Goal: Answer question/provide support: Share knowledge or assist other users

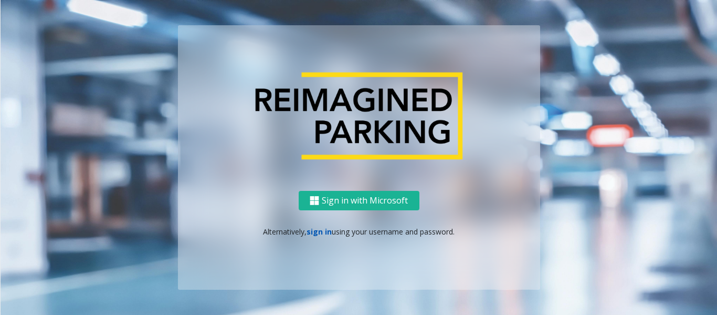
click at [323, 232] on link "sign in" at bounding box center [319, 231] width 25 height 10
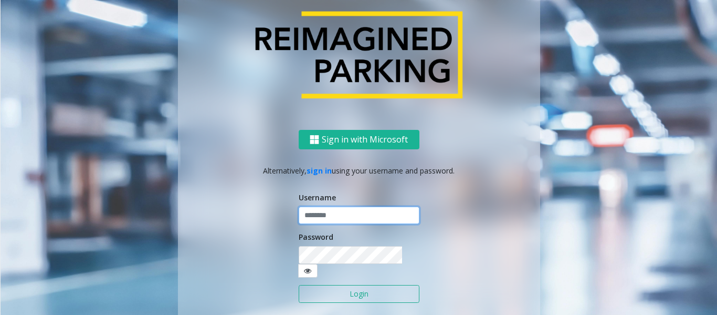
type input "*****"
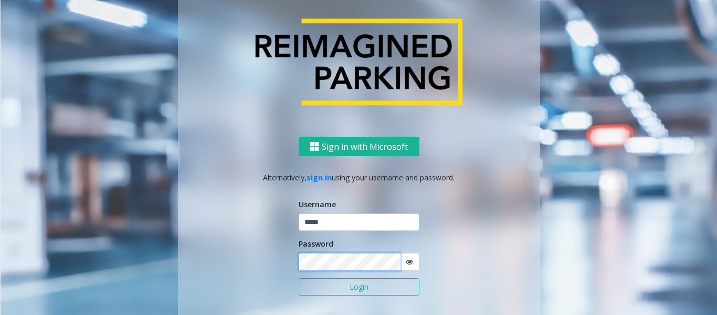
click at [299, 278] on button "Login" at bounding box center [359, 287] width 121 height 18
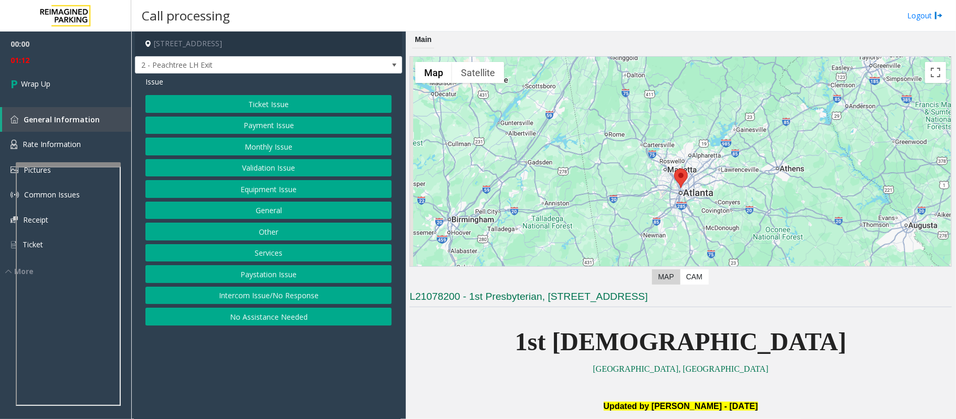
click at [250, 192] on button "Equipment Issue" at bounding box center [268, 189] width 246 height 18
click at [250, 192] on button "Gate / Door Won't Open" at bounding box center [268, 189] width 246 height 18
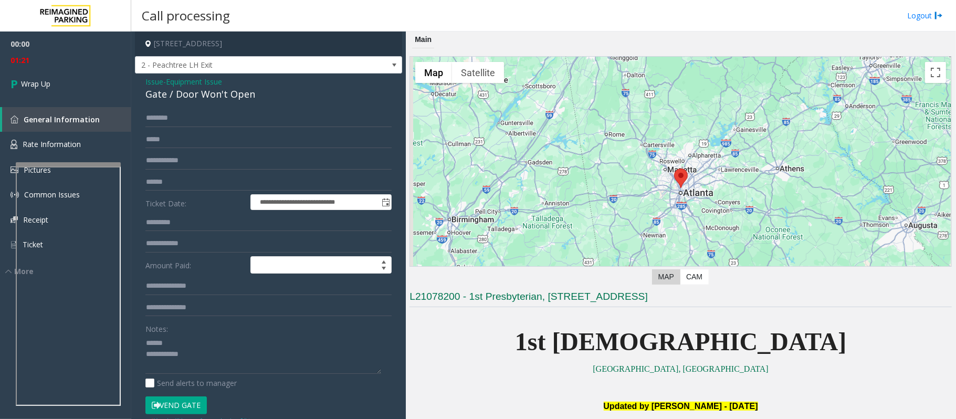
click at [175, 92] on div "Gate / Door Won't Open" at bounding box center [268, 94] width 246 height 14
click at [221, 314] on textarea at bounding box center [263, 354] width 236 height 39
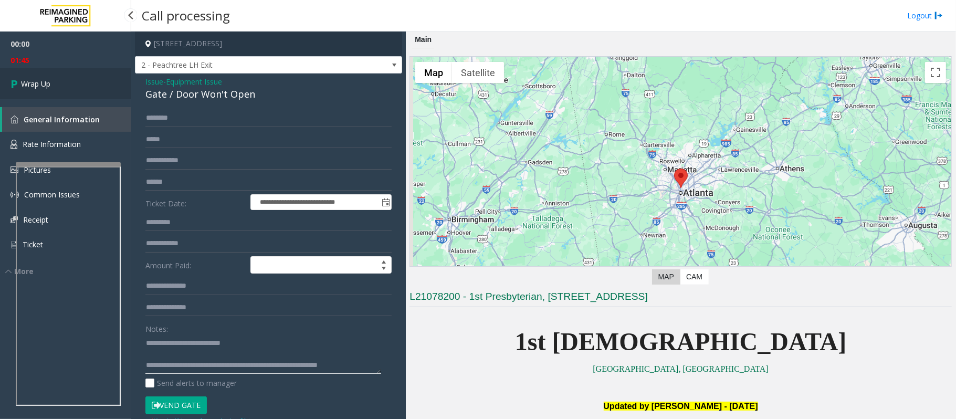
type textarea "**********"
click at [50, 81] on span "Wrap Up" at bounding box center [35, 83] width 29 height 11
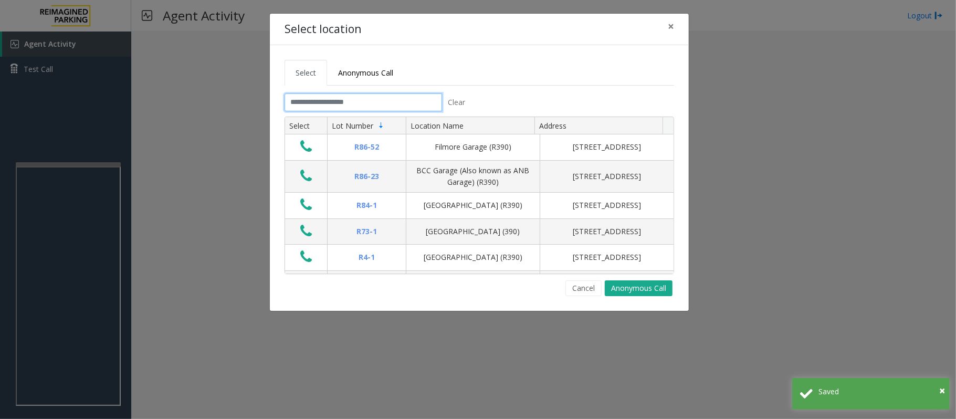
click at [394, 105] on input "text" at bounding box center [364, 102] width 158 height 18
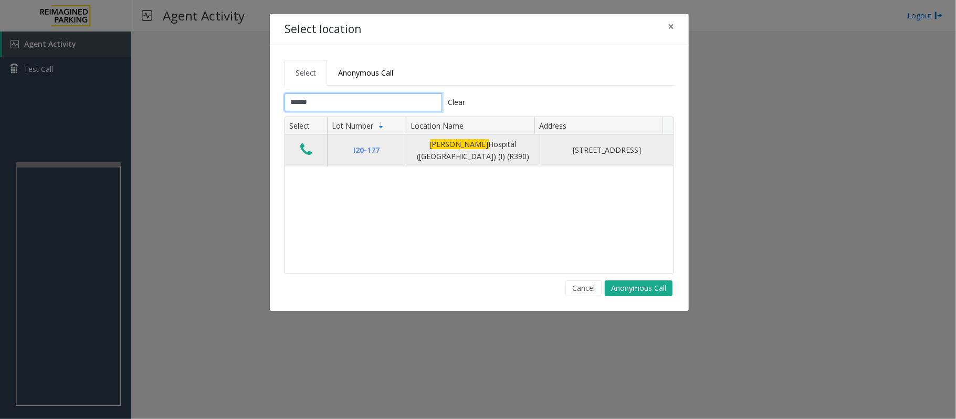
type input "******"
click at [307, 154] on icon "Data table" at bounding box center [306, 149] width 12 height 15
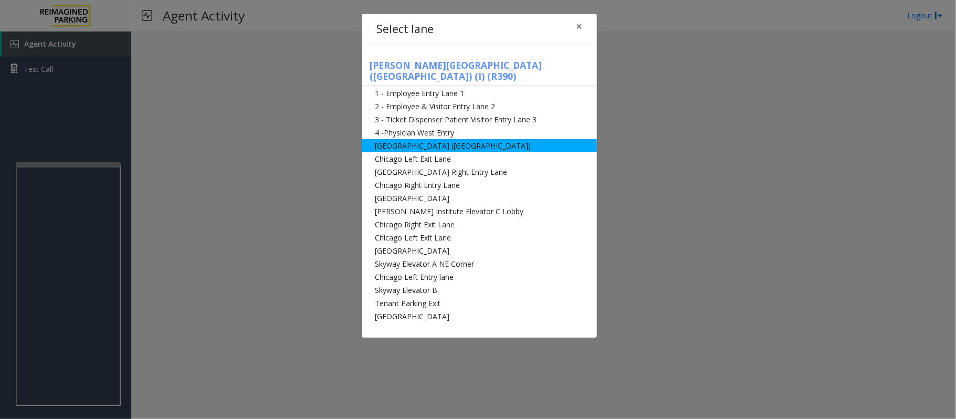
click at [402, 139] on li "[GEOGRAPHIC_DATA] ([GEOGRAPHIC_DATA])" at bounding box center [479, 145] width 235 height 13
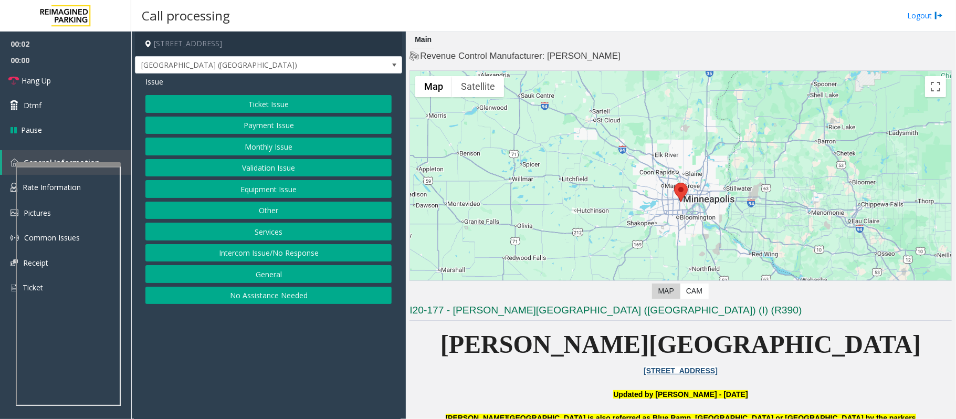
click at [240, 193] on button "Equipment Issue" at bounding box center [268, 189] width 246 height 18
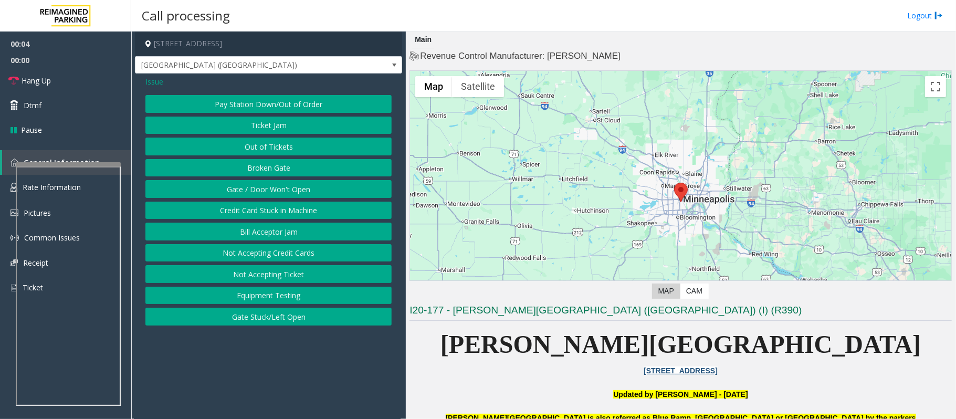
click at [152, 80] on span "Issue" at bounding box center [154, 81] width 18 height 11
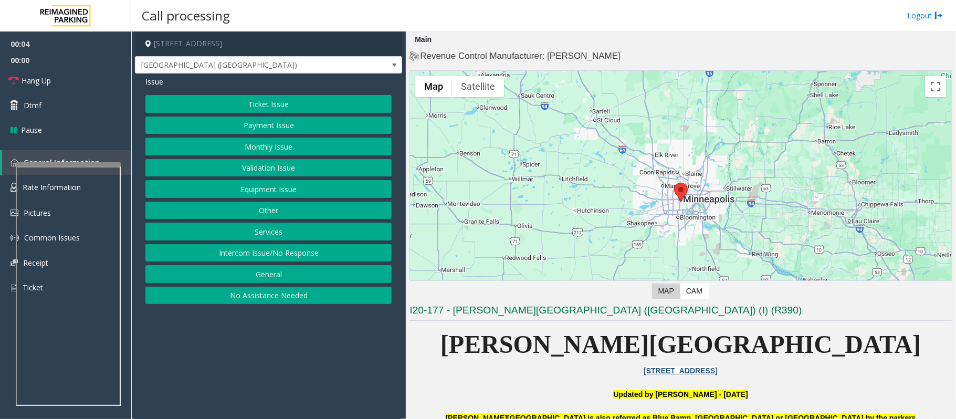
click at [261, 108] on button "Ticket Issue" at bounding box center [268, 104] width 246 height 18
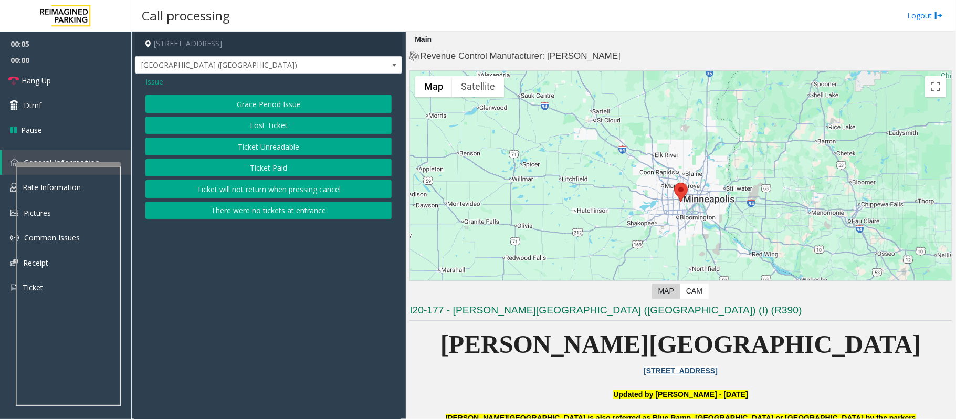
click at [248, 149] on button "Ticket Unreadable" at bounding box center [268, 147] width 246 height 18
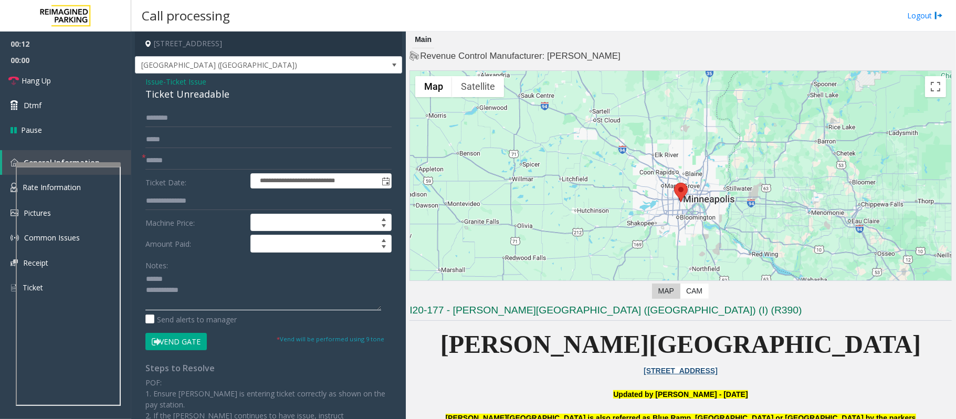
type textarea "**********"
click at [177, 99] on div "Ticket Unreadable" at bounding box center [268, 94] width 246 height 14
click at [195, 78] on span "Ticket Issue" at bounding box center [186, 81] width 40 height 11
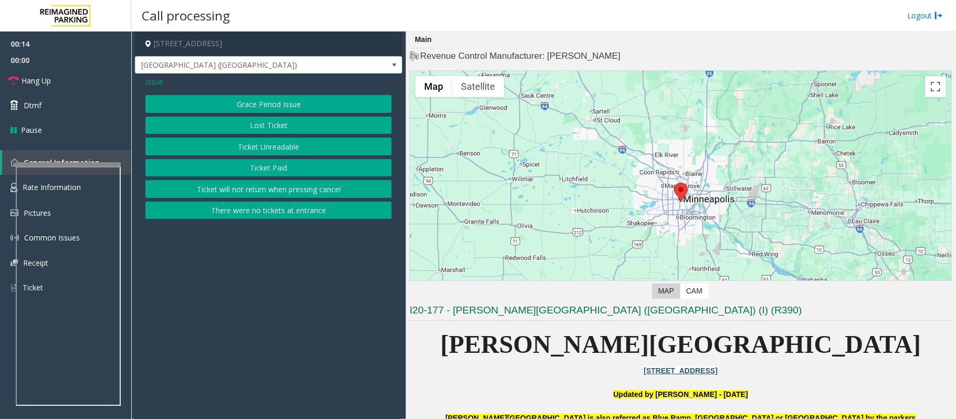
click at [162, 81] on span "Issue" at bounding box center [154, 81] width 18 height 11
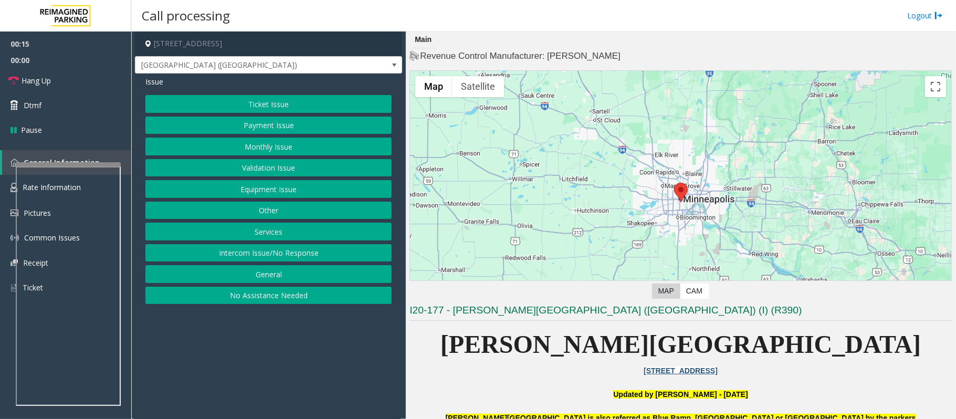
click at [267, 190] on button "Equipment Issue" at bounding box center [268, 189] width 246 height 18
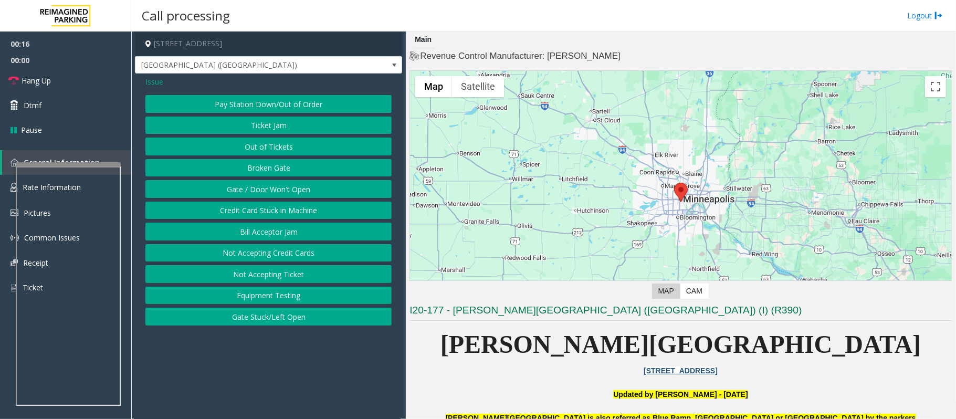
click at [267, 190] on button "Gate / Door Won't Open" at bounding box center [268, 189] width 246 height 18
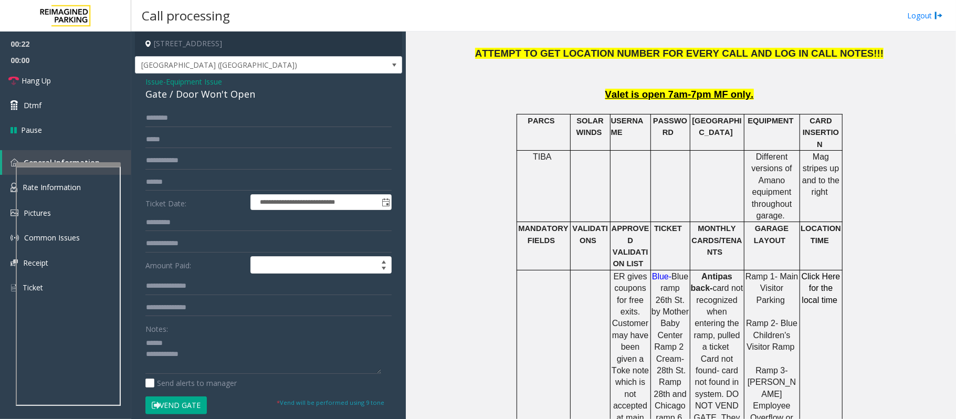
scroll to position [560, 0]
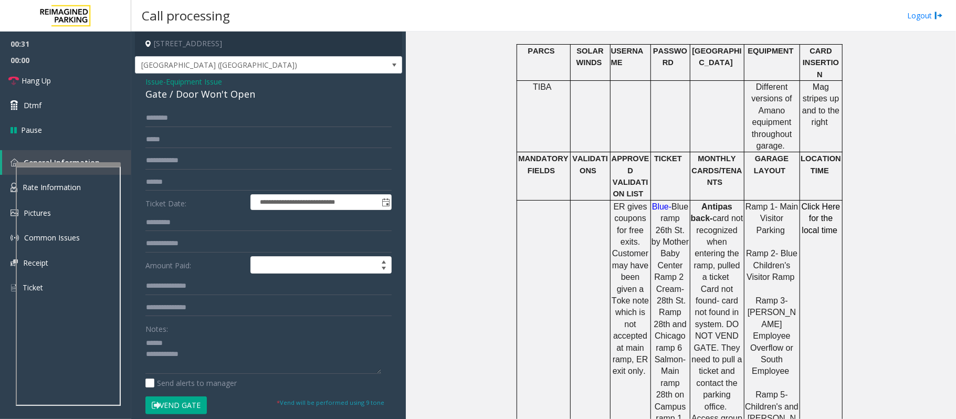
click at [185, 77] on span "Equipment Issue" at bounding box center [194, 81] width 56 height 11
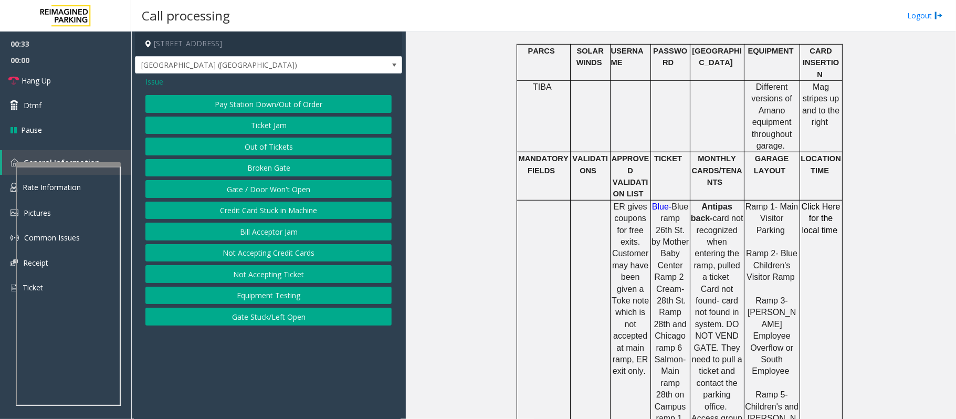
click at [160, 76] on span "Issue" at bounding box center [154, 81] width 18 height 11
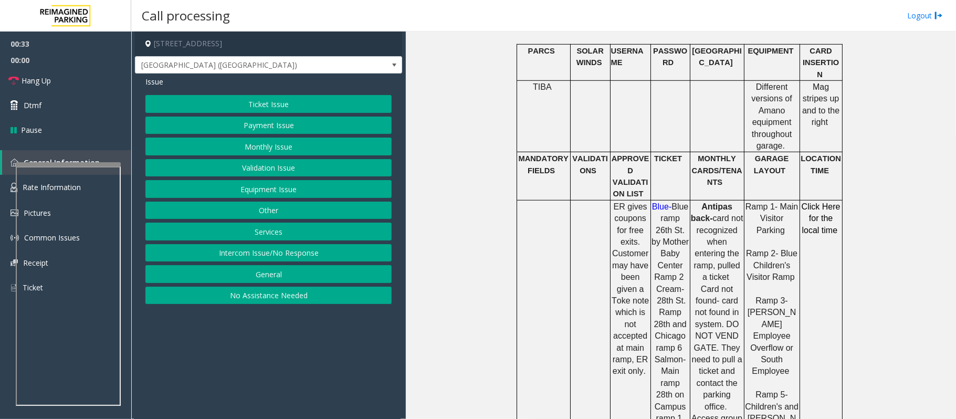
click at [280, 145] on button "Monthly Issue" at bounding box center [268, 147] width 246 height 18
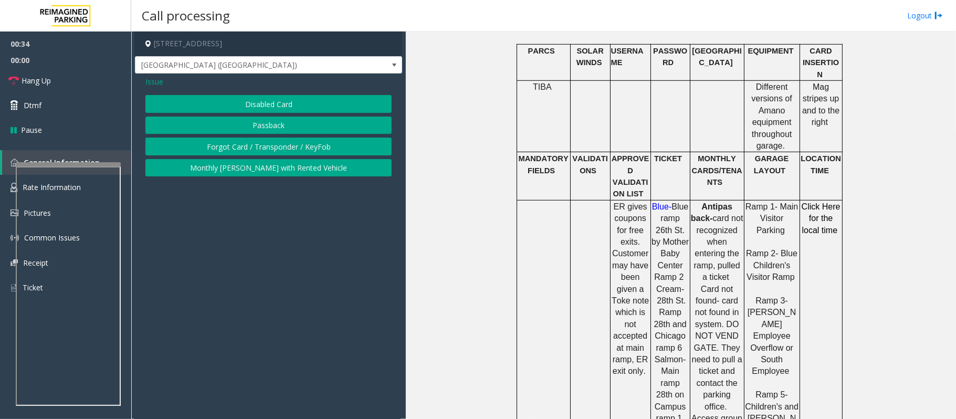
click at [257, 101] on button "Disabled Card" at bounding box center [268, 104] width 246 height 18
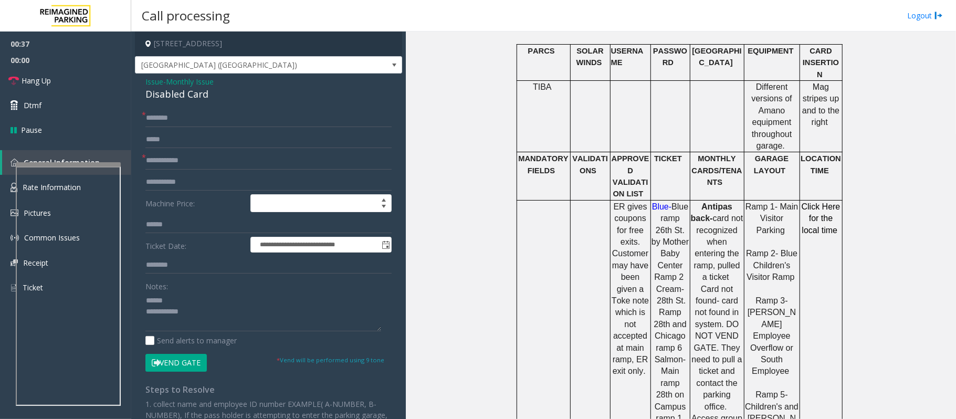
click at [183, 82] on span "Monthly Issue" at bounding box center [190, 81] width 48 height 11
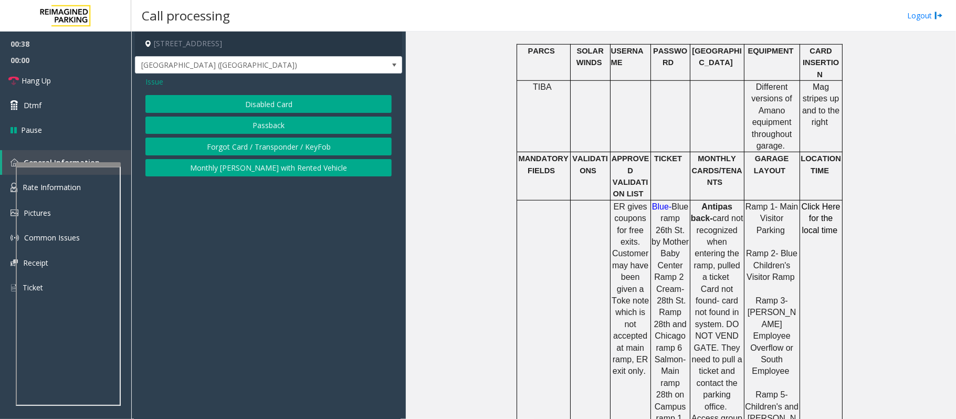
click at [150, 79] on span "Issue" at bounding box center [154, 81] width 18 height 11
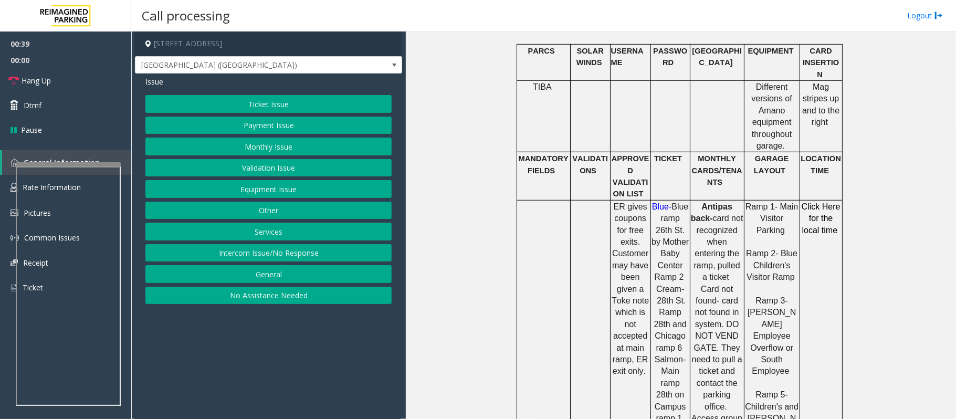
click at [266, 194] on button "Equipment Issue" at bounding box center [268, 189] width 246 height 18
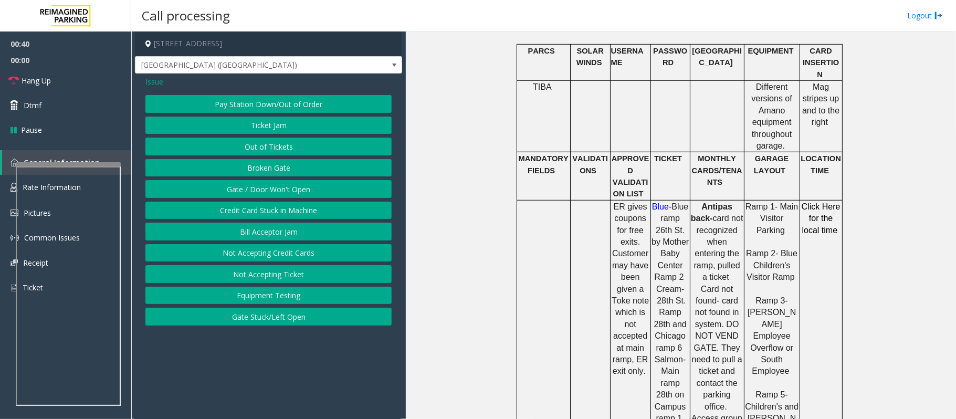
click at [265, 191] on button "Gate / Door Won't Open" at bounding box center [268, 189] width 246 height 18
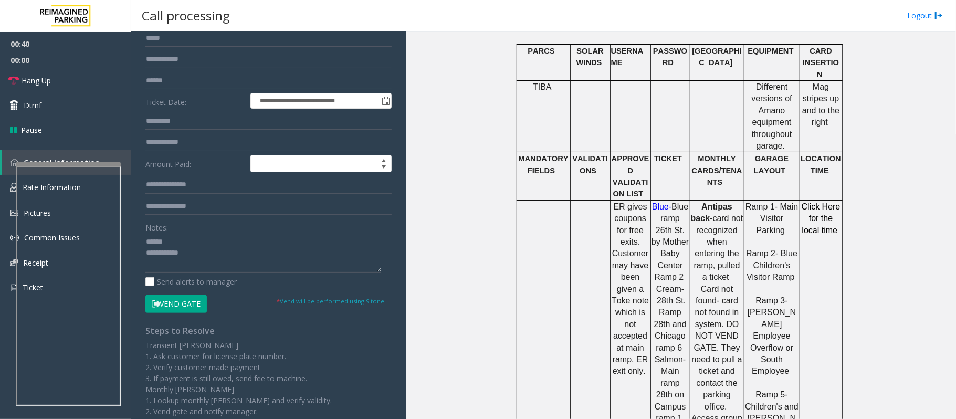
scroll to position [177, 0]
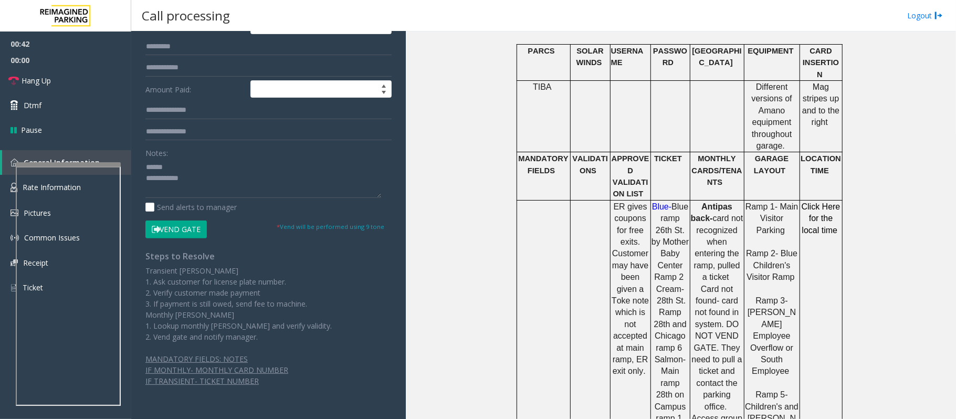
click at [184, 231] on button "Vend Gate" at bounding box center [175, 230] width 61 height 18
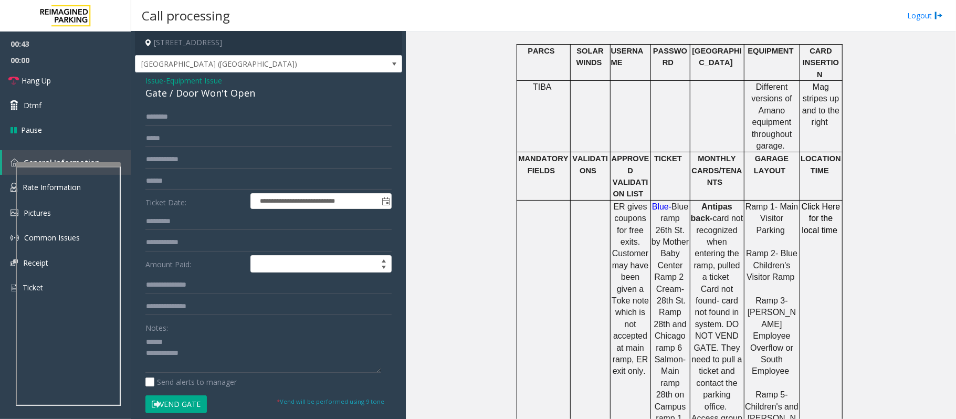
scroll to position [0, 0]
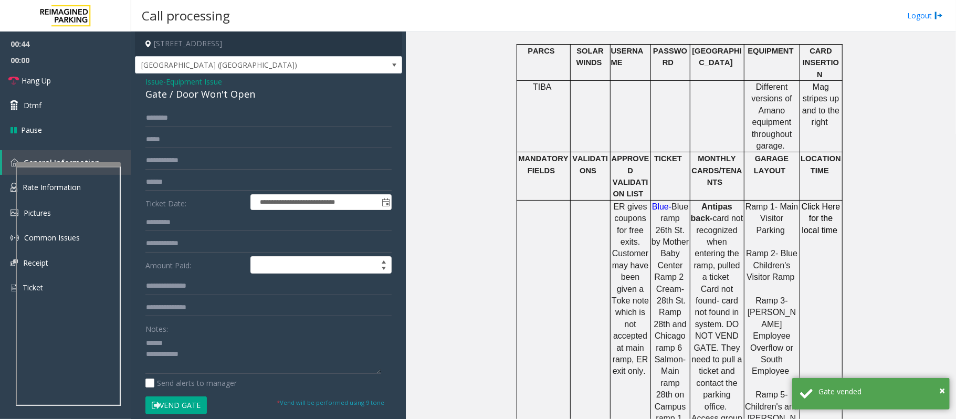
click at [181, 97] on div "Gate / Door Won't Open" at bounding box center [268, 94] width 246 height 14
click at [237, 314] on textarea at bounding box center [263, 354] width 236 height 39
click at [207, 314] on textarea at bounding box center [263, 354] width 236 height 39
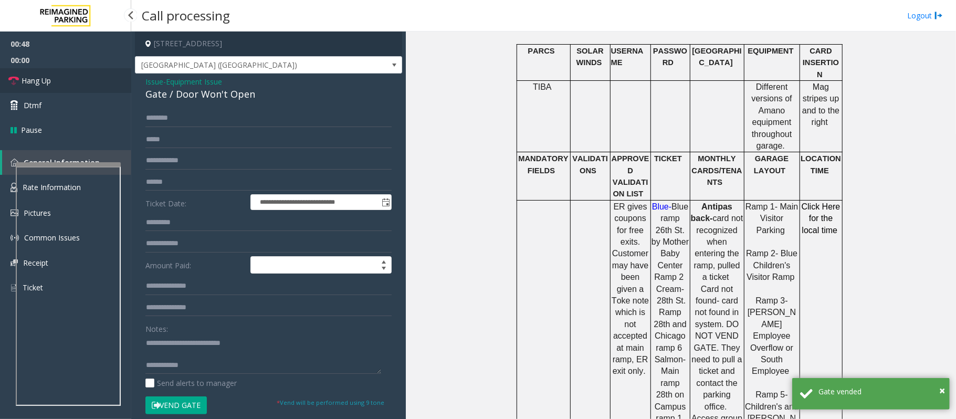
click at [61, 80] on link "Hang Up" at bounding box center [65, 80] width 131 height 25
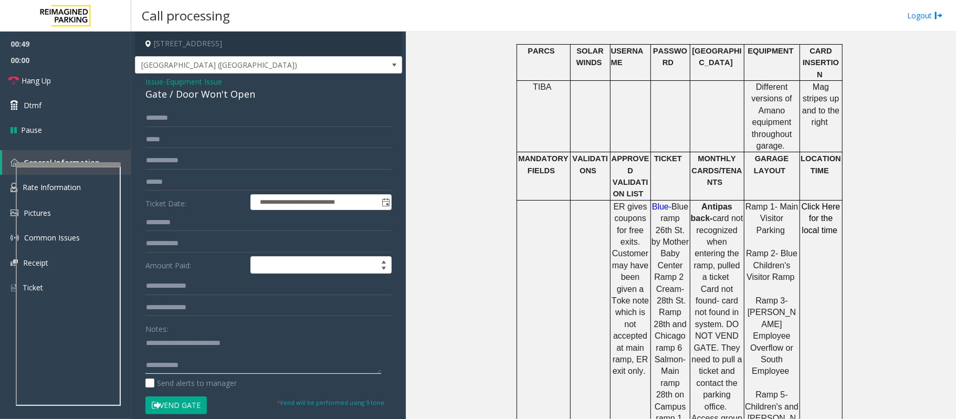
click at [221, 314] on textarea at bounding box center [263, 354] width 236 height 39
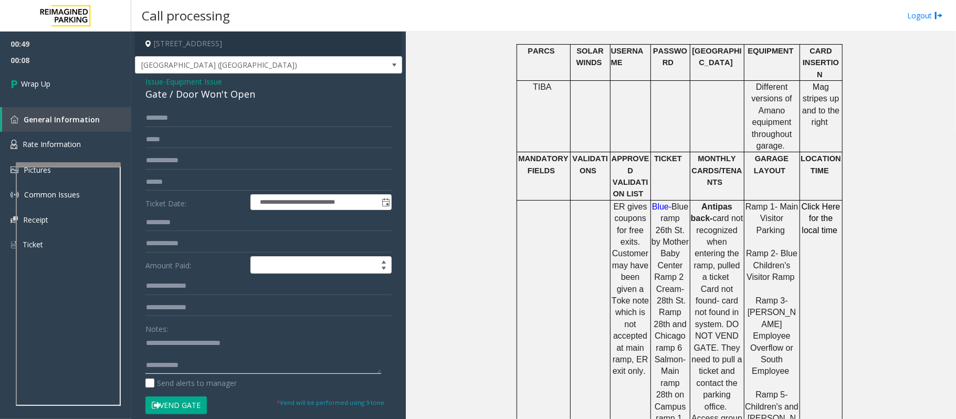
click at [218, 314] on textarea at bounding box center [263, 354] width 236 height 39
paste textarea "**********"
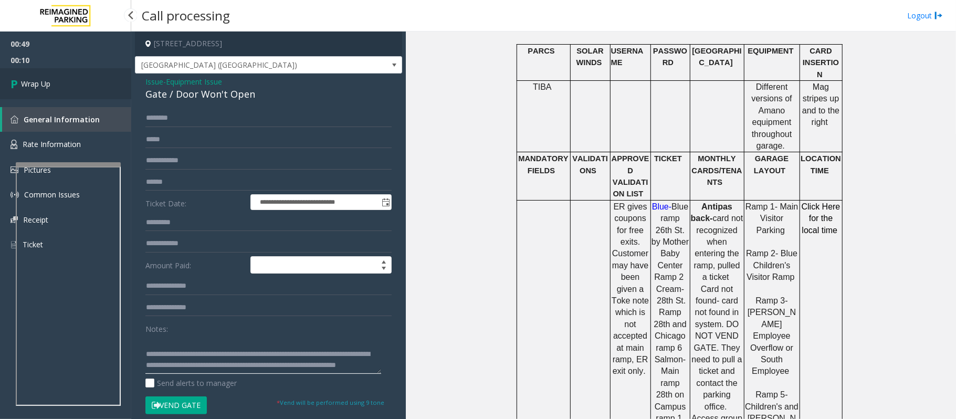
type textarea "**********"
drag, startPoint x: 38, startPoint y: 80, endPoint x: 122, endPoint y: 133, distance: 99.1
click at [38, 80] on span "Wrap Up" at bounding box center [35, 83] width 29 height 11
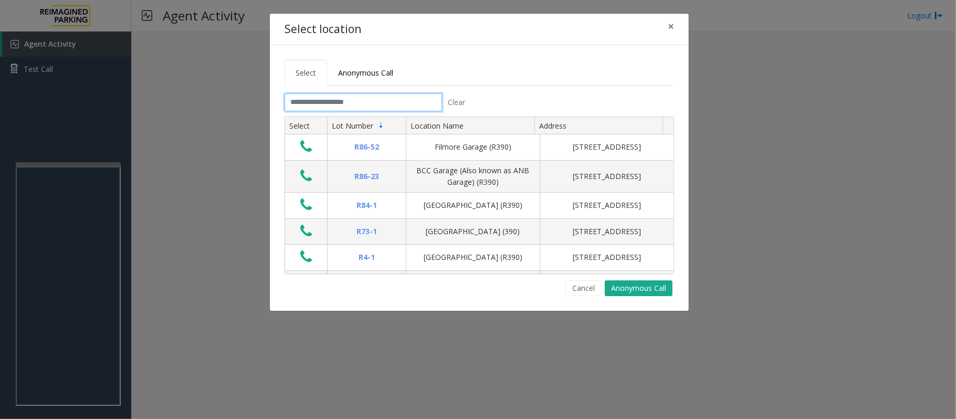
click at [396, 104] on input "text" at bounding box center [364, 102] width 158 height 18
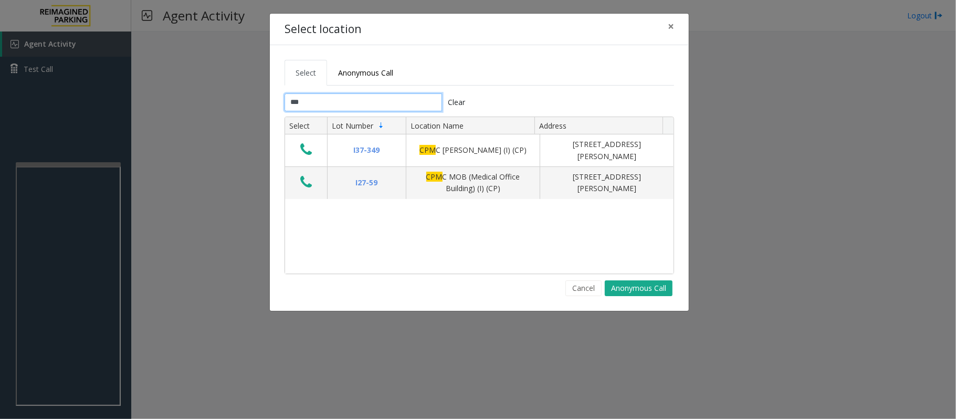
click at [339, 103] on input "***" at bounding box center [364, 102] width 158 height 18
click at [329, 101] on input "***" at bounding box center [364, 102] width 158 height 18
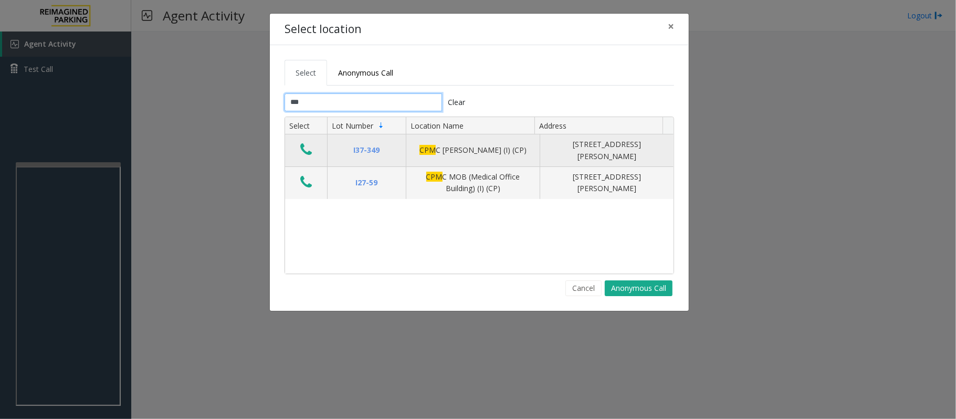
type input "***"
click at [307, 151] on icon "Data table" at bounding box center [306, 149] width 12 height 15
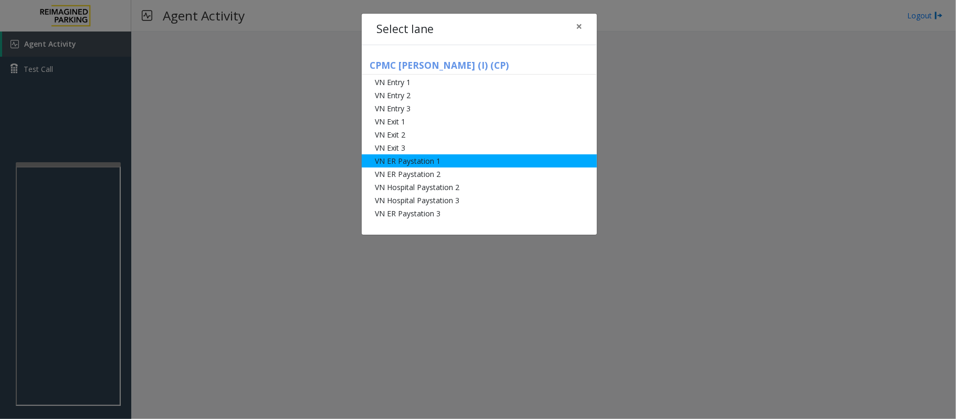
click at [437, 163] on li "VN ER Paystation 1" at bounding box center [479, 160] width 235 height 13
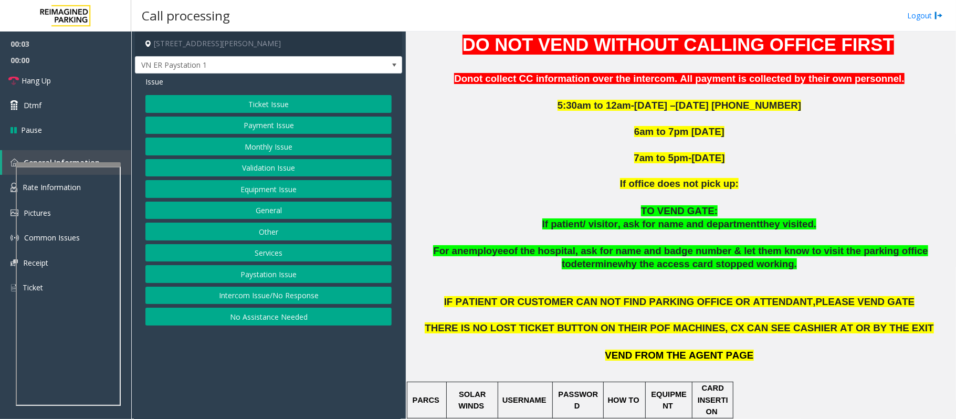
scroll to position [420, 0]
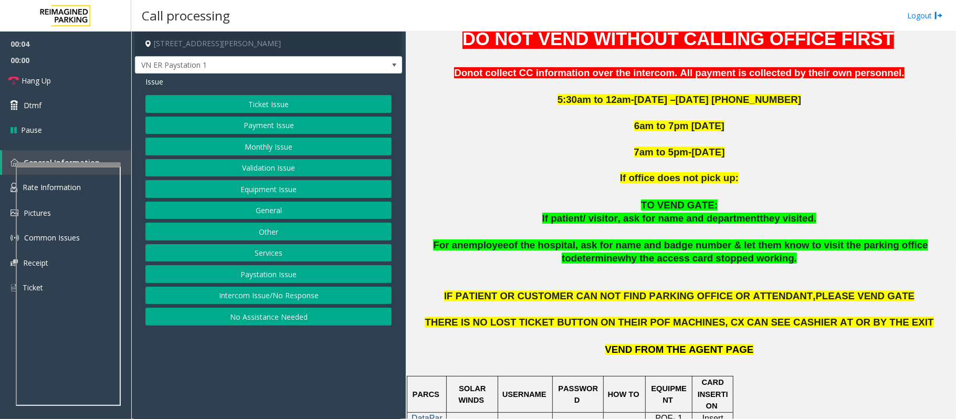
click at [267, 124] on button "Payment Issue" at bounding box center [268, 126] width 246 height 18
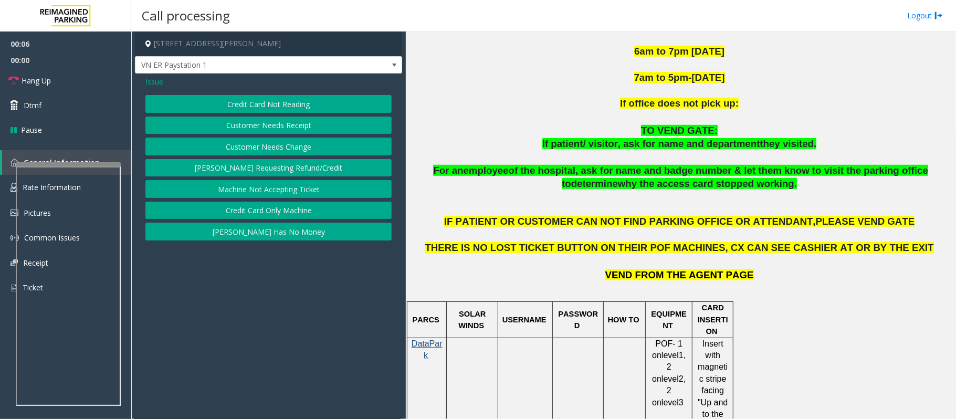
scroll to position [630, 0]
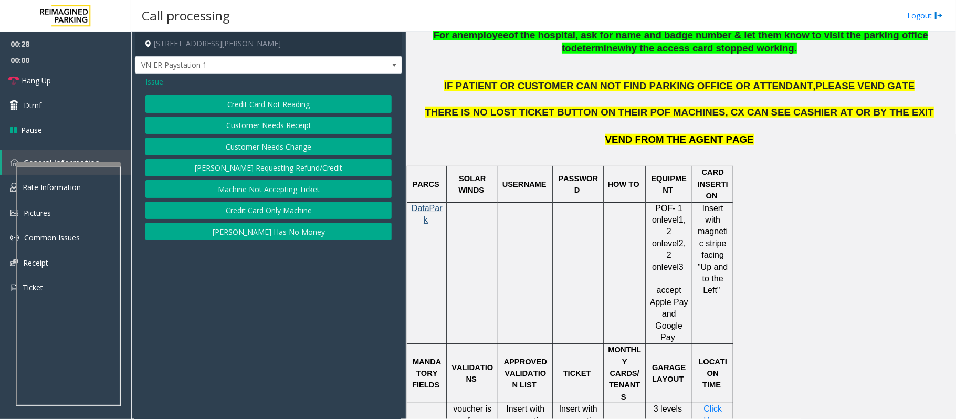
click at [149, 78] on span "Issue" at bounding box center [154, 81] width 18 height 11
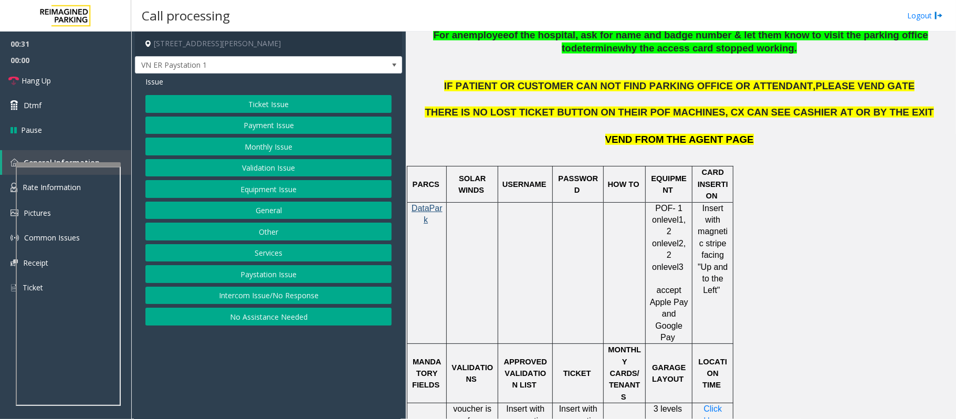
click at [255, 192] on button "Equipment Issue" at bounding box center [268, 189] width 246 height 18
click at [249, 189] on button "Gate / Door Won't Open" at bounding box center [268, 189] width 246 height 18
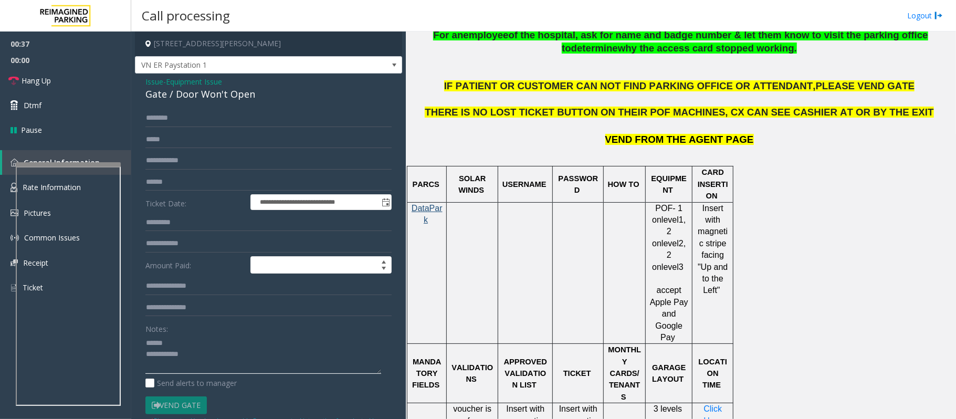
type textarea "**********"
click at [184, 81] on span "Equipment Issue" at bounding box center [194, 81] width 56 height 11
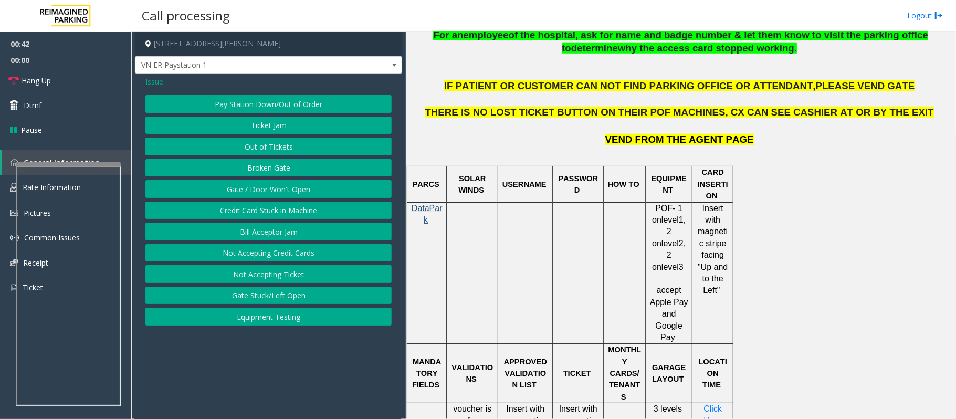
click at [152, 82] on span "Issue" at bounding box center [154, 81] width 18 height 11
click at [282, 192] on button "Equipment Issue" at bounding box center [268, 189] width 246 height 18
click at [261, 191] on button "Gate / Door Won't Open" at bounding box center [268, 189] width 246 height 18
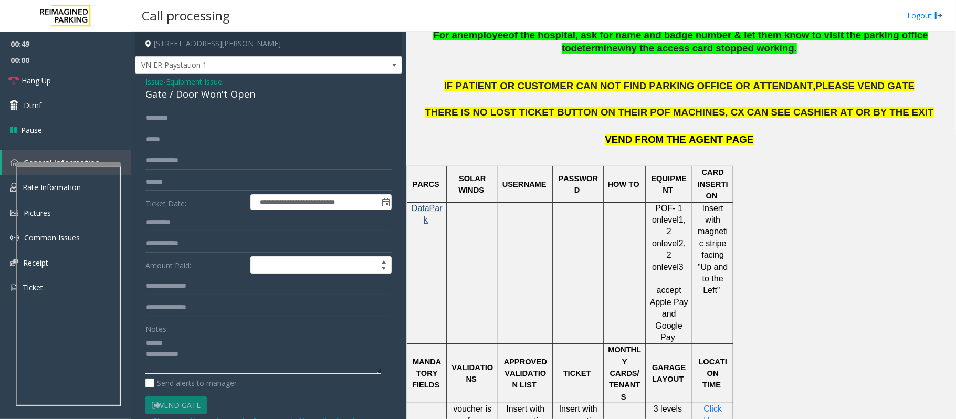
click at [186, 314] on textarea at bounding box center [263, 354] width 236 height 39
click at [48, 82] on span "Hang Up" at bounding box center [36, 80] width 29 height 11
click at [200, 314] on textarea at bounding box center [263, 354] width 236 height 39
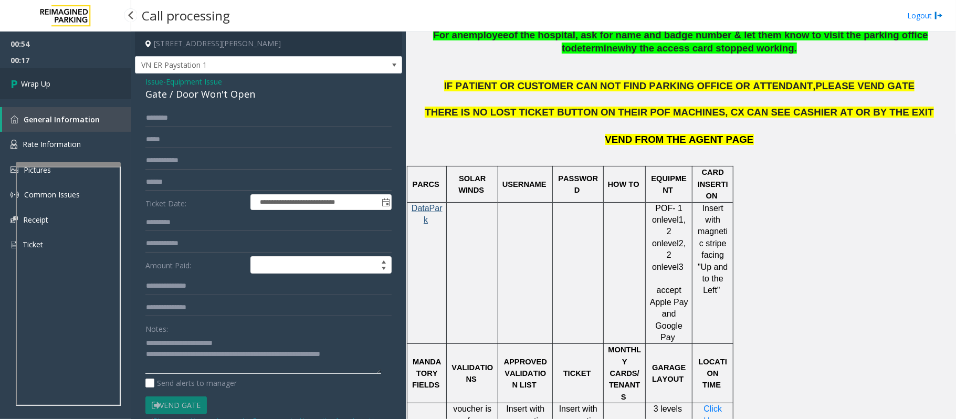
type textarea "**********"
click at [36, 85] on span "Wrap Up" at bounding box center [35, 83] width 29 height 11
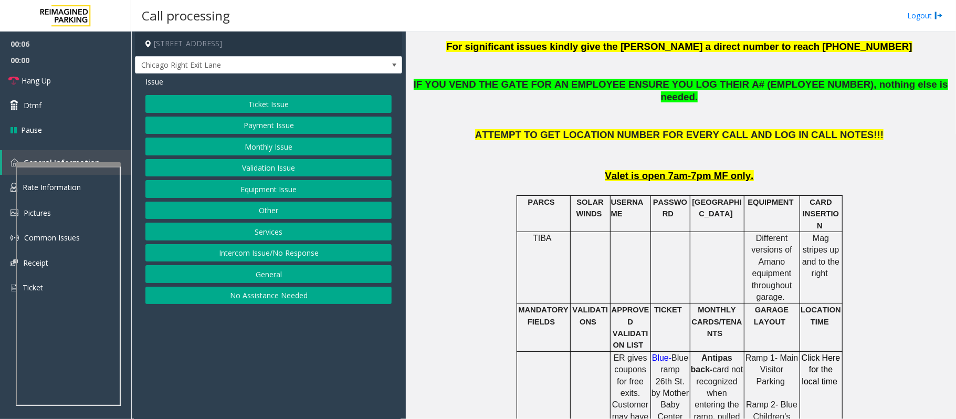
scroll to position [420, 0]
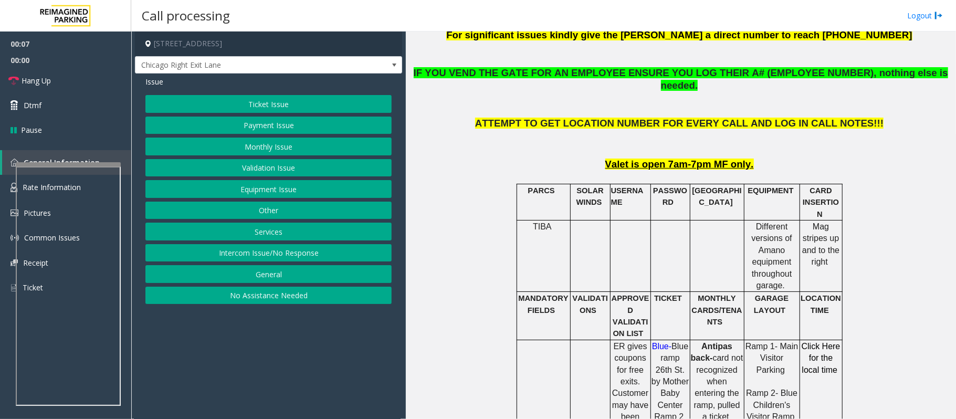
click at [259, 187] on button "Equipment Issue" at bounding box center [268, 189] width 246 height 18
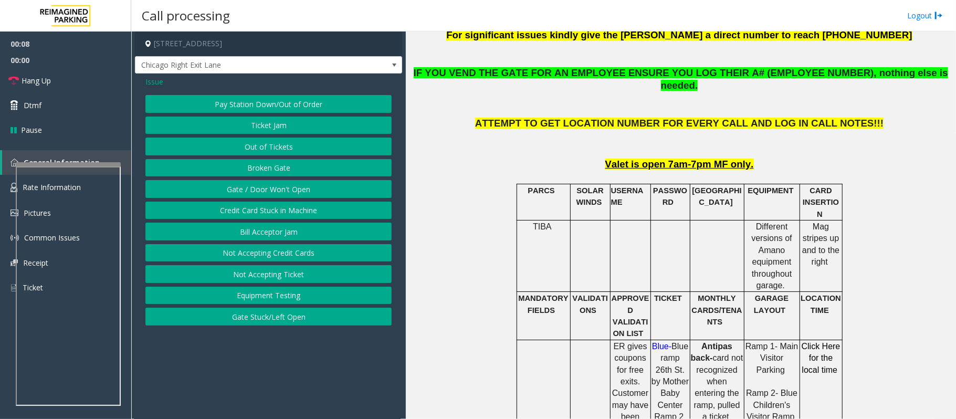
click at [259, 187] on button "Gate / Door Won't Open" at bounding box center [268, 189] width 246 height 18
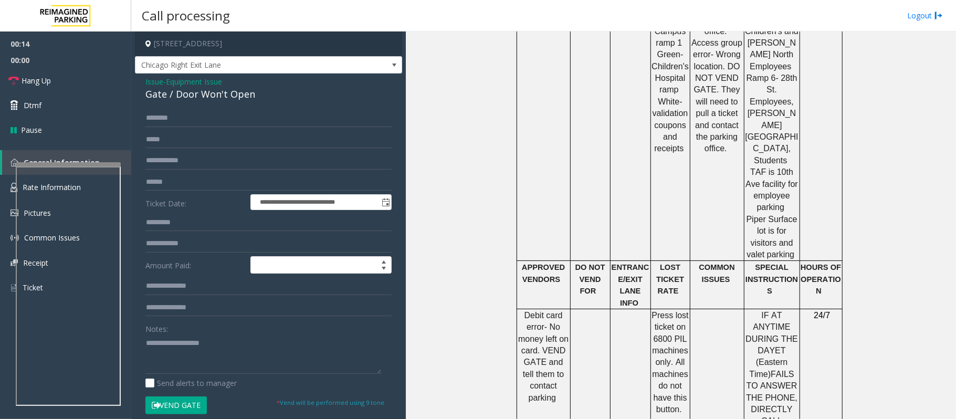
scroll to position [952, 0]
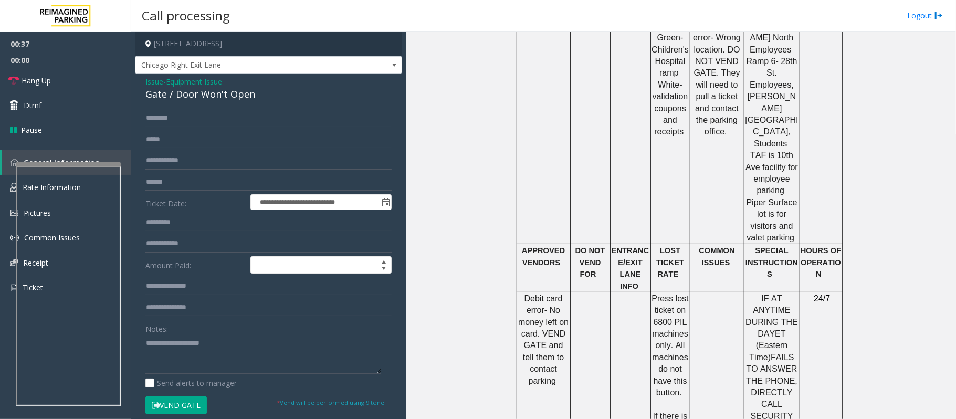
click at [168, 84] on span "- Equipment Issue" at bounding box center [192, 82] width 59 height 10
click at [173, 82] on span "Equipment Issue" at bounding box center [194, 81] width 56 height 11
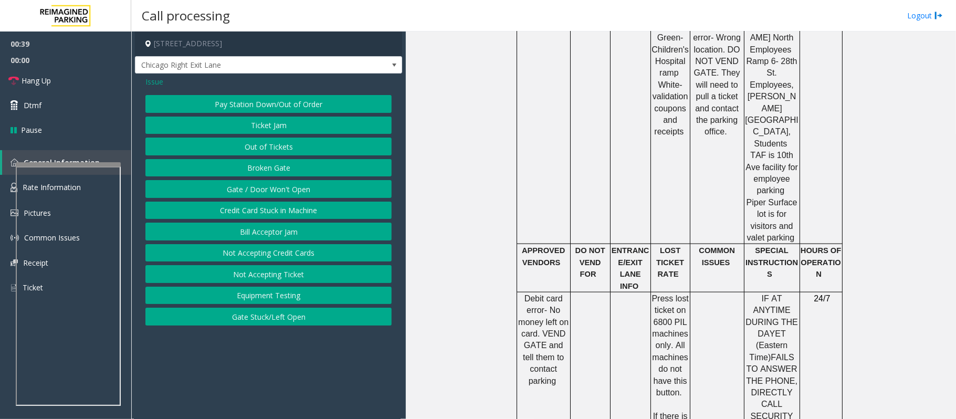
click at [161, 79] on span "Issue" at bounding box center [154, 81] width 18 height 11
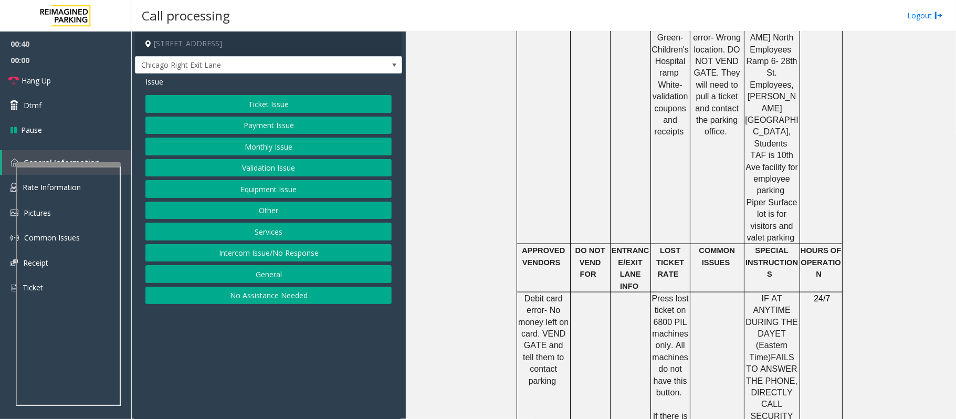
click at [269, 171] on button "Validation Issue" at bounding box center [268, 168] width 246 height 18
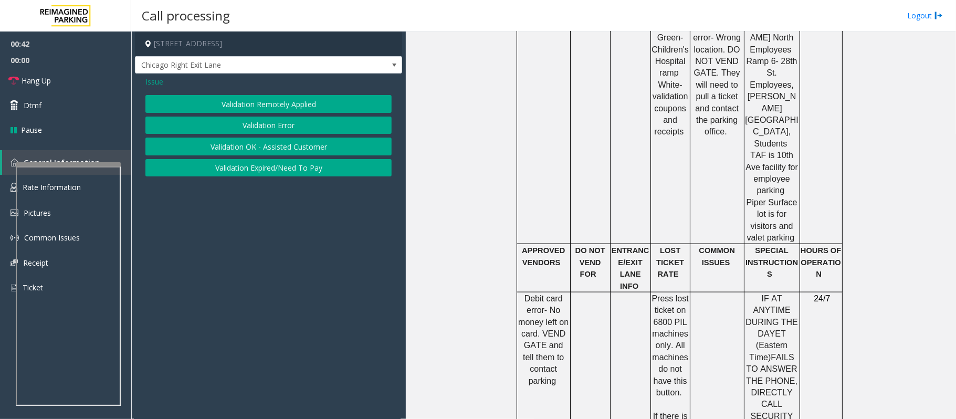
click at [270, 124] on button "Validation Error" at bounding box center [268, 126] width 246 height 18
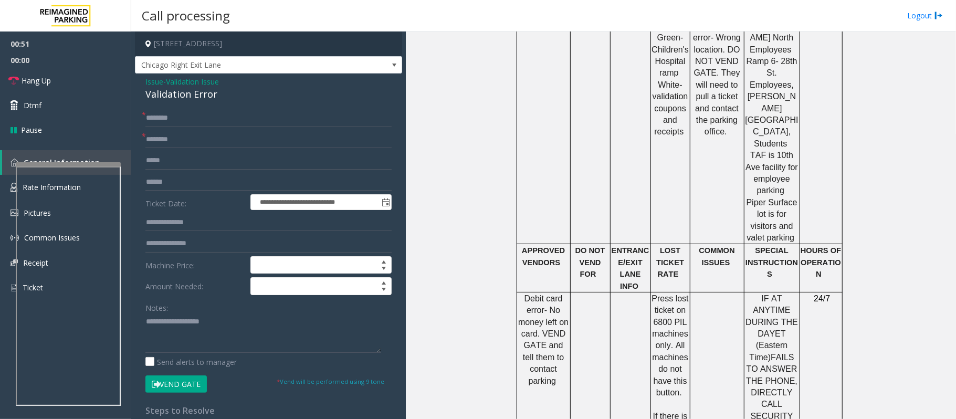
click at [185, 81] on span "Validation Issue" at bounding box center [192, 81] width 53 height 11
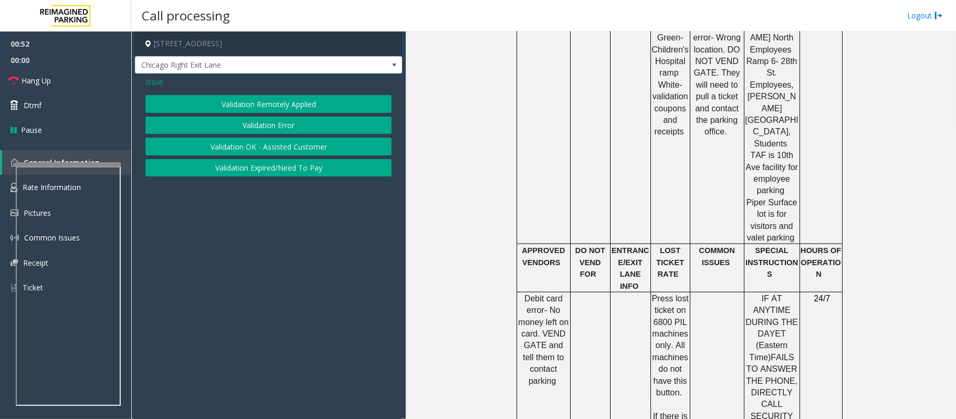
click at [152, 76] on span "Issue" at bounding box center [154, 81] width 18 height 11
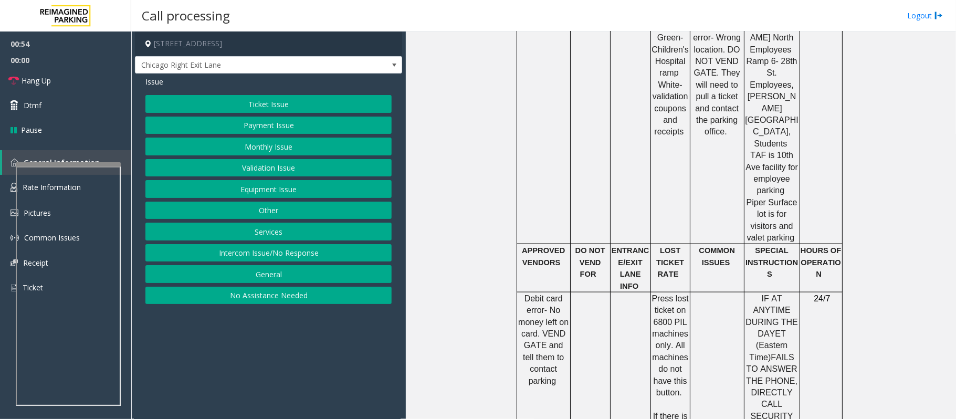
click at [266, 173] on button "Validation Issue" at bounding box center [268, 168] width 246 height 18
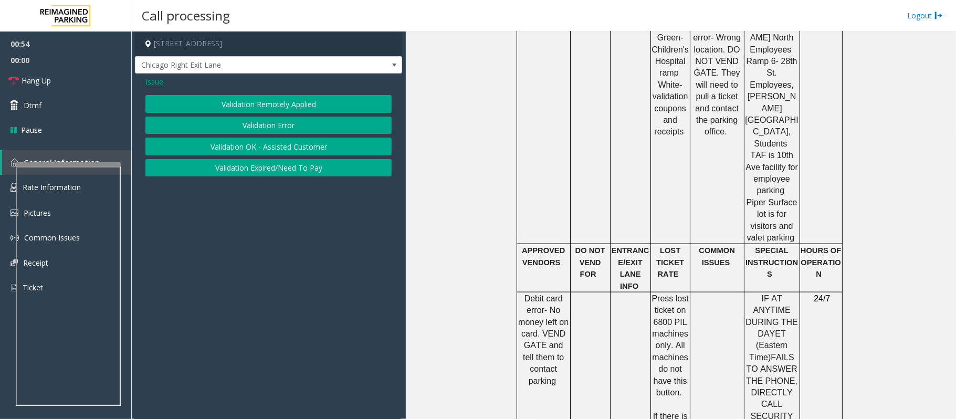
click at [265, 128] on button "Validation Error" at bounding box center [268, 126] width 246 height 18
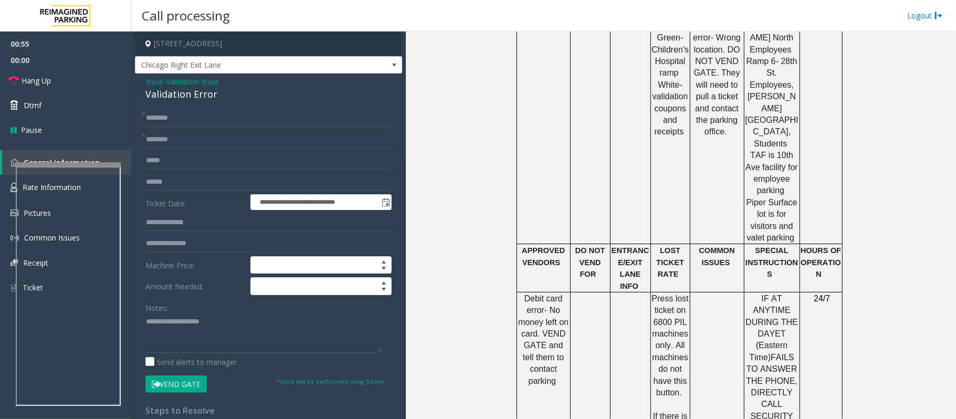
click at [185, 314] on button "Vend Gate" at bounding box center [175, 384] width 61 height 18
click at [235, 314] on textarea at bounding box center [263, 333] width 236 height 39
paste textarea "**********"
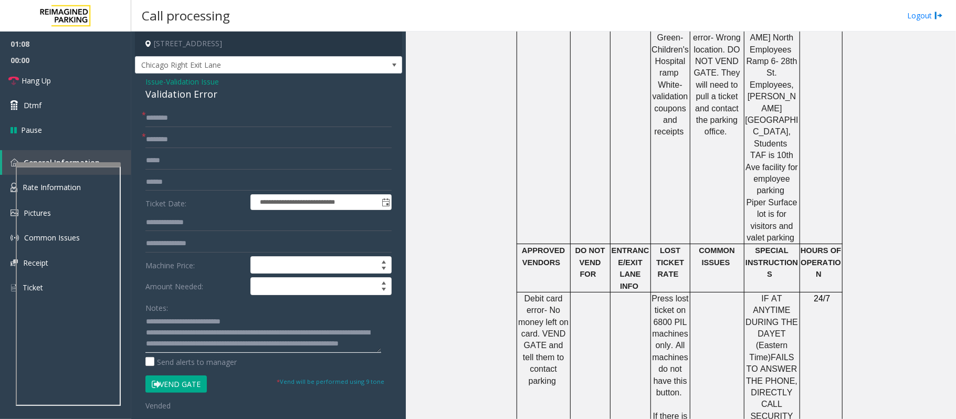
scroll to position [7, 0]
click at [165, 91] on div "Validation Error" at bounding box center [268, 94] width 246 height 14
copy div "Validation Error"
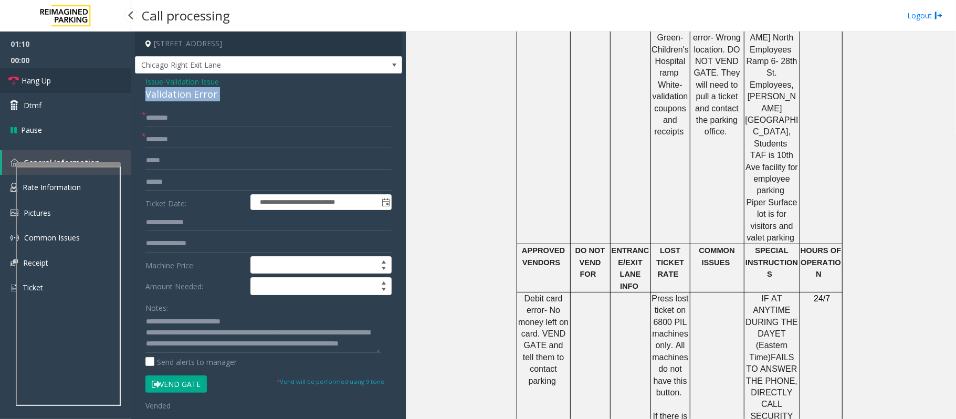
click at [49, 76] on span "Hang Up" at bounding box center [36, 80] width 29 height 11
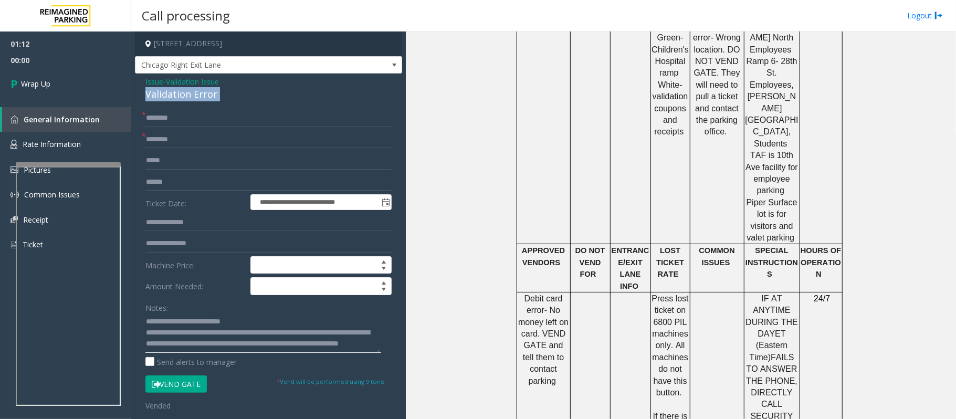
scroll to position [0, 0]
drag, startPoint x: 246, startPoint y: 322, endPoint x: 169, endPoint y: 322, distance: 76.7
click at [169, 314] on textarea at bounding box center [263, 333] width 236 height 39
paste textarea
type textarea "**********"
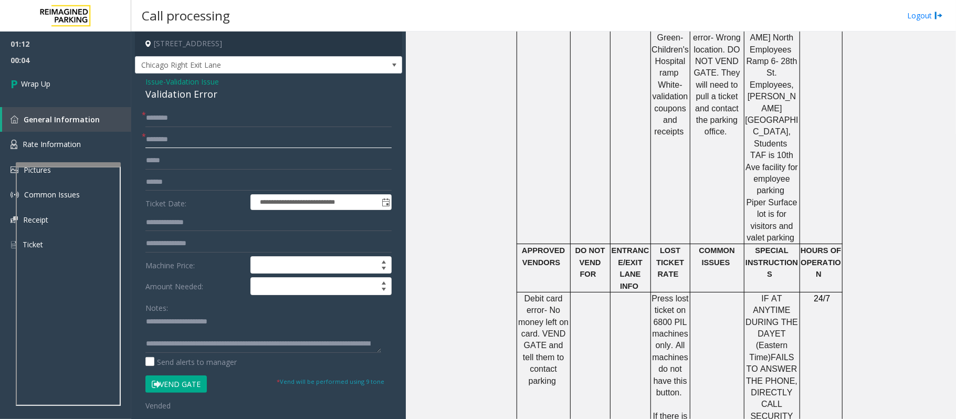
click at [173, 140] on input "text" at bounding box center [268, 140] width 246 height 18
type input "**"
click at [182, 116] on input "text" at bounding box center [268, 118] width 246 height 18
type input "**"
click at [50, 87] on span "Wrap Up" at bounding box center [35, 83] width 29 height 11
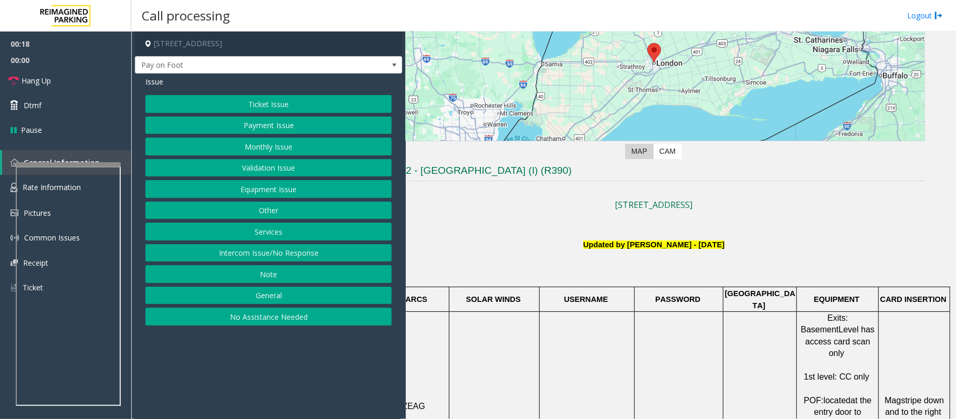
scroll to position [210, 37]
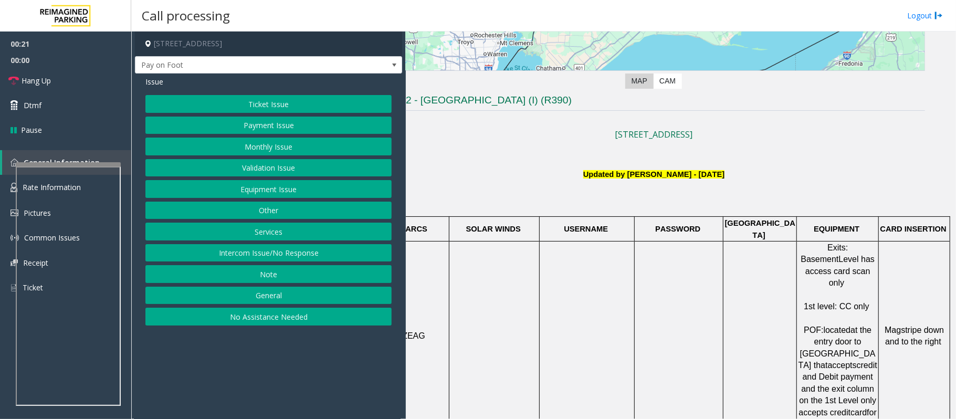
click at [265, 120] on button "Payment Issue" at bounding box center [268, 126] width 246 height 18
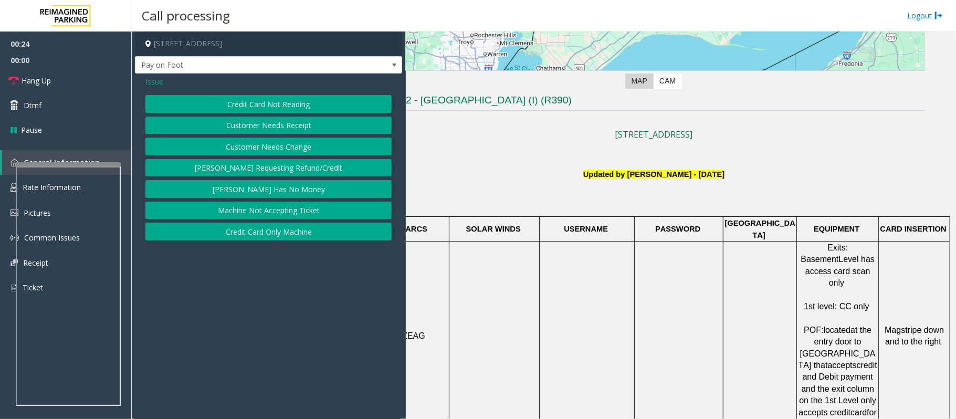
click at [279, 107] on button "Credit Card Not Reading" at bounding box center [268, 104] width 246 height 18
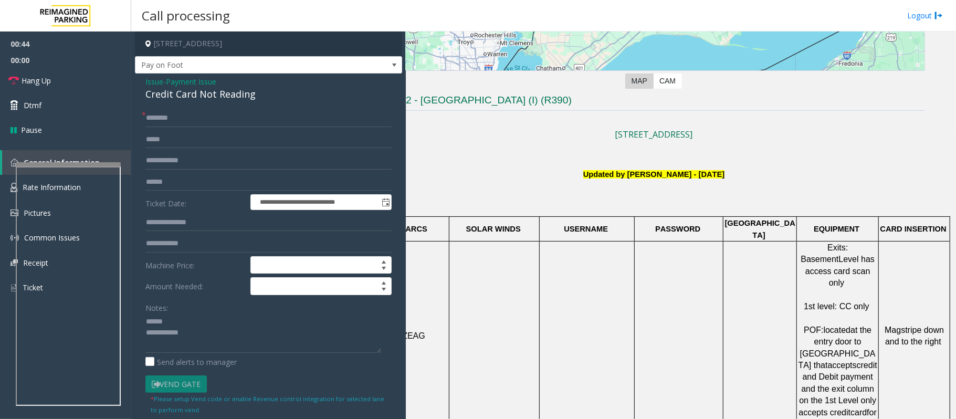
click at [170, 93] on div "Credit Card Not Reading" at bounding box center [268, 94] width 246 height 14
click at [202, 314] on textarea at bounding box center [263, 333] width 236 height 39
type textarea "**********"
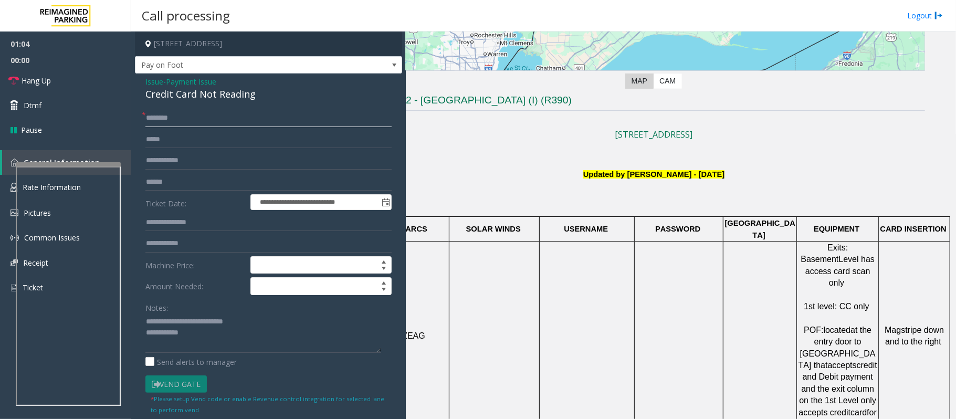
click at [181, 124] on input "text" at bounding box center [268, 118] width 246 height 18
type input "**"
click at [225, 314] on textarea at bounding box center [263, 333] width 236 height 39
click at [167, 314] on textarea at bounding box center [263, 333] width 236 height 39
click at [202, 314] on textarea at bounding box center [263, 333] width 236 height 39
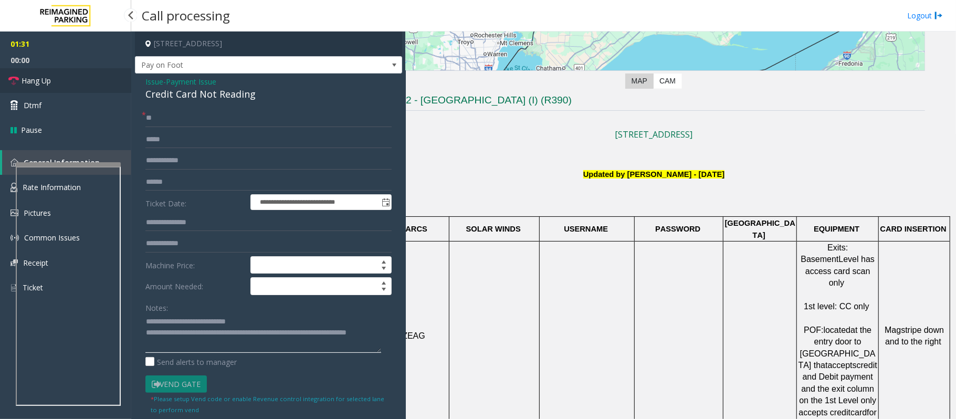
type textarea "**********"
click at [62, 77] on link "Hang Up" at bounding box center [65, 80] width 131 height 25
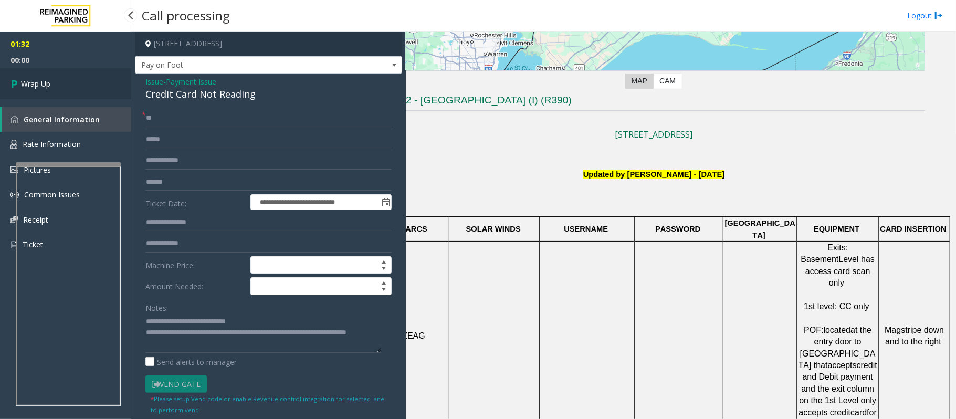
click at [62, 77] on link "Wrap Up" at bounding box center [65, 83] width 131 height 31
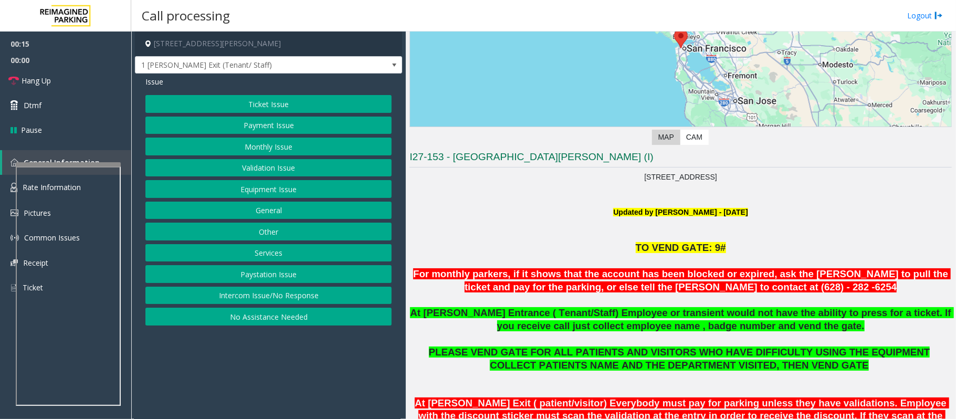
scroll to position [280, 0]
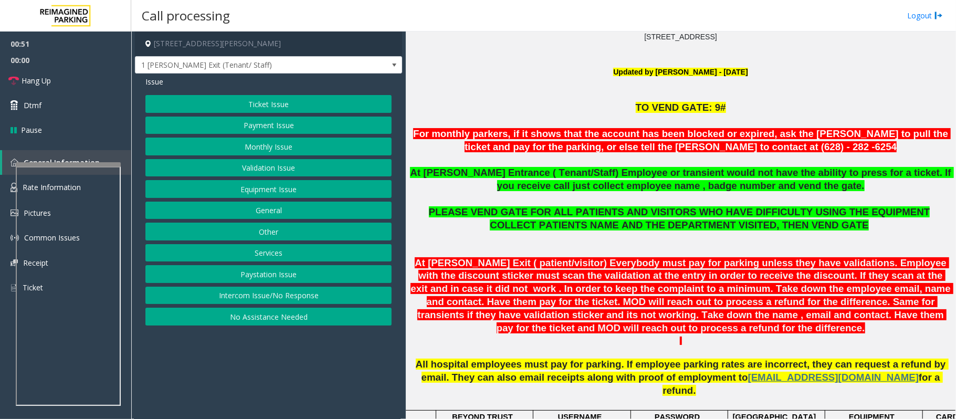
click at [262, 149] on button "Monthly Issue" at bounding box center [268, 147] width 246 height 18
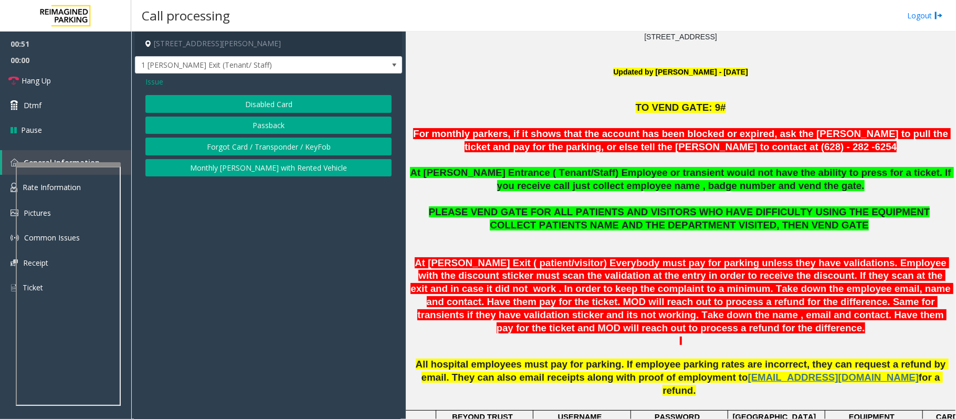
click at [262, 103] on button "Disabled Card" at bounding box center [268, 104] width 246 height 18
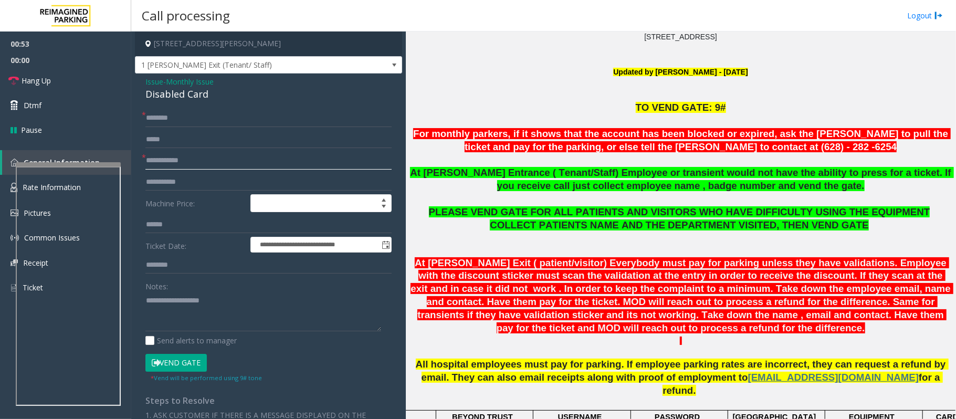
click at [194, 162] on input "text" at bounding box center [268, 161] width 246 height 18
type input "*****"
click at [182, 116] on input "text" at bounding box center [268, 118] width 246 height 18
type textarea "**********"
click at [207, 120] on input "text" at bounding box center [268, 118] width 246 height 18
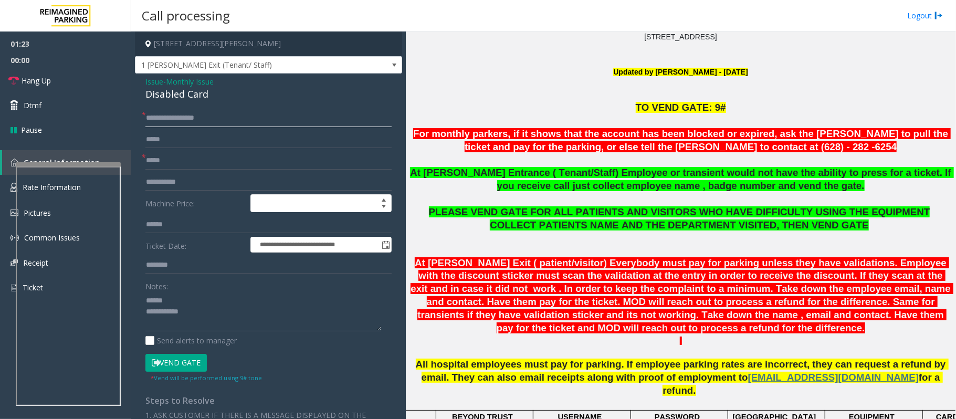
type input "**********"
drag, startPoint x: 180, startPoint y: 367, endPoint x: 184, endPoint y: 350, distance: 17.3
click at [180, 314] on button "Vend Gate" at bounding box center [175, 363] width 61 height 18
click at [160, 96] on div "Disabled Card" at bounding box center [268, 94] width 246 height 14
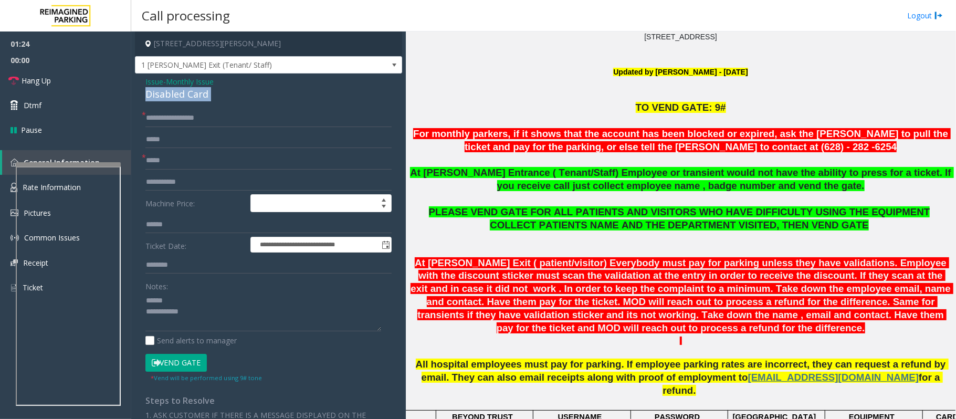
click at [160, 96] on div "Disabled Card" at bounding box center [268, 94] width 246 height 14
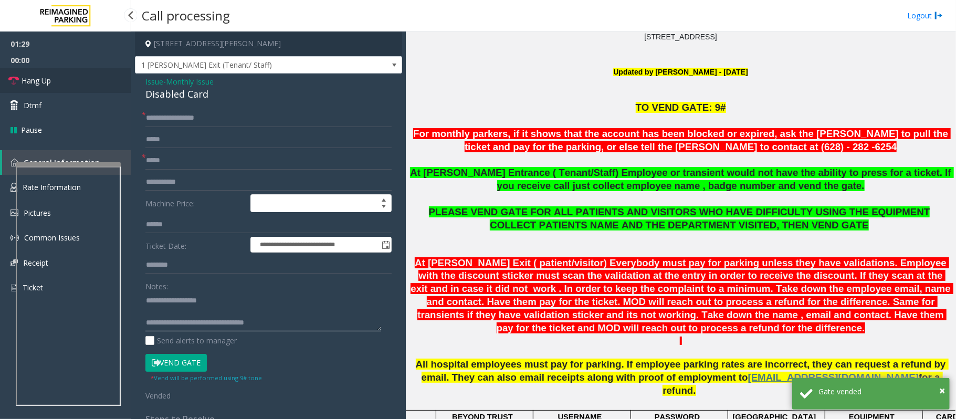
type textarea "**********"
click at [70, 80] on link "Hang Up" at bounding box center [65, 80] width 131 height 25
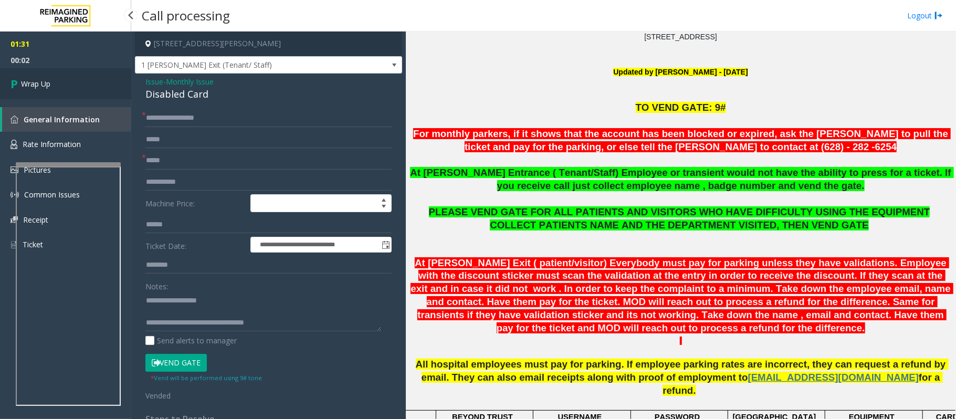
click at [70, 80] on link "Wrap Up" at bounding box center [65, 83] width 131 height 31
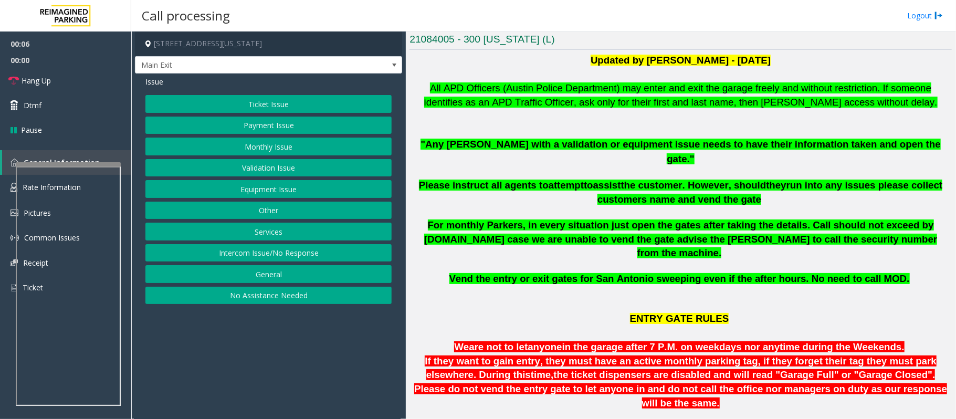
scroll to position [140, 0]
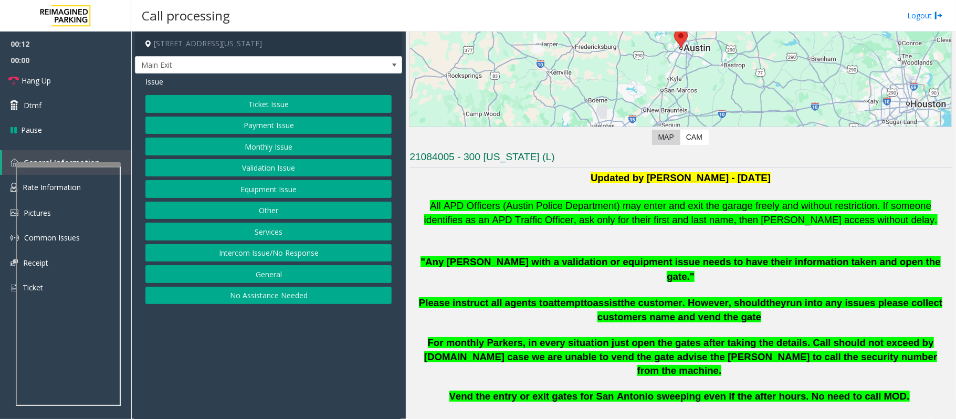
click at [236, 250] on button "Intercom Issue/No Response" at bounding box center [268, 253] width 246 height 18
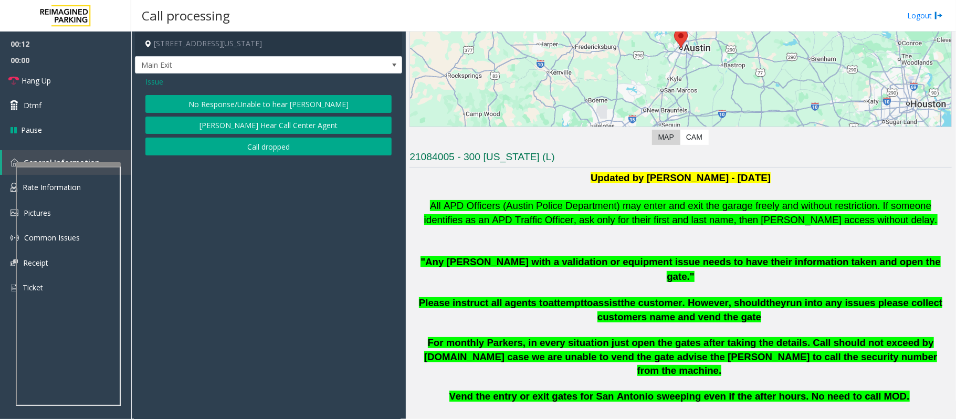
click at [237, 95] on button "No Response/Unable to hear [PERSON_NAME]" at bounding box center [268, 104] width 246 height 18
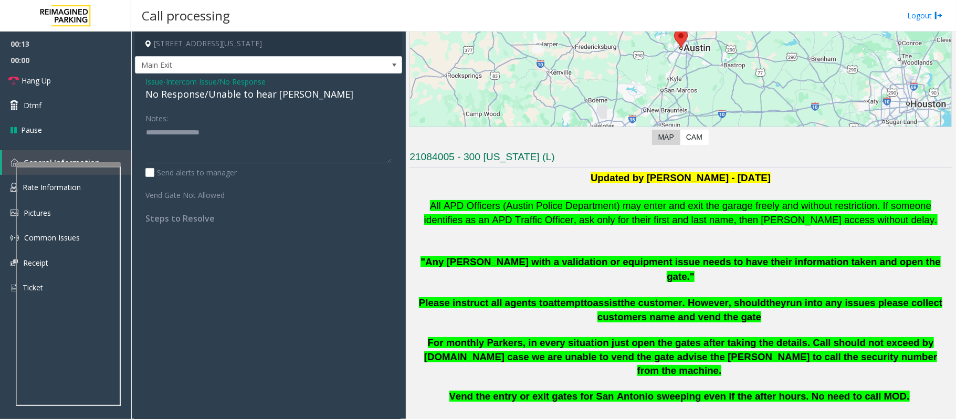
click at [234, 97] on div "No Response/Unable to hear [PERSON_NAME]" at bounding box center [268, 94] width 246 height 14
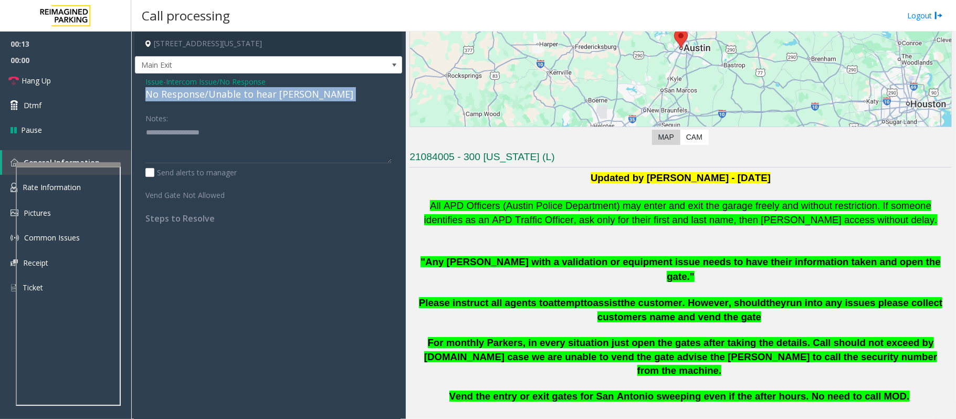
click at [234, 97] on div "No Response/Unable to hear [PERSON_NAME]" at bounding box center [268, 94] width 246 height 14
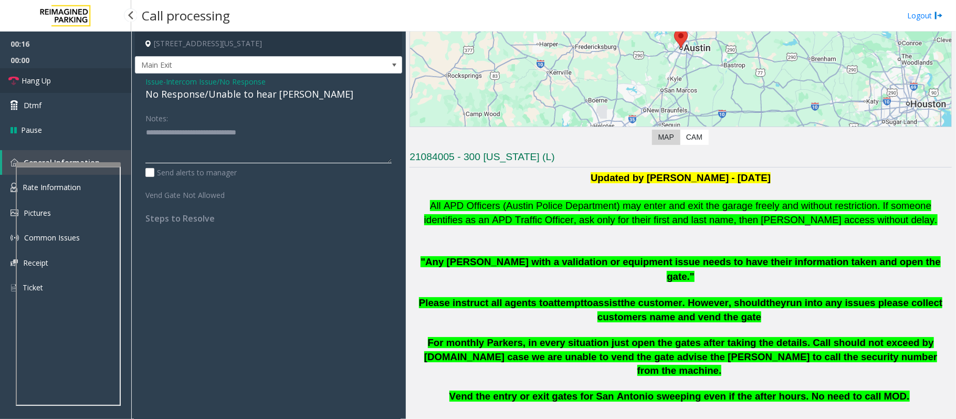
type textarea "**********"
click at [64, 78] on link "Hang Up" at bounding box center [65, 80] width 131 height 25
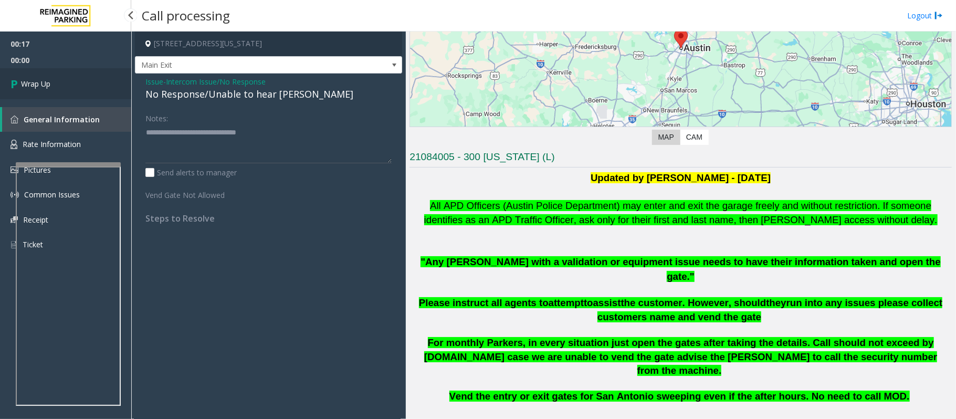
click at [64, 78] on link "Wrap Up" at bounding box center [65, 83] width 131 height 31
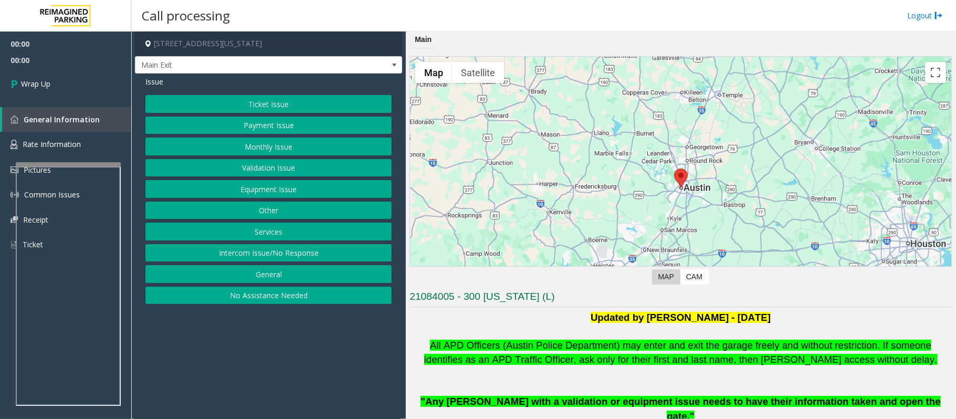
click at [263, 255] on button "Intercom Issue/No Response" at bounding box center [268, 253] width 246 height 18
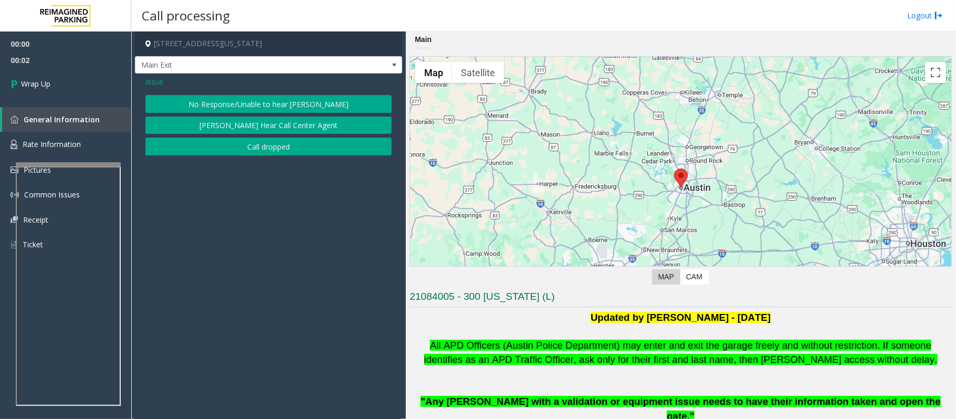
click at [236, 143] on button "Call dropped" at bounding box center [268, 147] width 246 height 18
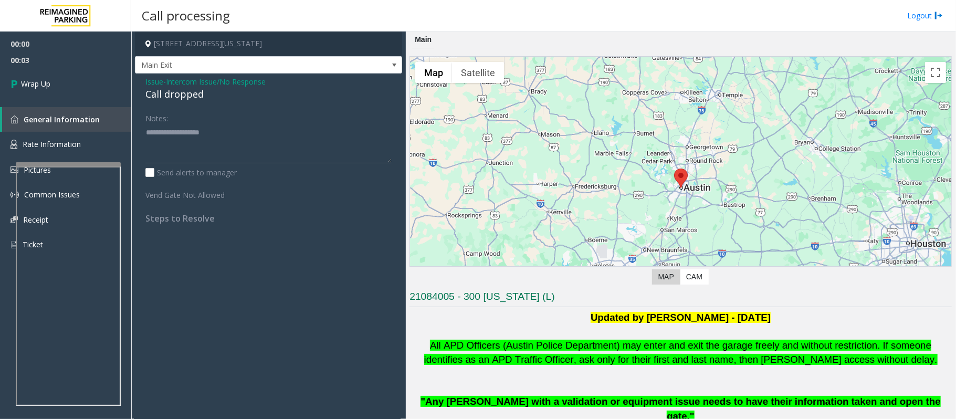
click at [192, 99] on div "Call dropped" at bounding box center [268, 94] width 246 height 14
click at [191, 99] on div "Call dropped" at bounding box center [268, 94] width 246 height 14
type textarea "**********"
click at [64, 97] on link "Wrap Up" at bounding box center [65, 83] width 131 height 31
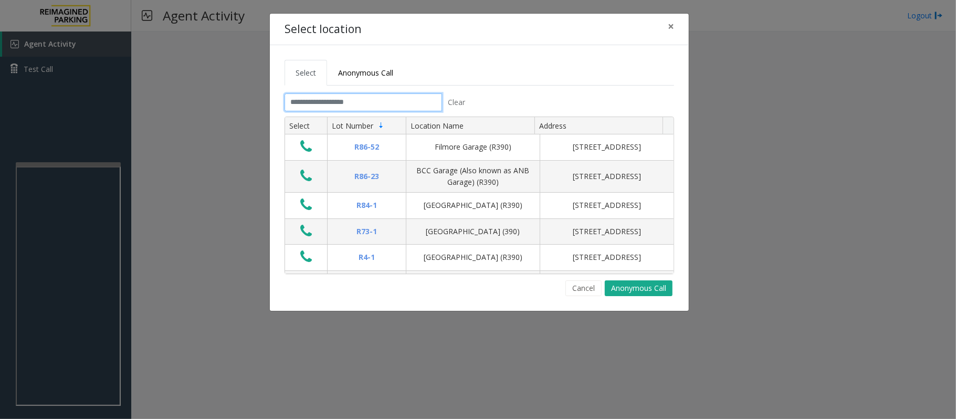
click at [368, 98] on input "text" at bounding box center [364, 102] width 158 height 18
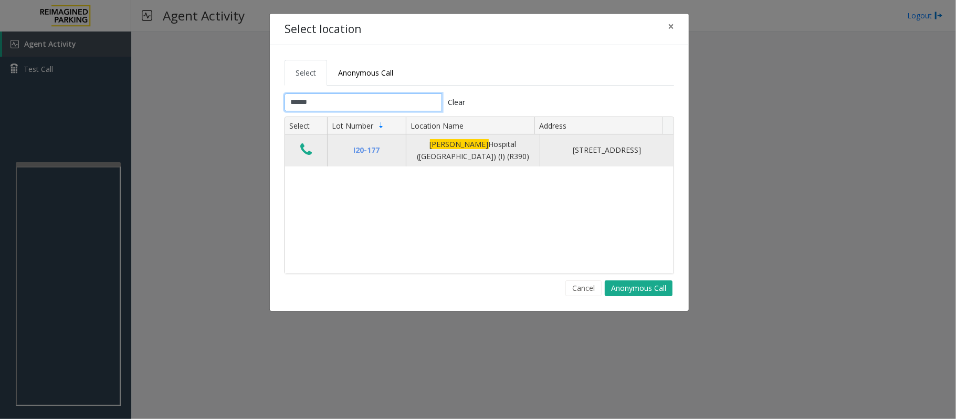
type input "******"
click at [307, 148] on icon "Data table" at bounding box center [306, 149] width 12 height 15
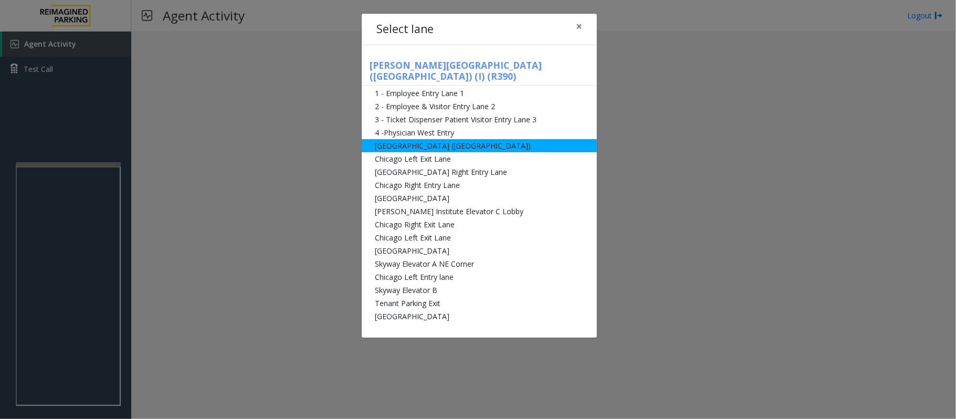
click at [399, 139] on li "[GEOGRAPHIC_DATA] ([GEOGRAPHIC_DATA])" at bounding box center [479, 145] width 235 height 13
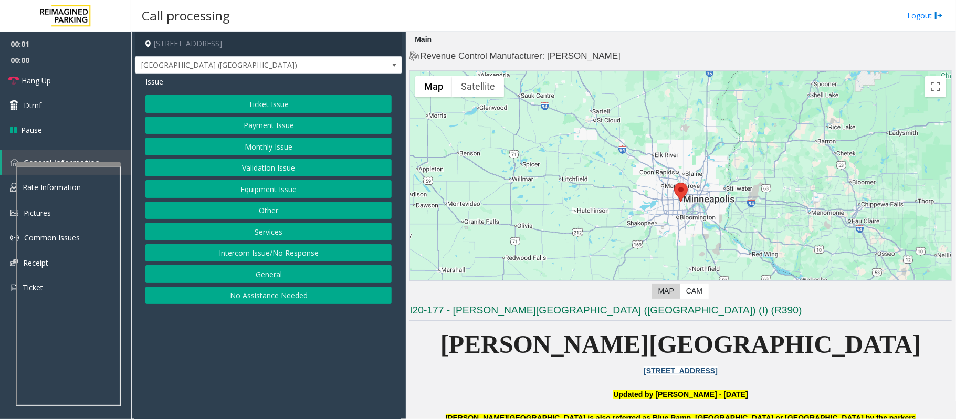
click at [270, 97] on button "Ticket Issue" at bounding box center [268, 104] width 246 height 18
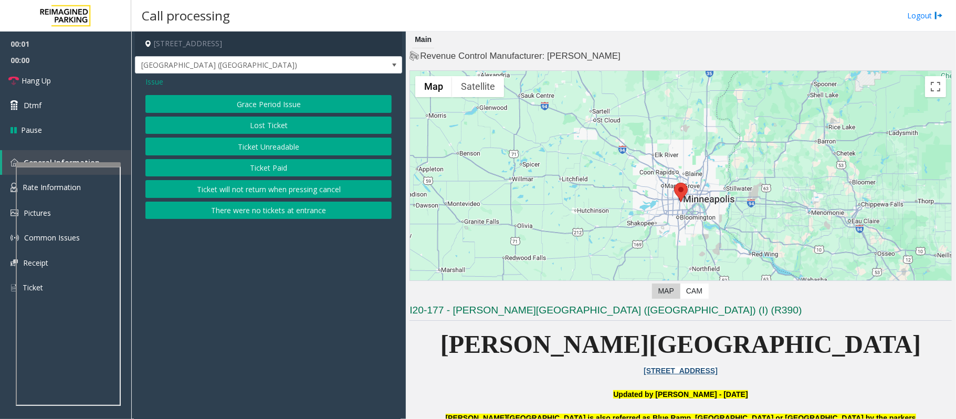
click at [257, 143] on button "Ticket Unreadable" at bounding box center [268, 147] width 246 height 18
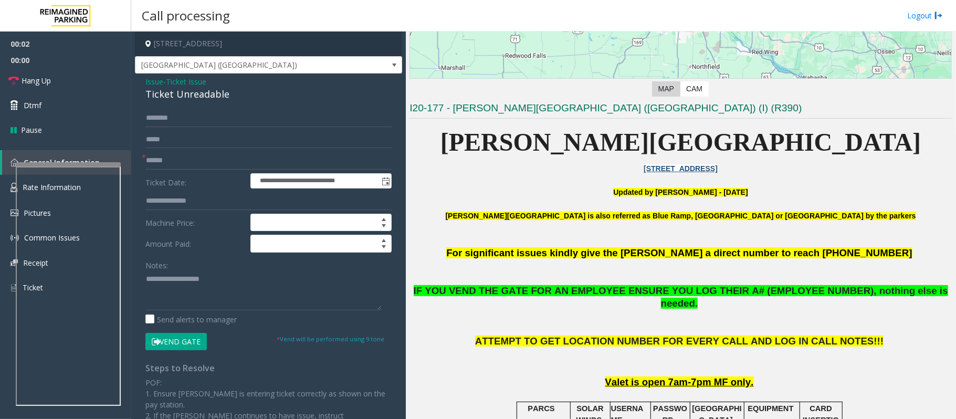
scroll to position [210, 0]
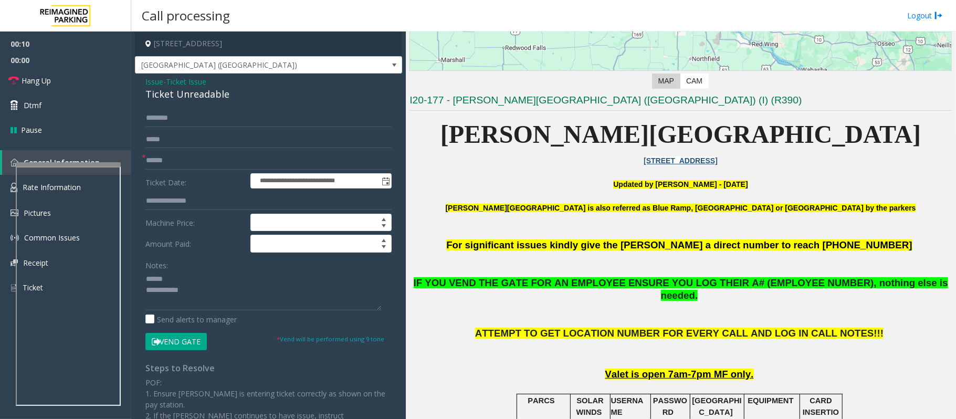
click at [195, 96] on div "Ticket Unreadable" at bounding box center [268, 94] width 246 height 14
drag, startPoint x: 188, startPoint y: 349, endPoint x: 194, endPoint y: 349, distance: 5.8
click at [188, 314] on button "Vend Gate" at bounding box center [175, 342] width 61 height 18
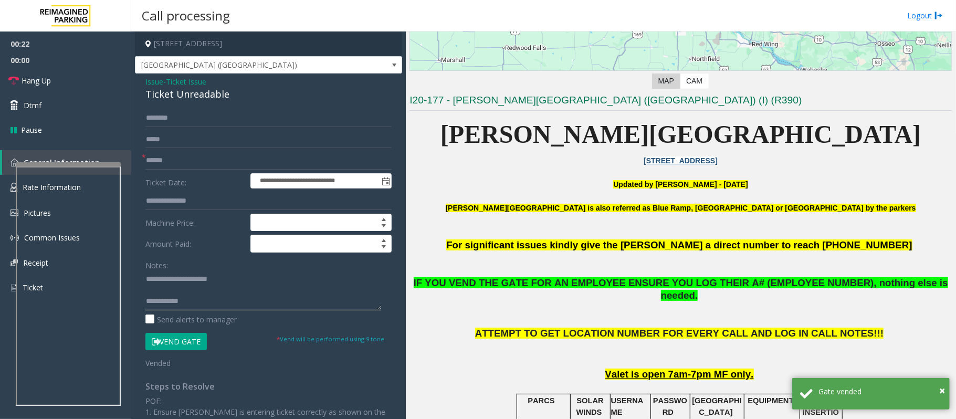
click at [217, 303] on textarea at bounding box center [263, 290] width 236 height 39
paste textarea "**********"
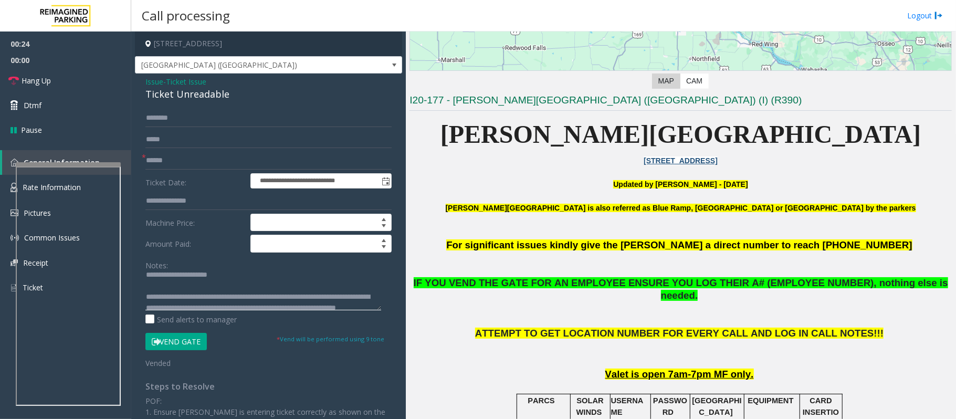
scroll to position [0, 0]
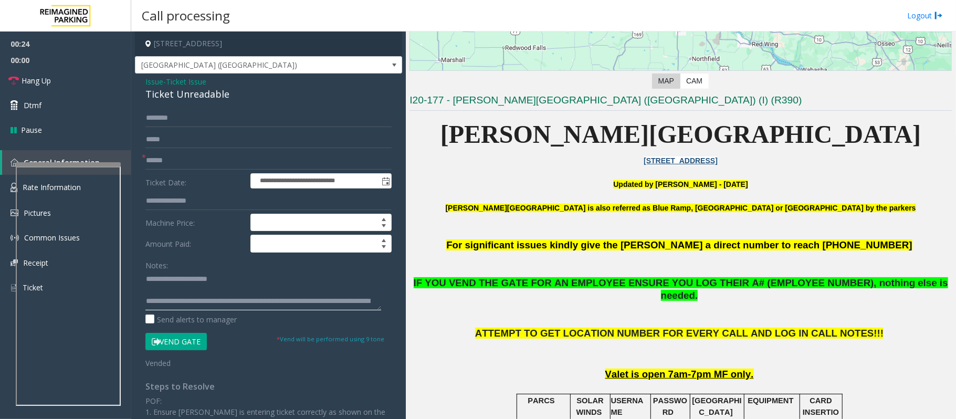
type textarea "**********"
click at [197, 161] on input "text" at bounding box center [268, 161] width 246 height 18
type input "**"
click at [25, 89] on link "Hang Up" at bounding box center [65, 80] width 131 height 25
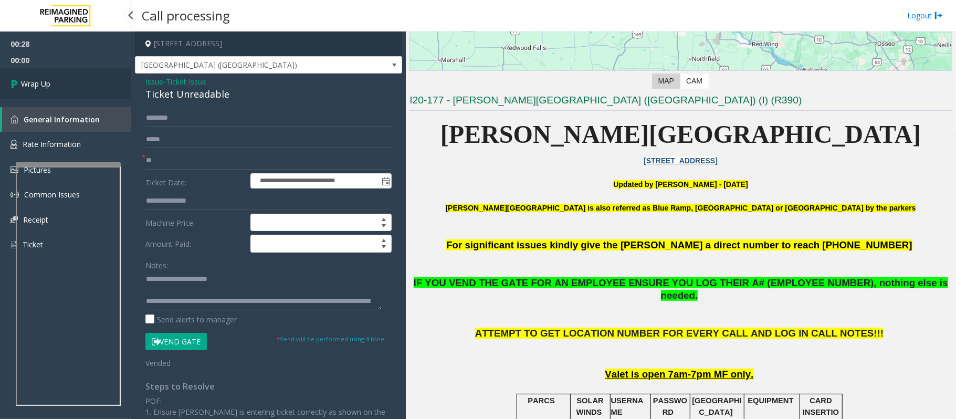
click at [45, 86] on span "Wrap Up" at bounding box center [35, 83] width 29 height 11
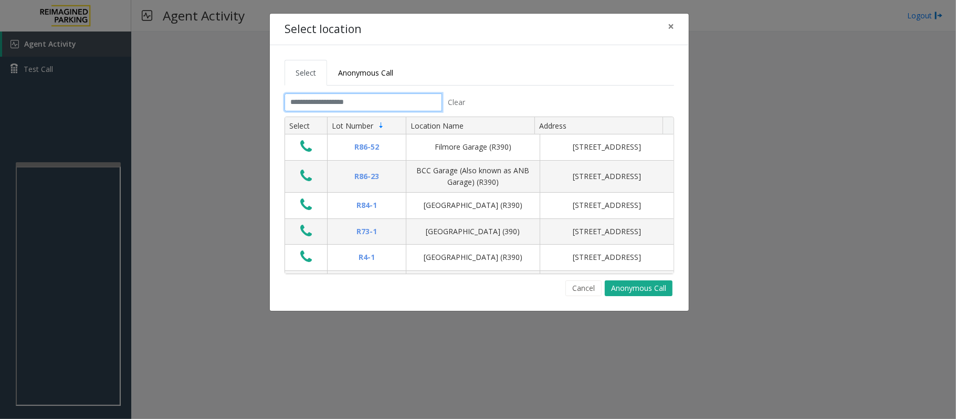
click at [327, 101] on input "text" at bounding box center [364, 102] width 158 height 18
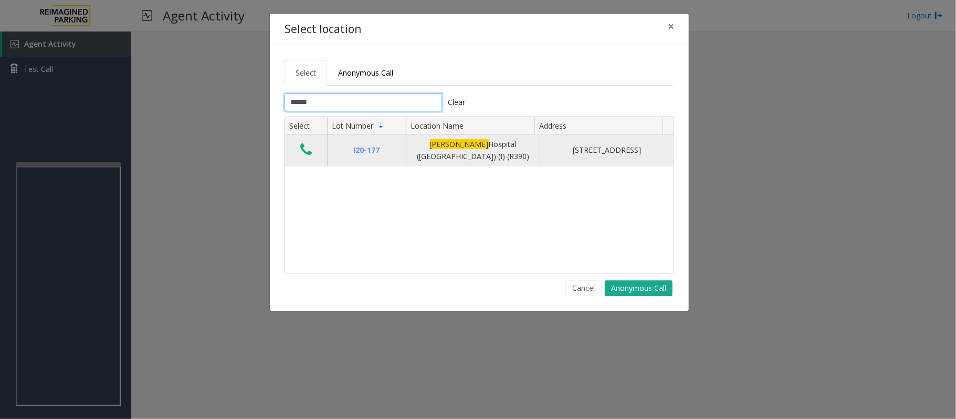
type input "******"
click at [306, 154] on icon "Data table" at bounding box center [306, 149] width 12 height 15
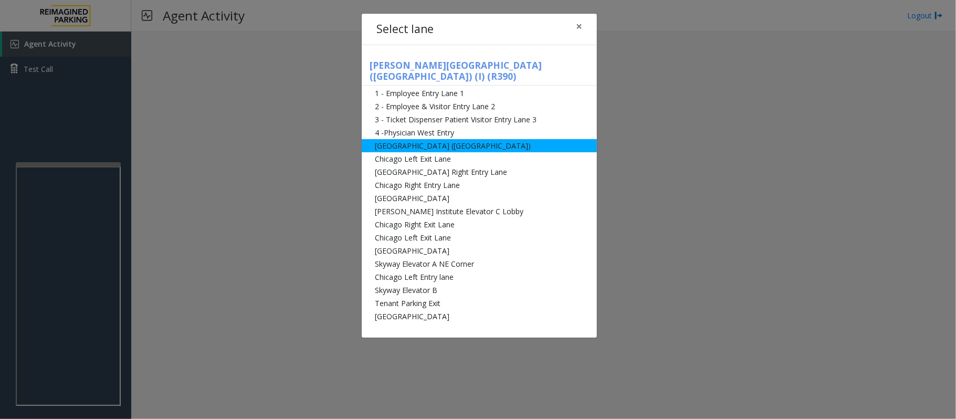
click at [398, 139] on li "[GEOGRAPHIC_DATA] ([GEOGRAPHIC_DATA])" at bounding box center [479, 145] width 235 height 13
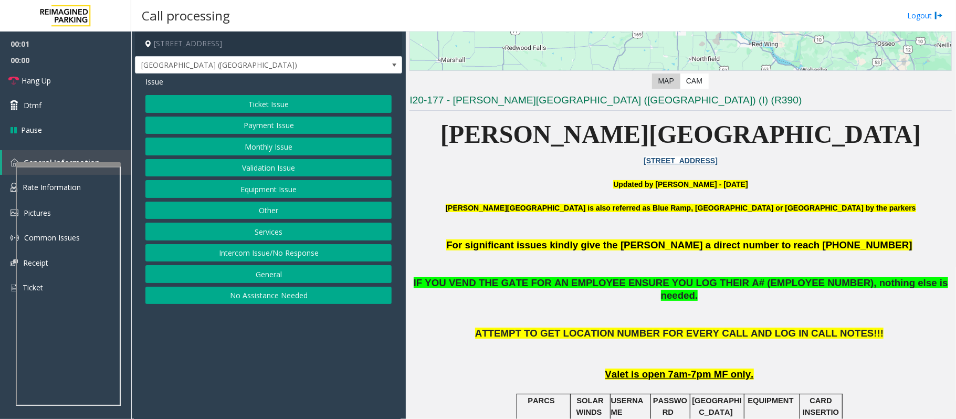
scroll to position [280, 0]
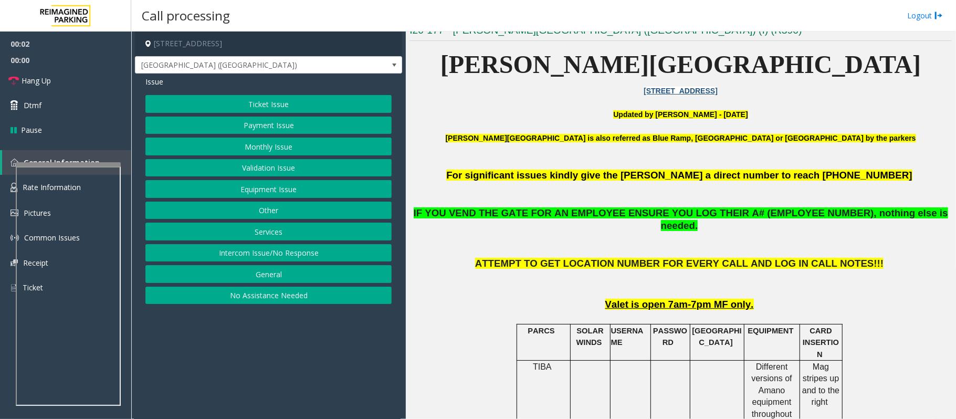
click at [218, 108] on button "Ticket Issue" at bounding box center [268, 104] width 246 height 18
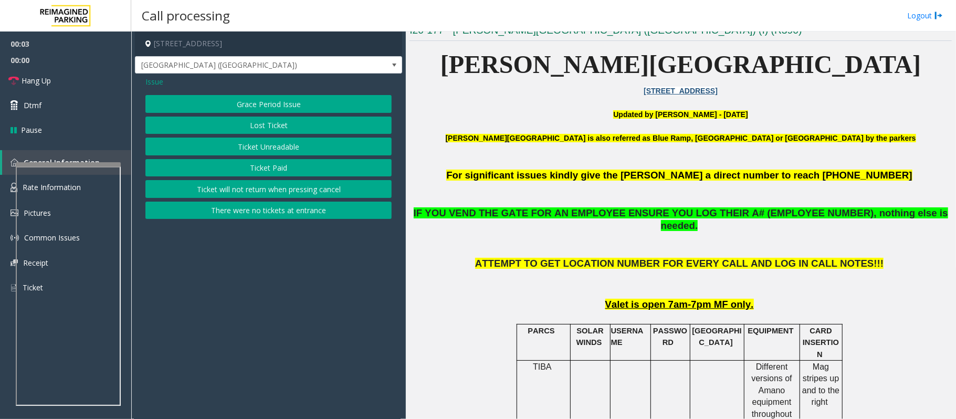
click at [278, 146] on button "Ticket Unreadable" at bounding box center [268, 147] width 246 height 18
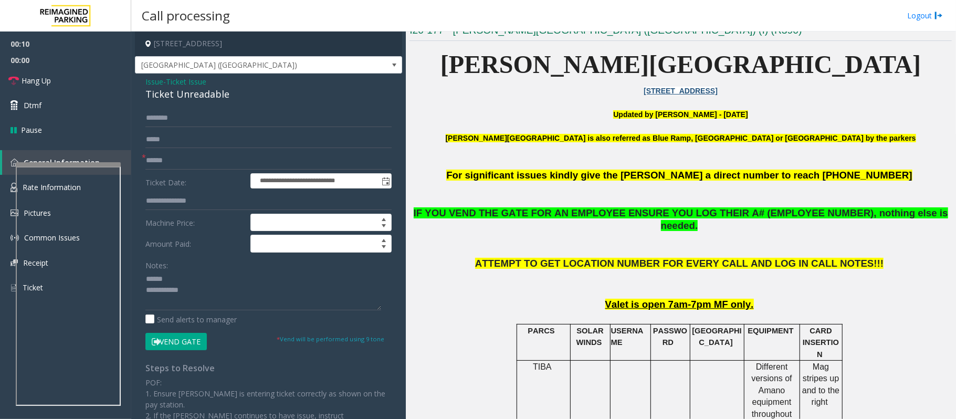
click at [171, 91] on div "Ticket Unreadable" at bounding box center [268, 94] width 246 height 14
click at [219, 310] on textarea at bounding box center [263, 290] width 236 height 39
paste textarea "**********"
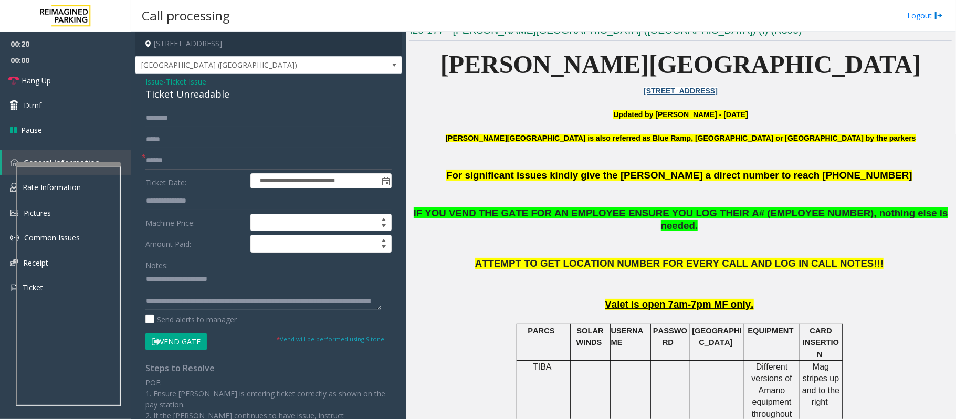
scroll to position [18, 0]
type textarea "**********"
click at [179, 314] on button "Vend Gate" at bounding box center [175, 342] width 61 height 18
click at [170, 164] on input "text" at bounding box center [268, 161] width 246 height 18
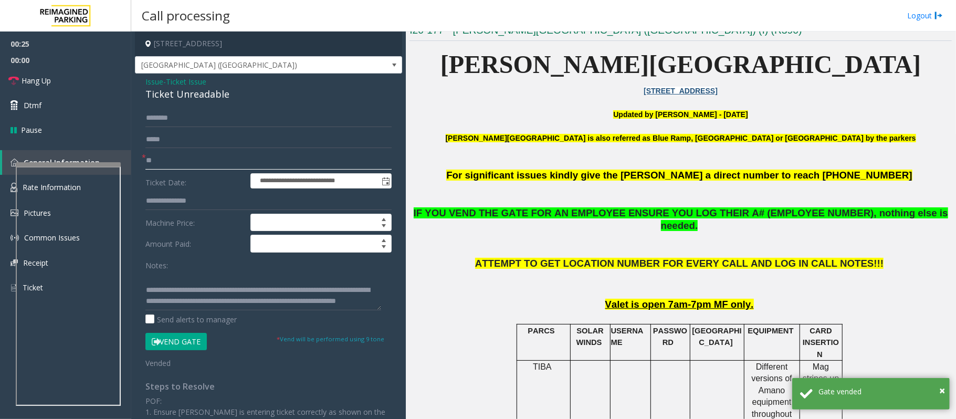
scroll to position [0, 0]
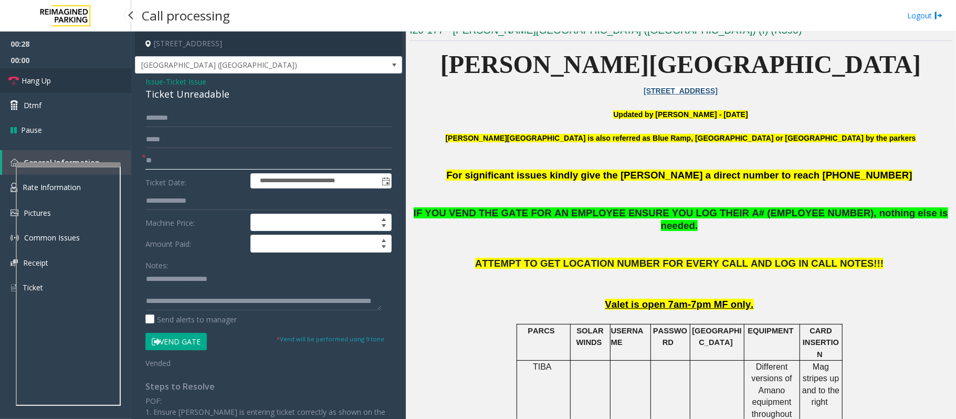
type input "**"
click at [79, 87] on link "Hang Up" at bounding box center [65, 80] width 131 height 25
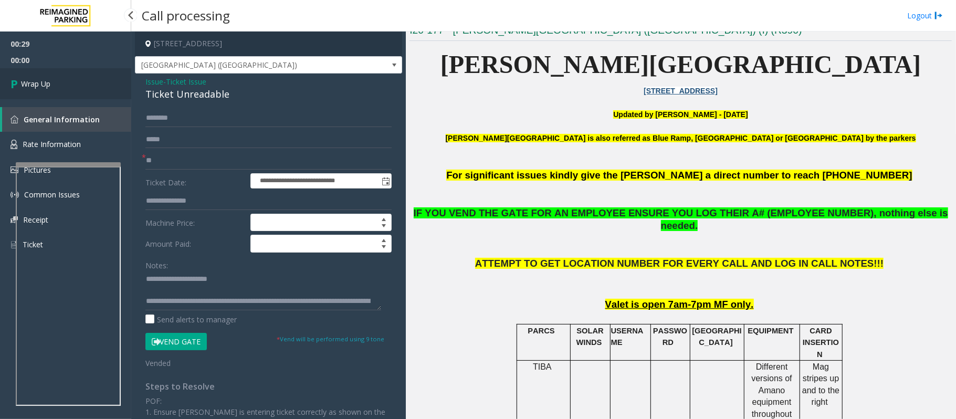
click at [79, 87] on link "Wrap Up" at bounding box center [65, 83] width 131 height 31
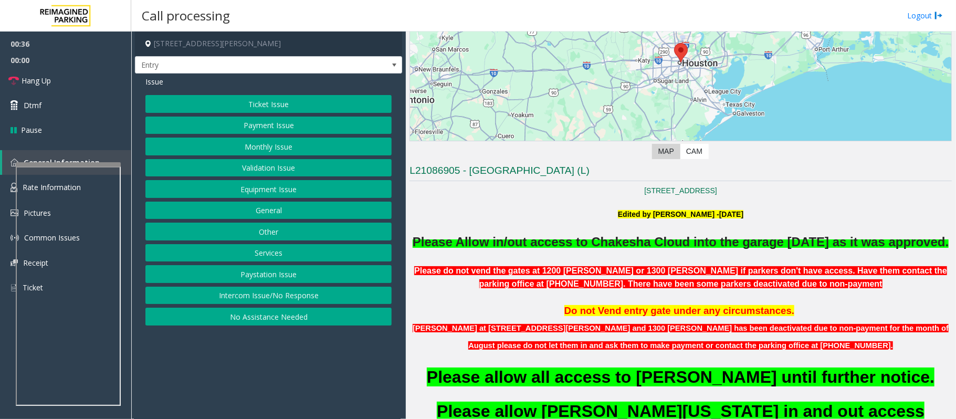
scroll to position [210, 0]
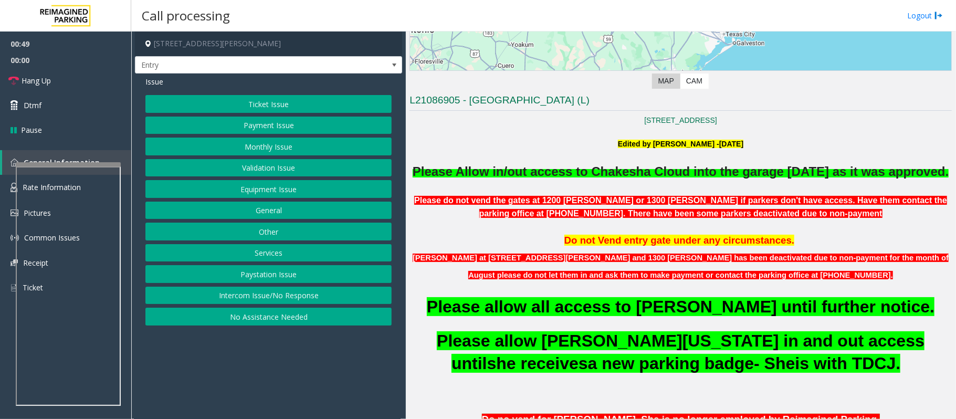
click at [263, 145] on button "Monthly Issue" at bounding box center [268, 147] width 246 height 18
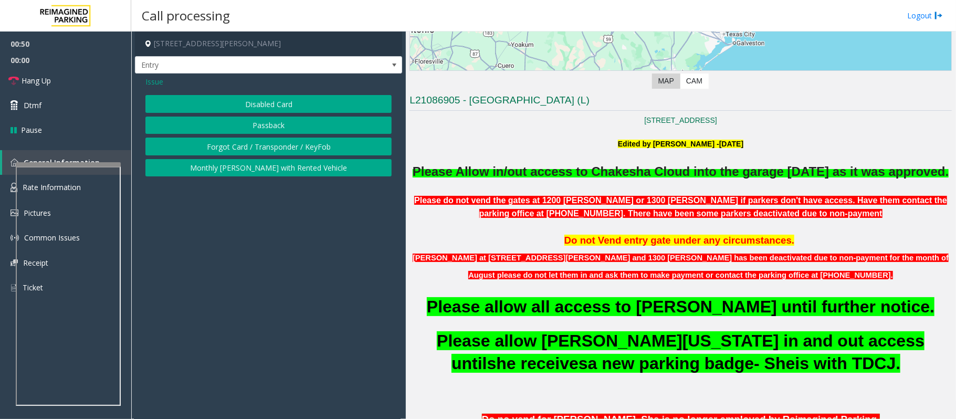
click at [259, 108] on button "Disabled Card" at bounding box center [268, 104] width 246 height 18
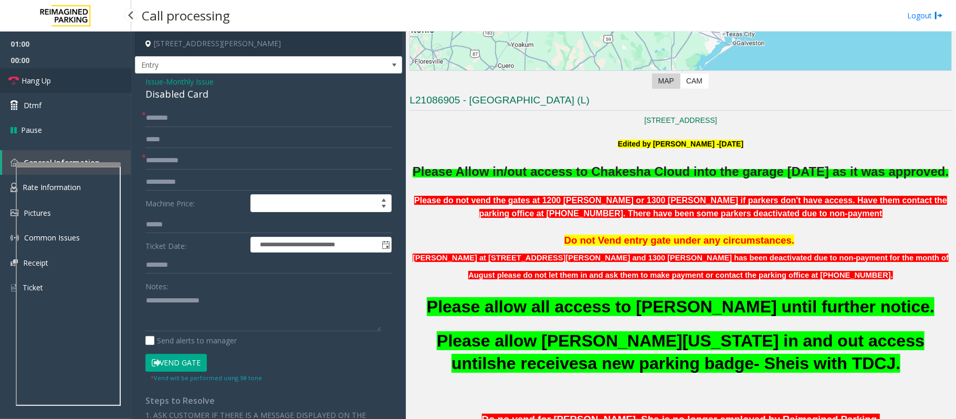
click at [57, 82] on link "Hang Up" at bounding box center [65, 80] width 131 height 25
click at [195, 309] on textarea at bounding box center [263, 311] width 236 height 39
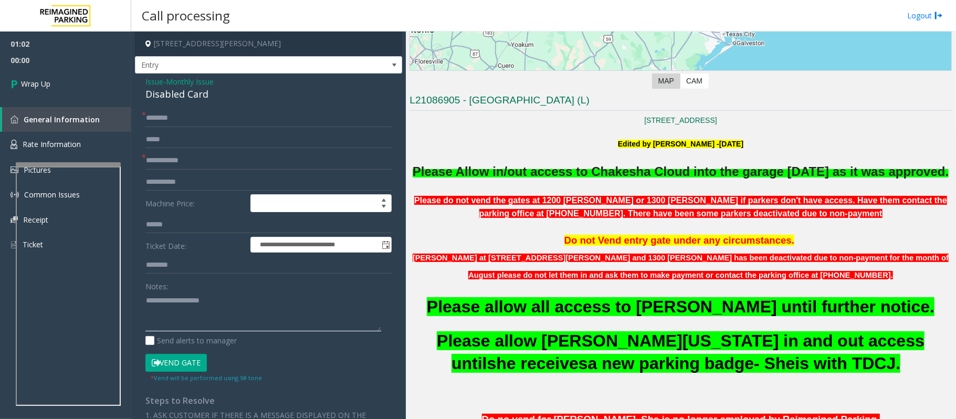
paste textarea "**********"
click at [175, 93] on div "Disabled Card" at bounding box center [268, 94] width 246 height 14
drag, startPoint x: 227, startPoint y: 313, endPoint x: 232, endPoint y: 323, distance: 11.5
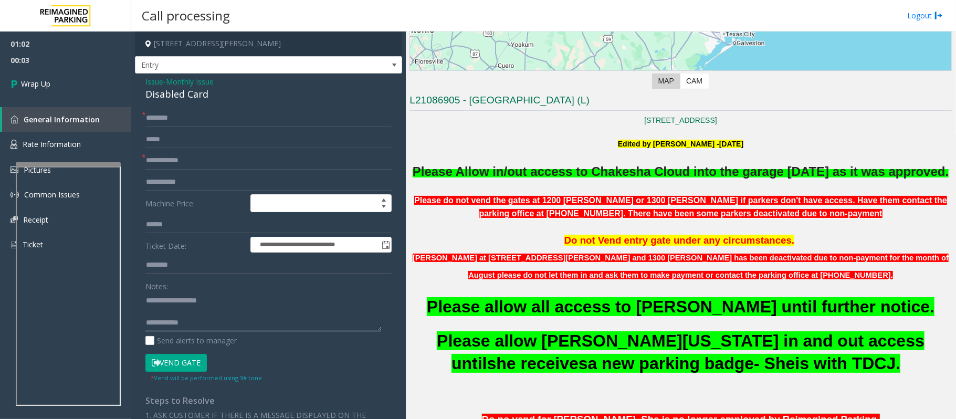
click at [228, 314] on textarea at bounding box center [263, 311] width 236 height 39
click at [231, 314] on label "Send alerts to manager" at bounding box center [190, 340] width 91 height 11
click at [199, 314] on textarea at bounding box center [263, 311] width 236 height 39
type textarea "**********"
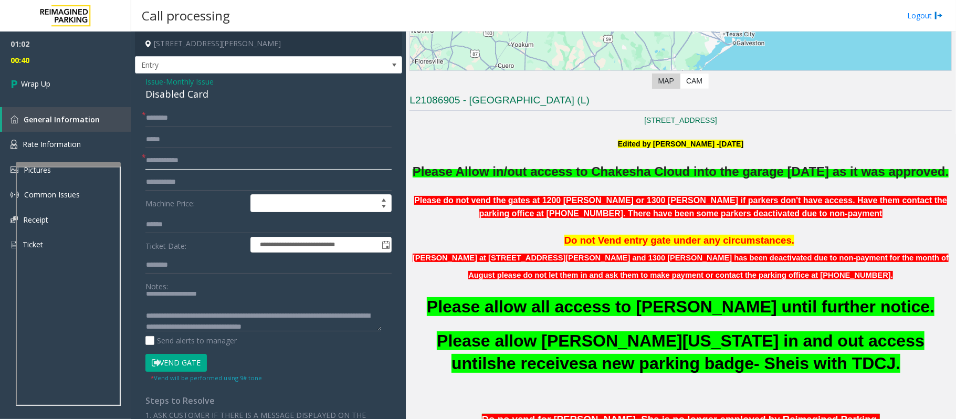
click at [222, 156] on input "text" at bounding box center [268, 161] width 246 height 18
type input "**"
click at [190, 120] on input "text" at bounding box center [268, 118] width 246 height 18
type input "**"
click at [96, 87] on link "Wrap Up" at bounding box center [65, 83] width 131 height 31
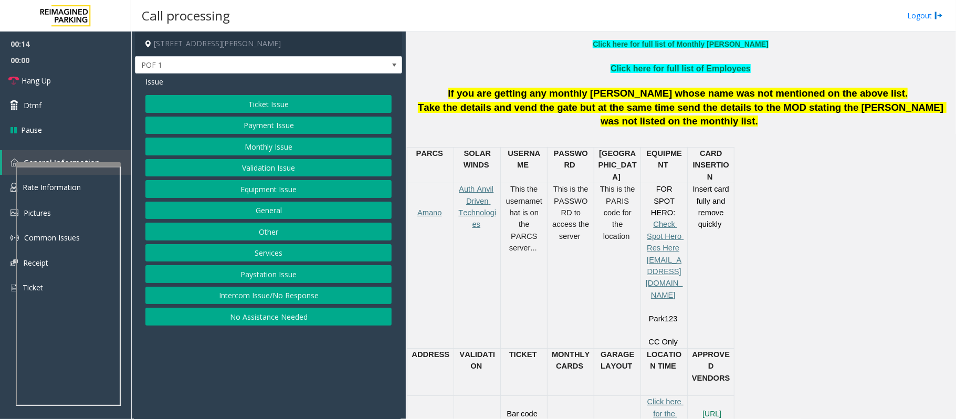
scroll to position [350, 0]
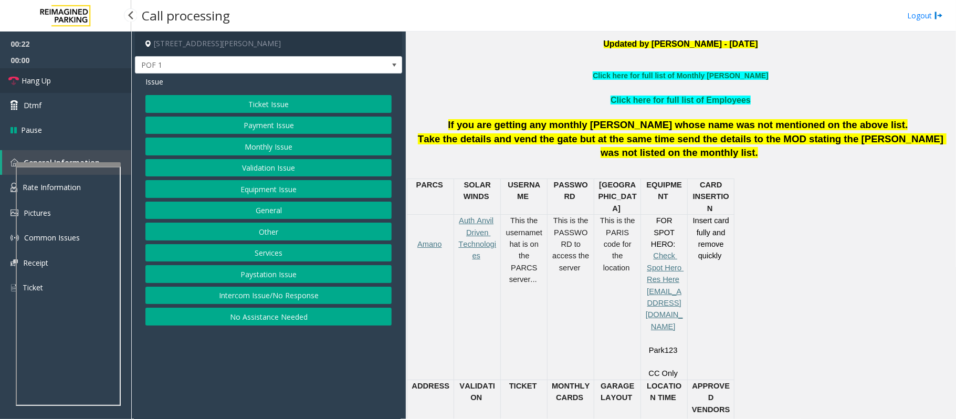
click at [77, 72] on link "Hang Up" at bounding box center [65, 80] width 131 height 25
click at [262, 187] on button "Equipment Issue" at bounding box center [268, 189] width 246 height 18
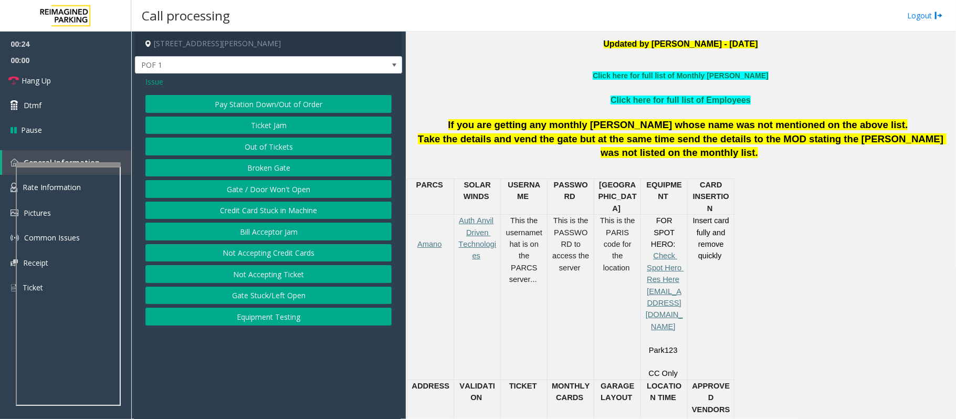
click at [262, 187] on button "Gate / Door Won't Open" at bounding box center [268, 189] width 246 height 18
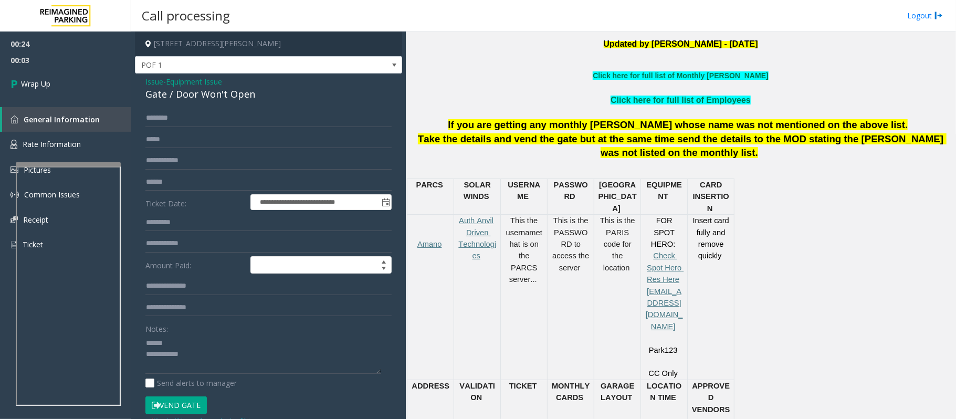
click at [188, 96] on div "Gate / Door Won't Open" at bounding box center [268, 94] width 246 height 14
click at [223, 314] on textarea at bounding box center [263, 354] width 236 height 39
drag, startPoint x: 272, startPoint y: 346, endPoint x: 170, endPoint y: 339, distance: 102.1
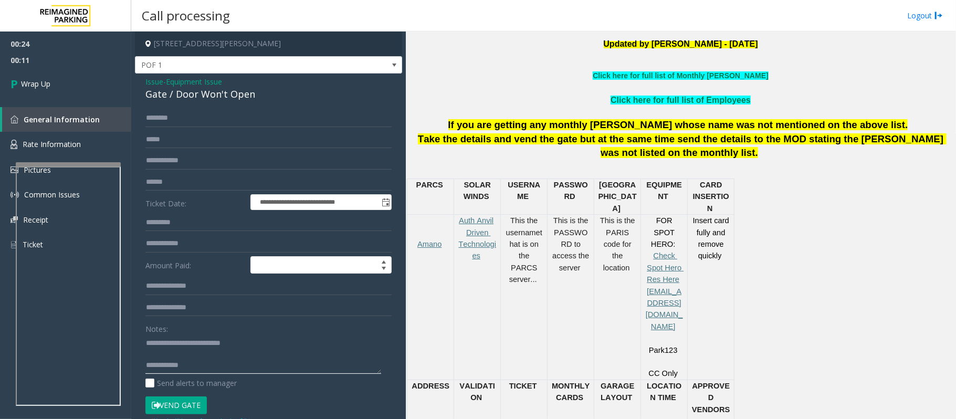
click at [170, 314] on textarea at bounding box center [263, 354] width 236 height 39
click at [214, 314] on textarea at bounding box center [263, 354] width 236 height 39
click at [202, 314] on textarea at bounding box center [263, 354] width 236 height 39
type textarea "**********"
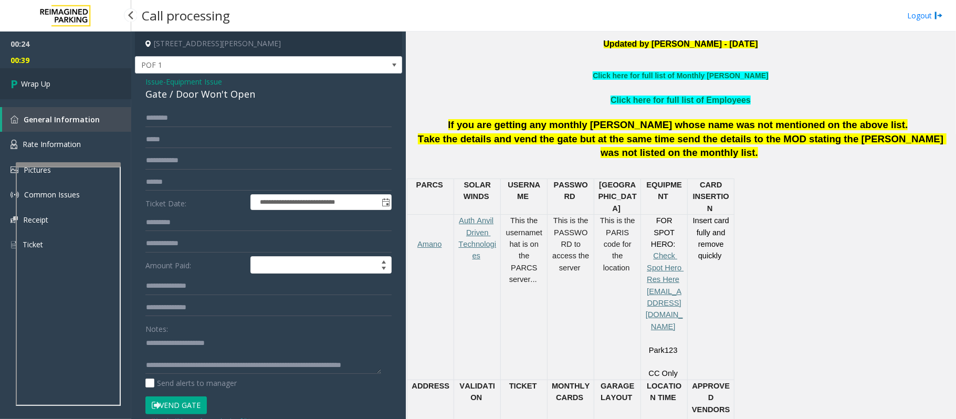
click at [66, 72] on link "Wrap Up" at bounding box center [65, 83] width 131 height 31
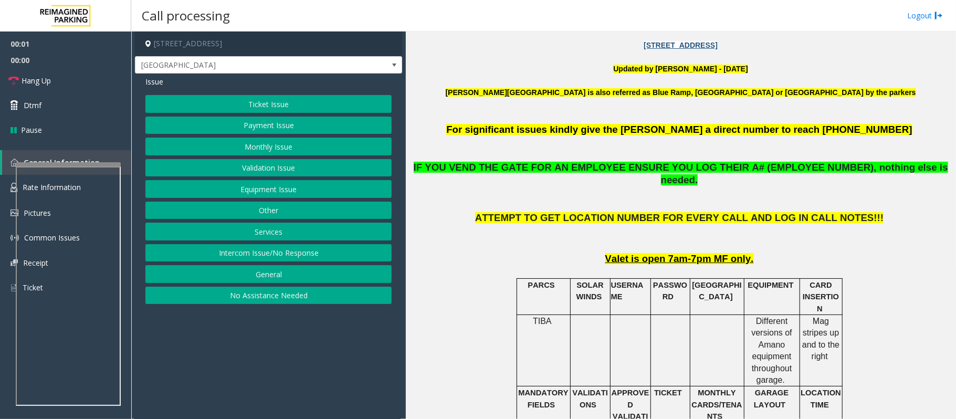
scroll to position [350, 0]
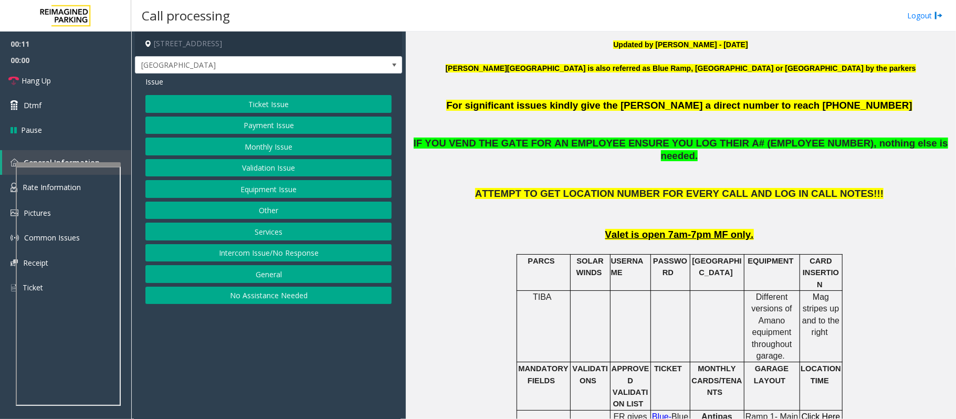
click at [250, 196] on button "Equipment Issue" at bounding box center [268, 189] width 246 height 18
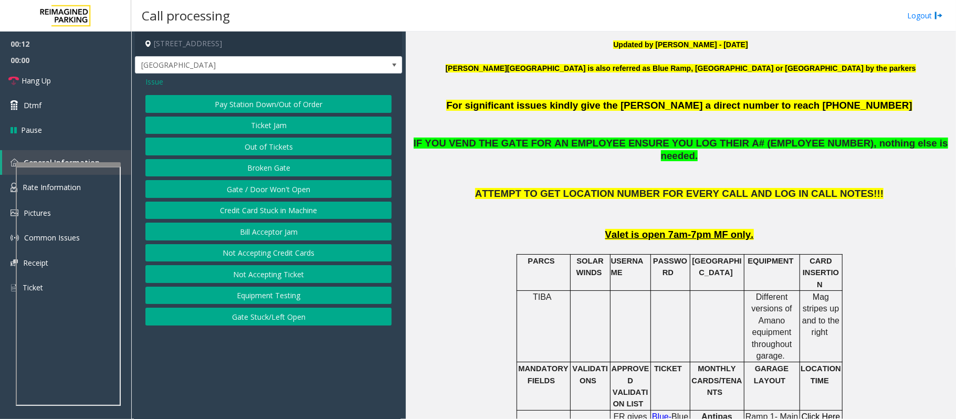
click at [267, 146] on button "Out of Tickets" at bounding box center [268, 147] width 246 height 18
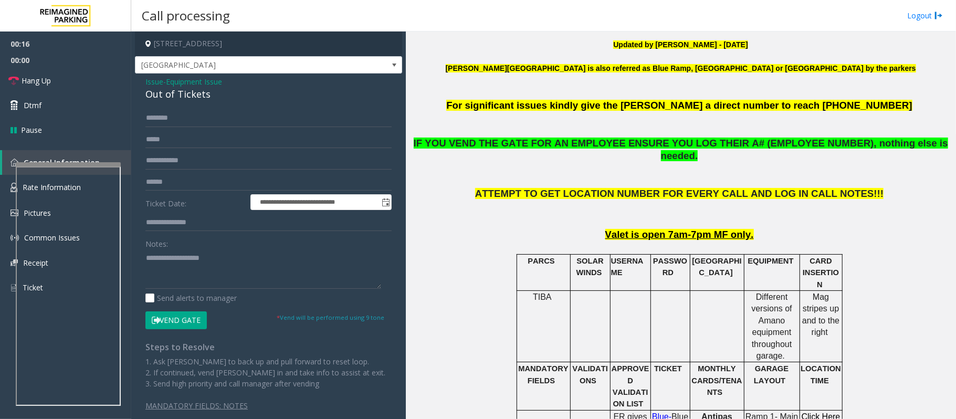
click at [183, 314] on button "Vend Gate" at bounding box center [175, 320] width 61 height 18
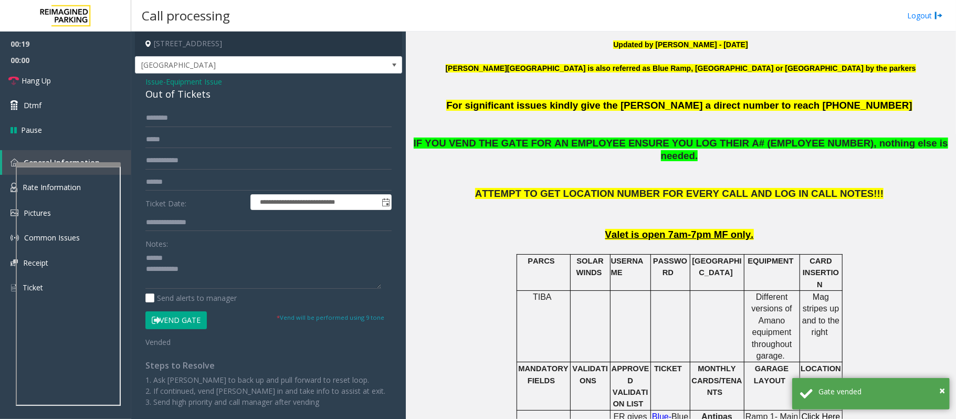
click at [190, 96] on div "Out of Tickets" at bounding box center [268, 94] width 246 height 14
click at [213, 284] on textarea at bounding box center [263, 268] width 236 height 39
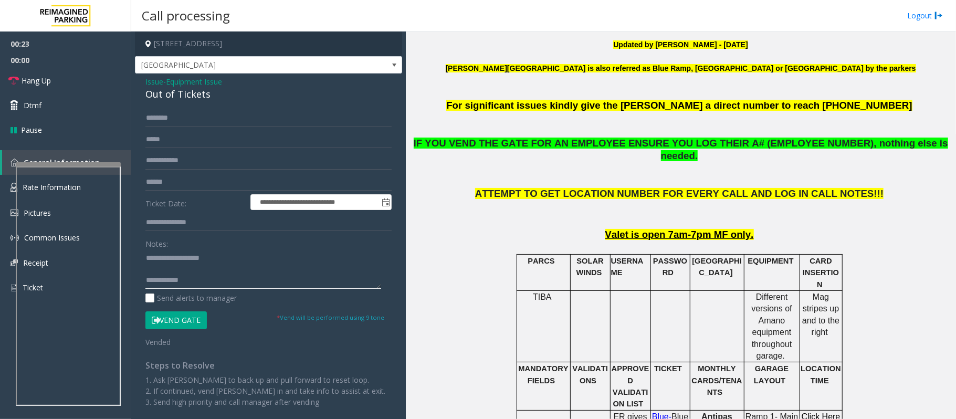
click at [221, 279] on textarea at bounding box center [263, 268] width 236 height 39
drag, startPoint x: 51, startPoint y: 77, endPoint x: 68, endPoint y: 95, distance: 24.6
click at [51, 77] on link "Hang Up" at bounding box center [65, 80] width 131 height 25
click at [269, 280] on textarea at bounding box center [263, 268] width 236 height 39
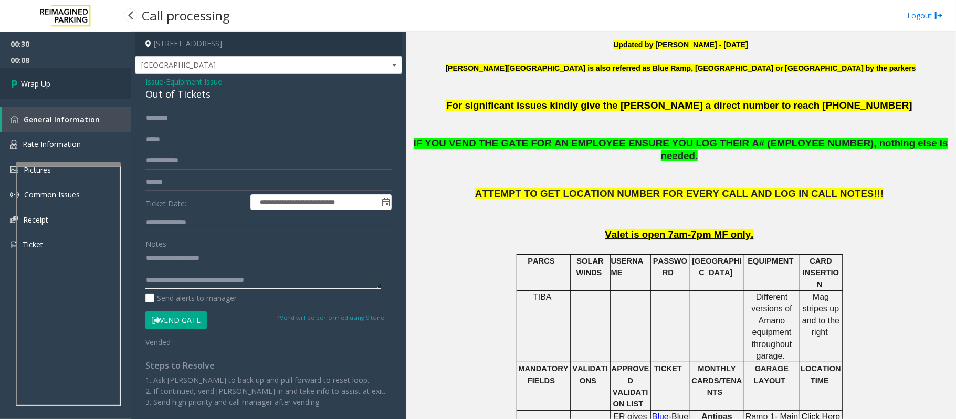
type textarea "**********"
click at [44, 82] on span "Wrap Up" at bounding box center [35, 83] width 29 height 11
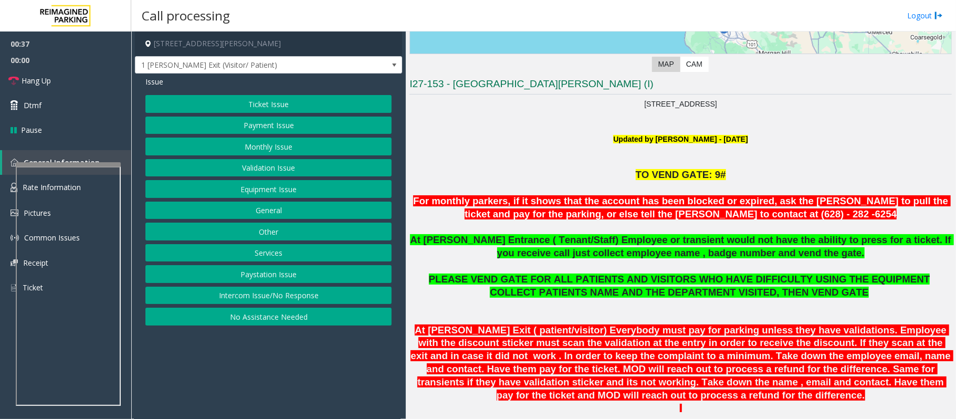
scroll to position [210, 0]
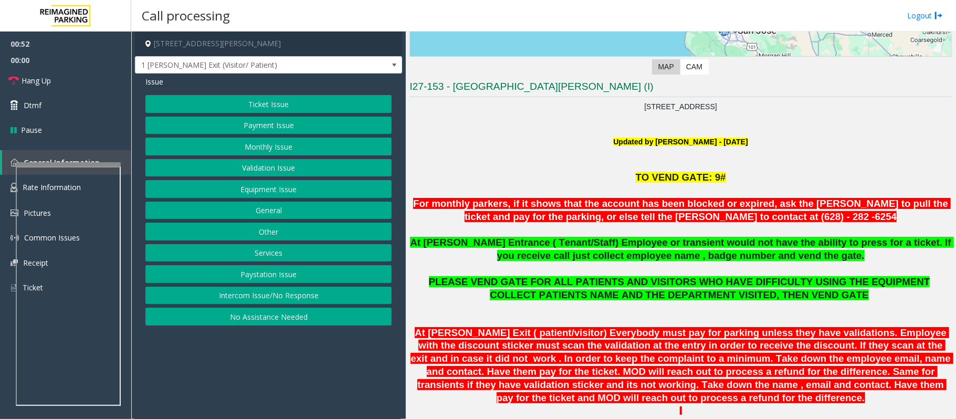
click at [255, 150] on button "Monthly Issue" at bounding box center [268, 147] width 246 height 18
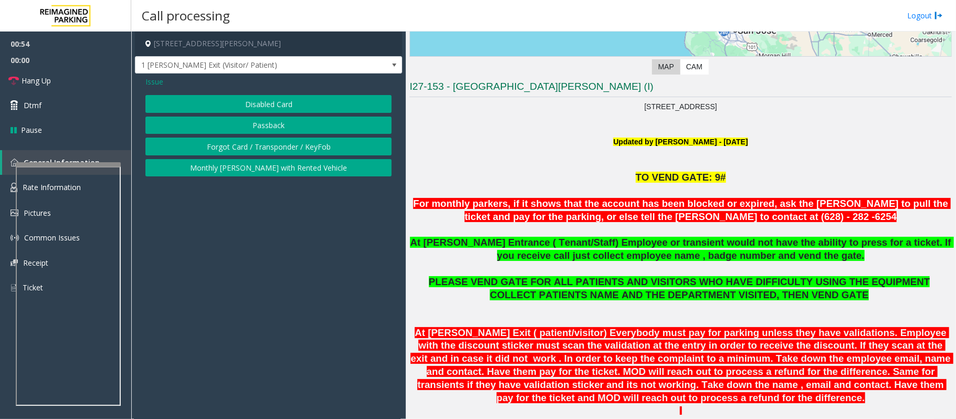
click at [154, 80] on span "Issue" at bounding box center [154, 81] width 18 height 11
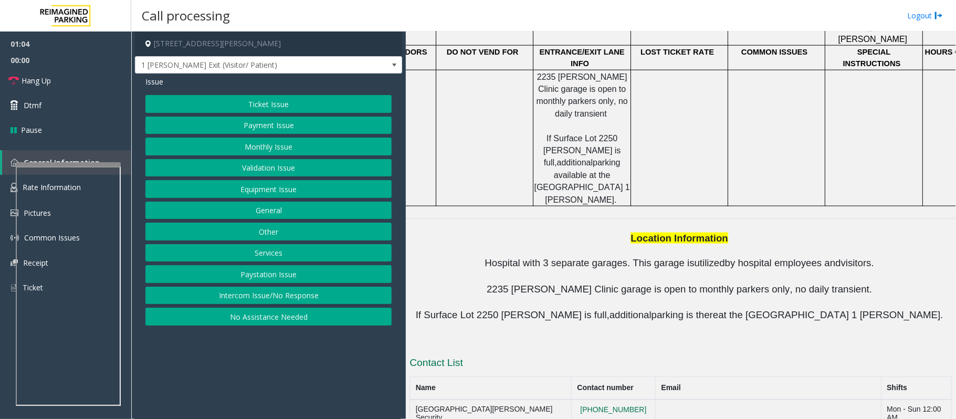
scroll to position [1150, 0]
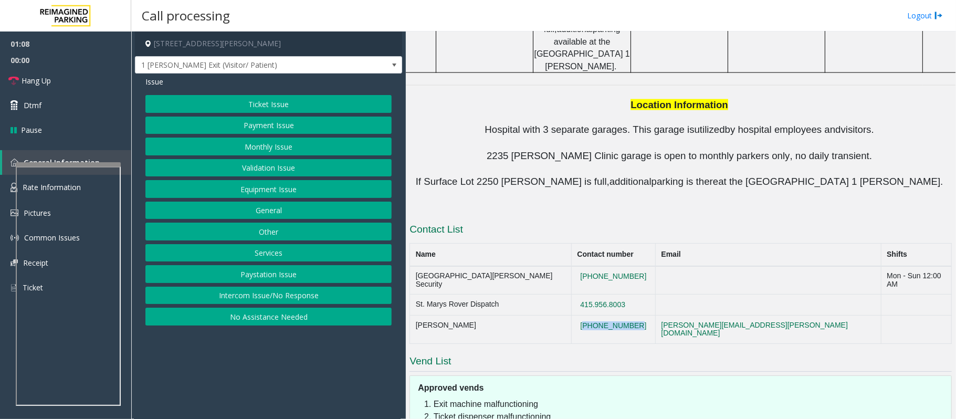
drag, startPoint x: 639, startPoint y: 188, endPoint x: 572, endPoint y: 186, distance: 66.7
click at [572, 314] on td "[PHONE_NUMBER]" at bounding box center [614, 330] width 84 height 28
copy button "[PHONE_NUMBER]"
click at [254, 293] on button "Intercom Issue/No Response" at bounding box center [268, 296] width 246 height 18
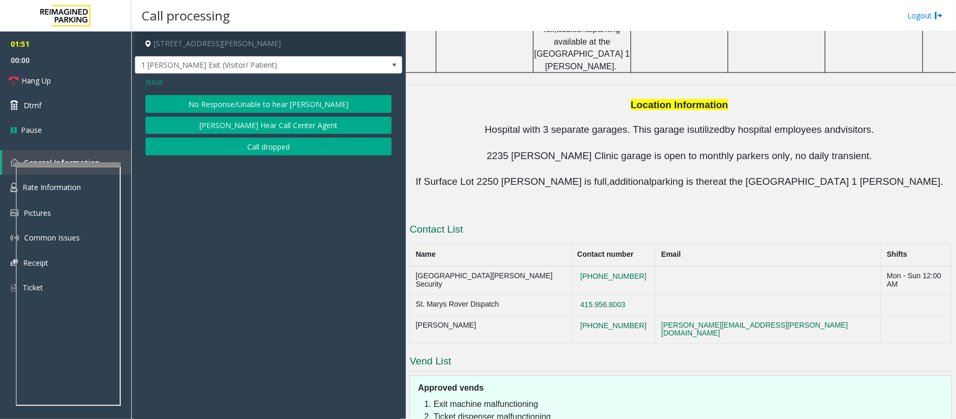
click at [150, 80] on span "Issue" at bounding box center [154, 81] width 18 height 11
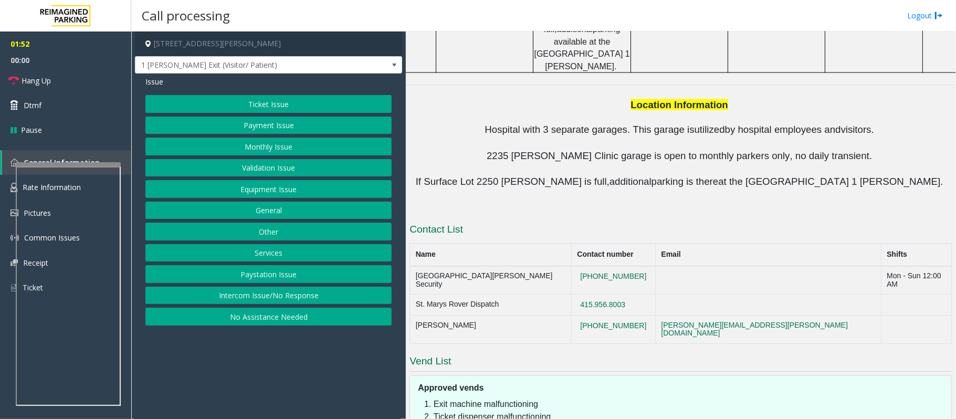
click at [269, 299] on button "Intercom Issue/No Response" at bounding box center [268, 296] width 246 height 18
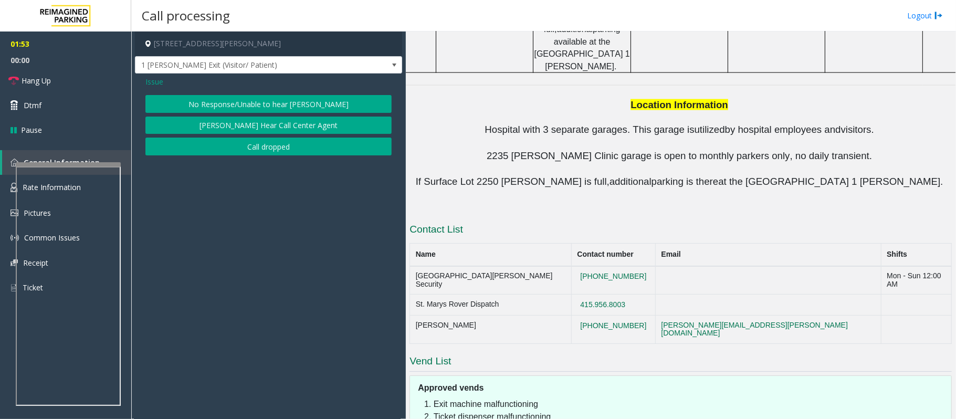
click at [162, 82] on span "Issue" at bounding box center [154, 81] width 18 height 11
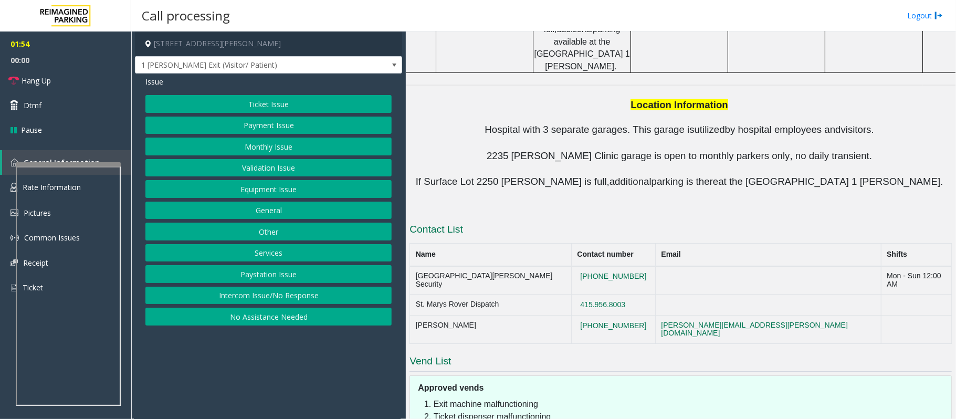
click at [250, 189] on button "Equipment Issue" at bounding box center [268, 189] width 246 height 18
click at [250, 189] on button "Gate / Door Won't Open" at bounding box center [268, 189] width 246 height 18
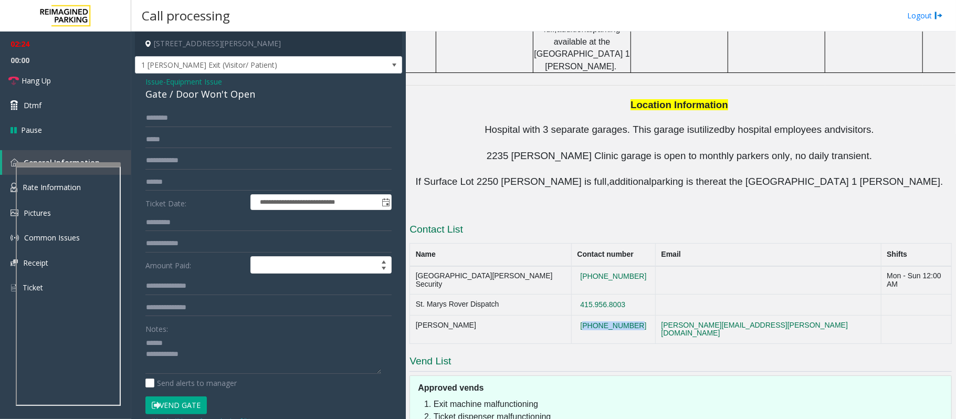
drag, startPoint x: 644, startPoint y: 186, endPoint x: 568, endPoint y: 180, distance: 76.4
click at [572, 314] on td "[PHONE_NUMBER]" at bounding box center [614, 330] width 84 height 28
copy button "[PHONE_NUMBER]"
click at [180, 90] on div "Gate / Door Won't Open" at bounding box center [268, 94] width 246 height 14
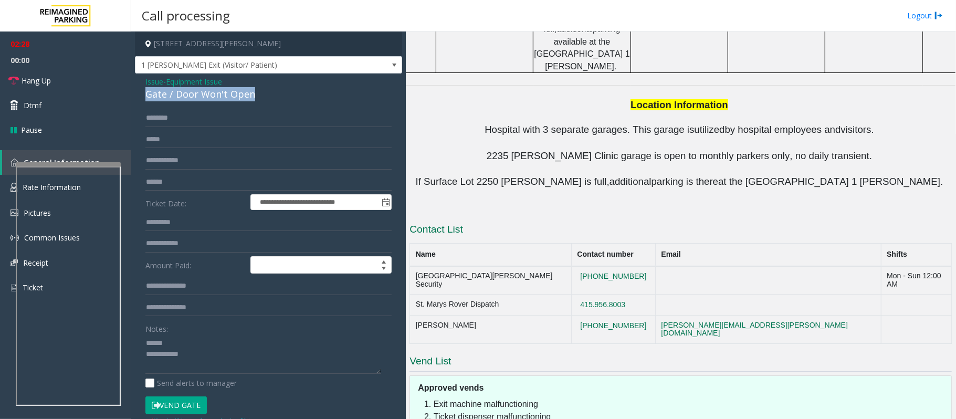
click at [180, 90] on div "Gate / Door Won't Open" at bounding box center [268, 94] width 246 height 14
click at [234, 314] on textarea at bounding box center [263, 354] width 236 height 39
click at [183, 314] on textarea at bounding box center [263, 354] width 236 height 39
click at [205, 314] on textarea at bounding box center [263, 354] width 236 height 39
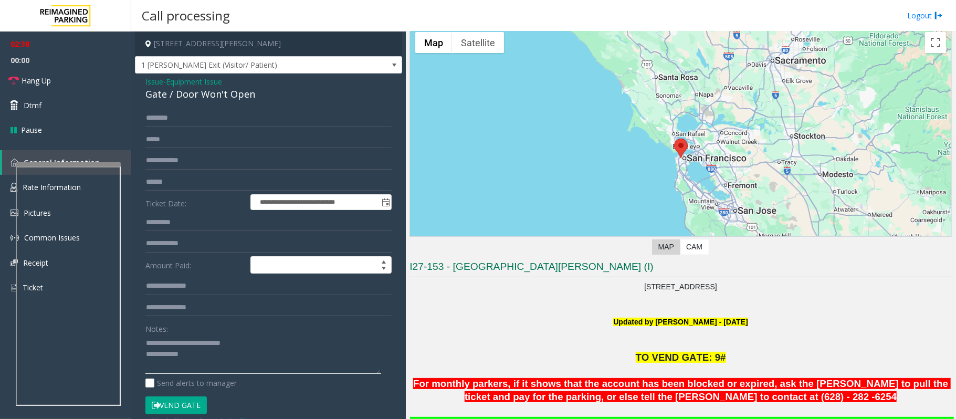
scroll to position [0, 0]
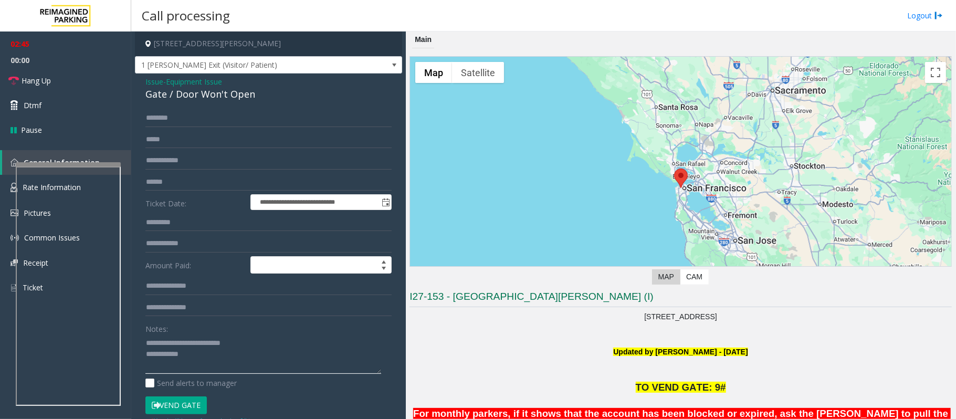
click at [211, 314] on textarea at bounding box center [263, 354] width 236 height 39
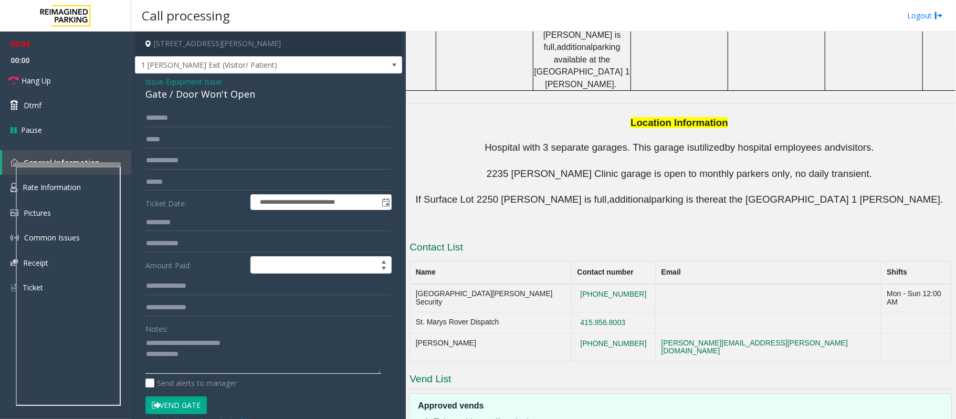
scroll to position [1150, 0]
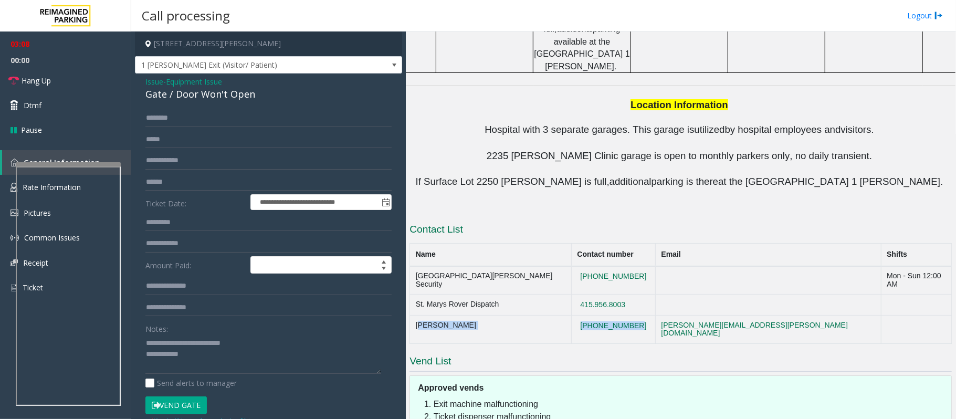
drag, startPoint x: 636, startPoint y: 185, endPoint x: 412, endPoint y: 188, distance: 224.8
click at [412, 314] on tr "Alan Giang 628-282-6254 alan.giang@reimaginedparking.com" at bounding box center [681, 330] width 542 height 28
copy tr "Alan Giang 628-282-6254"
click at [200, 314] on textarea at bounding box center [263, 354] width 236 height 39
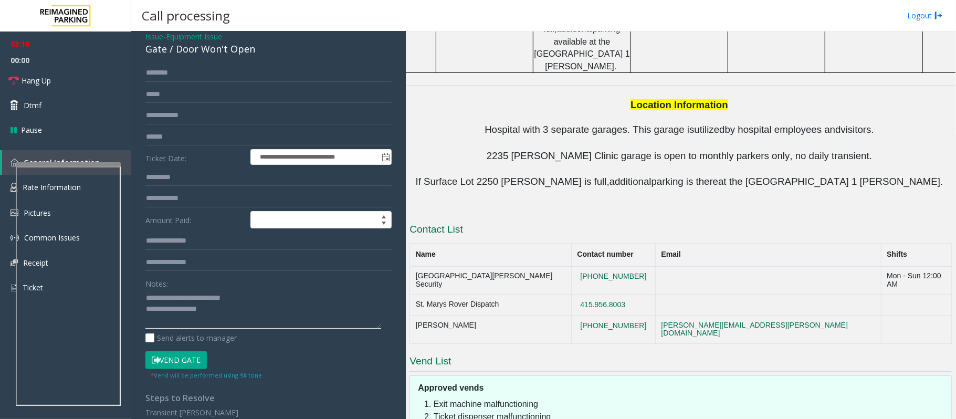
scroll to position [70, 0]
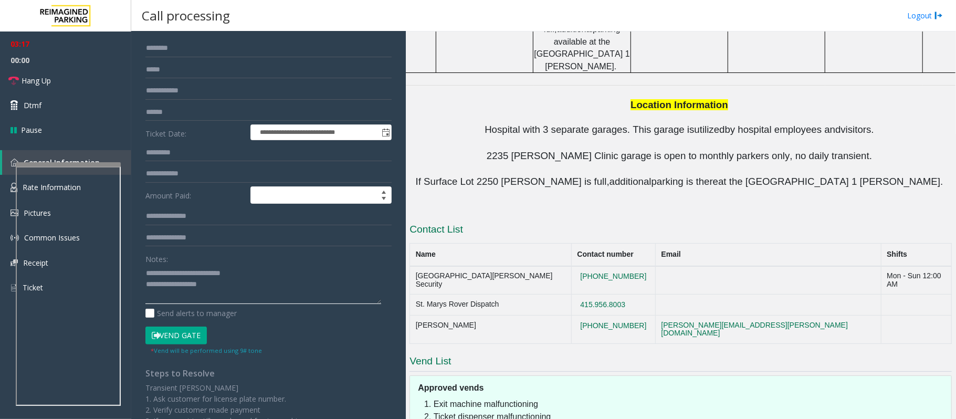
paste textarea "**********"
click at [74, 85] on link "Hang Up" at bounding box center [65, 80] width 131 height 25
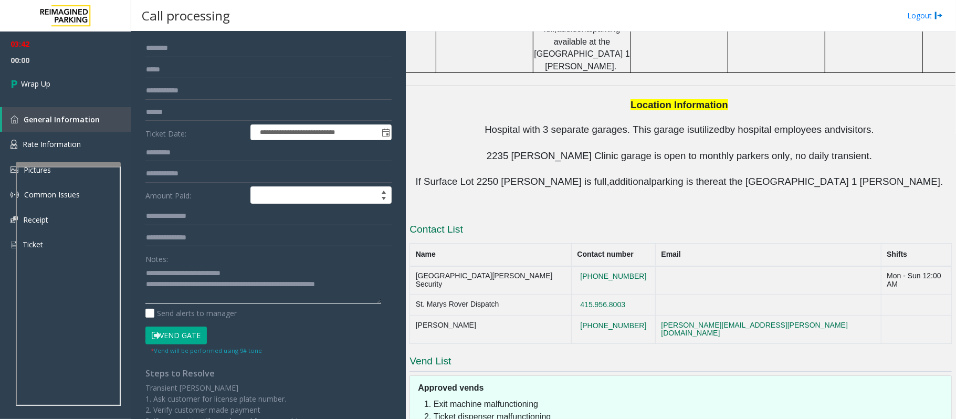
click at [179, 297] on textarea at bounding box center [263, 284] width 236 height 39
type textarea "**********"
click at [50, 75] on link "Wrap Up" at bounding box center [65, 83] width 131 height 31
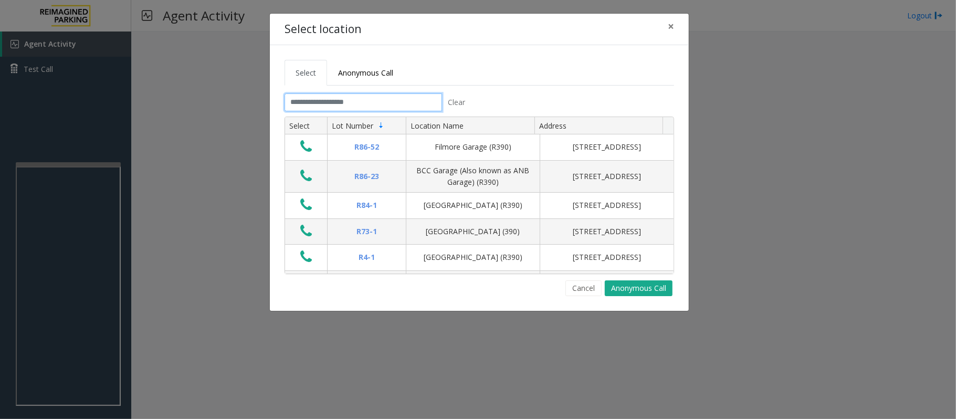
click at [400, 109] on input "text" at bounding box center [364, 102] width 158 height 18
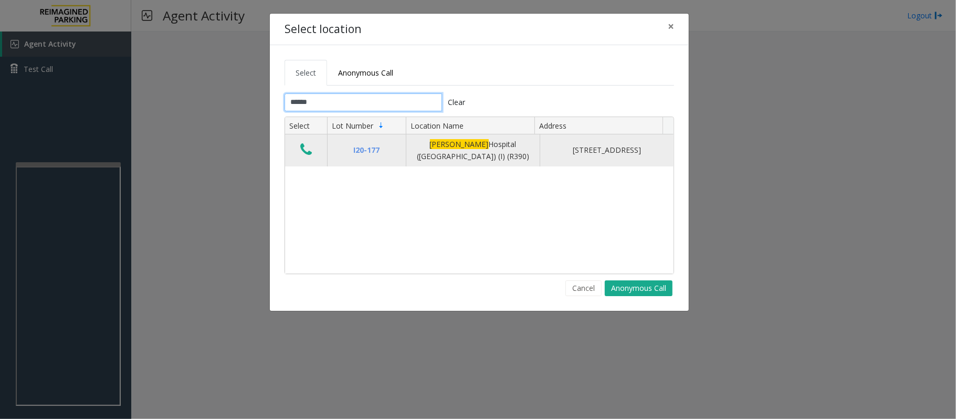
type input "******"
click at [311, 154] on icon "Data table" at bounding box center [306, 149] width 12 height 15
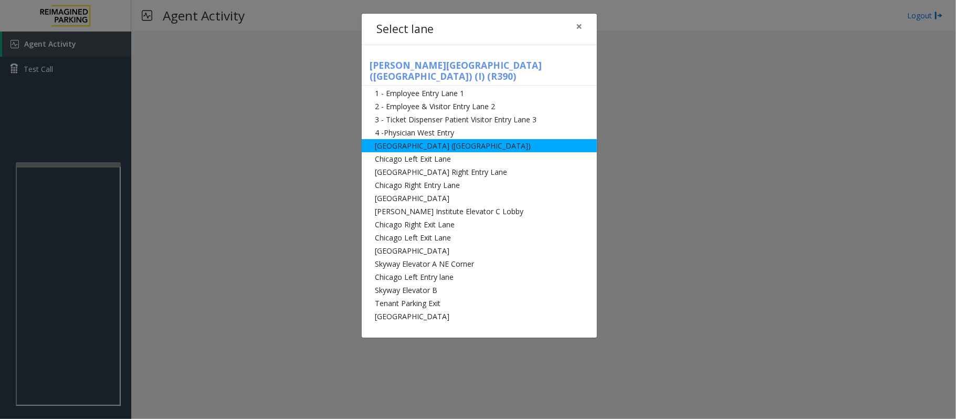
click at [385, 139] on li "[GEOGRAPHIC_DATA] ([GEOGRAPHIC_DATA])" at bounding box center [479, 145] width 235 height 13
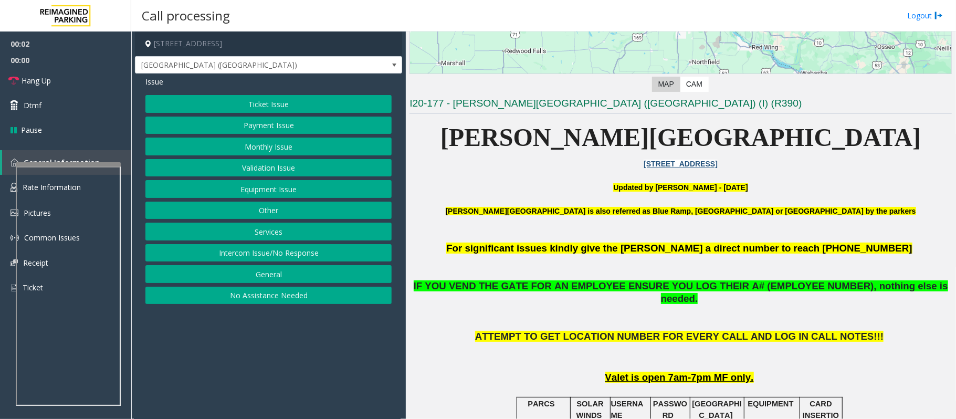
scroll to position [210, 0]
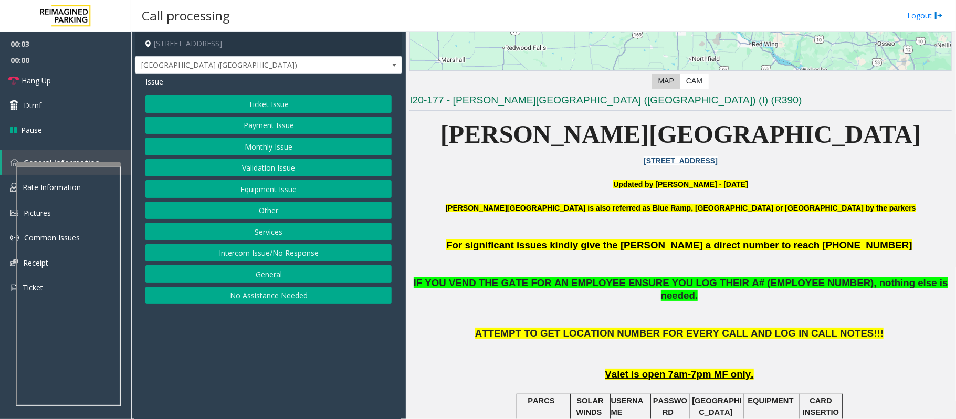
click at [271, 110] on button "Ticket Issue" at bounding box center [268, 104] width 246 height 18
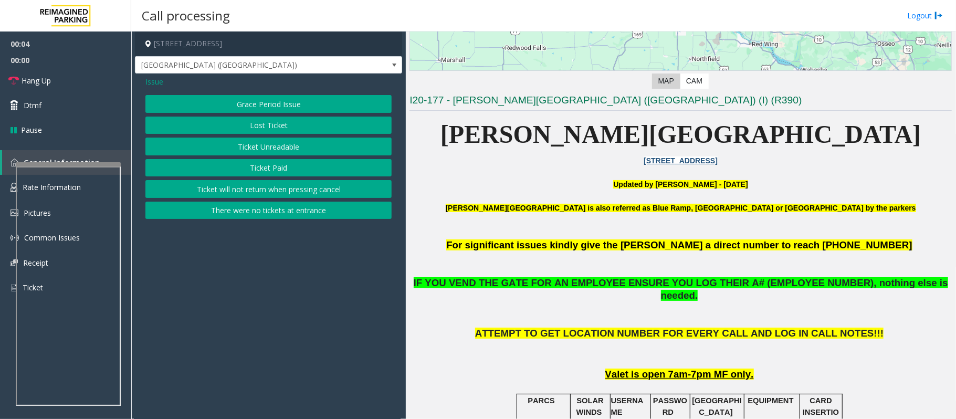
click at [258, 153] on button "Ticket Unreadable" at bounding box center [268, 147] width 246 height 18
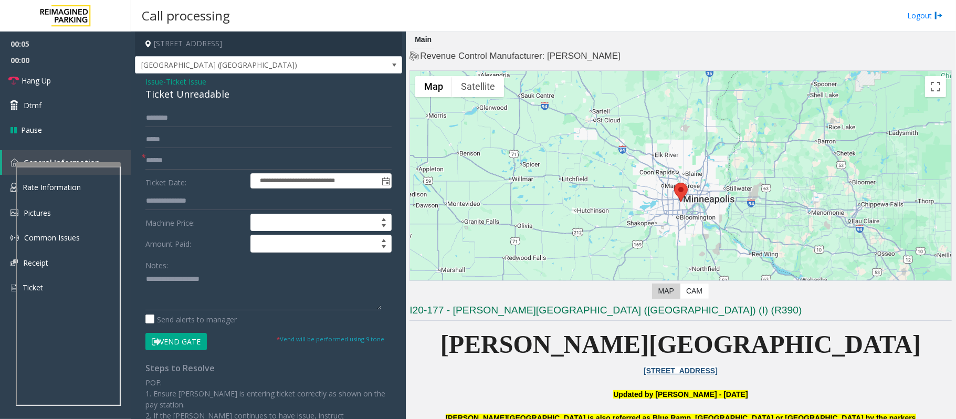
scroll to position [210, 0]
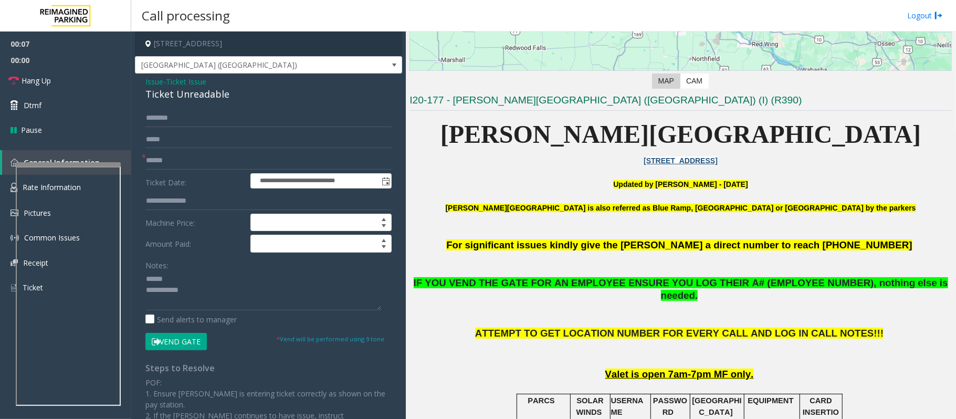
click at [173, 87] on div "Ticket Unreadable" at bounding box center [268, 94] width 246 height 14
type textarea "**********"
click at [173, 156] on input "text" at bounding box center [268, 161] width 246 height 18
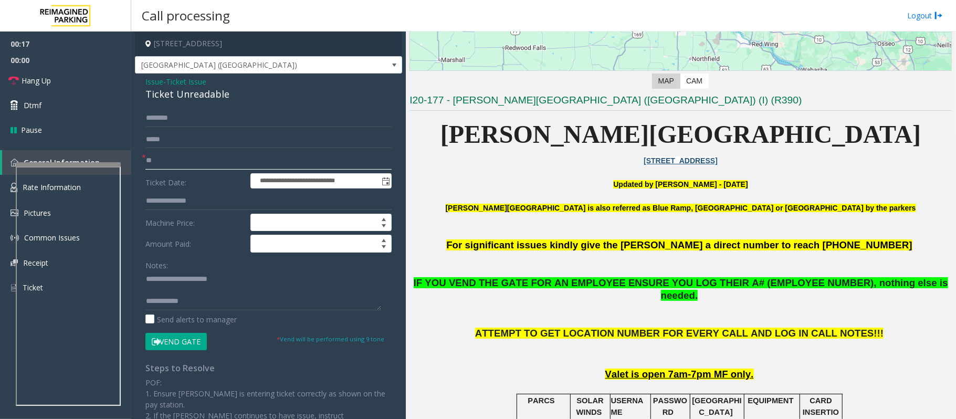
type input "**"
click at [203, 305] on textarea at bounding box center [263, 290] width 236 height 39
paste textarea "**********"
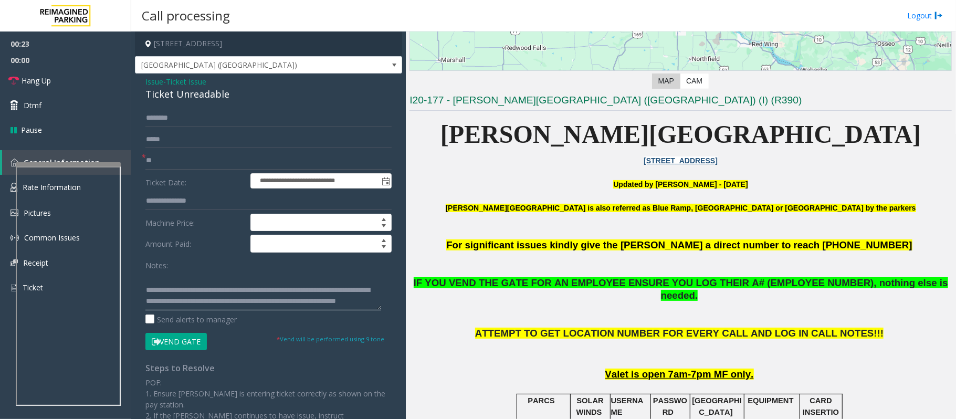
scroll to position [0, 0]
click at [179, 292] on textarea at bounding box center [263, 290] width 236 height 39
type textarea "**********"
click at [171, 346] on button "Vend Gate" at bounding box center [175, 342] width 61 height 18
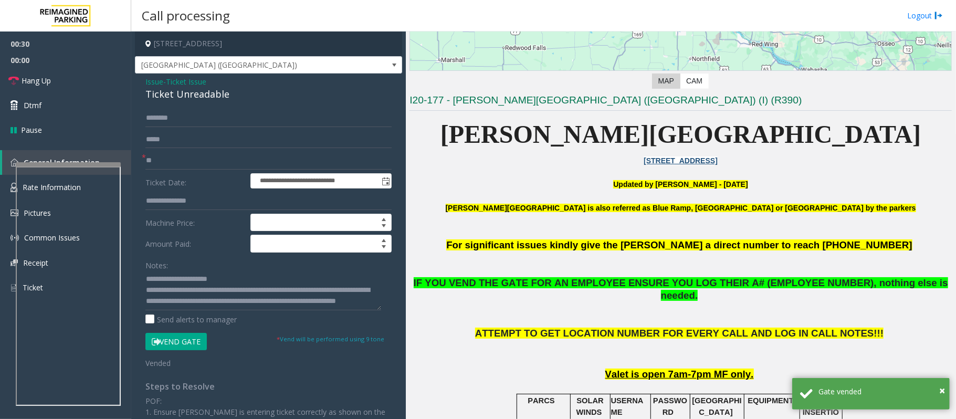
click at [183, 80] on span "Ticket Issue" at bounding box center [186, 81] width 40 height 11
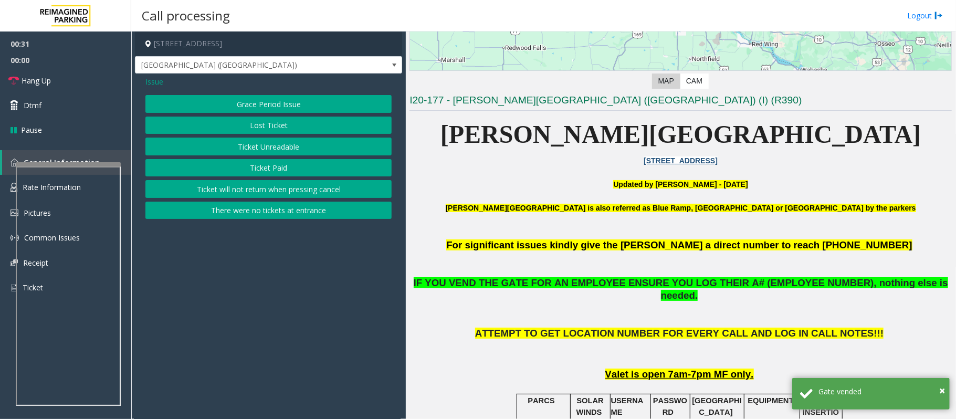
click at [150, 82] on span "Issue" at bounding box center [154, 81] width 18 height 11
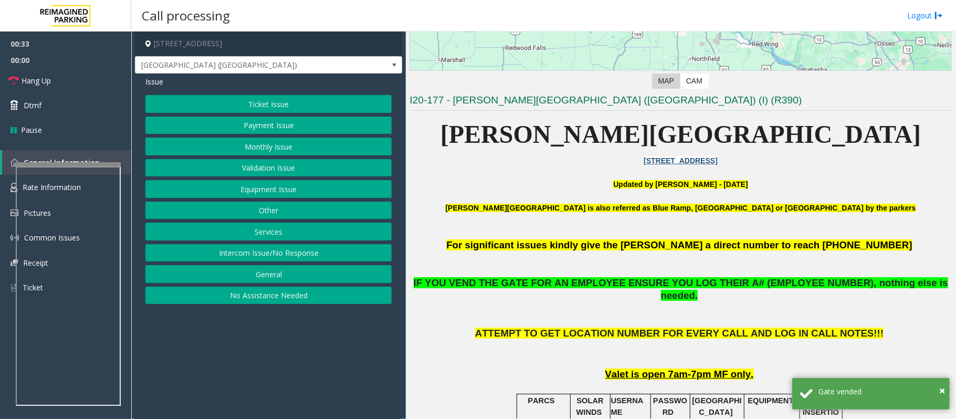
click at [255, 192] on button "Equipment Issue" at bounding box center [268, 189] width 246 height 18
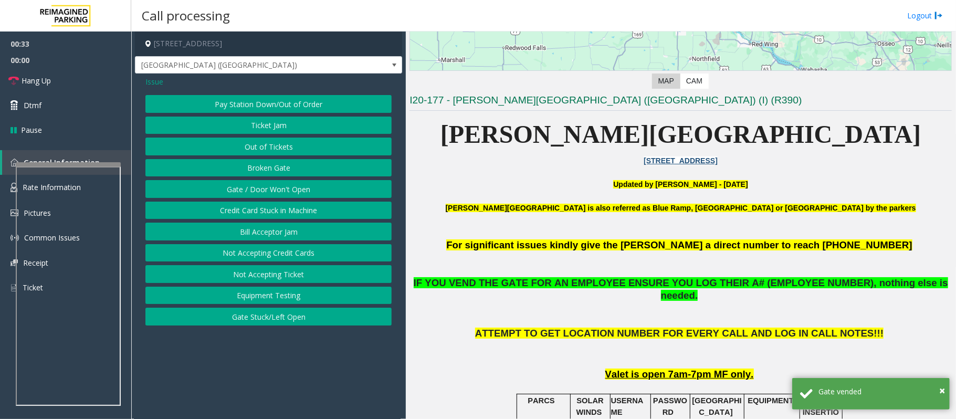
click at [254, 191] on button "Gate / Door Won't Open" at bounding box center [268, 189] width 246 height 18
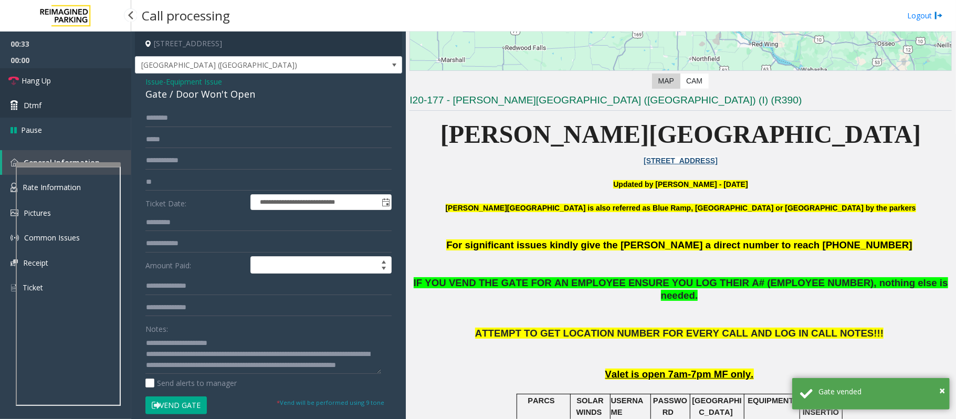
drag, startPoint x: 56, startPoint y: 80, endPoint x: 110, endPoint y: 93, distance: 55.7
click at [56, 80] on link "Hang Up" at bounding box center [65, 80] width 131 height 25
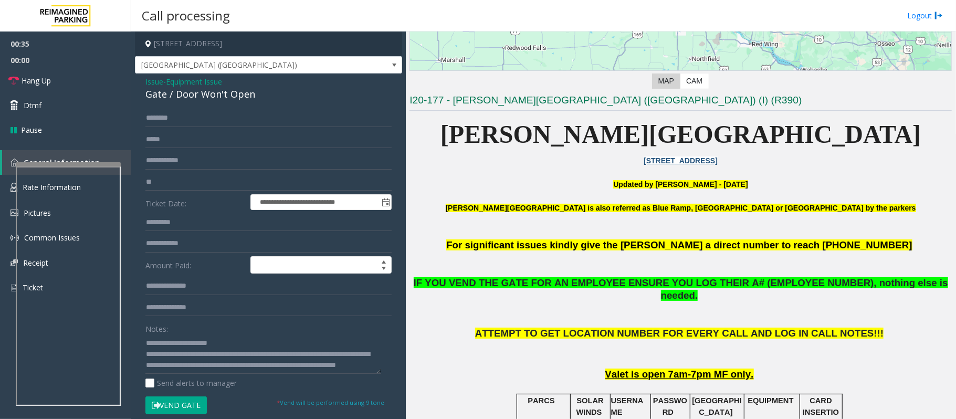
click at [189, 88] on div "Gate / Door Won't Open" at bounding box center [268, 94] width 246 height 14
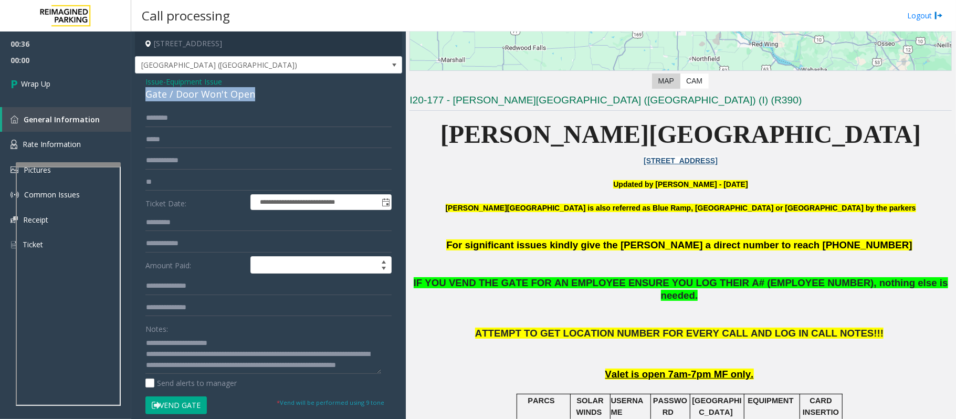
copy div "Gate / Door Won't Open"
drag, startPoint x: 167, startPoint y: 339, endPoint x: 238, endPoint y: 332, distance: 71.2
click at [238, 332] on div "Notes:" at bounding box center [268, 347] width 246 height 54
paste textarea "*****"
click at [264, 344] on textarea at bounding box center [263, 354] width 236 height 39
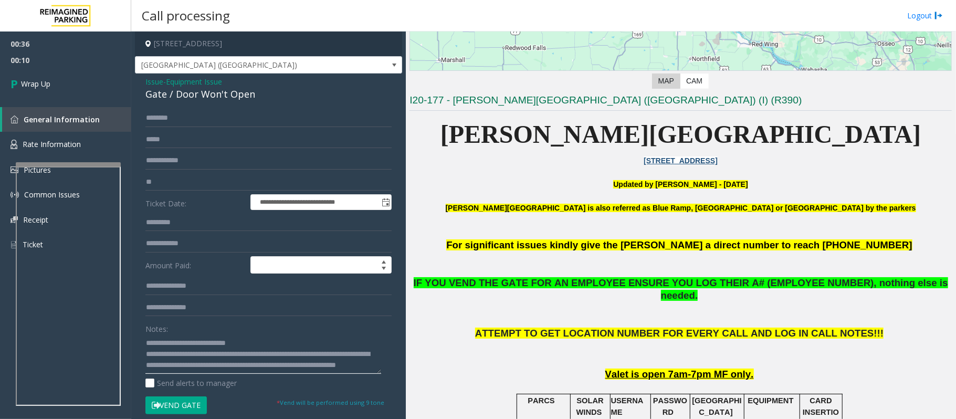
click at [188, 352] on textarea at bounding box center [263, 354] width 236 height 39
type textarea "**********"
click at [67, 81] on link "Wrap Up" at bounding box center [65, 83] width 131 height 31
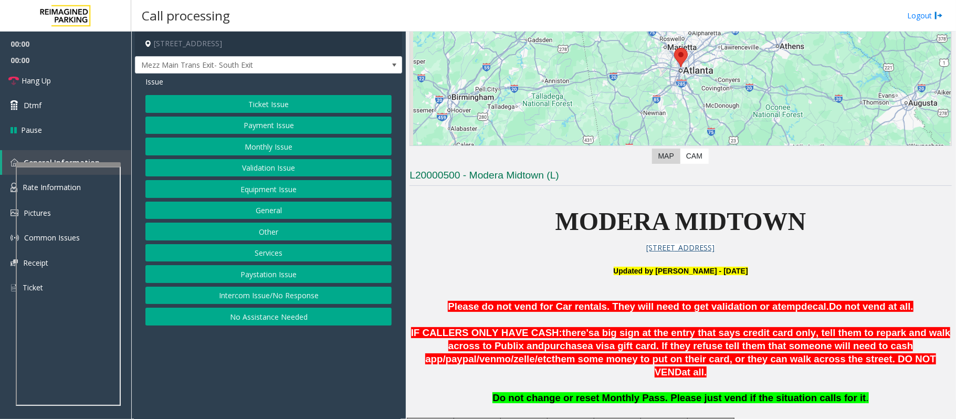
scroll to position [280, 0]
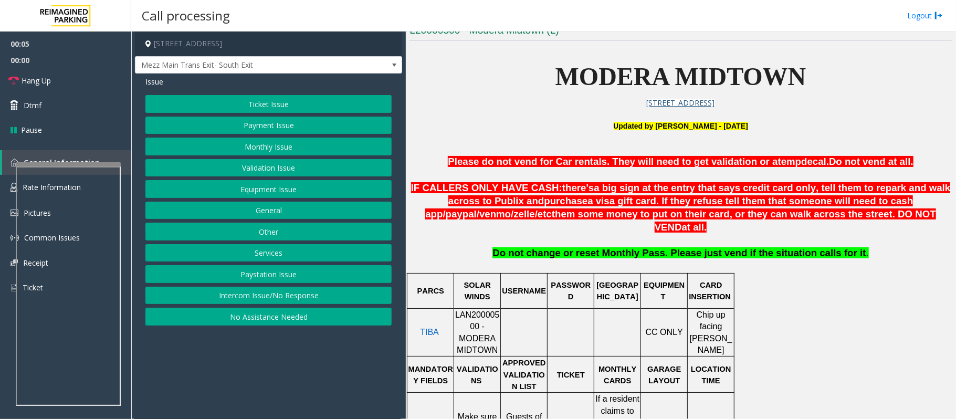
click at [456, 308] on div at bounding box center [454, 332] width 4 height 48
drag, startPoint x: 456, startPoint y: 302, endPoint x: 461, endPoint y: 312, distance: 10.6
click at [461, 312] on span "LAN20000500 - MODERA MIDTOWN" at bounding box center [477, 332] width 45 height 44
copy span "LAN20000500"
click at [293, 104] on button "Ticket Issue" at bounding box center [268, 104] width 246 height 18
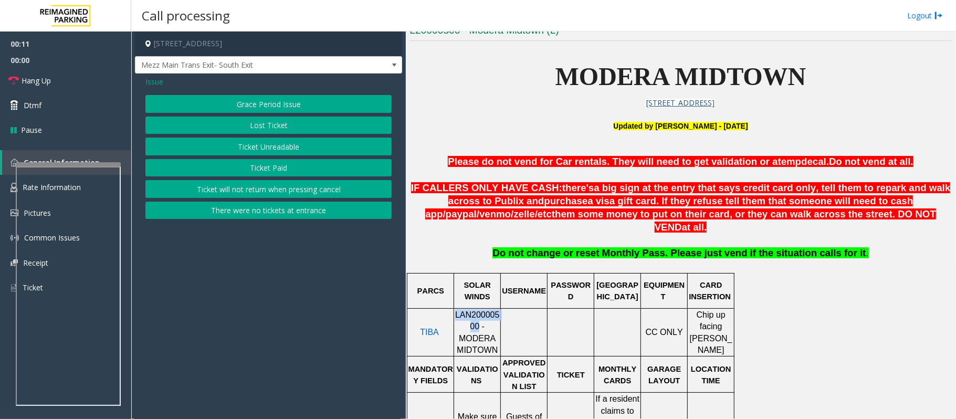
click at [261, 173] on button "Ticket Paid" at bounding box center [268, 168] width 246 height 18
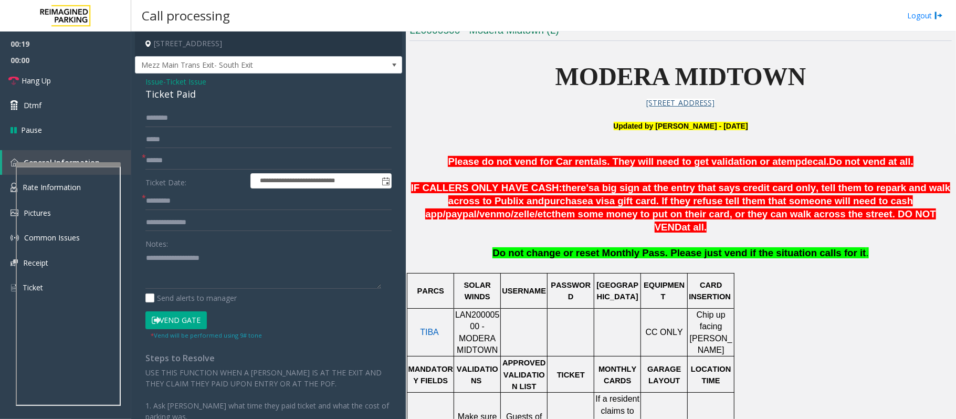
click at [171, 244] on div "Notes:" at bounding box center [268, 262] width 246 height 54
click at [164, 257] on textarea at bounding box center [263, 268] width 236 height 39
click at [200, 255] on textarea at bounding box center [263, 268] width 236 height 39
type textarea "**********"
click at [194, 219] on input "text" at bounding box center [268, 223] width 246 height 18
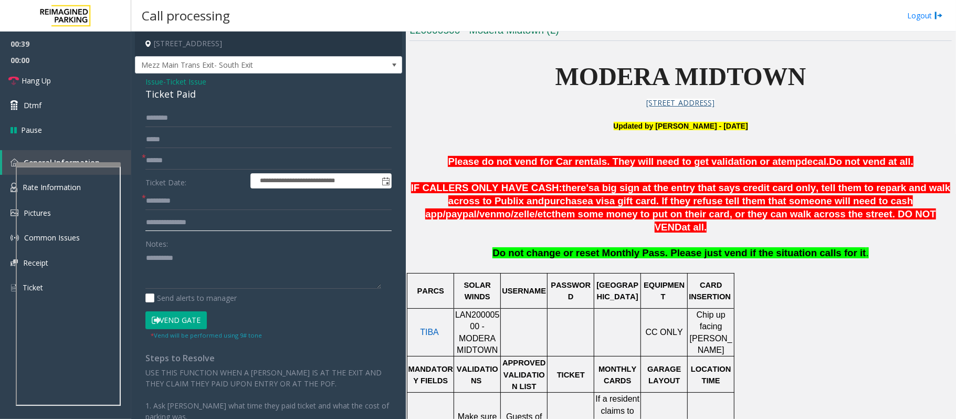
drag, startPoint x: 210, startPoint y: 228, endPoint x: 293, endPoint y: 282, distance: 98.6
click at [210, 228] on input "text" at bounding box center [268, 223] width 246 height 18
click at [160, 204] on input "text" at bounding box center [268, 201] width 246 height 18
click at [209, 227] on input "**********" at bounding box center [268, 223] width 246 height 18
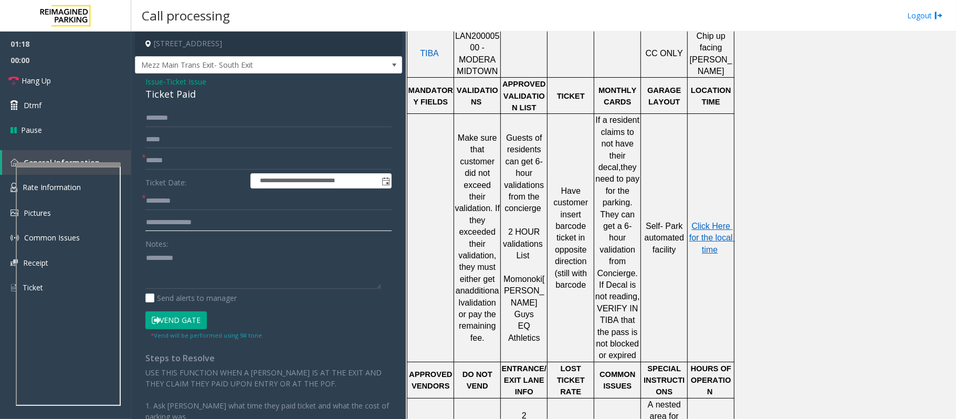
scroll to position [560, 0]
type input "**********"
click at [712, 221] on span "Click Here for the local time" at bounding box center [713, 237] width 46 height 33
click at [170, 196] on input "text" at bounding box center [268, 201] width 246 height 18
type input "*****"
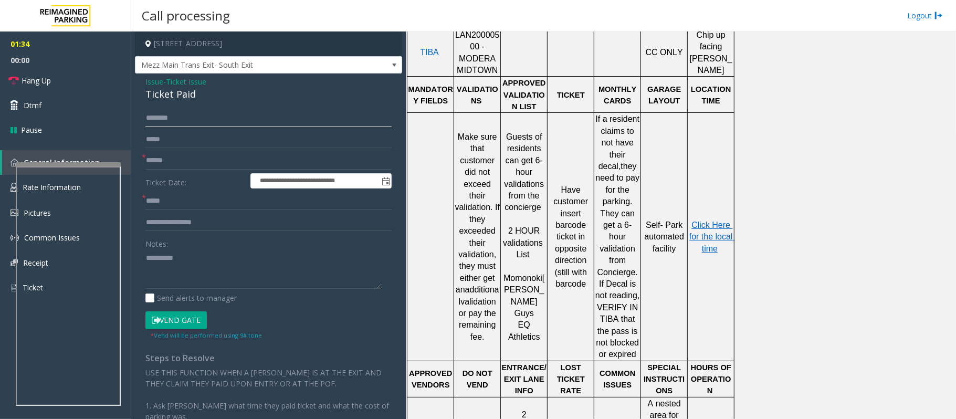
click at [176, 118] on input "text" at bounding box center [268, 118] width 246 height 18
type input "*"
type input "*******"
click at [164, 320] on button "Vend Gate" at bounding box center [175, 320] width 61 height 18
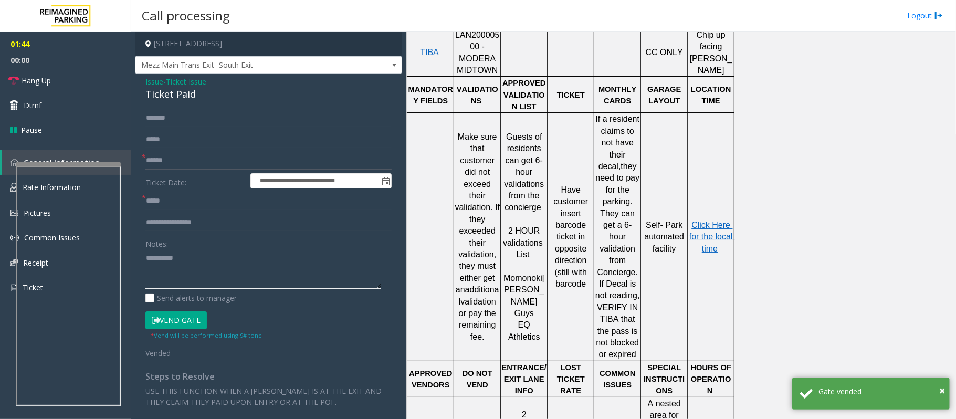
drag, startPoint x: 183, startPoint y: 259, endPoint x: 197, endPoint y: 257, distance: 14.8
click at [197, 257] on textarea at bounding box center [263, 268] width 236 height 39
type textarea "**********"
click at [171, 159] on input "text" at bounding box center [268, 161] width 246 height 18
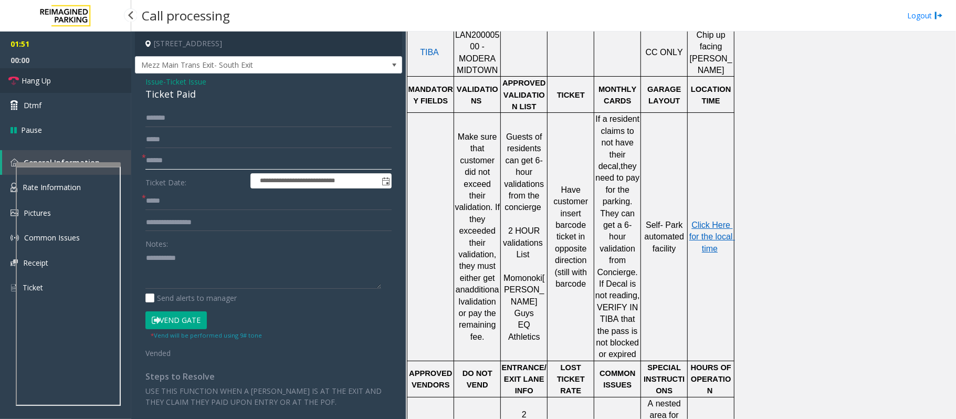
type input "******"
click at [38, 77] on span "Hang Up" at bounding box center [36, 80] width 29 height 11
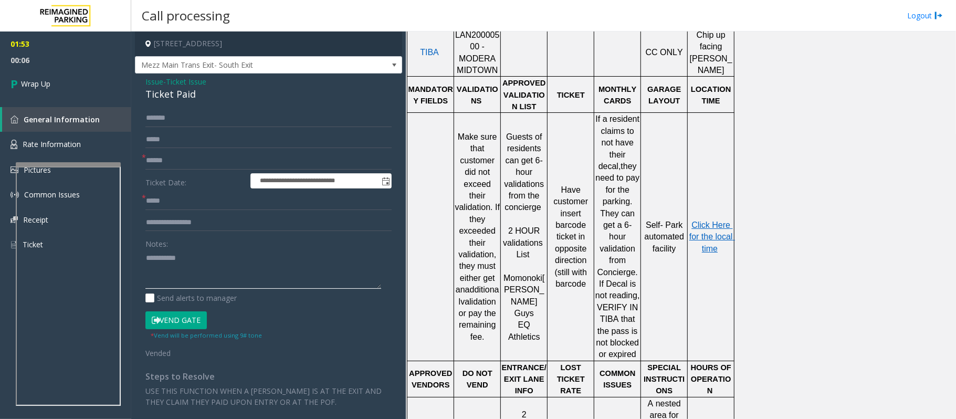
click at [182, 267] on textarea at bounding box center [263, 268] width 236 height 39
click at [212, 268] on textarea at bounding box center [263, 268] width 236 height 39
click at [175, 95] on div "Ticket Paid" at bounding box center [268, 94] width 246 height 14
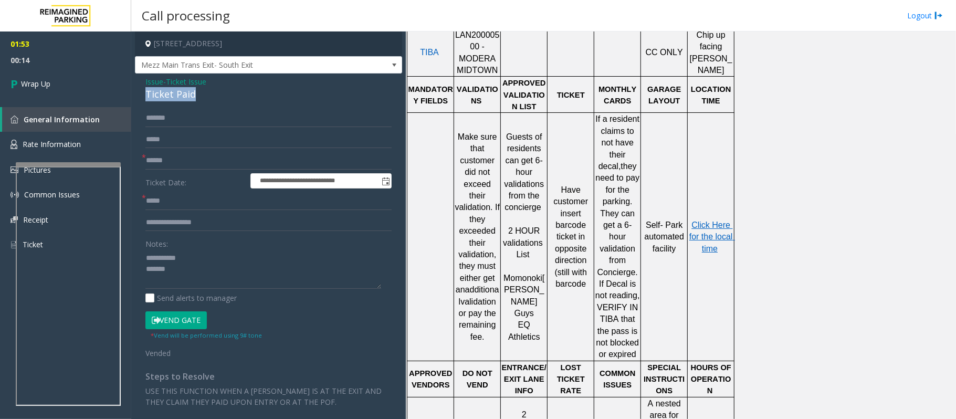
copy div "Ticket Paid"
click at [192, 270] on textarea at bounding box center [263, 268] width 236 height 39
paste textarea "**********"
click at [181, 282] on textarea at bounding box center [263, 268] width 236 height 39
paste textarea "**********"
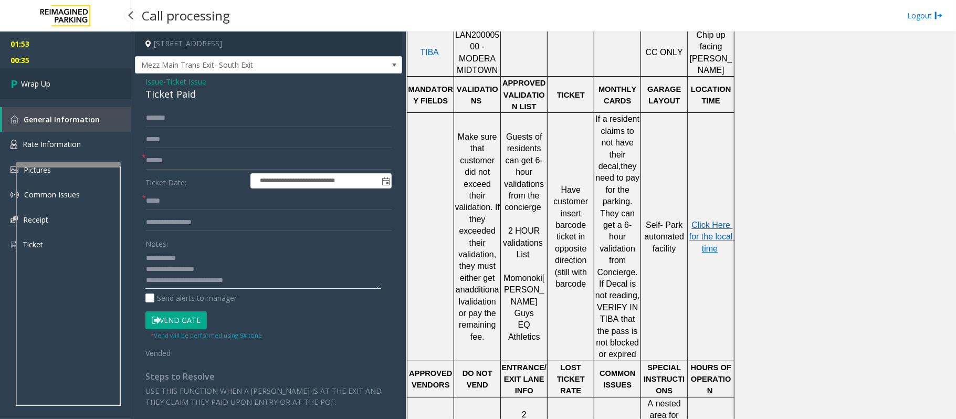
type textarea "**********"
click at [45, 88] on span "Wrap Up" at bounding box center [35, 83] width 29 height 11
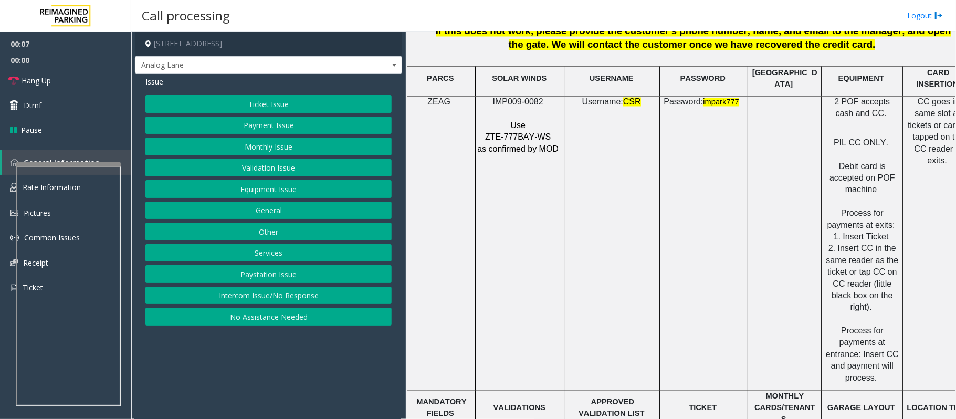
scroll to position [1470, 0]
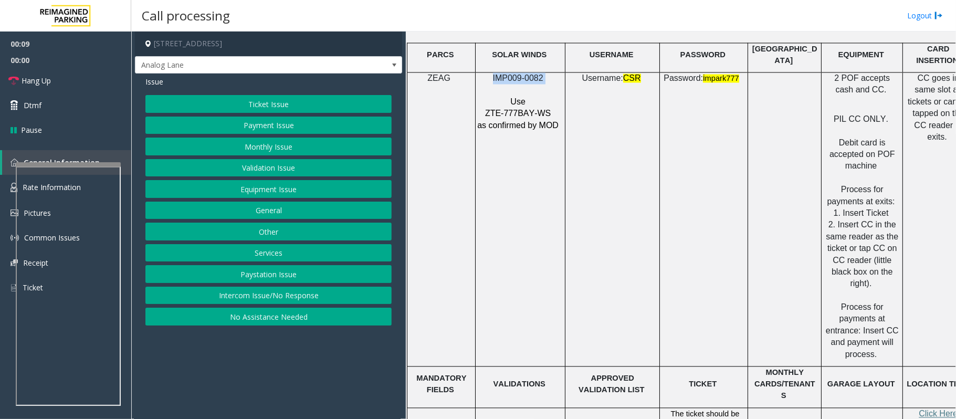
drag, startPoint x: 554, startPoint y: 70, endPoint x: 477, endPoint y: 71, distance: 76.7
click at [477, 72] on p "IMP009-0082" at bounding box center [519, 78] width 85 height 12
copy p "IMP009-0082"
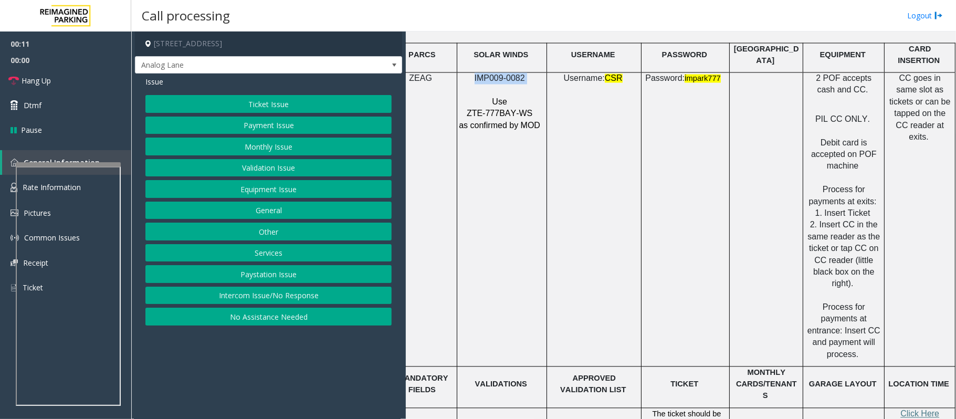
scroll to position [1470, 29]
click at [242, 125] on button "Payment Issue" at bounding box center [268, 126] width 246 height 18
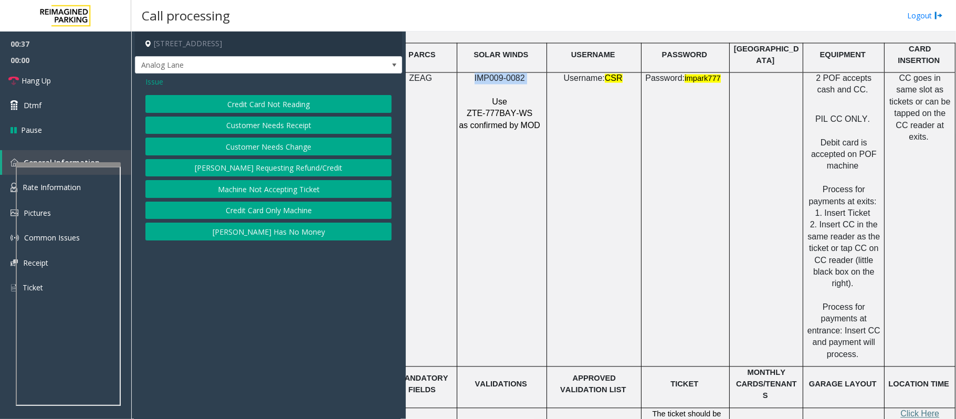
click at [257, 106] on button "Credit Card Not Reading" at bounding box center [268, 104] width 246 height 18
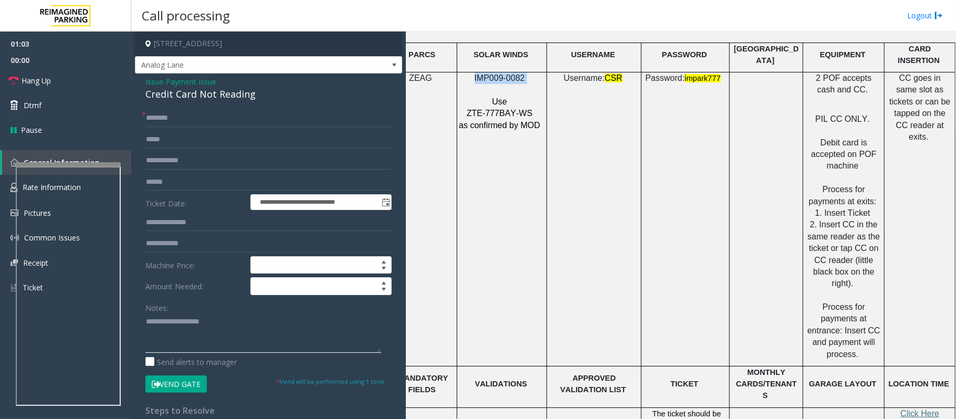
click at [149, 335] on textarea at bounding box center [263, 333] width 236 height 39
paste textarea "**********"
click at [158, 91] on div "Credit Card Not Reading" at bounding box center [268, 94] width 246 height 14
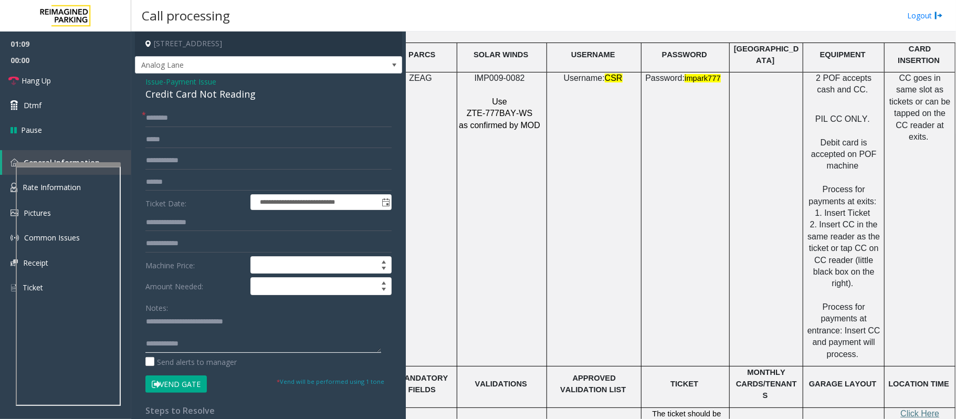
click at [190, 326] on textarea at bounding box center [263, 333] width 236 height 39
drag, startPoint x: 177, startPoint y: 322, endPoint x: 164, endPoint y: 321, distance: 13.2
click at [164, 321] on textarea at bounding box center [263, 333] width 236 height 39
click at [187, 339] on textarea at bounding box center [263, 333] width 236 height 39
click at [166, 322] on textarea at bounding box center [263, 333] width 236 height 39
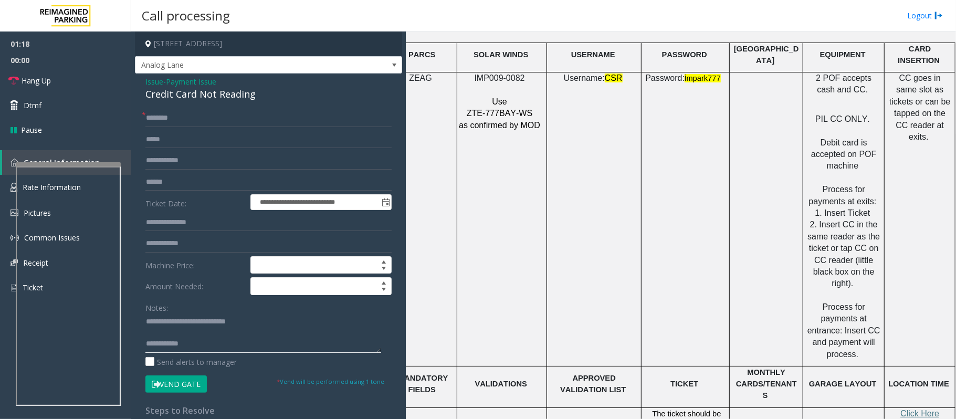
drag, startPoint x: 168, startPoint y: 322, endPoint x: 180, endPoint y: 322, distance: 11.6
click at [180, 322] on textarea at bounding box center [263, 333] width 236 height 39
type textarea "**********"
click at [199, 179] on input "text" at bounding box center [268, 182] width 246 height 18
type input "********"
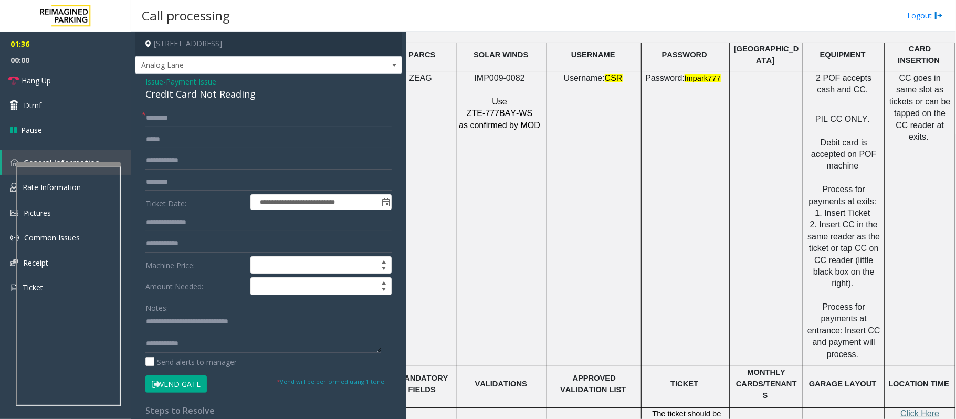
click at [164, 118] on input "text" at bounding box center [268, 118] width 246 height 18
click at [165, 334] on textarea at bounding box center [263, 333] width 236 height 39
click at [208, 330] on textarea at bounding box center [263, 333] width 236 height 39
type textarea "**********"
click at [162, 122] on input "text" at bounding box center [268, 118] width 246 height 18
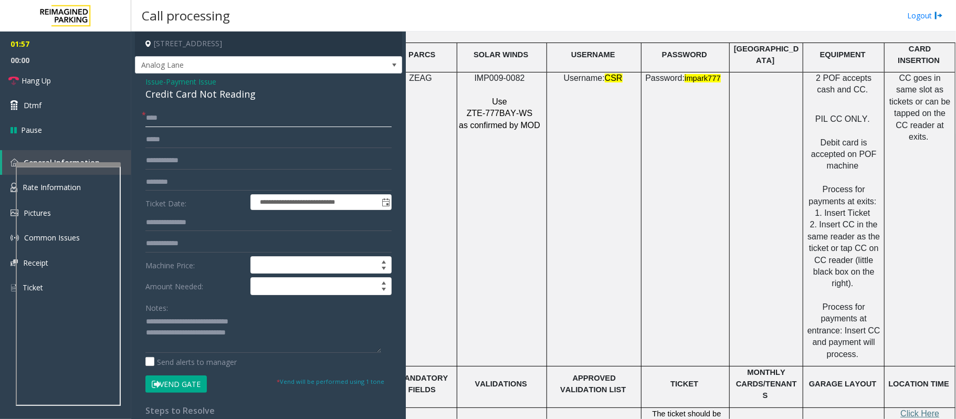
type input "****"
click at [190, 79] on span "Payment Issue" at bounding box center [191, 81] width 50 height 11
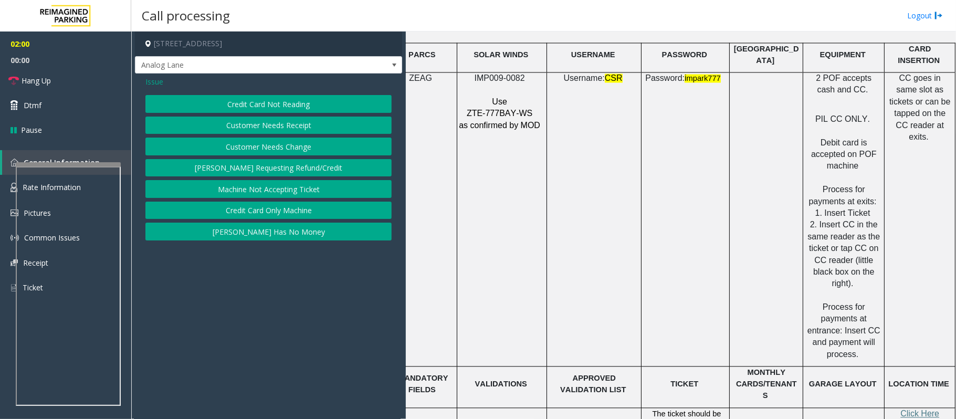
click at [284, 215] on button "Credit Card Only Machine" at bounding box center [268, 211] width 246 height 18
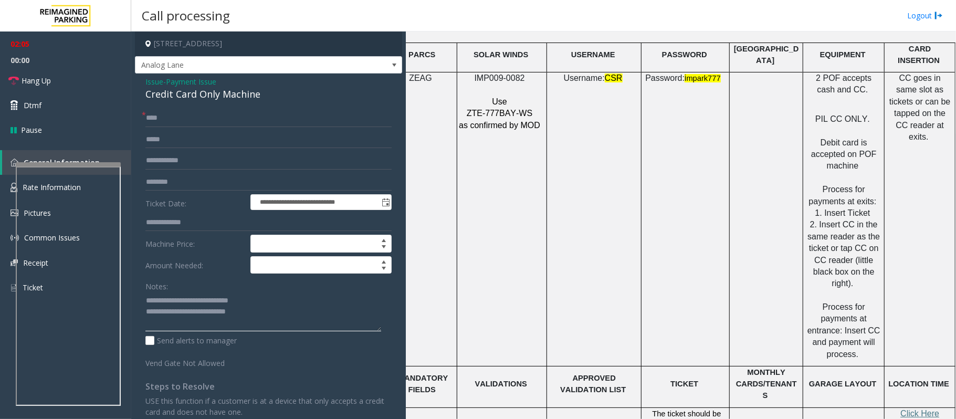
click at [206, 311] on textarea at bounding box center [263, 311] width 236 height 39
type textarea "**********"
click at [171, 114] on input "****" at bounding box center [268, 118] width 246 height 18
click at [189, 85] on span "Payment Issue" at bounding box center [191, 81] width 50 height 11
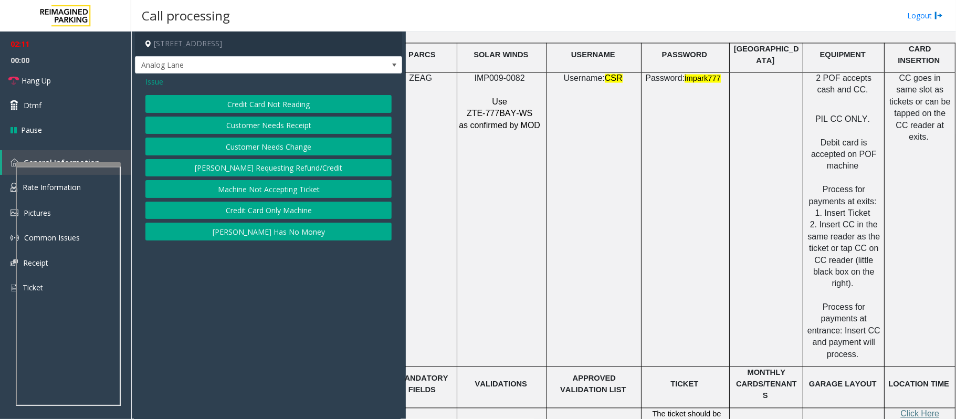
click at [216, 106] on button "Credit Card Not Reading" at bounding box center [268, 104] width 246 height 18
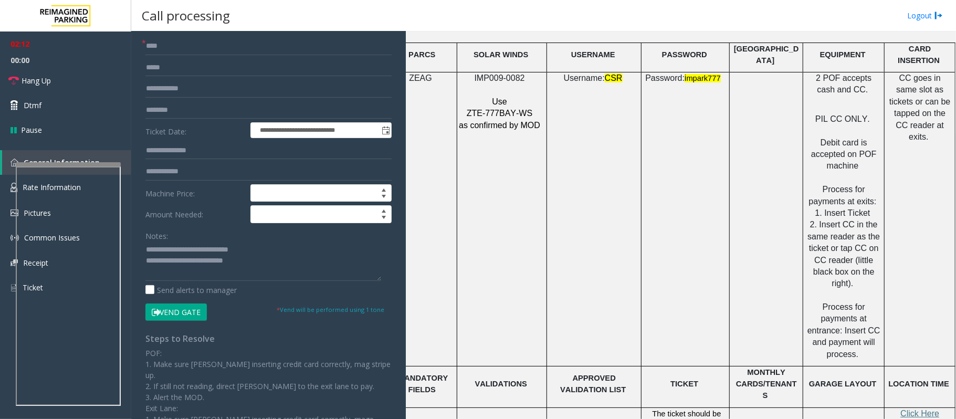
scroll to position [133, 0]
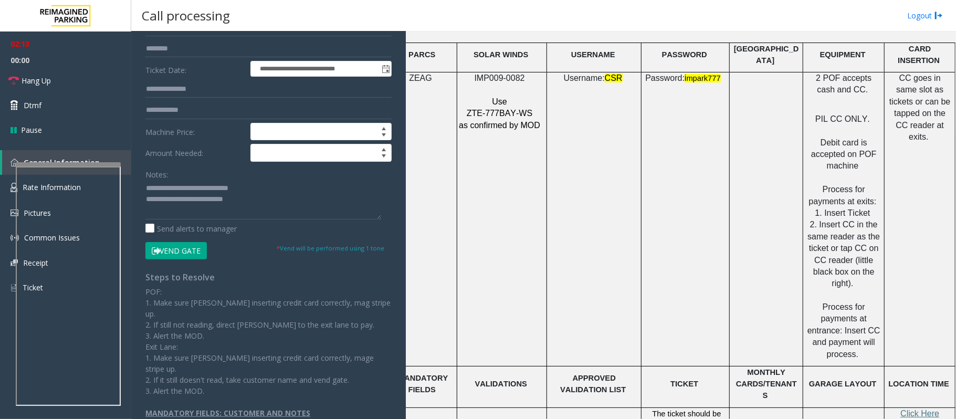
click at [177, 255] on button "Vend Gate" at bounding box center [175, 251] width 61 height 18
click at [278, 197] on textarea at bounding box center [263, 199] width 236 height 39
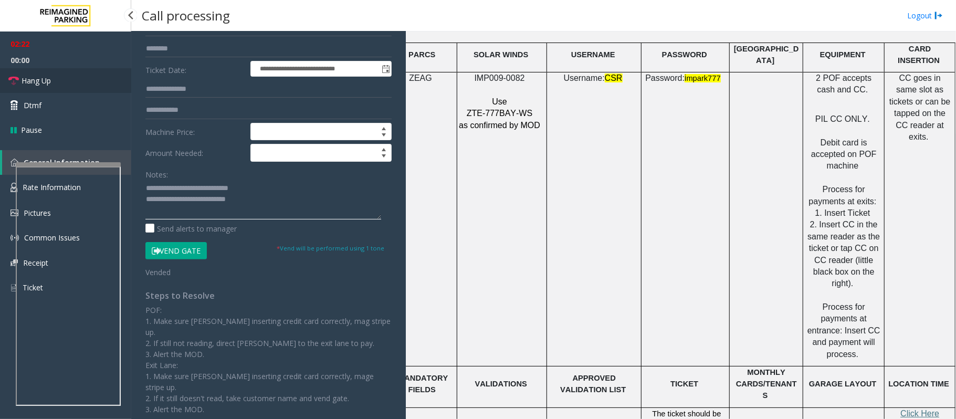
type textarea "**********"
drag, startPoint x: 69, startPoint y: 76, endPoint x: 196, endPoint y: 137, distance: 140.2
click at [69, 76] on link "Hang Up" at bounding box center [65, 80] width 131 height 25
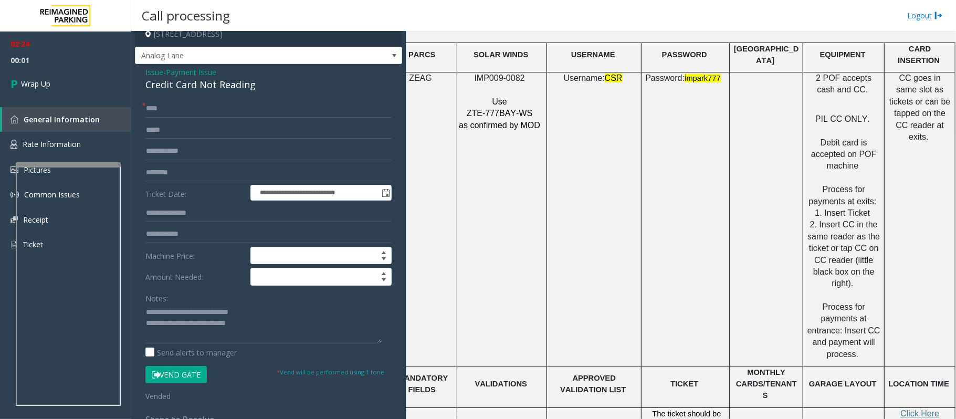
scroll to position [0, 0]
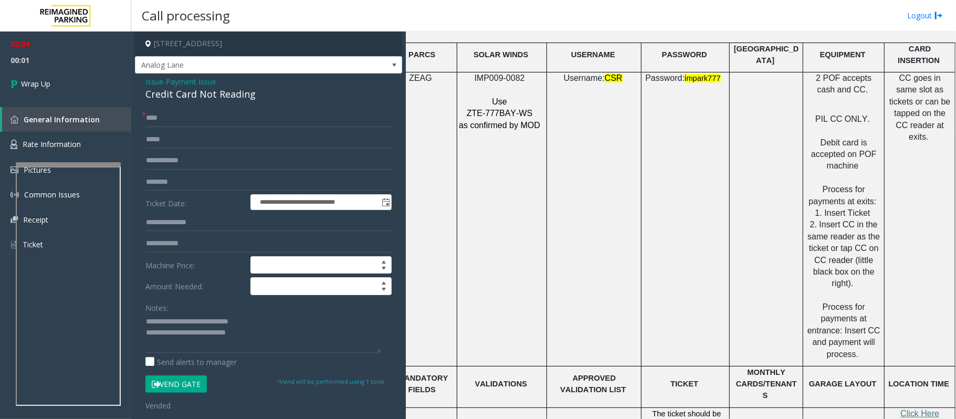
click at [200, 93] on div "Credit Card Not Reading" at bounding box center [268, 94] width 246 height 14
click at [202, 80] on span "Payment Issue" at bounding box center [191, 81] width 50 height 11
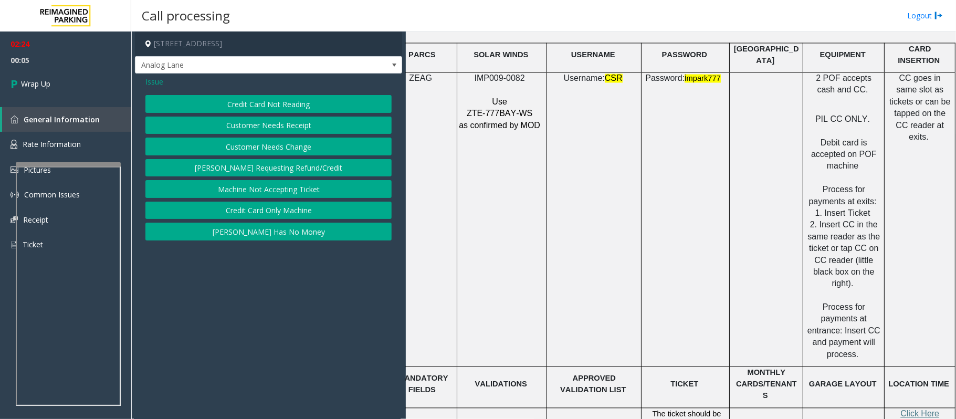
click at [237, 214] on button "Credit Card Only Machine" at bounding box center [268, 211] width 246 height 18
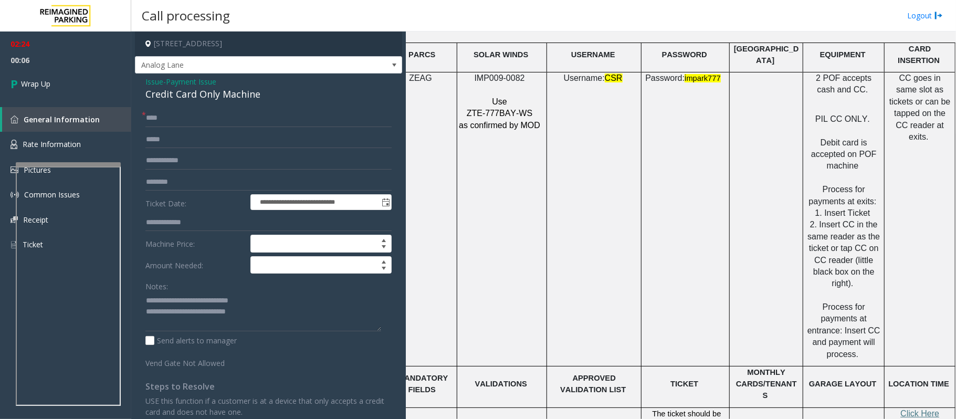
click at [177, 93] on div "Credit Card Only Machine" at bounding box center [268, 94] width 246 height 14
copy div "Credit Card Only Machine"
drag, startPoint x: 168, startPoint y: 300, endPoint x: 267, endPoint y: 297, distance: 99.3
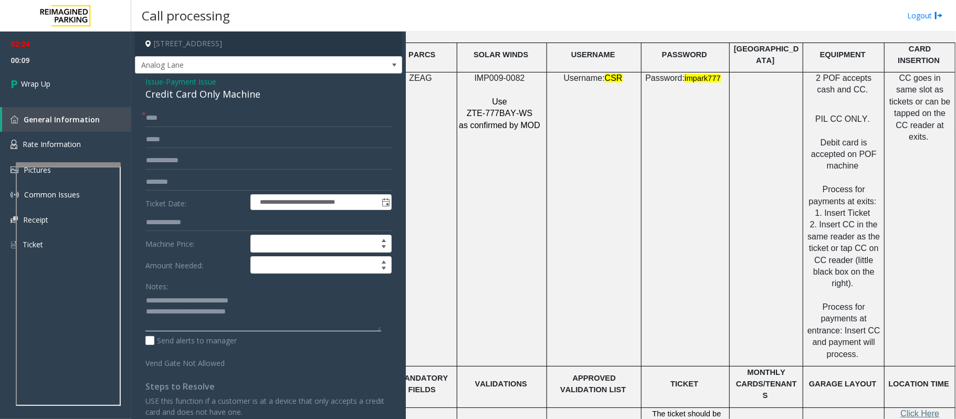
click at [267, 297] on textarea at bounding box center [263, 311] width 236 height 39
paste textarea
click at [255, 313] on textarea at bounding box center [263, 311] width 236 height 39
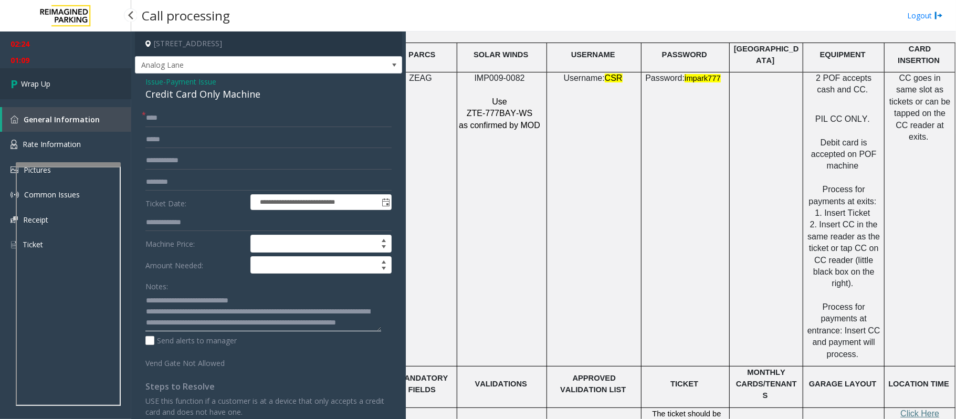
type textarea "**********"
click at [63, 87] on link "Wrap Up" at bounding box center [65, 83] width 131 height 31
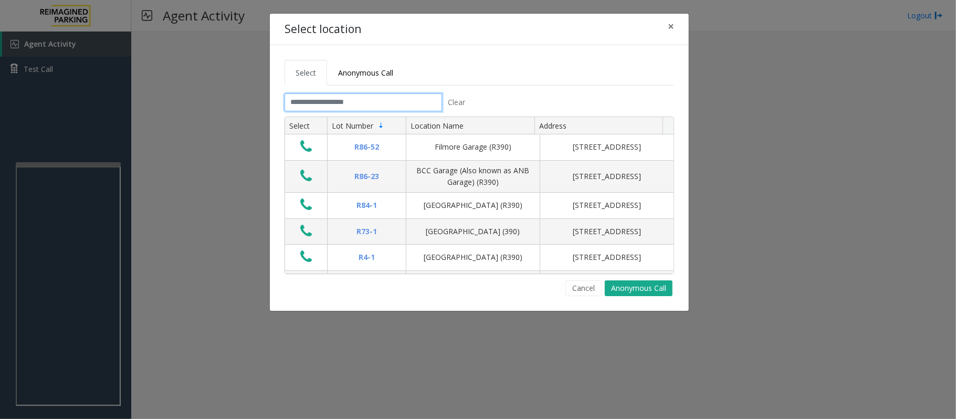
click at [369, 104] on input "text" at bounding box center [364, 102] width 158 height 18
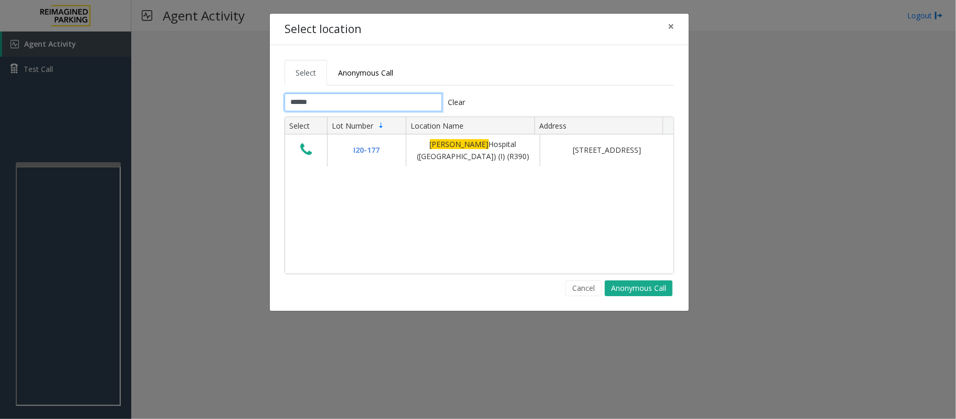
type input "******"
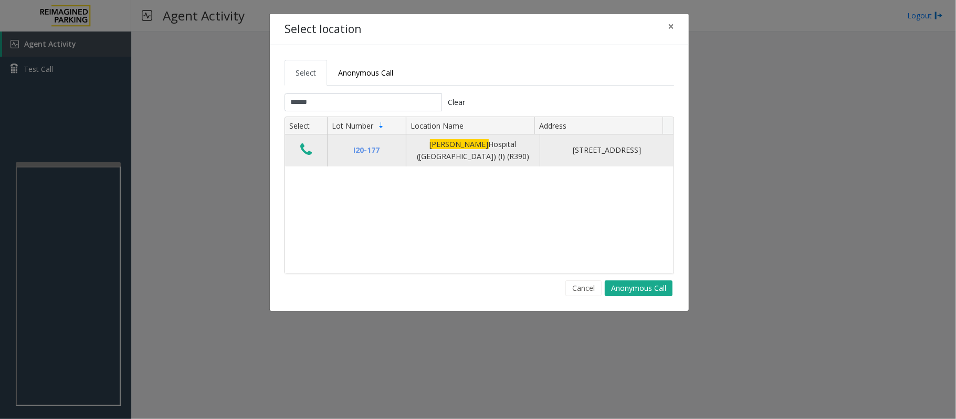
click at [309, 156] on icon "Data table" at bounding box center [306, 149] width 12 height 15
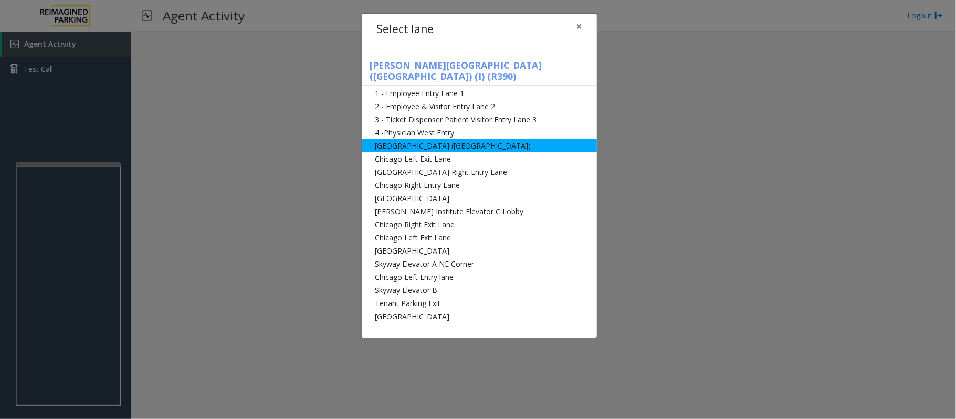
click at [390, 139] on li "[GEOGRAPHIC_DATA] ([GEOGRAPHIC_DATA])" at bounding box center [479, 145] width 235 height 13
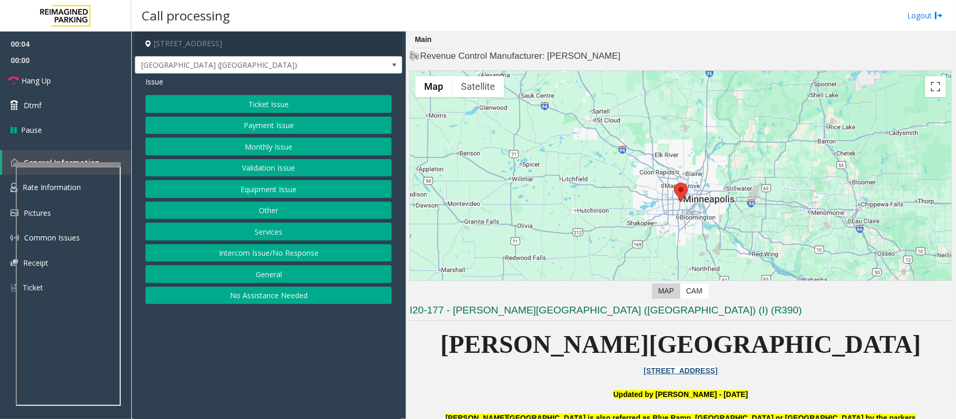
click at [280, 185] on button "Equipment Issue" at bounding box center [268, 189] width 246 height 18
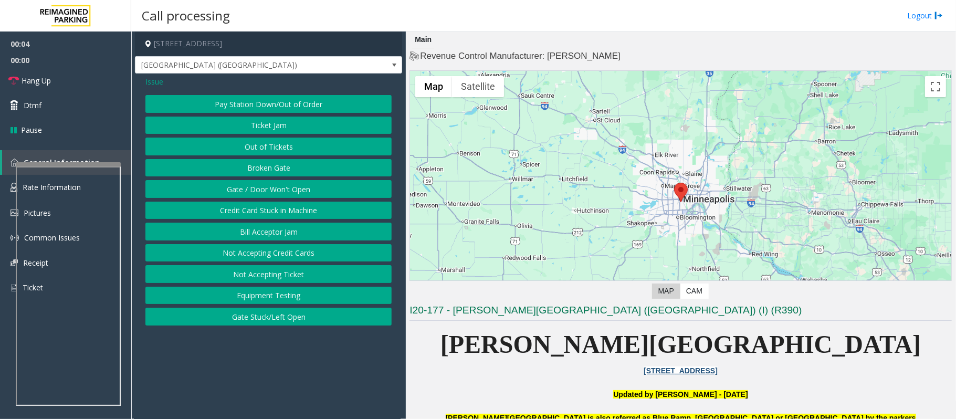
click at [280, 185] on button "Gate / Door Won't Open" at bounding box center [268, 189] width 246 height 18
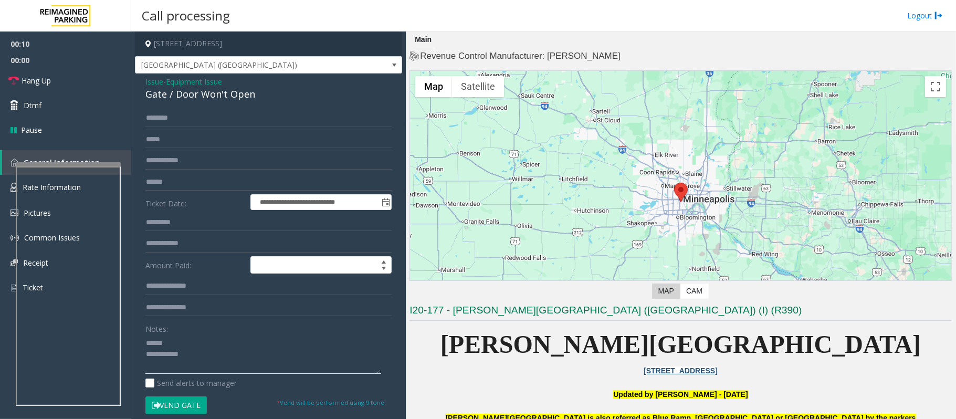
type textarea "**********"
click at [199, 80] on span "Equipment Issue" at bounding box center [194, 81] width 56 height 11
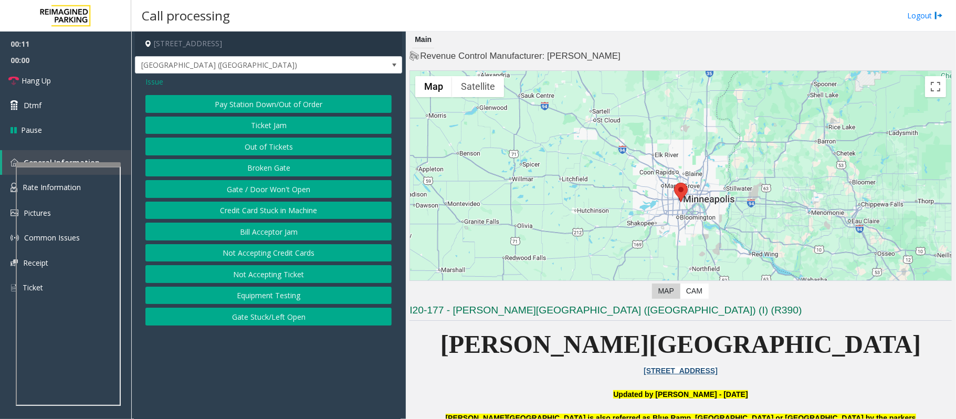
click at [161, 81] on span "Issue" at bounding box center [154, 81] width 18 height 11
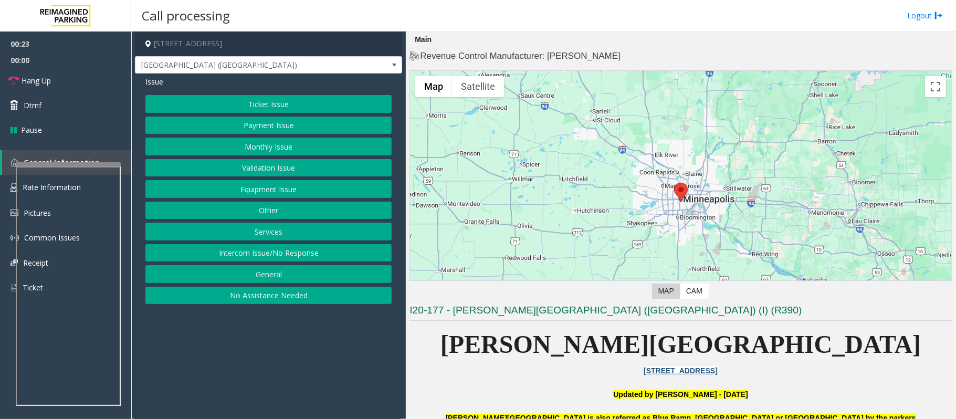
click at [260, 170] on button "Validation Issue" at bounding box center [268, 168] width 246 height 18
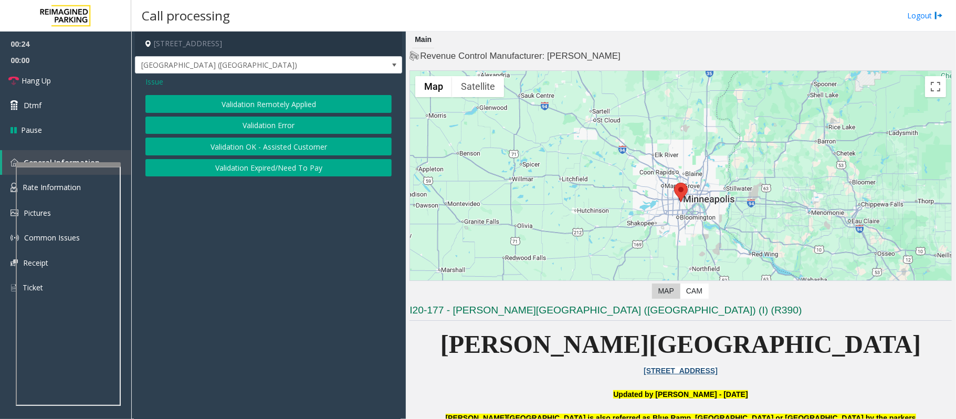
click at [274, 125] on button "Validation Error" at bounding box center [268, 126] width 246 height 18
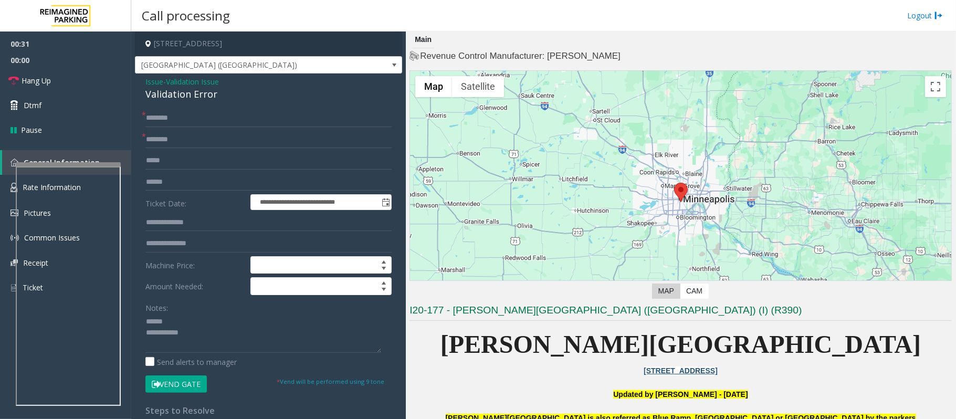
click at [174, 80] on span "Validation Issue" at bounding box center [192, 81] width 53 height 11
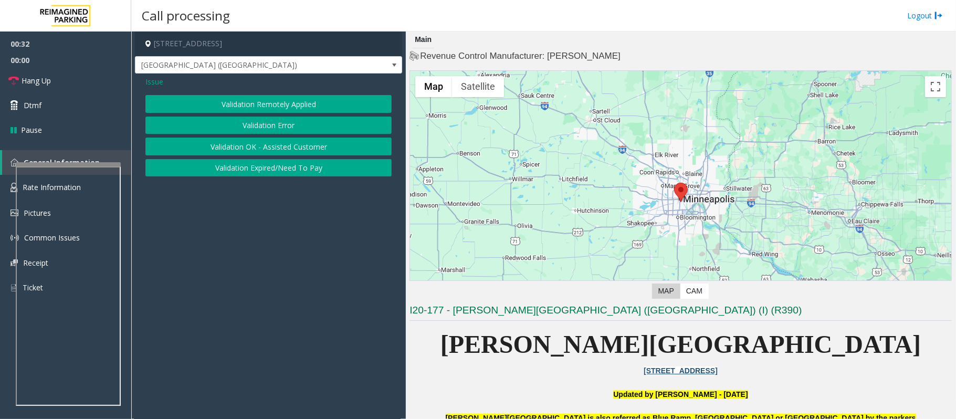
click at [152, 78] on span "Issue" at bounding box center [154, 81] width 18 height 11
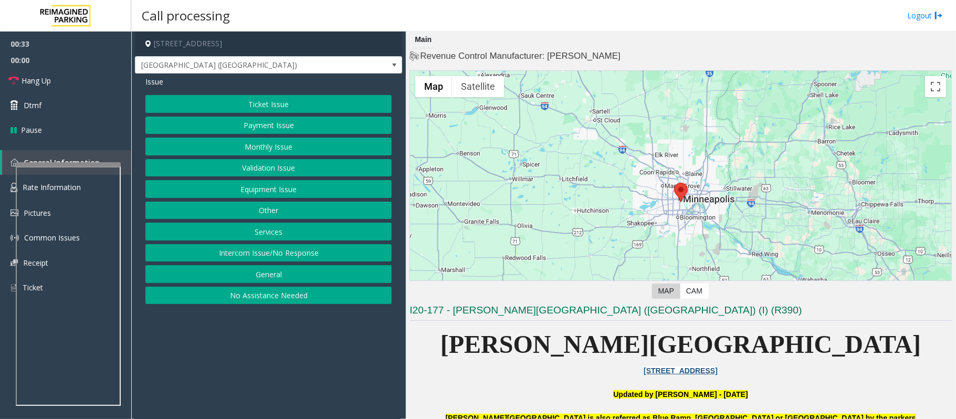
click at [252, 105] on button "Ticket Issue" at bounding box center [268, 104] width 246 height 18
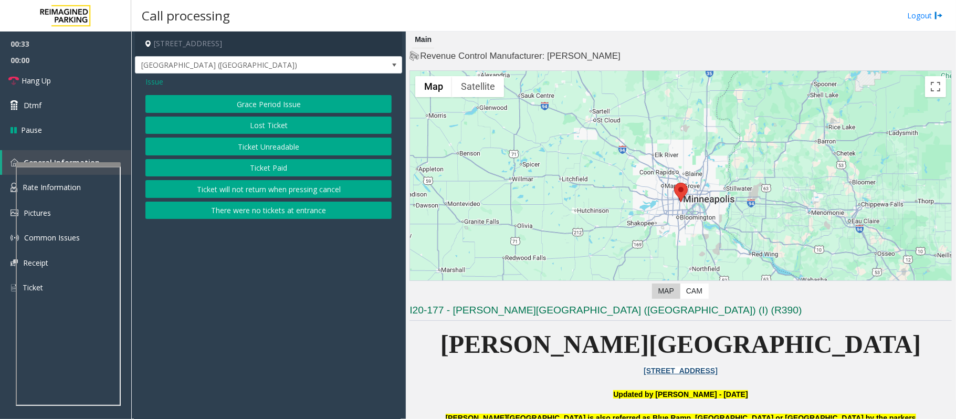
click at [245, 147] on button "Ticket Unreadable" at bounding box center [268, 147] width 246 height 18
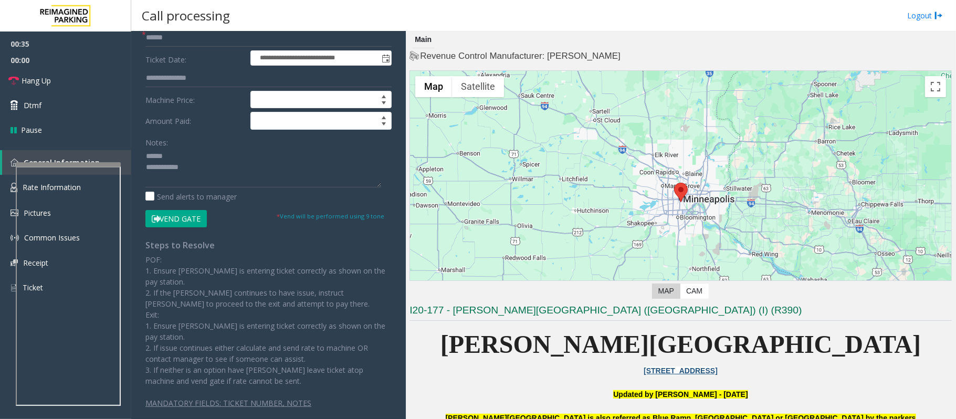
click at [181, 215] on button "Vend Gate" at bounding box center [175, 219] width 61 height 18
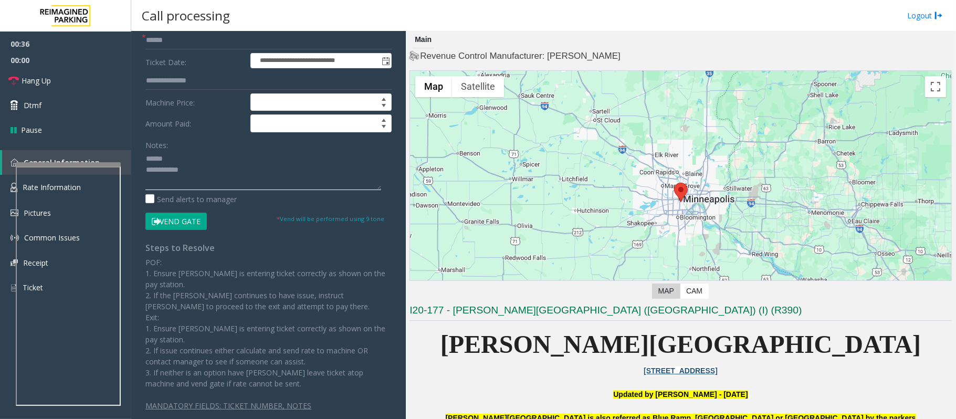
click at [208, 177] on textarea at bounding box center [263, 170] width 236 height 39
paste textarea "**********"
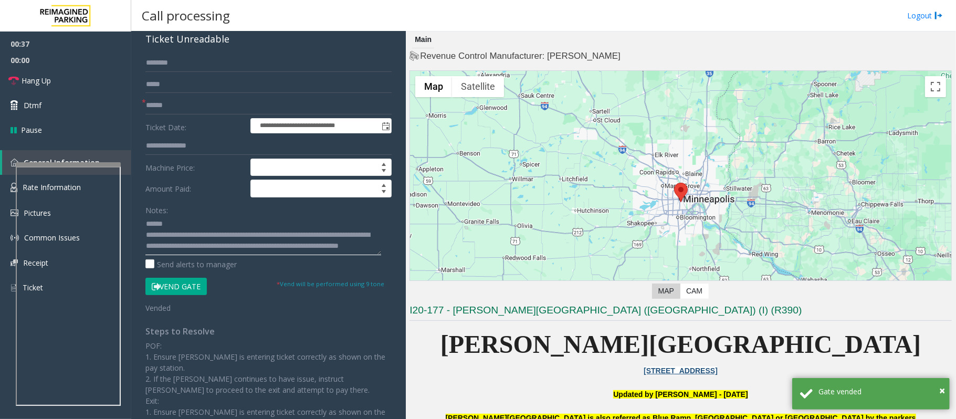
scroll to position [0, 0]
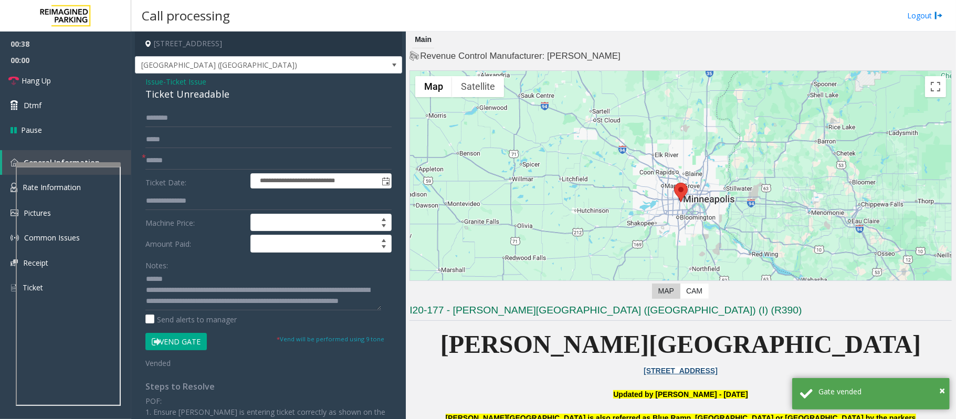
click at [195, 90] on div "Ticket Unreadable" at bounding box center [268, 94] width 246 height 14
copy div "Ticket Unreadable"
click at [175, 277] on textarea at bounding box center [263, 290] width 236 height 39
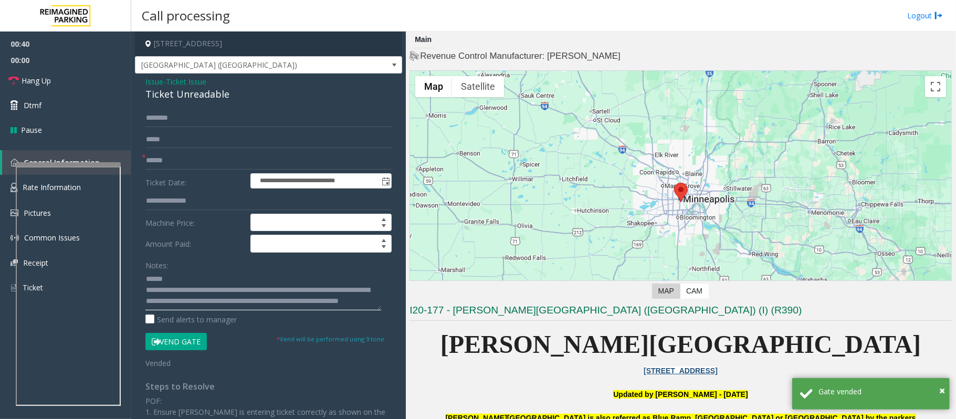
paste textarea "**********"
type textarea "**********"
click at [173, 152] on input "text" at bounding box center [268, 161] width 246 height 18
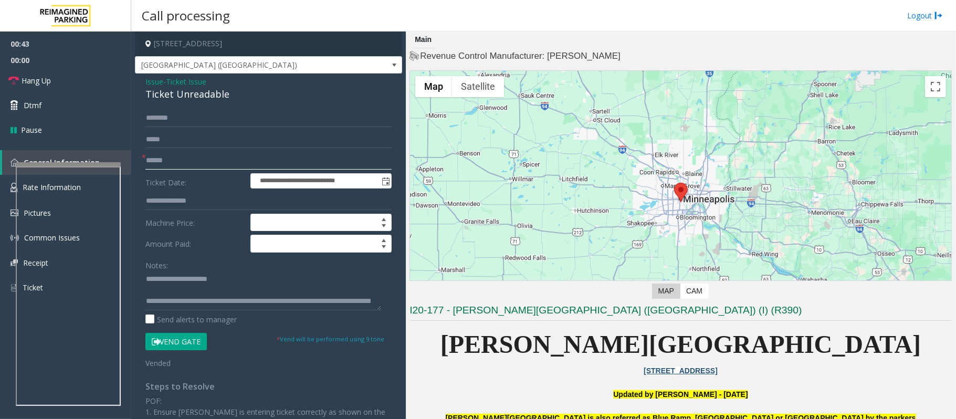
click at [179, 165] on input "text" at bounding box center [268, 161] width 246 height 18
type input "**"
click at [58, 78] on link "Hang Up" at bounding box center [65, 80] width 131 height 25
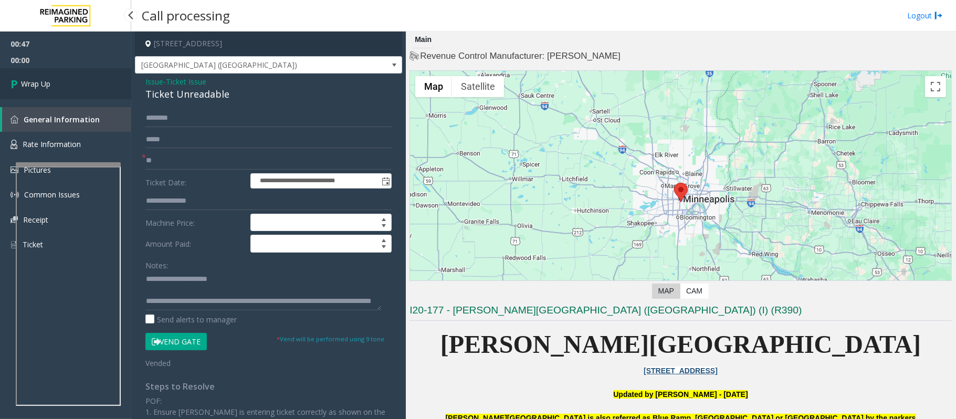
click at [58, 78] on link "Wrap Up" at bounding box center [65, 83] width 131 height 31
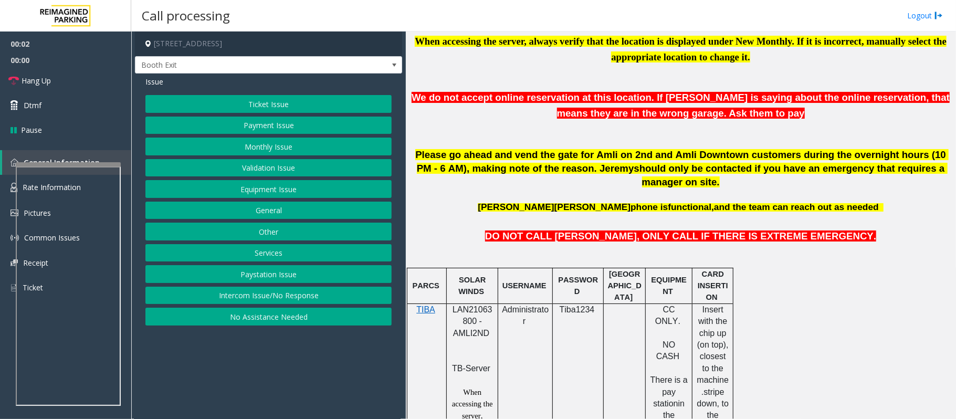
scroll to position [560, 0]
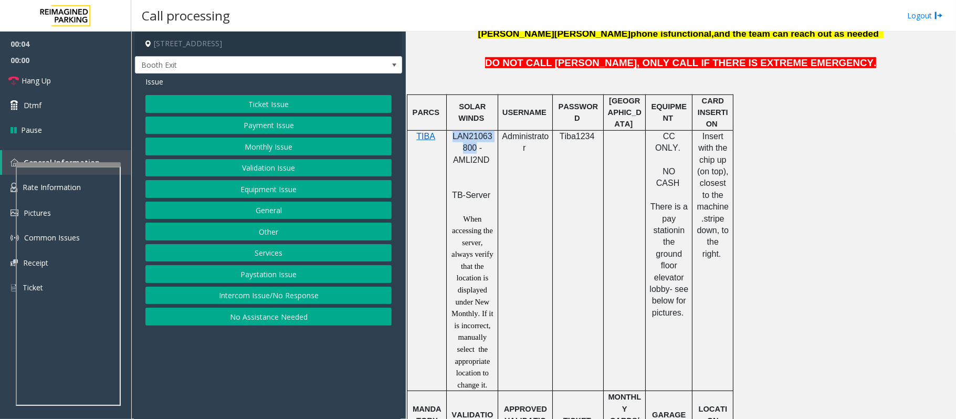
drag, startPoint x: 454, startPoint y: 124, endPoint x: 475, endPoint y: 132, distance: 22.6
click at [475, 132] on span "LAN21063800 - AMLI2ND" at bounding box center [473, 148] width 40 height 33
copy span "LAN21063800"
click at [255, 320] on button "No Assistance Needed" at bounding box center [268, 317] width 246 height 18
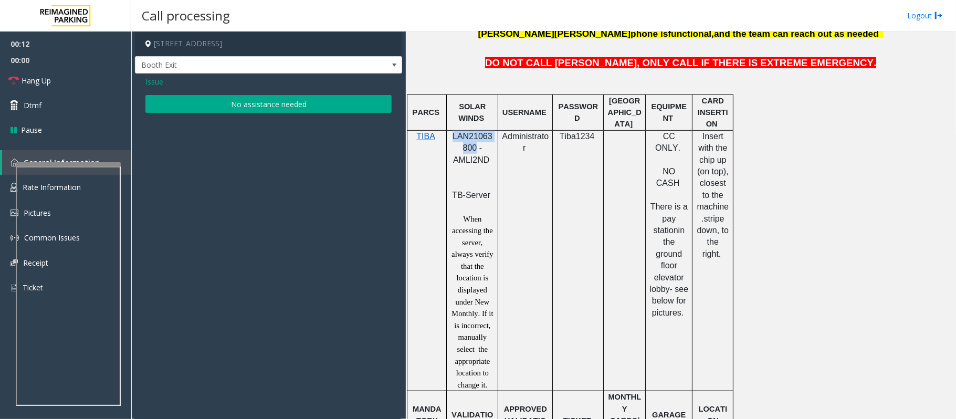
click at [221, 104] on button "No assistance needed" at bounding box center [268, 104] width 246 height 18
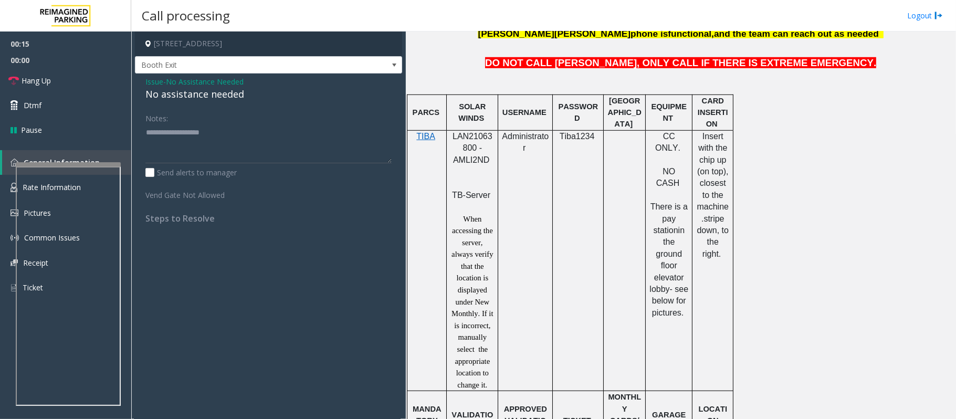
click at [181, 92] on div "No assistance needed" at bounding box center [268, 94] width 246 height 14
type textarea "**********"
click at [41, 80] on span "Hang Up" at bounding box center [36, 80] width 29 height 11
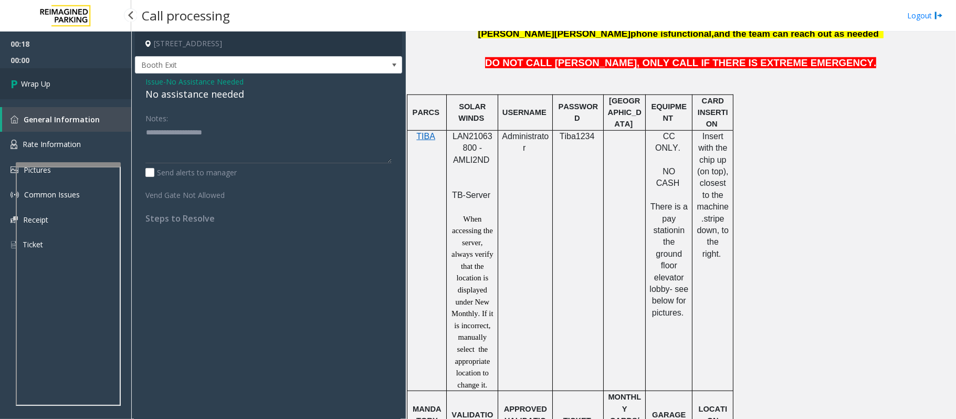
click at [47, 80] on span "Wrap Up" at bounding box center [35, 83] width 29 height 11
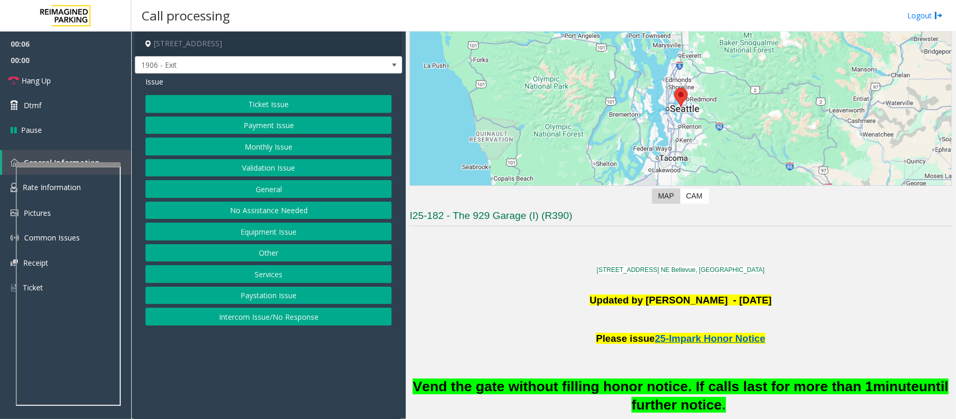
scroll to position [140, 0]
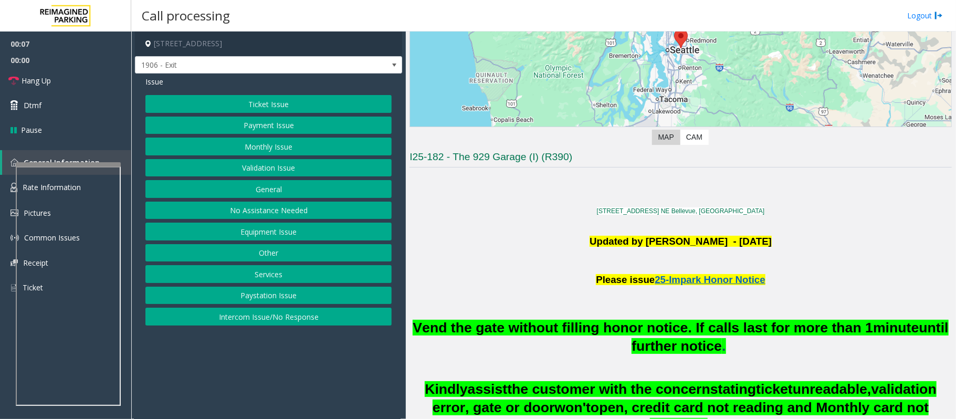
click at [274, 110] on button "Ticket Issue" at bounding box center [268, 104] width 246 height 18
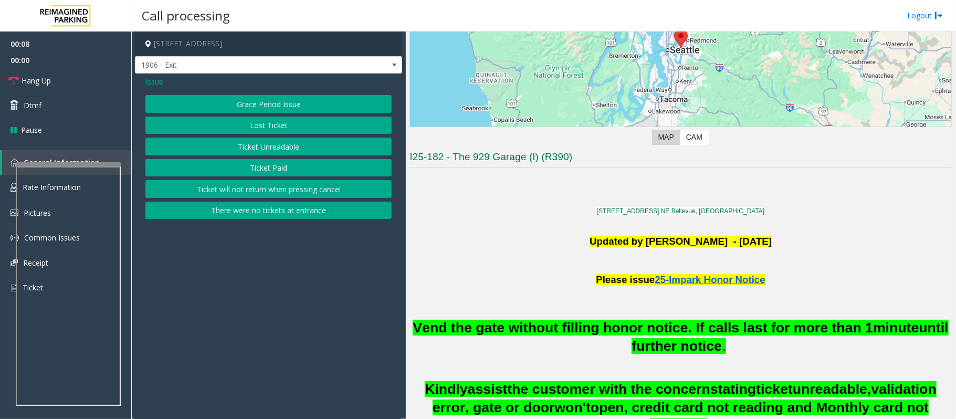
click at [267, 150] on button "Ticket Unreadable" at bounding box center [268, 147] width 246 height 18
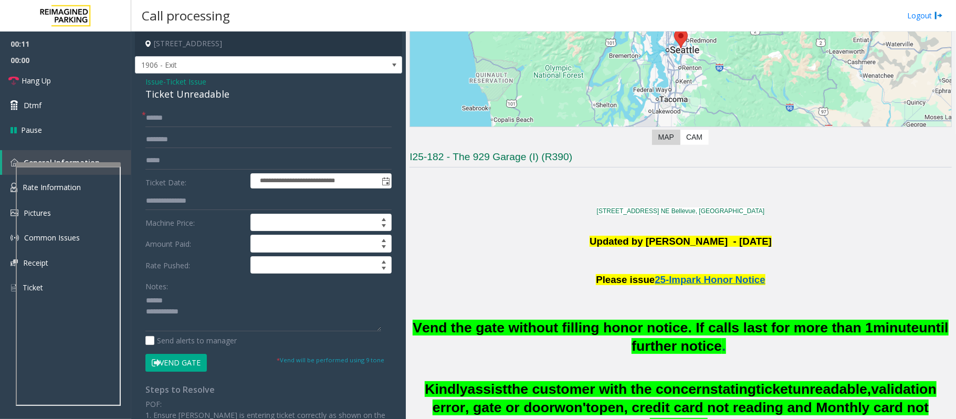
click at [175, 89] on div "Ticket Unreadable" at bounding box center [268, 94] width 246 height 14
click at [187, 117] on input "text" at bounding box center [268, 118] width 246 height 18
click at [162, 308] on textarea at bounding box center [263, 311] width 236 height 39
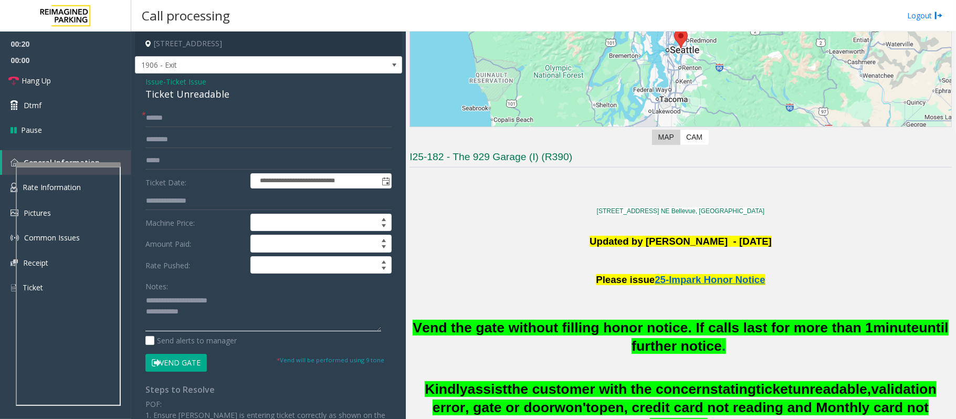
click at [198, 316] on textarea at bounding box center [263, 311] width 236 height 39
type textarea "**********"
click at [173, 112] on input "text" at bounding box center [268, 118] width 246 height 18
type input "******"
click at [187, 141] on input "text" at bounding box center [268, 140] width 246 height 18
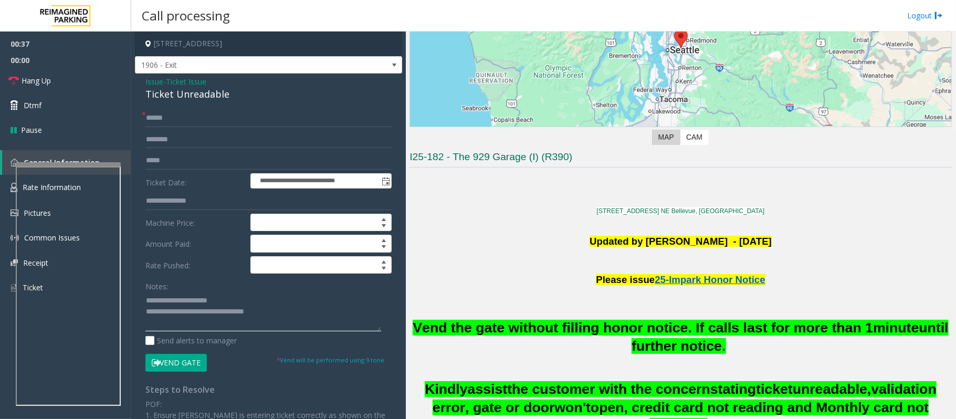
drag, startPoint x: 187, startPoint y: 309, endPoint x: 290, endPoint y: 305, distance: 103.0
click at [290, 305] on textarea at bounding box center [263, 311] width 236 height 39
click at [39, 78] on span "Hang Up" at bounding box center [36, 80] width 29 height 11
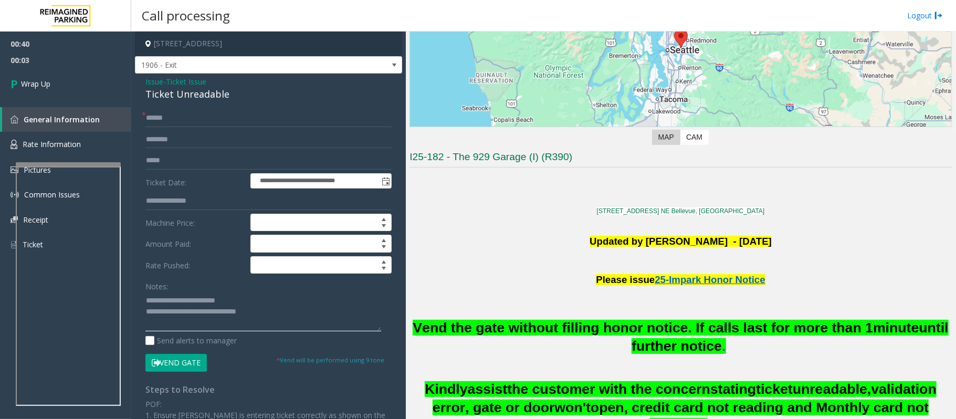
click at [195, 310] on textarea at bounding box center [263, 311] width 236 height 39
click at [187, 313] on textarea at bounding box center [263, 311] width 236 height 39
drag, startPoint x: 228, startPoint y: 299, endPoint x: 260, endPoint y: 309, distance: 33.9
click at [260, 309] on textarea at bounding box center [263, 311] width 236 height 39
click at [187, 316] on textarea at bounding box center [263, 311] width 236 height 39
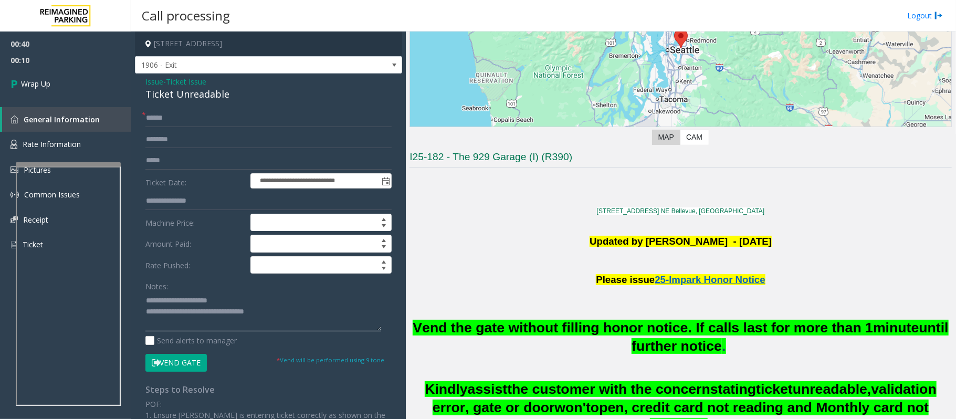
drag, startPoint x: 187, startPoint y: 316, endPoint x: 278, endPoint y: 316, distance: 90.3
click at [278, 316] on textarea at bounding box center [263, 311] width 236 height 39
paste textarea "**********"
type textarea "**********"
click at [26, 85] on span "Wrap Up" at bounding box center [35, 83] width 29 height 11
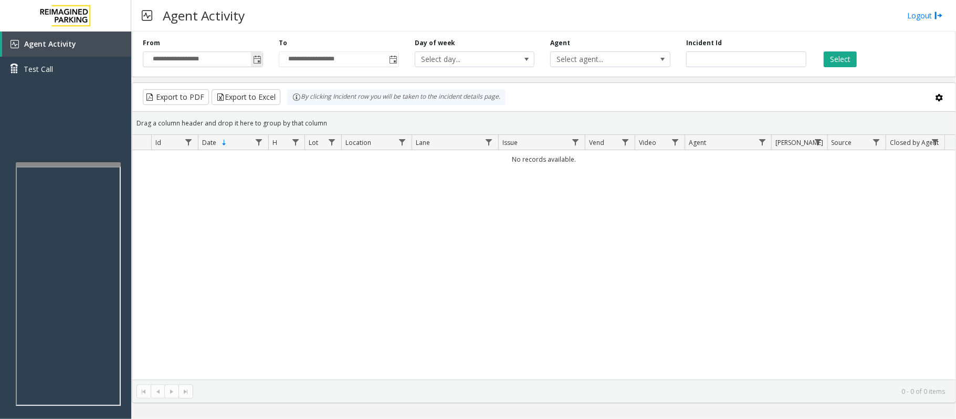
click at [262, 59] on span "Toggle popup" at bounding box center [257, 59] width 12 height 17
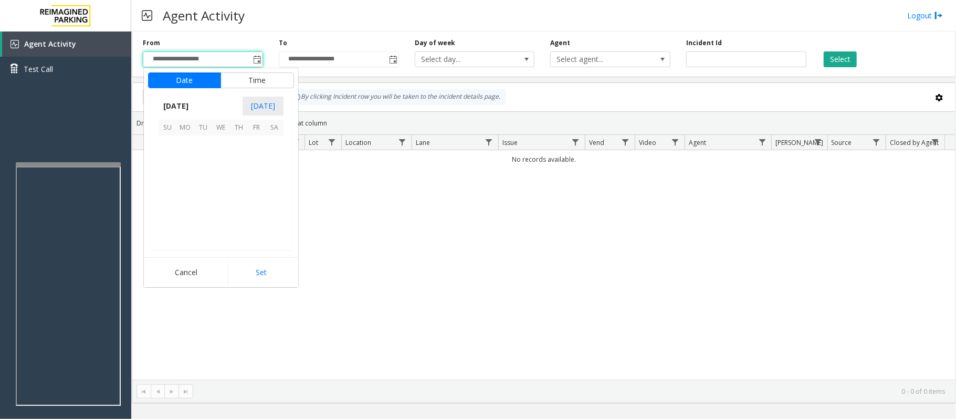
scroll to position [188477, 0]
click at [223, 202] on span "24" at bounding box center [221, 198] width 18 height 18
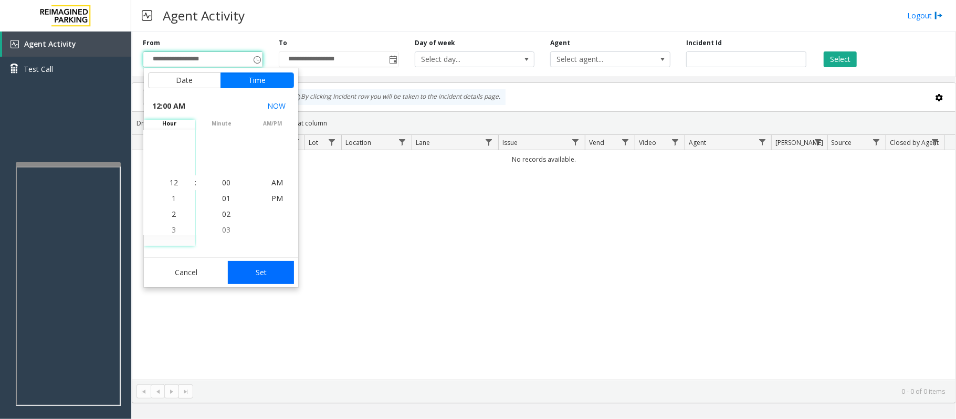
click at [257, 271] on button "Set" at bounding box center [261, 272] width 66 height 23
type input "**********"
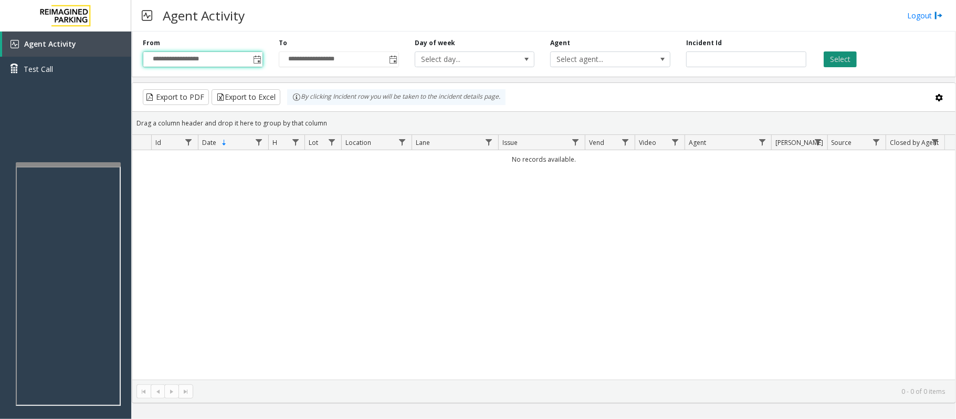
click at [843, 51] on button "Select" at bounding box center [840, 59] width 33 height 16
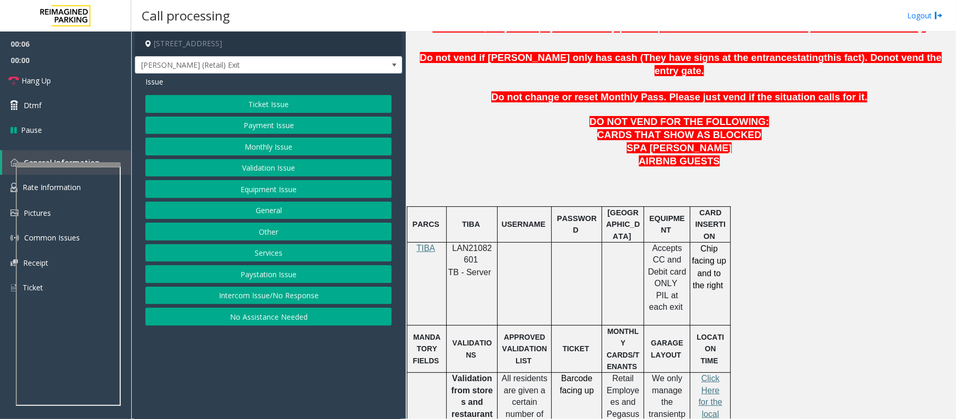
scroll to position [490, 0]
drag, startPoint x: 450, startPoint y: 223, endPoint x: 475, endPoint y: 234, distance: 27.0
click at [475, 242] on div "LAN21082601 TB - Server" at bounding box center [472, 260] width 50 height 36
copy span "LAN21082601"
click at [344, 298] on button "Intercom Issue/No Response" at bounding box center [268, 296] width 246 height 18
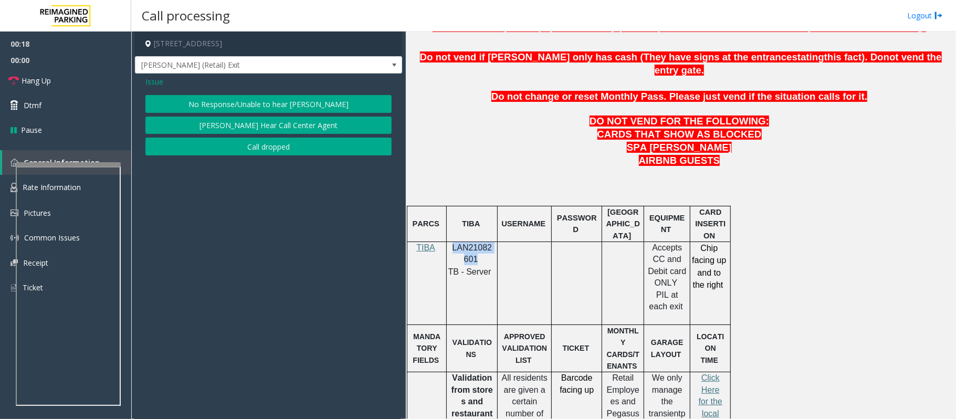
click at [268, 106] on button "No Response/Unable to hear [PERSON_NAME]" at bounding box center [268, 104] width 246 height 18
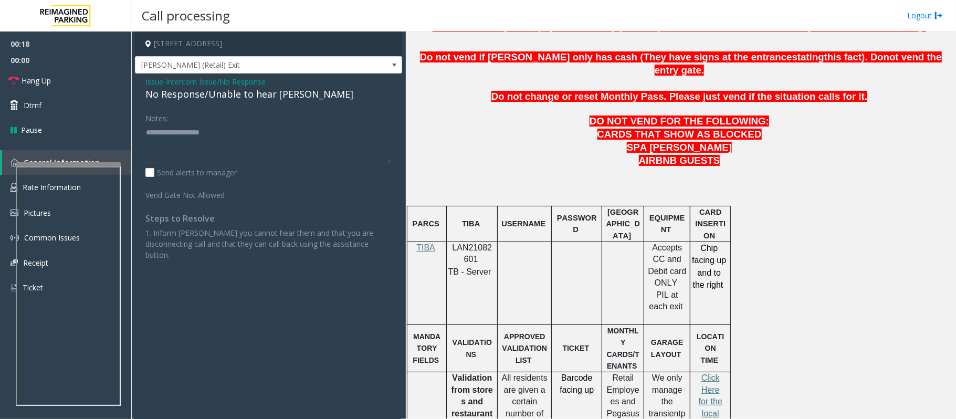
click at [245, 99] on div "No Response/Unable to hear [PERSON_NAME]" at bounding box center [268, 94] width 246 height 14
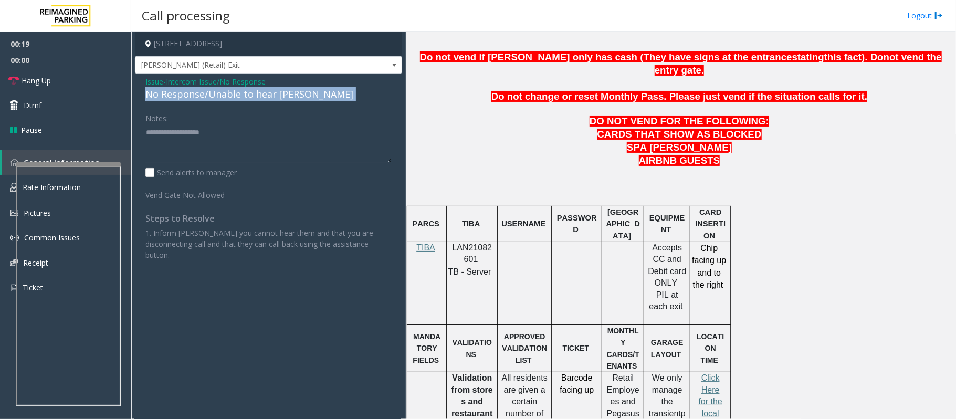
click at [245, 99] on div "No Response/Unable to hear [PERSON_NAME]" at bounding box center [268, 94] width 246 height 14
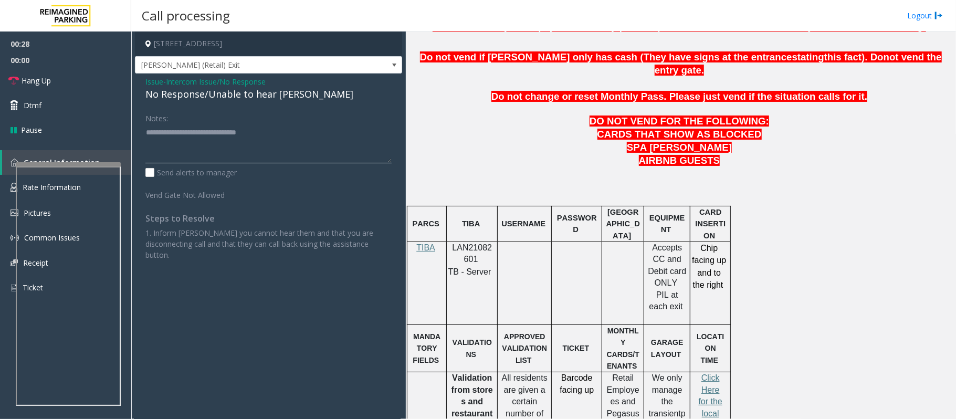
type textarea "**********"
click at [182, 81] on span "Intercom Issue/No Response" at bounding box center [216, 81] width 100 height 11
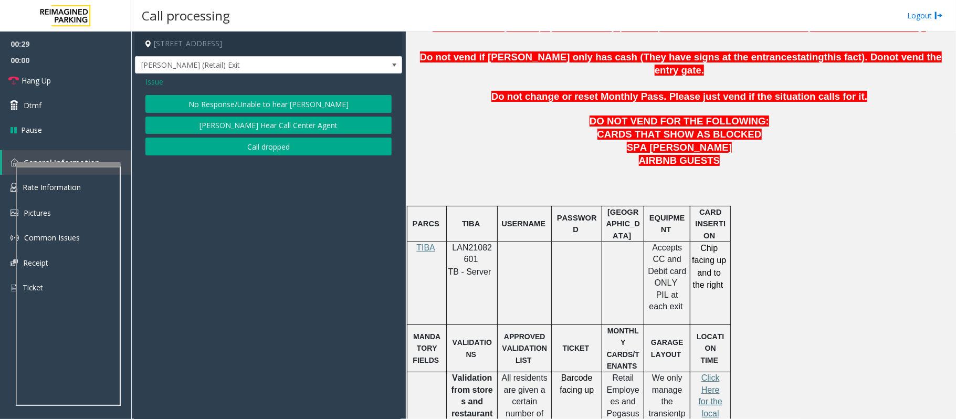
click at [150, 85] on span "Issue" at bounding box center [154, 81] width 18 height 11
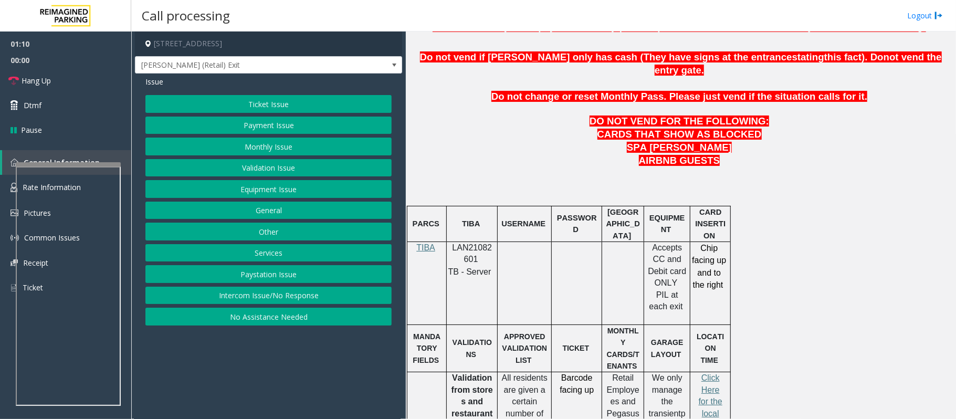
click at [271, 117] on button "Payment Issue" at bounding box center [268, 126] width 246 height 18
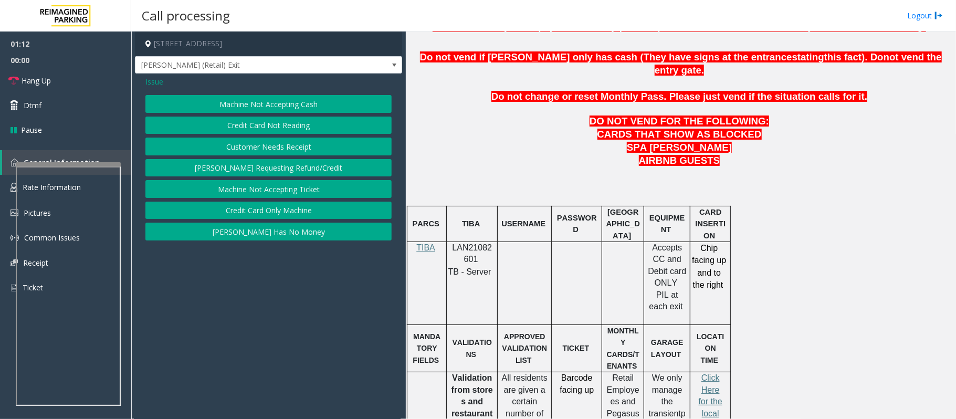
click at [295, 216] on button "Credit Card Only Machine" at bounding box center [268, 211] width 246 height 18
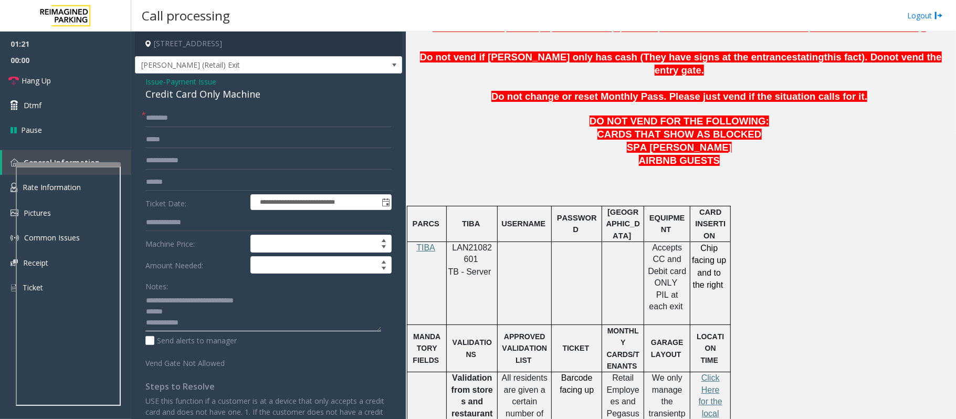
drag, startPoint x: 280, startPoint y: 303, endPoint x: 137, endPoint y: 287, distance: 144.8
click at [137, 287] on div "**********" at bounding box center [268, 290] width 267 height 432
click at [145, 309] on textarea at bounding box center [263, 311] width 236 height 39
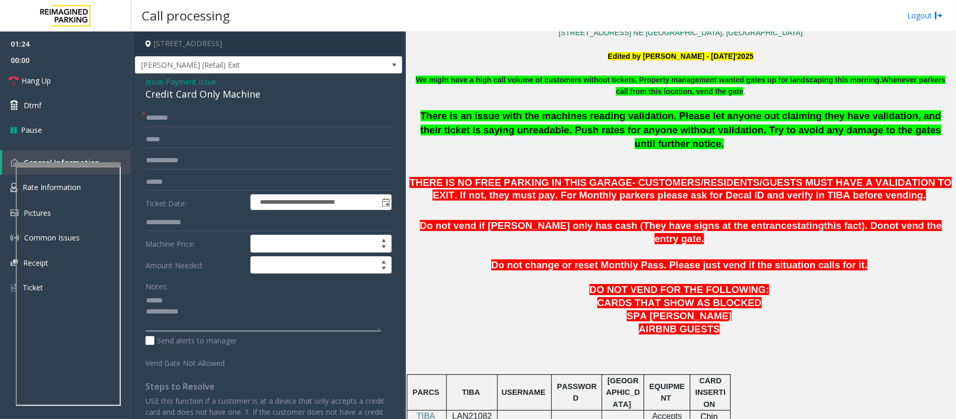
scroll to position [280, 0]
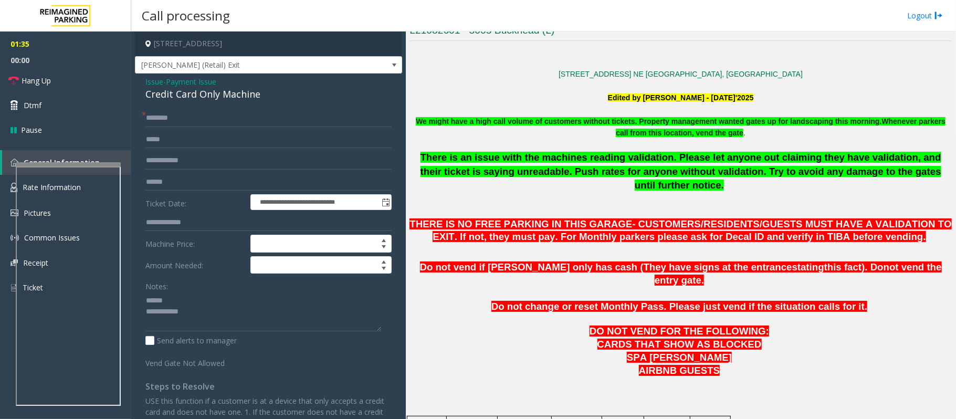
click at [186, 96] on div "Credit Card Only Machine" at bounding box center [268, 94] width 246 height 14
click at [167, 299] on textarea at bounding box center [263, 311] width 236 height 39
click at [175, 311] on textarea at bounding box center [263, 311] width 236 height 39
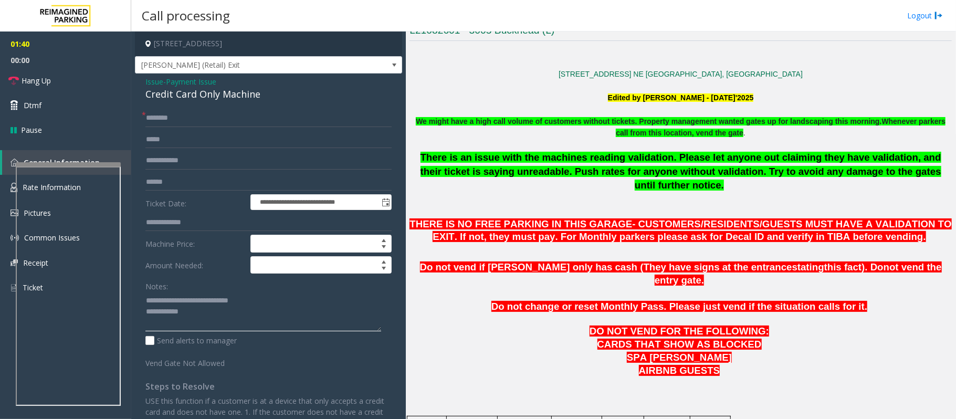
click at [205, 311] on textarea at bounding box center [263, 311] width 236 height 39
type textarea "**********"
click at [164, 118] on input "text" at bounding box center [268, 118] width 246 height 18
type input "**"
click at [218, 321] on textarea at bounding box center [263, 311] width 236 height 39
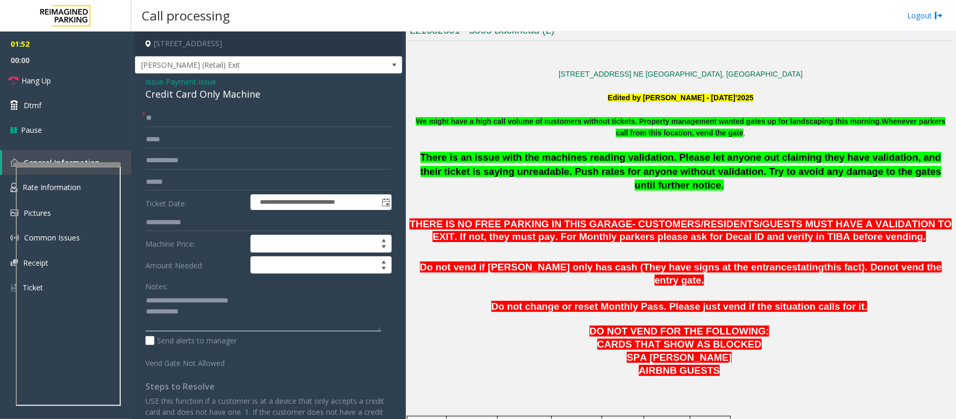
click at [199, 315] on textarea at bounding box center [263, 311] width 236 height 39
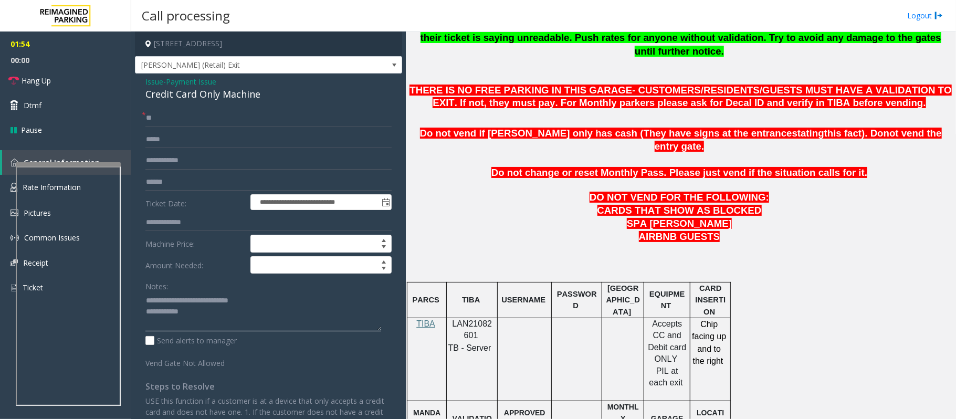
scroll to position [490, 0]
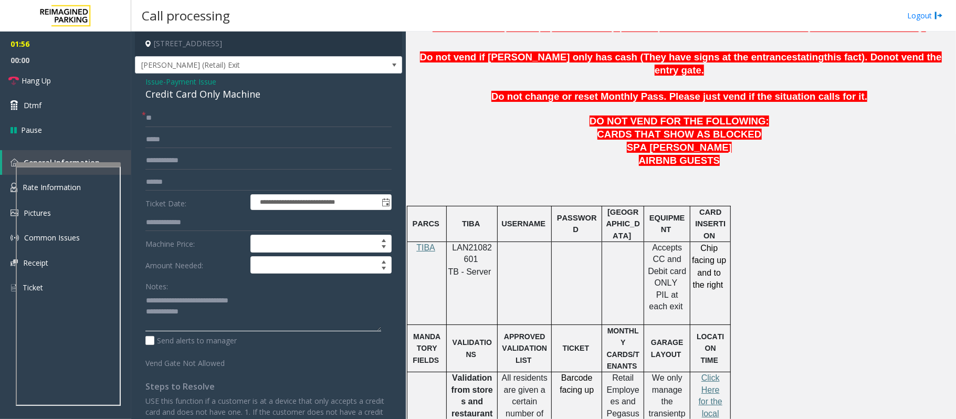
click at [212, 324] on textarea at bounding box center [263, 311] width 236 height 39
drag, startPoint x: 648, startPoint y: 221, endPoint x: 684, endPoint y: 244, distance: 43.0
click at [684, 244] on div "Accepts CC and Debit card ONLY PIL at each exit" at bounding box center [667, 283] width 46 height 82
copy span "Accepts CC and Debit card ONLY"
click at [239, 313] on textarea at bounding box center [263, 311] width 236 height 39
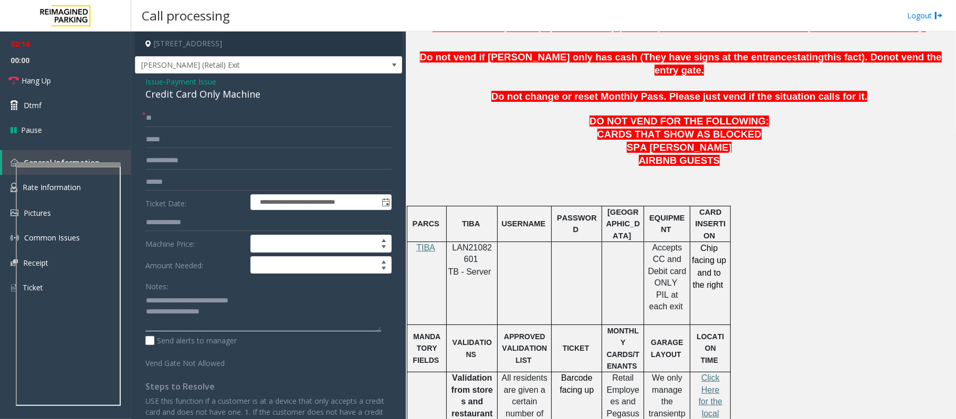
paste textarea "**********"
click at [347, 314] on textarea at bounding box center [263, 311] width 236 height 39
paste textarea "**********"
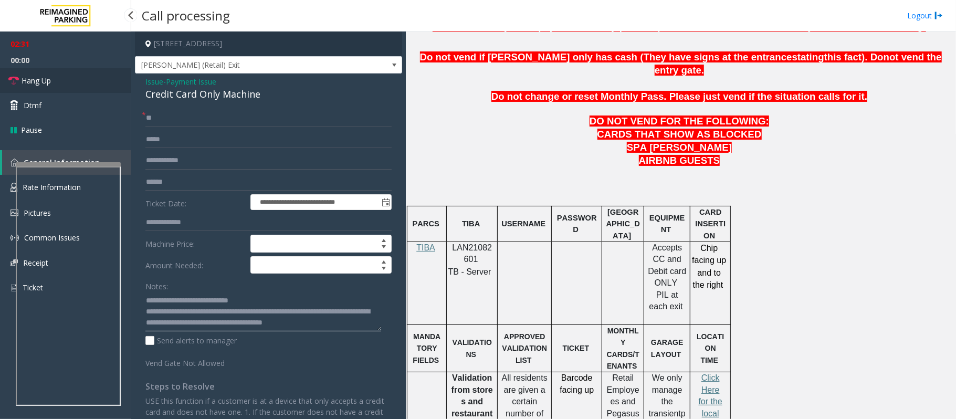
type textarea "**********"
click at [48, 82] on span "Hang Up" at bounding box center [36, 80] width 29 height 11
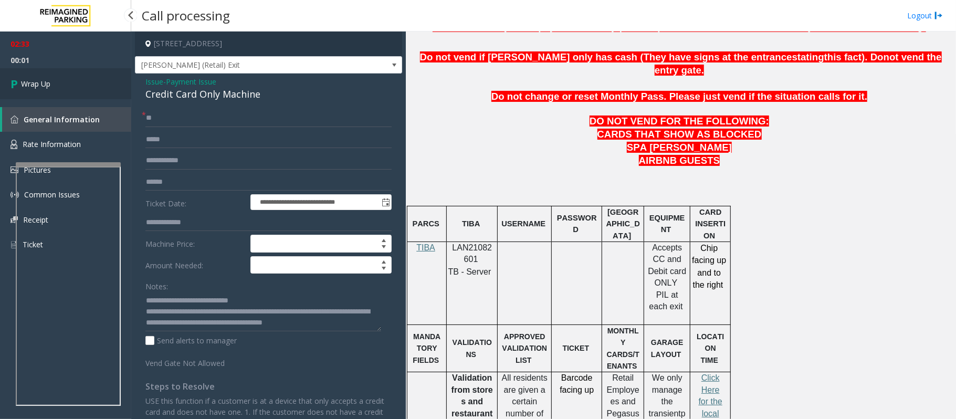
click at [50, 83] on span "Wrap Up" at bounding box center [35, 83] width 29 height 11
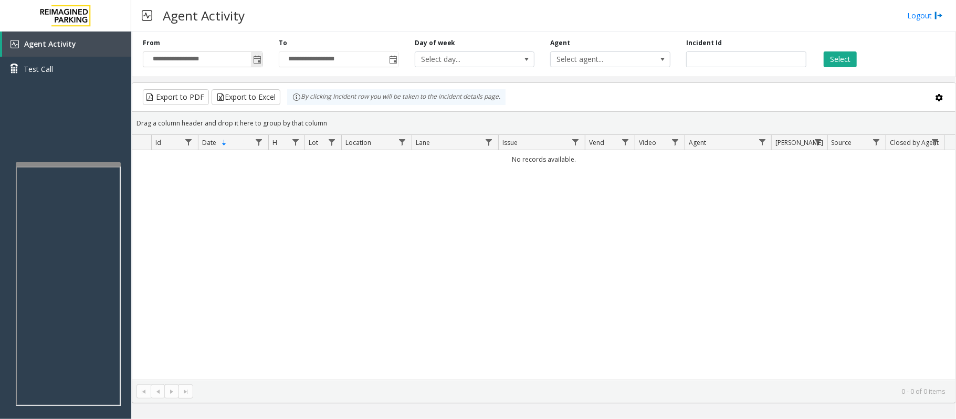
click at [259, 54] on span "Toggle popup" at bounding box center [257, 59] width 12 height 17
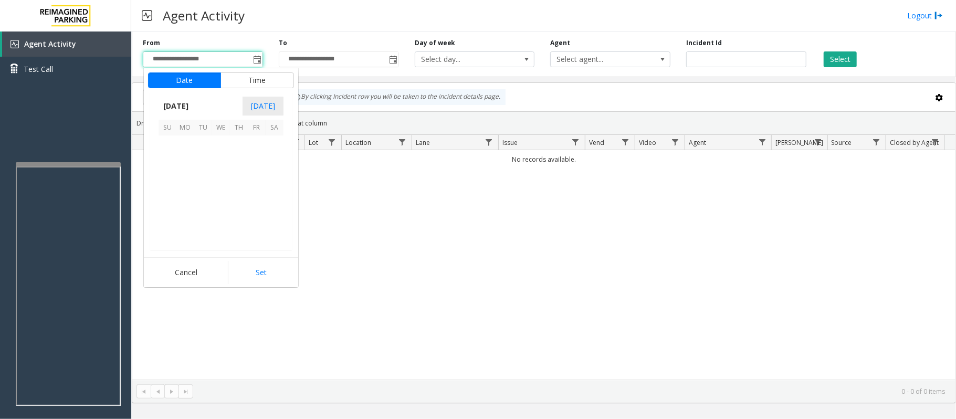
scroll to position [188477, 0]
click at [222, 199] on span "24" at bounding box center [221, 198] width 18 height 18
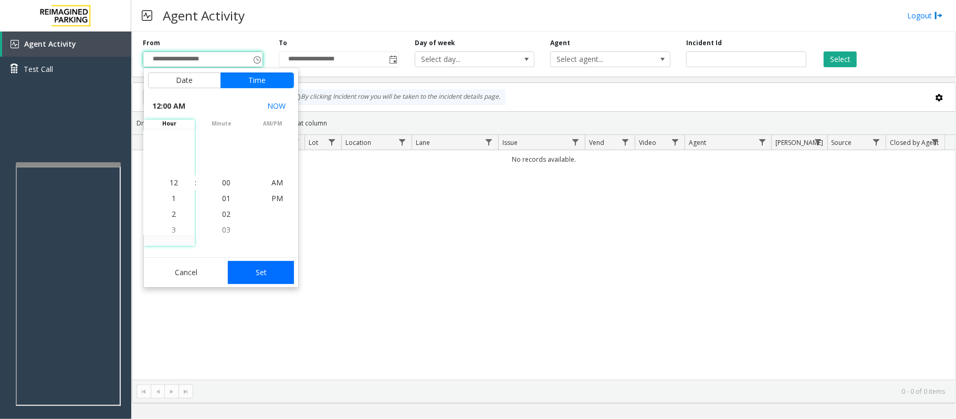
click at [266, 271] on button "Set" at bounding box center [261, 272] width 66 height 23
type input "**********"
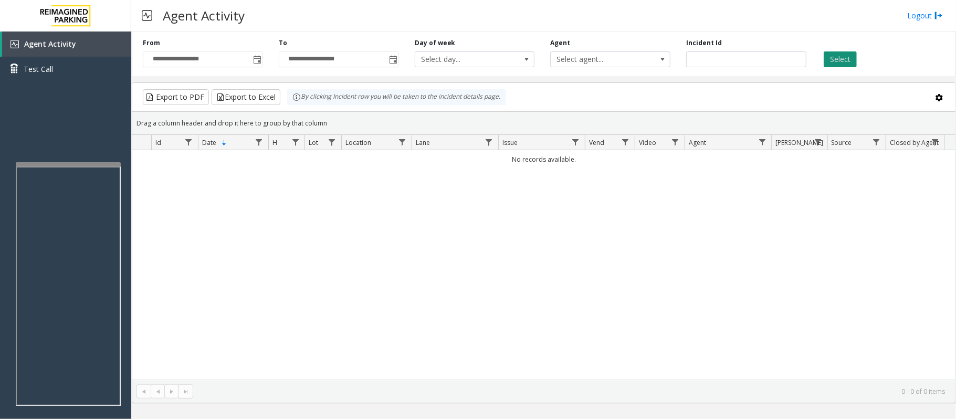
click at [836, 53] on button "Select" at bounding box center [840, 59] width 33 height 16
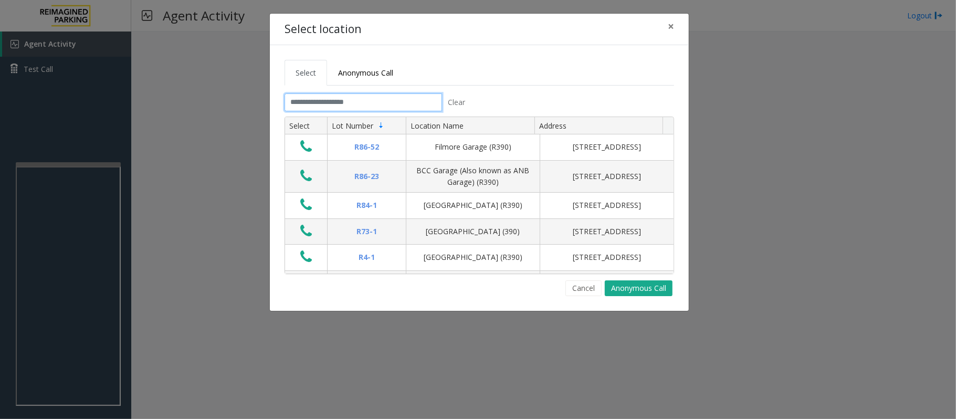
click at [336, 104] on input "text" at bounding box center [364, 102] width 158 height 18
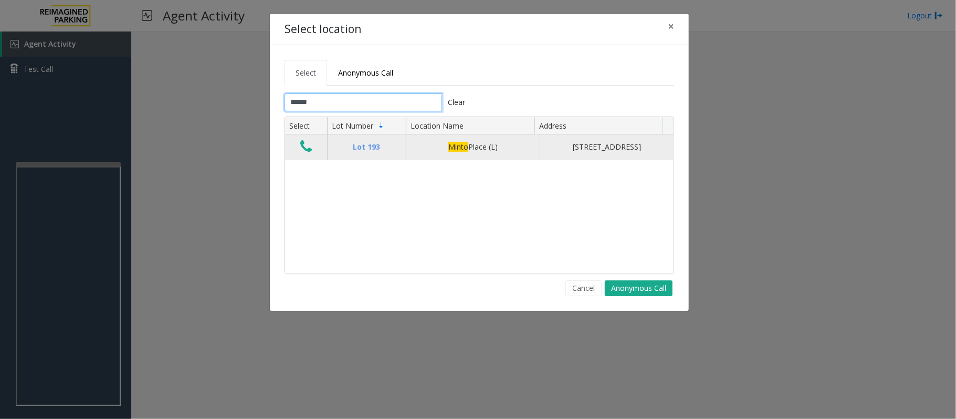
type input "*****"
click at [300, 154] on icon "Data table" at bounding box center [306, 146] width 12 height 15
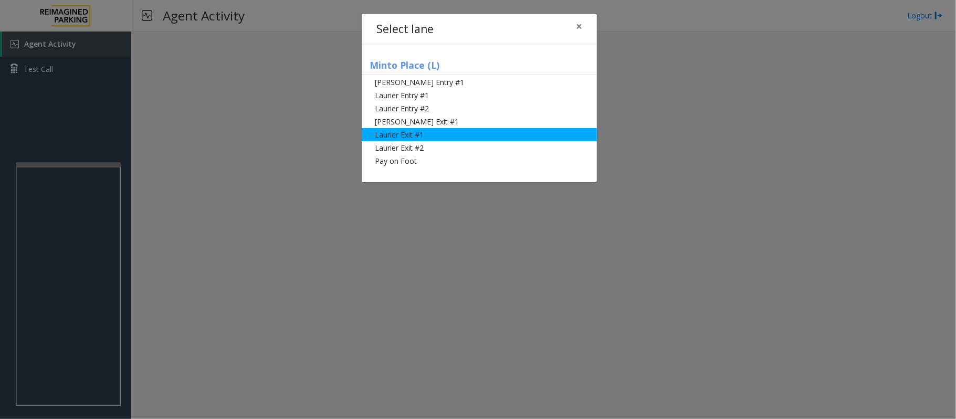
click at [411, 133] on li "Laurier Exit #1" at bounding box center [479, 134] width 235 height 13
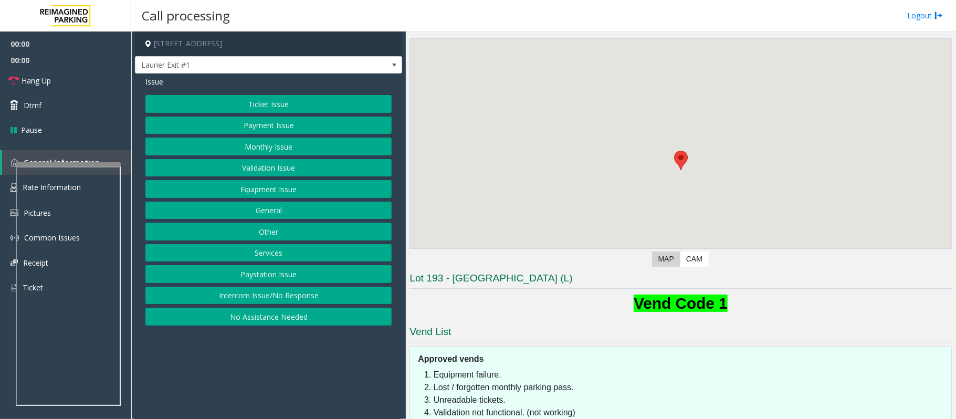
scroll to position [100, 0]
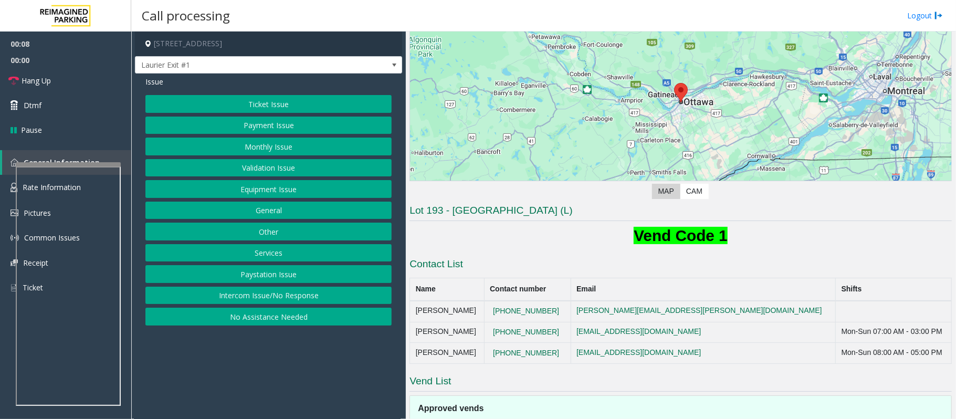
click at [268, 128] on button "Payment Issue" at bounding box center [268, 126] width 246 height 18
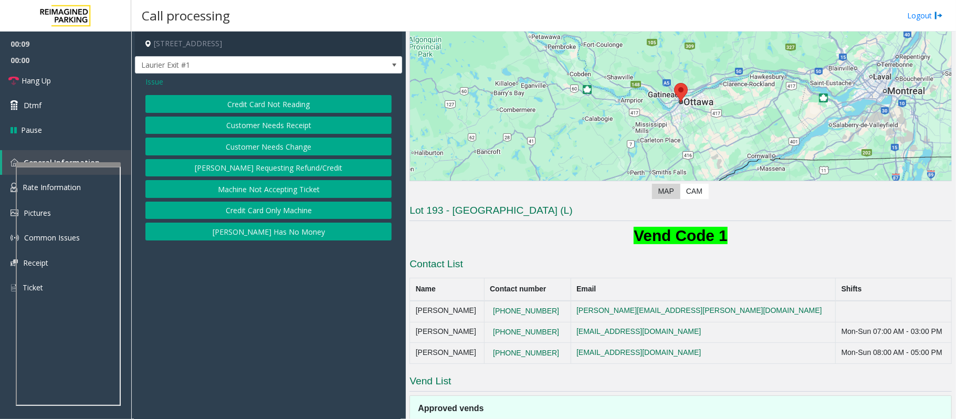
click at [280, 106] on button "Credit Card Not Reading" at bounding box center [268, 104] width 246 height 18
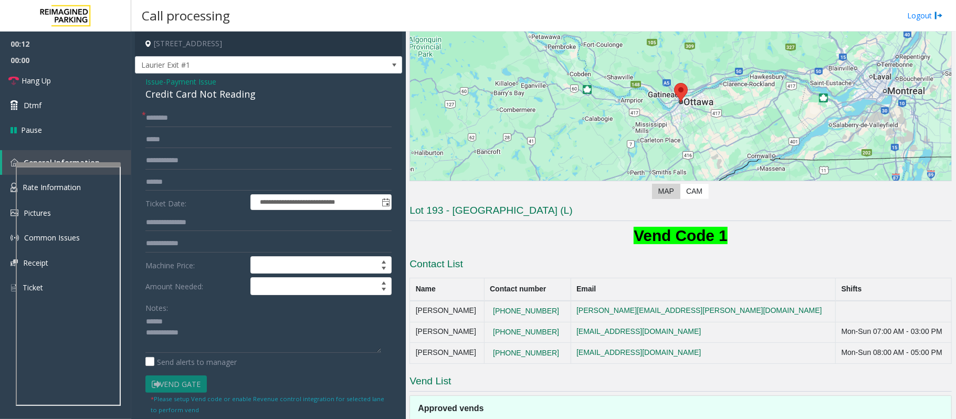
click at [170, 95] on div "Credit Card Not Reading" at bounding box center [268, 94] width 246 height 14
click at [168, 327] on textarea at bounding box center [263, 333] width 236 height 39
click at [169, 335] on textarea at bounding box center [263, 333] width 236 height 39
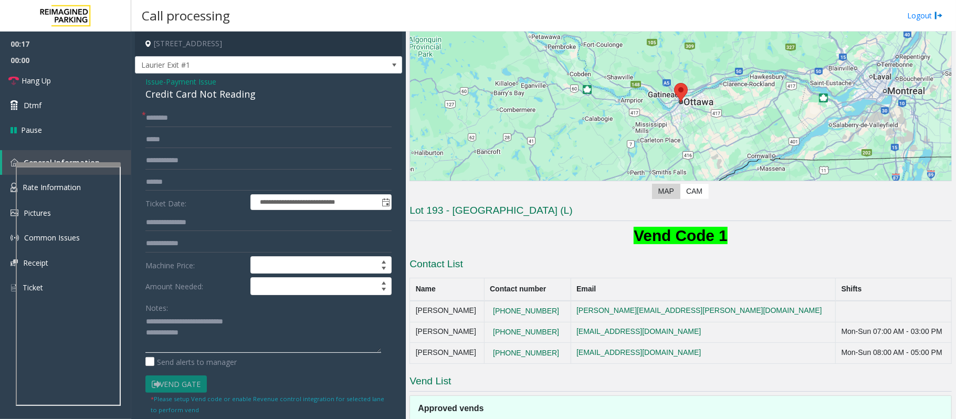
click at [202, 340] on textarea at bounding box center [263, 333] width 236 height 39
click at [200, 343] on textarea at bounding box center [263, 333] width 236 height 39
paste textarea "**********"
type textarea "**********"
click at [195, 172] on form "**********" at bounding box center [268, 262] width 246 height 306
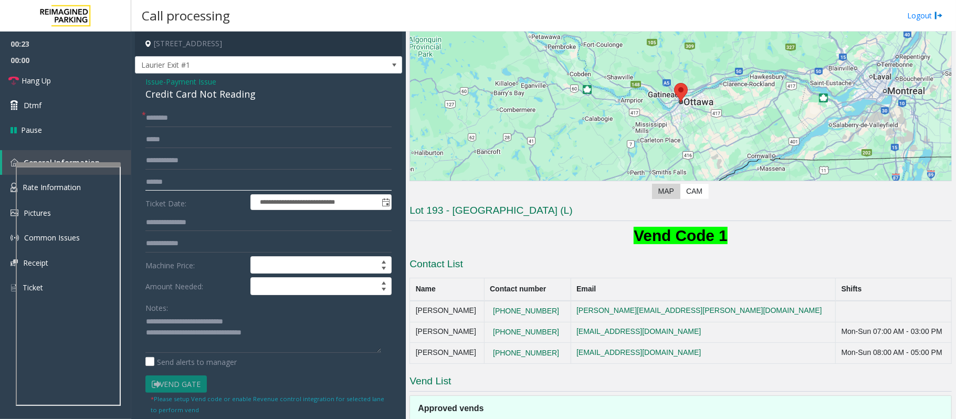
click at [192, 182] on input "text" at bounding box center [268, 182] width 246 height 18
type input "*****"
click at [166, 118] on input "text" at bounding box center [268, 118] width 246 height 18
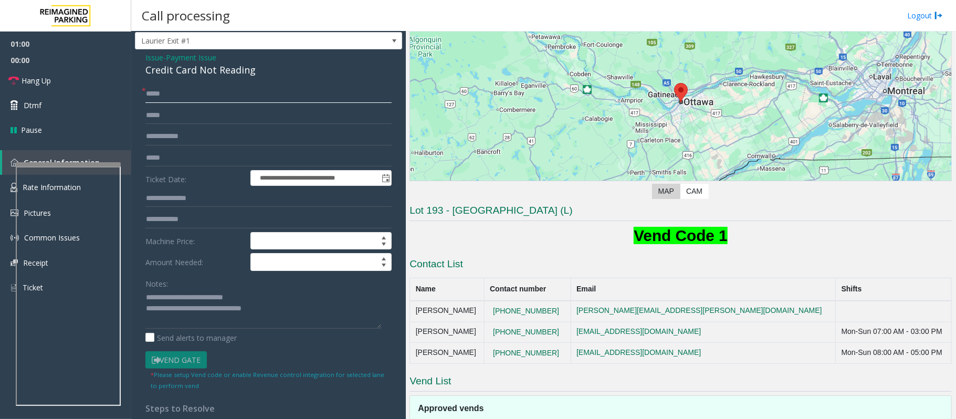
scroll to position [0, 0]
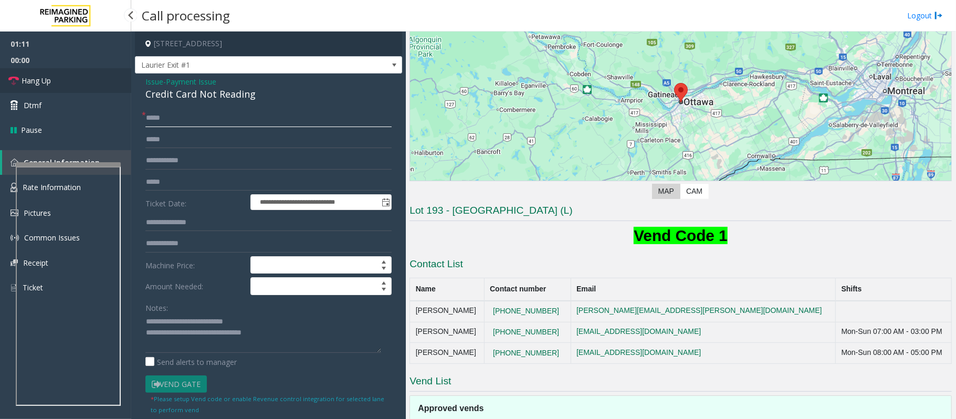
type input "*****"
click at [54, 84] on link "Hang Up" at bounding box center [65, 80] width 131 height 25
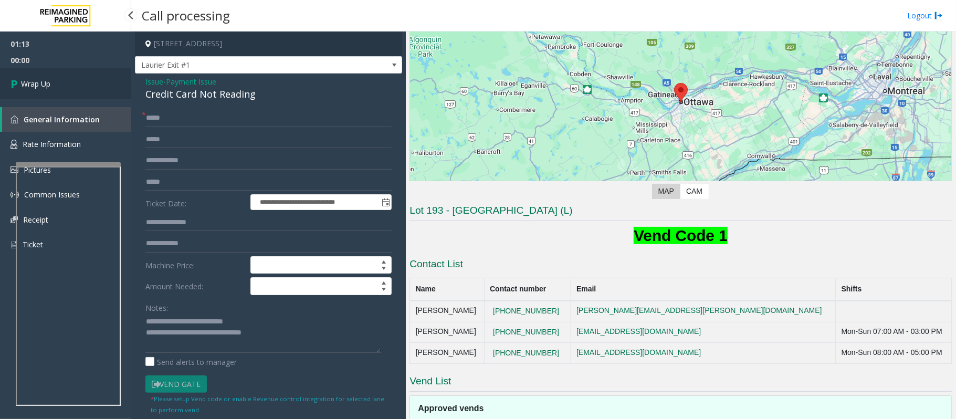
click at [54, 83] on link "Wrap Up" at bounding box center [65, 83] width 131 height 31
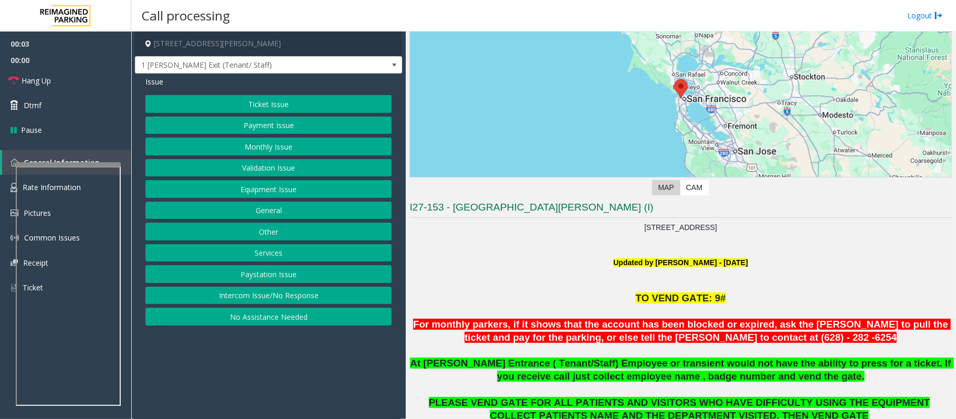
scroll to position [210, 0]
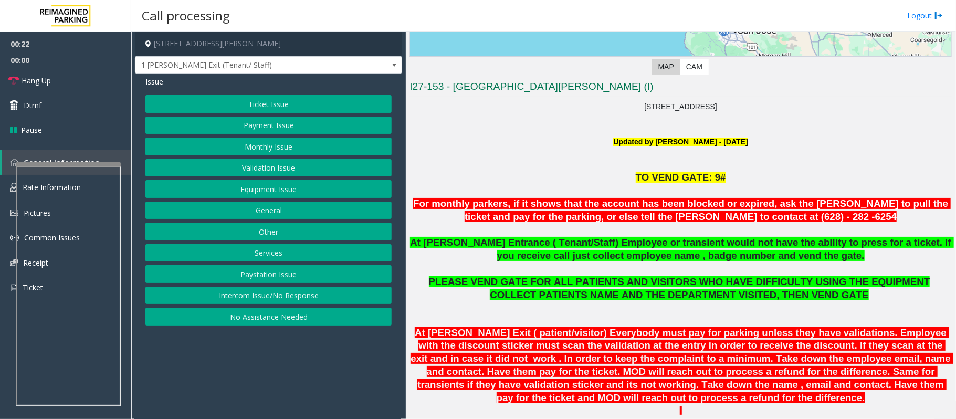
click at [263, 154] on button "Monthly Issue" at bounding box center [268, 147] width 246 height 18
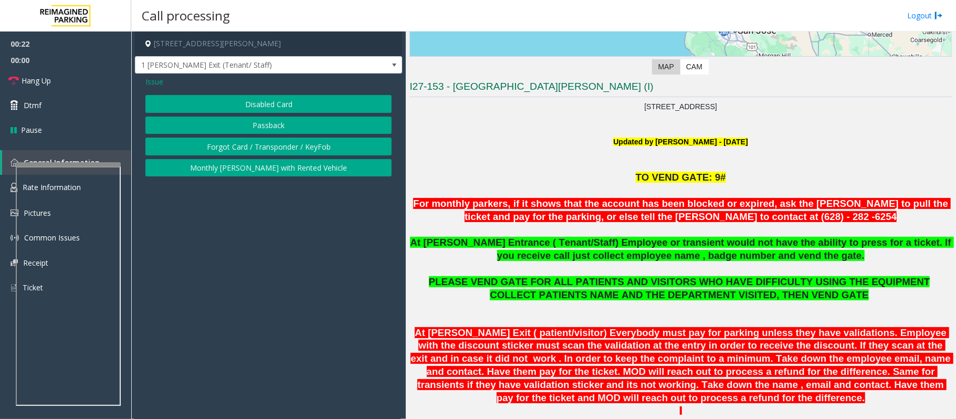
click at [256, 93] on div "Issue Disabled Card Passback Forgot Card / Transponder / KeyFob Monthly [PERSON…" at bounding box center [268, 128] width 267 height 108
click at [256, 98] on button "Disabled Card" at bounding box center [268, 104] width 246 height 18
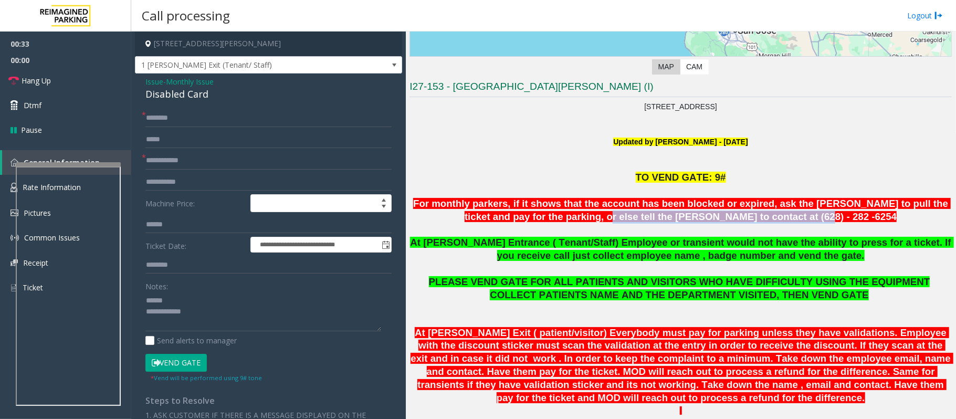
drag, startPoint x: 616, startPoint y: 217, endPoint x: 802, endPoint y: 213, distance: 186.5
click at [802, 213] on p "For monthly parkers, if it shows that the account has been blocked or expired, …" at bounding box center [681, 210] width 542 height 26
copy font "tell the [PERSON_NAME] to contact at (628) - 282 -6254"
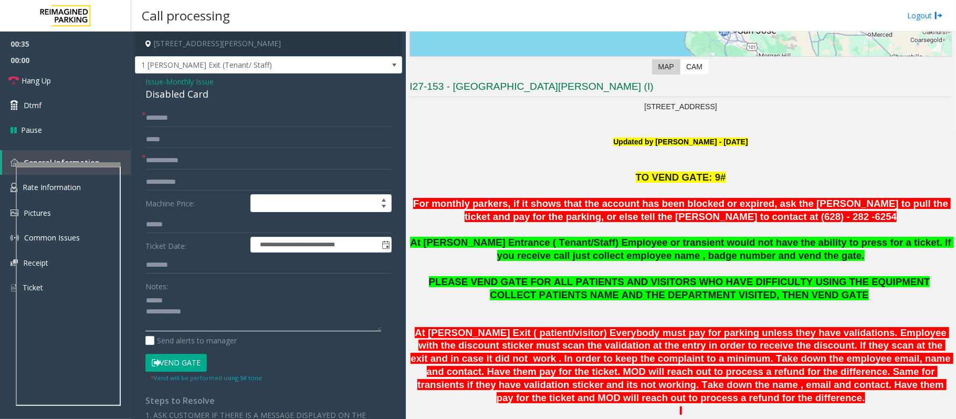
click at [204, 316] on textarea at bounding box center [263, 311] width 236 height 39
paste textarea "**********"
click at [181, 96] on div "Disabled Card" at bounding box center [268, 94] width 246 height 14
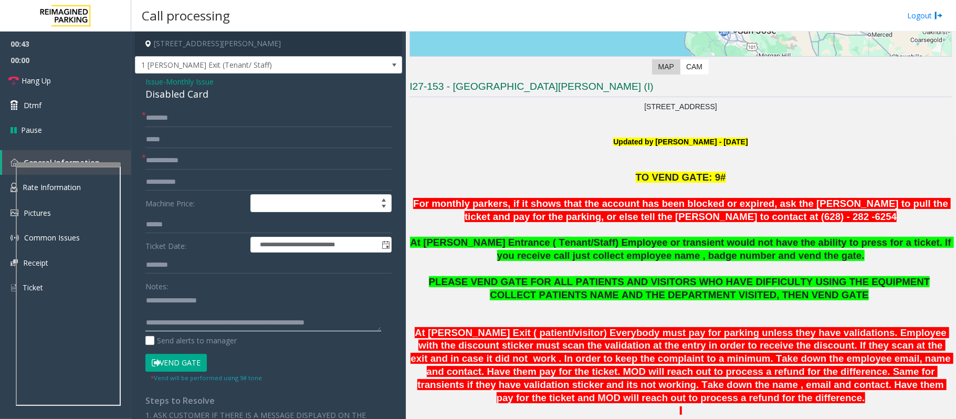
click at [173, 315] on textarea at bounding box center [263, 311] width 236 height 39
click at [187, 313] on textarea at bounding box center [263, 311] width 236 height 39
type textarea "**********"
click at [194, 164] on input "text" at bounding box center [268, 161] width 246 height 18
type input "**"
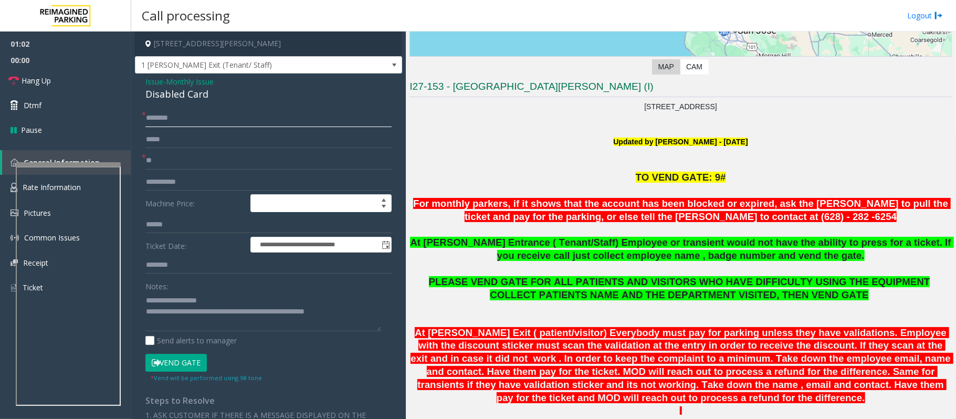
click at [155, 116] on input "text" at bounding box center [268, 118] width 246 height 18
type input "**"
click at [194, 321] on textarea at bounding box center [263, 311] width 236 height 39
click at [185, 316] on textarea at bounding box center [263, 311] width 236 height 39
click at [342, 319] on textarea at bounding box center [263, 311] width 236 height 39
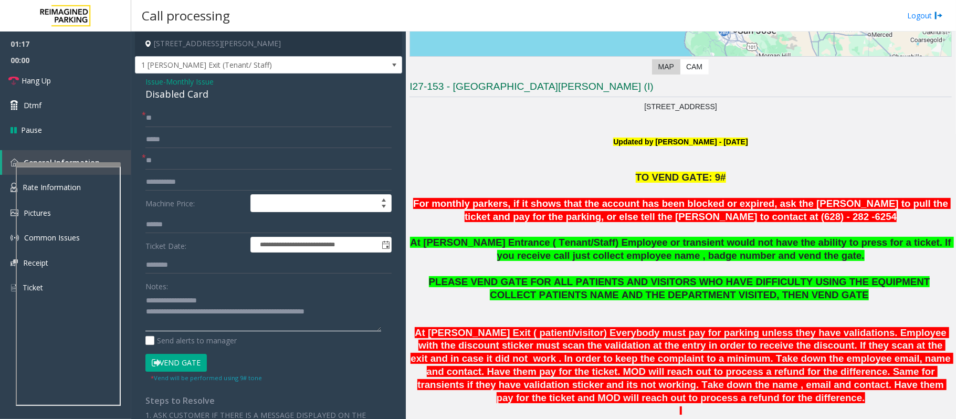
click at [344, 314] on textarea at bounding box center [263, 311] width 236 height 39
click at [53, 80] on link "Hang Up" at bounding box center [65, 80] width 131 height 25
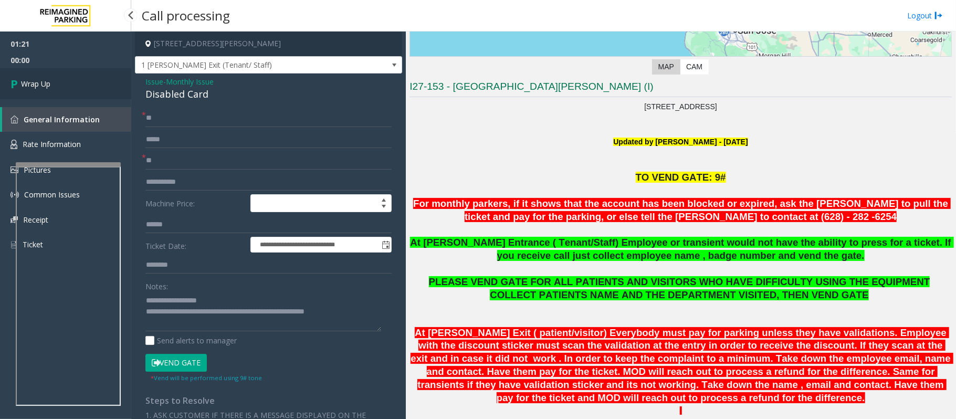
click at [53, 80] on link "Wrap Up" at bounding box center [65, 83] width 131 height 31
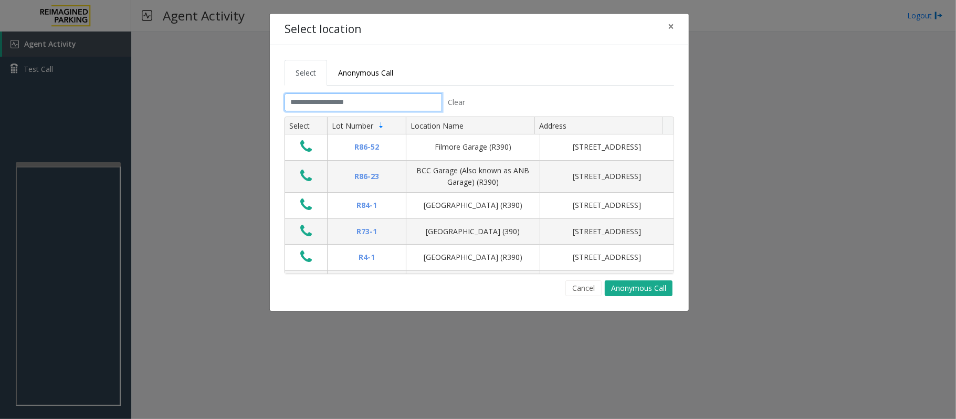
click at [347, 103] on input "text" at bounding box center [364, 102] width 158 height 18
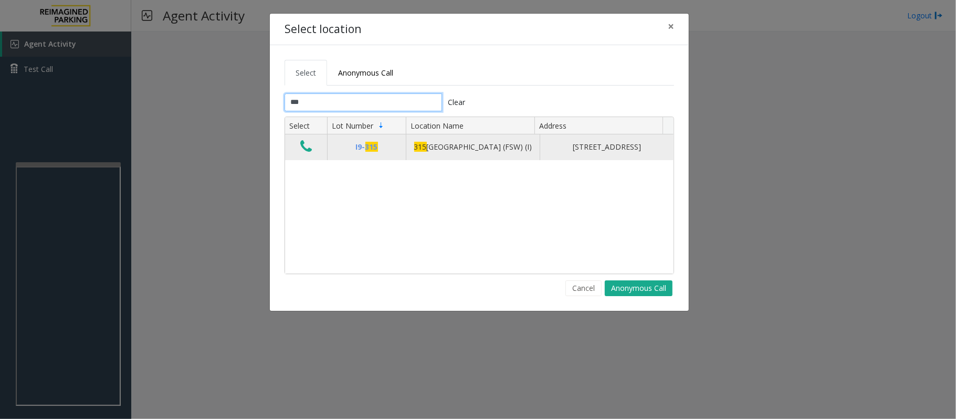
type input "***"
click at [309, 154] on icon "Data table" at bounding box center [306, 146] width 12 height 15
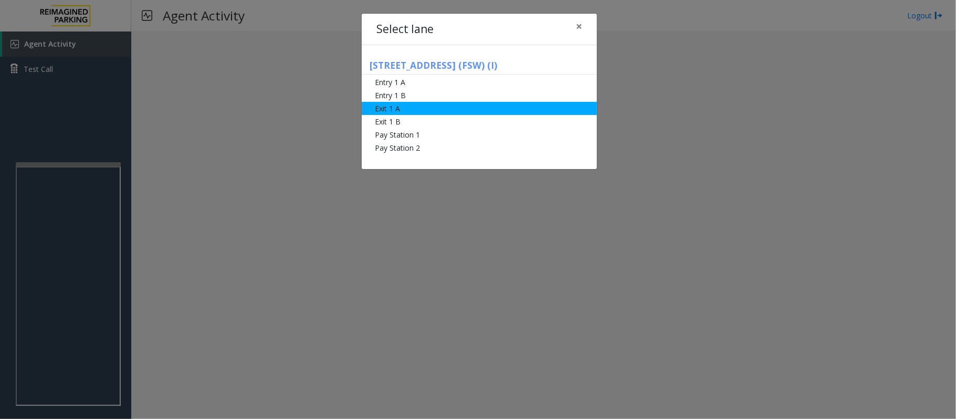
click at [398, 107] on li "Exit 1 A" at bounding box center [479, 108] width 235 height 13
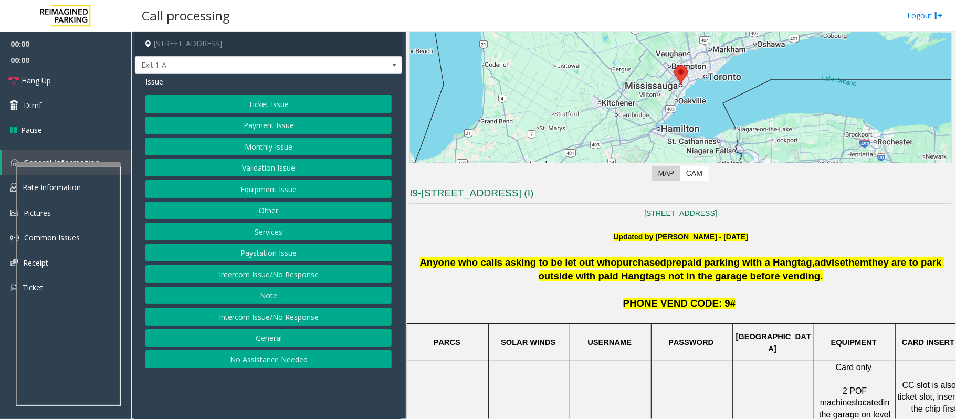
scroll to position [140, 0]
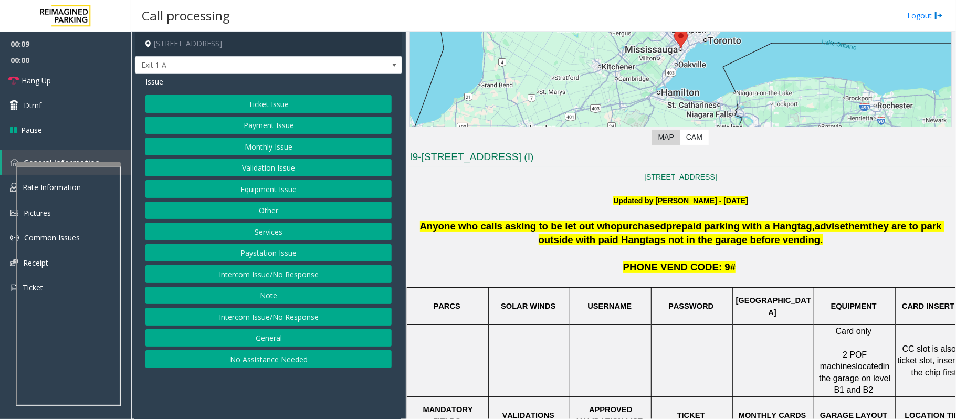
click at [298, 104] on button "Ticket Issue" at bounding box center [268, 104] width 246 height 18
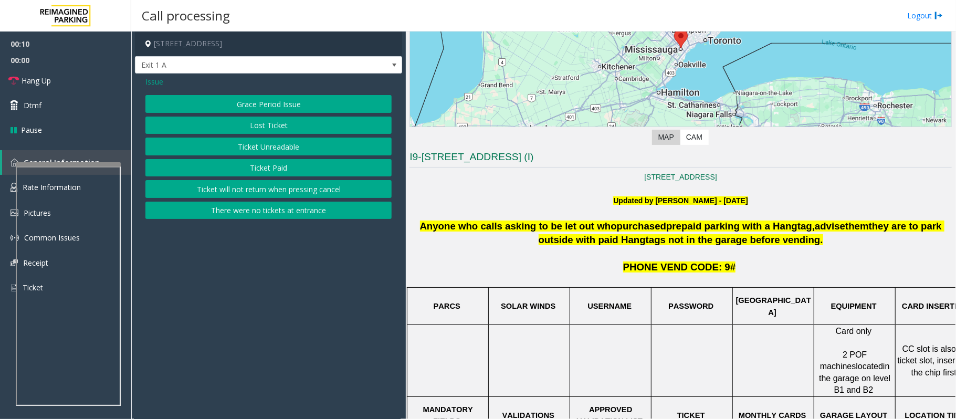
click at [269, 149] on button "Ticket Unreadable" at bounding box center [268, 147] width 246 height 18
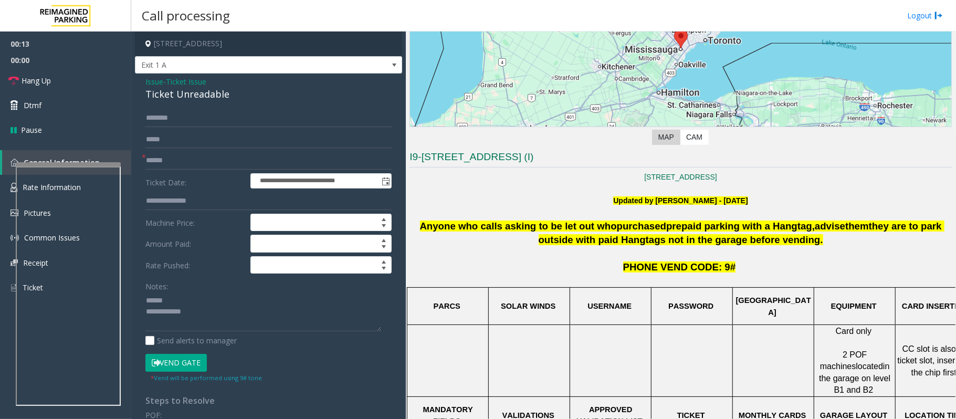
click at [163, 95] on div "Ticket Unreadable" at bounding box center [268, 94] width 246 height 14
type textarea "**********"
click at [188, 159] on input "text" at bounding box center [268, 161] width 246 height 18
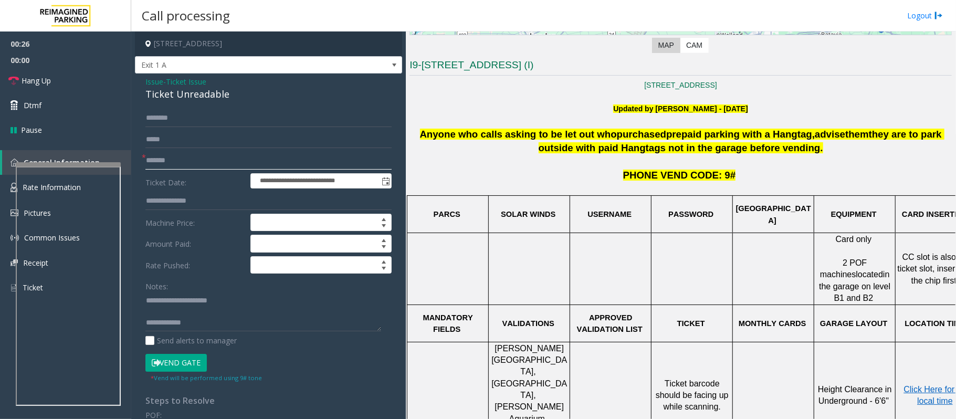
scroll to position [350, 0]
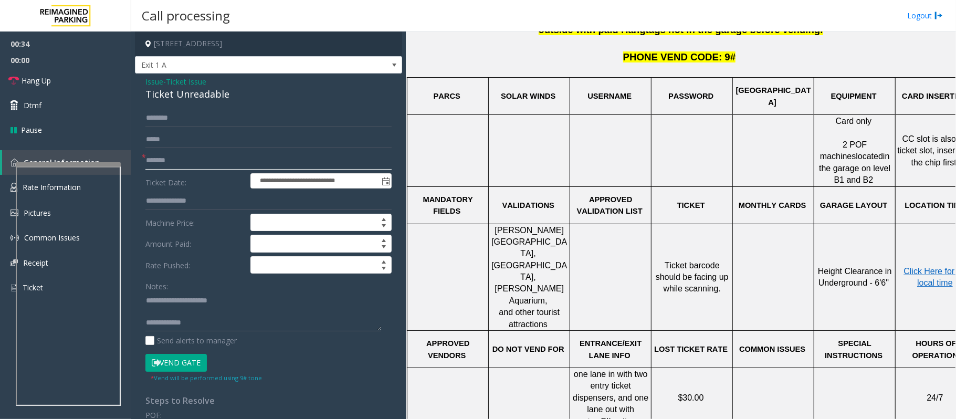
type input "*******"
click at [200, 316] on textarea at bounding box center [263, 311] width 236 height 39
click at [209, 324] on textarea at bounding box center [263, 311] width 236 height 39
paste textarea "**********"
click at [154, 314] on textarea at bounding box center [263, 311] width 236 height 39
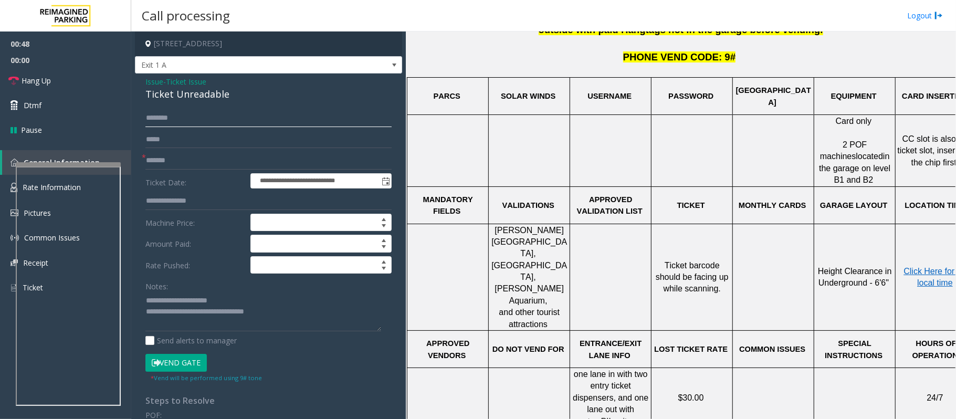
click at [176, 110] on input "text" at bounding box center [268, 118] width 246 height 18
click at [188, 120] on input "text" at bounding box center [268, 118] width 246 height 18
click at [242, 118] on input "text" at bounding box center [268, 118] width 246 height 18
click at [301, 319] on textarea at bounding box center [263, 311] width 236 height 39
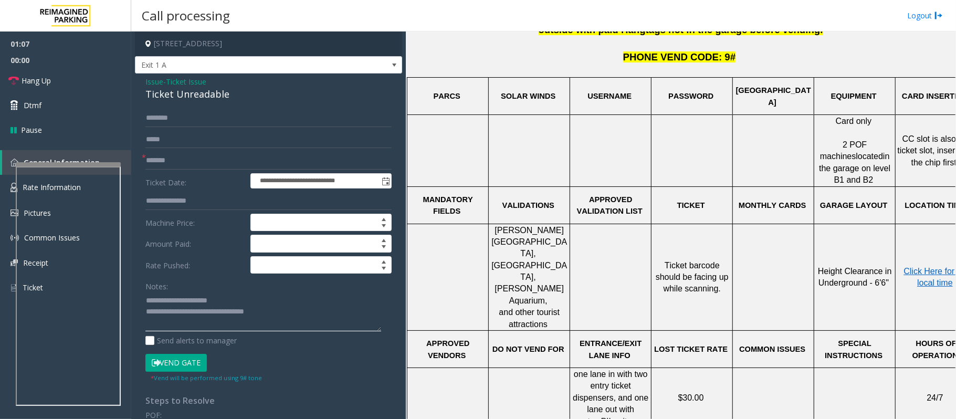
click at [287, 315] on textarea at bounding box center [263, 311] width 236 height 39
type textarea "**********"
click at [159, 114] on input "text" at bounding box center [268, 118] width 246 height 18
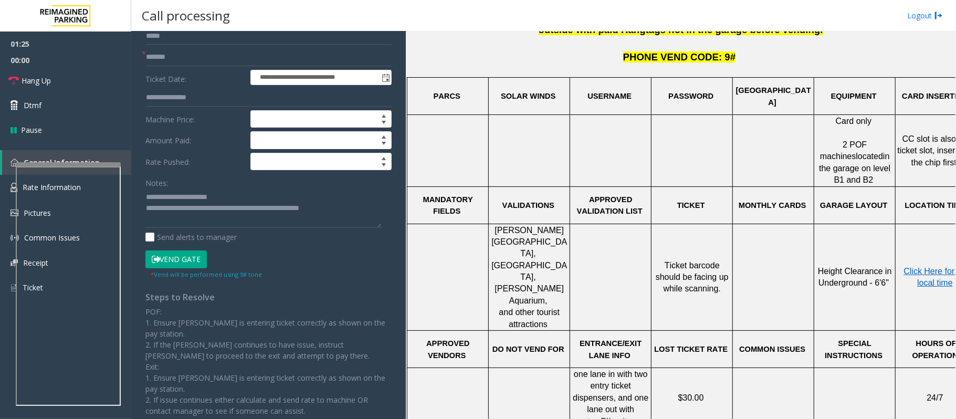
scroll to position [140, 0]
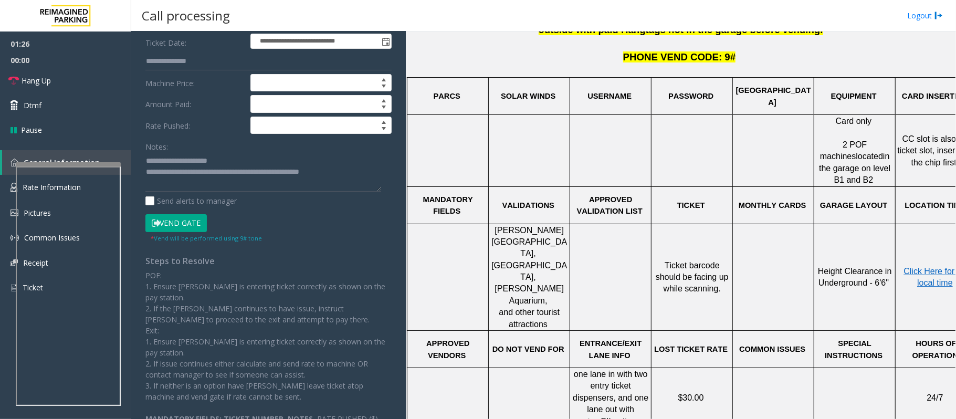
type input "*****"
click at [182, 221] on button "Vend Gate" at bounding box center [175, 223] width 61 height 18
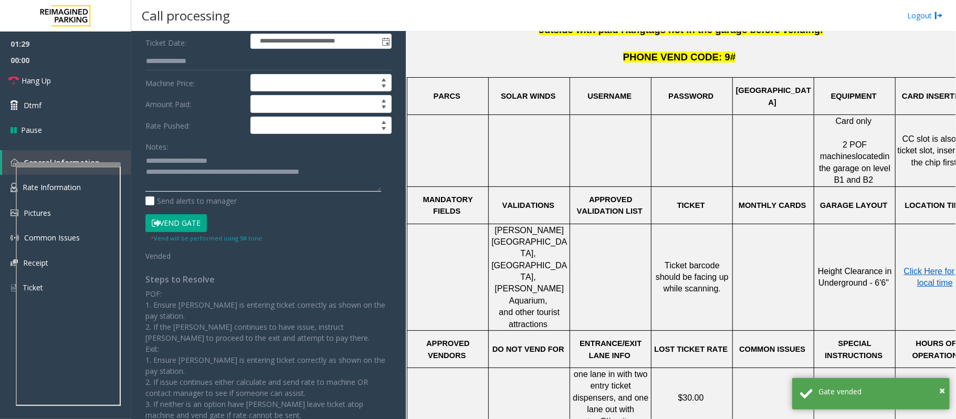
click at [372, 169] on textarea at bounding box center [263, 171] width 236 height 39
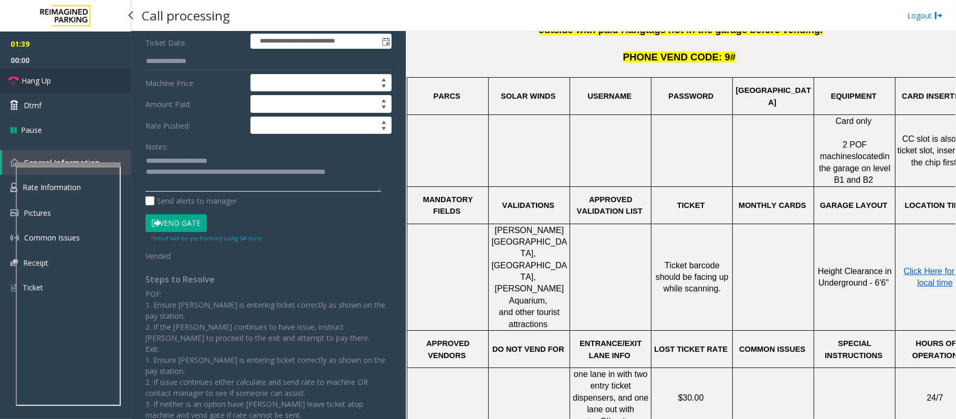
type textarea "**********"
click at [66, 85] on link "Hang Up" at bounding box center [65, 80] width 131 height 25
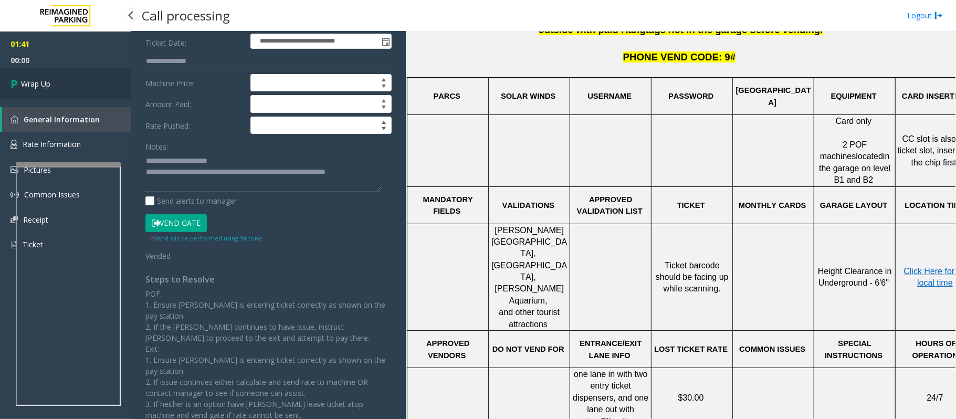
click at [66, 85] on link "Wrap Up" at bounding box center [65, 83] width 131 height 31
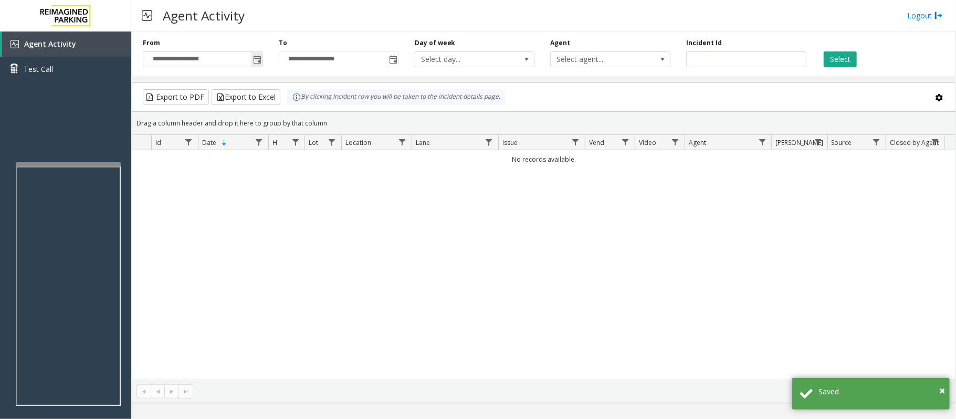
click at [254, 59] on span "Toggle popup" at bounding box center [257, 60] width 8 height 8
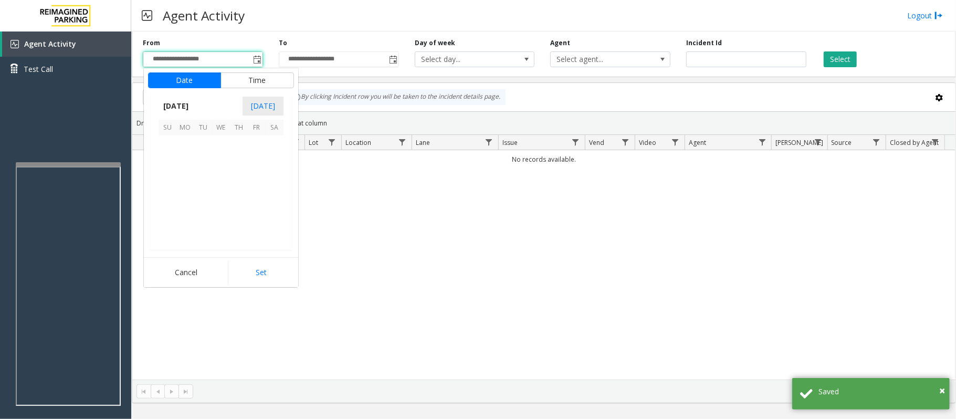
scroll to position [188477, 0]
click at [223, 197] on span "24" at bounding box center [221, 198] width 18 height 18
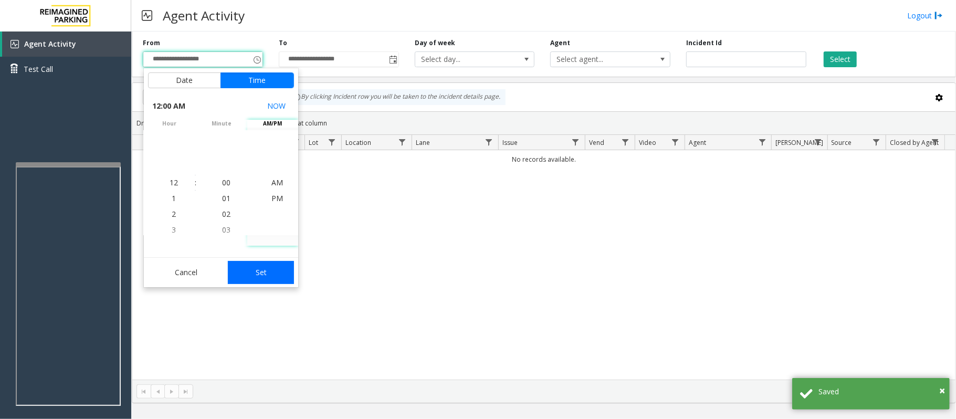
click at [272, 271] on button "Set" at bounding box center [261, 272] width 66 height 23
type input "**********"
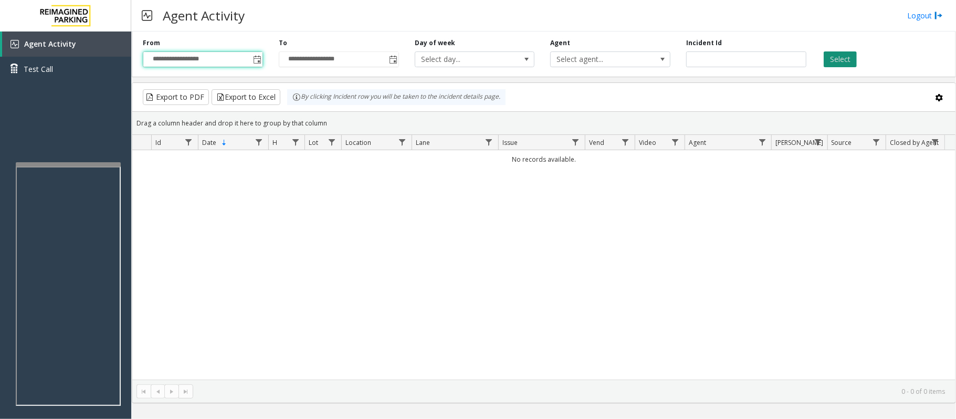
click at [839, 64] on button "Select" at bounding box center [840, 59] width 33 height 16
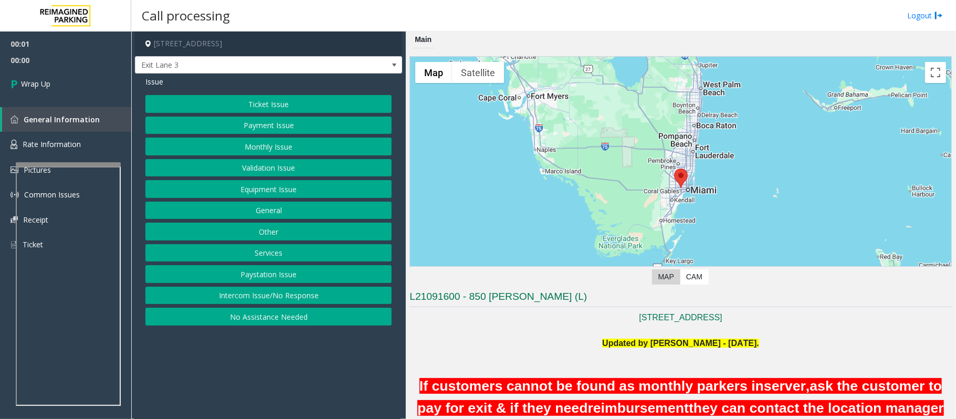
scroll to position [70, 0]
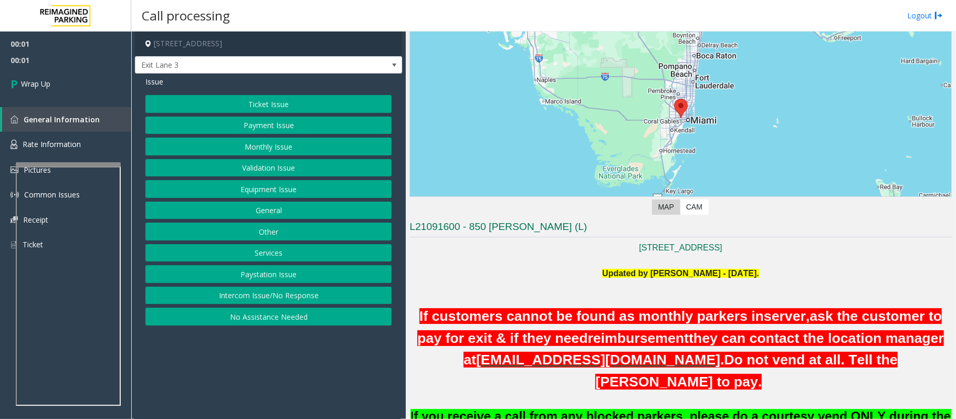
click at [223, 299] on button "Intercom Issue/No Response" at bounding box center [268, 296] width 246 height 18
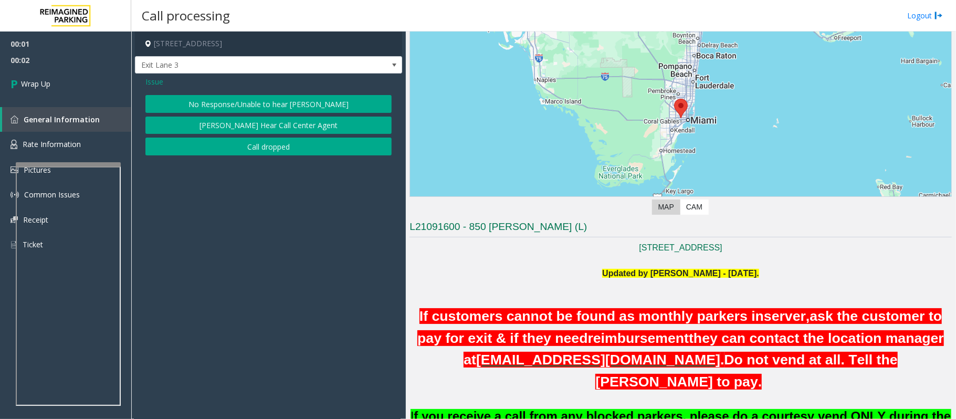
click at [218, 152] on button "Call dropped" at bounding box center [268, 147] width 246 height 18
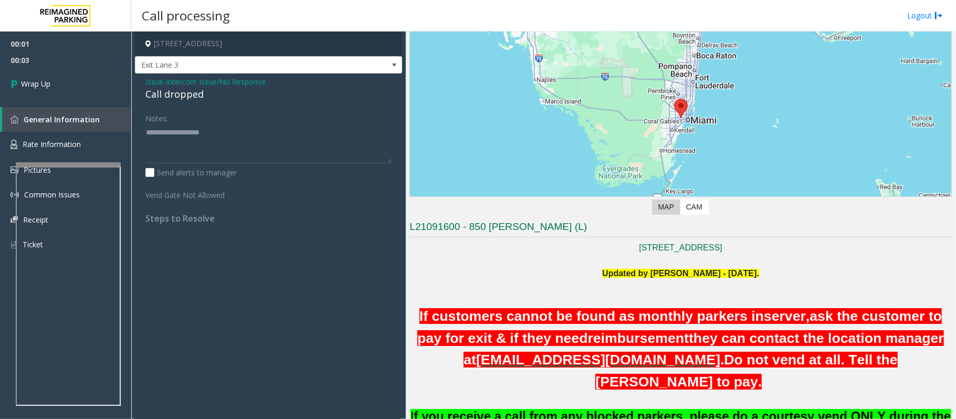
click at [177, 87] on div "Call dropped" at bounding box center [268, 94] width 246 height 14
type textarea "**********"
click at [66, 81] on link "Wrap Up" at bounding box center [65, 83] width 131 height 31
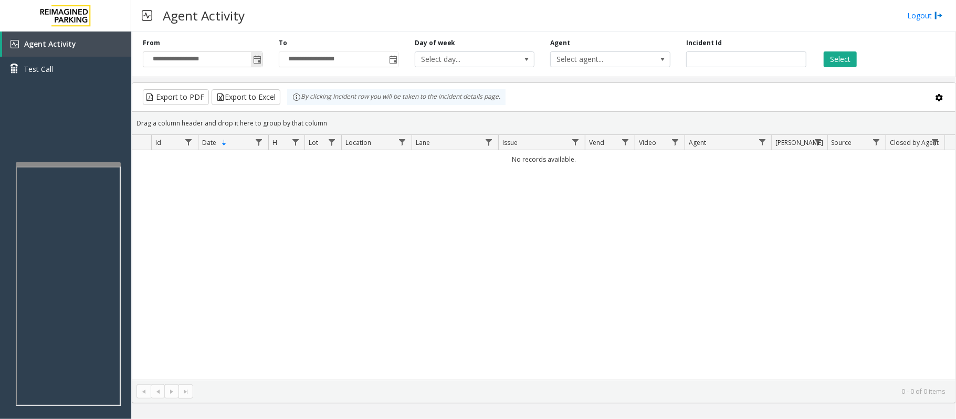
click at [259, 64] on span "Toggle popup" at bounding box center [257, 60] width 8 height 8
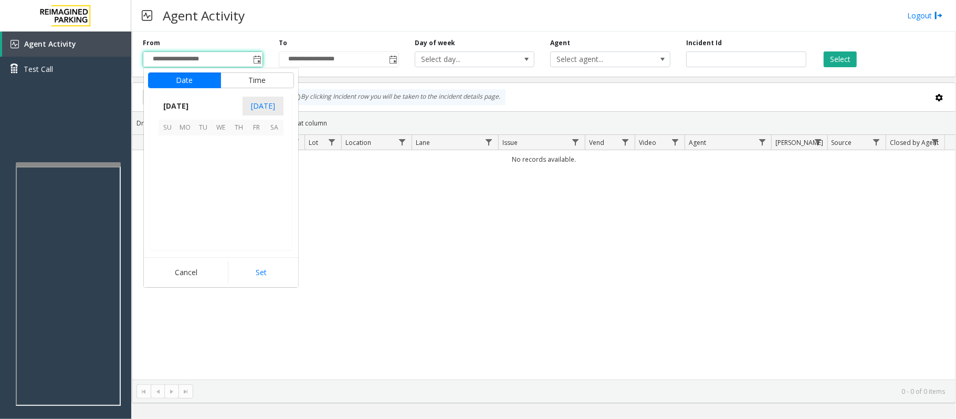
scroll to position [188477, 0]
click at [219, 200] on span "24" at bounding box center [221, 198] width 18 height 18
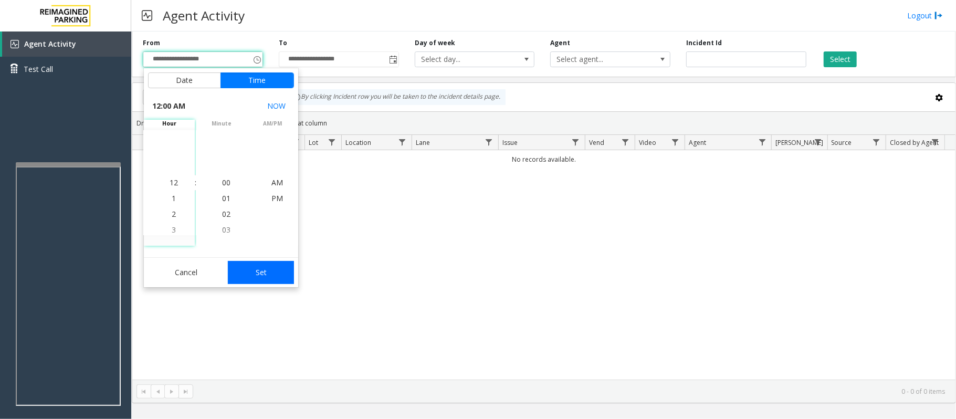
click at [263, 273] on button "Set" at bounding box center [261, 272] width 66 height 23
type input "**********"
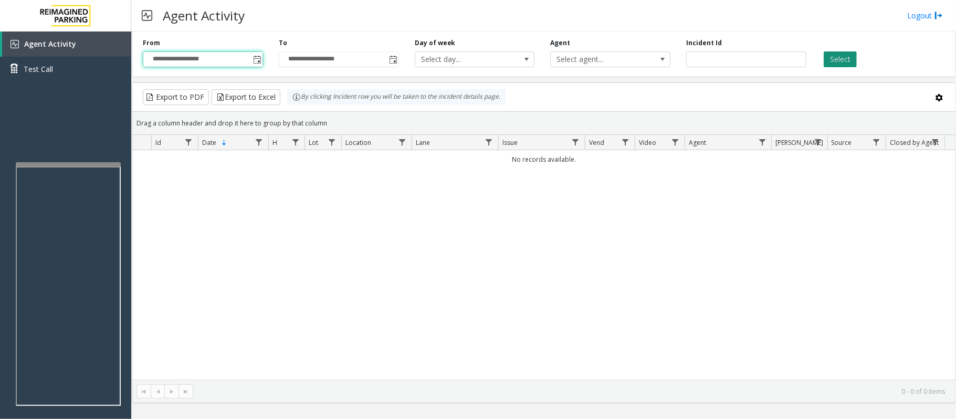
click at [845, 61] on button "Select" at bounding box center [840, 59] width 33 height 16
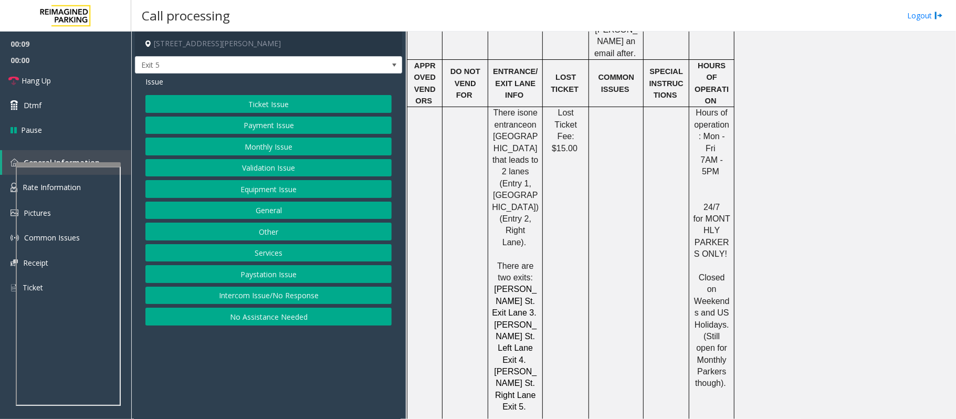
scroll to position [770, 0]
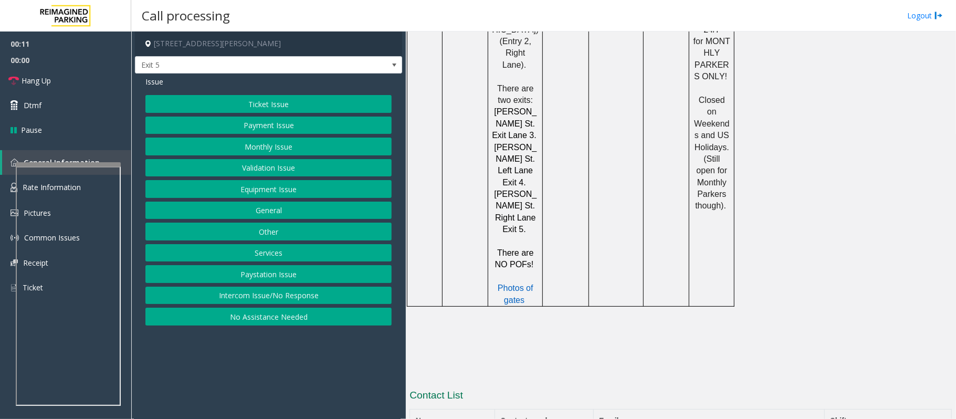
click at [258, 297] on button "Intercom Issue/No Response" at bounding box center [268, 296] width 246 height 18
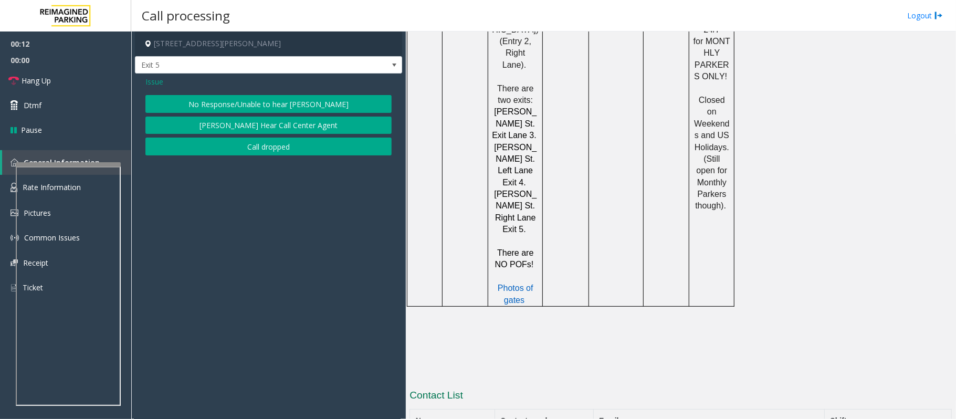
click at [224, 106] on button "No Response/Unable to hear [PERSON_NAME]" at bounding box center [268, 104] width 246 height 18
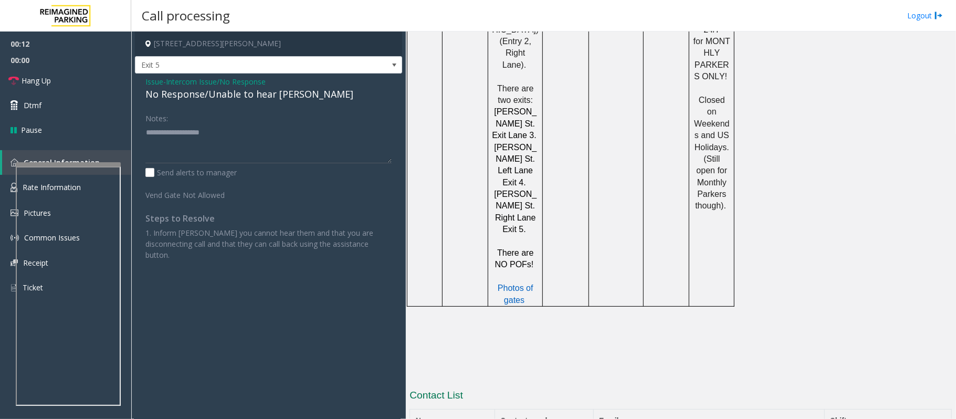
click at [218, 101] on div "No Response/Unable to hear [PERSON_NAME]" at bounding box center [268, 94] width 246 height 14
click at [218, 99] on div "No Response/Unable to hear [PERSON_NAME]" at bounding box center [268, 94] width 246 height 14
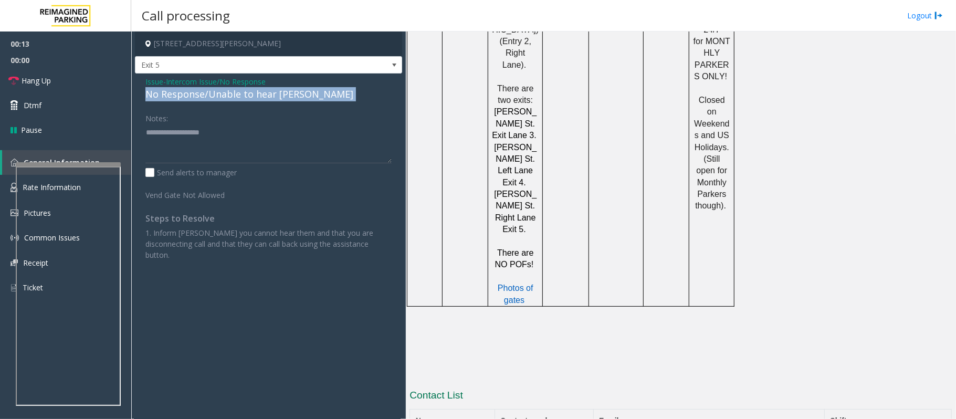
click at [218, 99] on div "No Response/Unable to hear [PERSON_NAME]" at bounding box center [268, 94] width 246 height 14
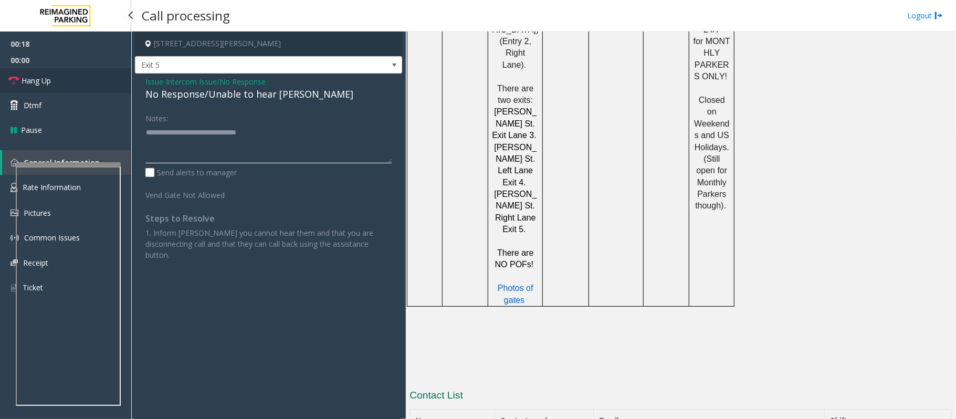
type textarea "**********"
click at [84, 80] on link "Hang Up" at bounding box center [65, 80] width 131 height 25
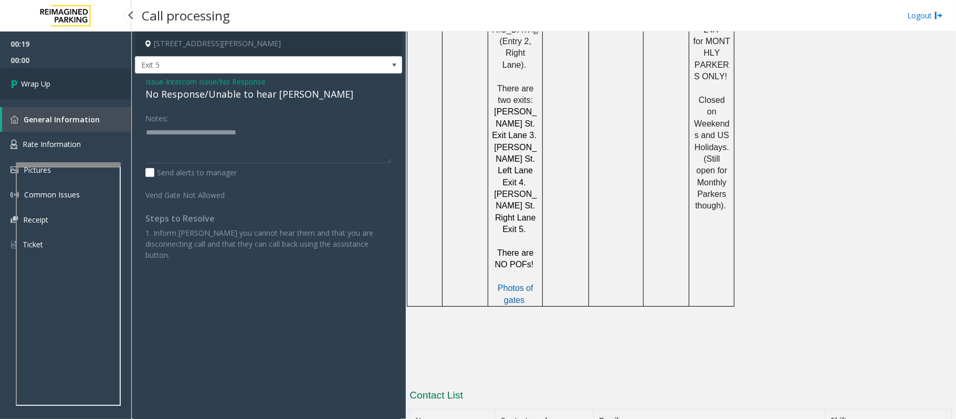
click at [86, 76] on link "Wrap Up" at bounding box center [65, 83] width 131 height 31
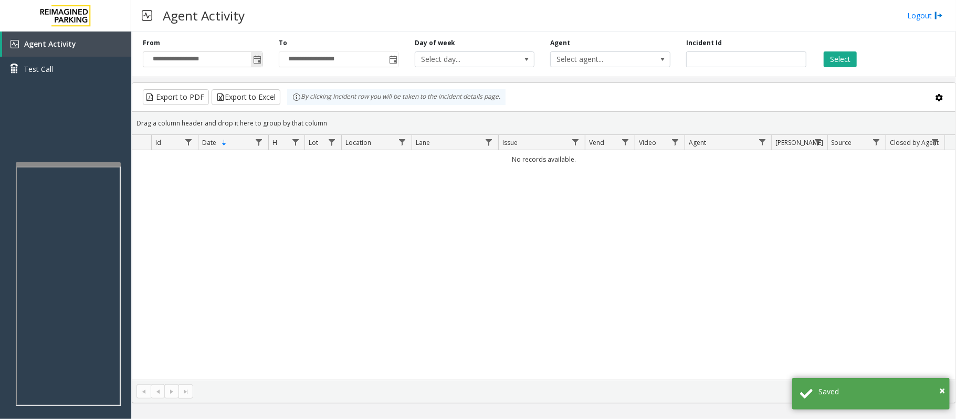
click at [253, 59] on span "Toggle popup" at bounding box center [257, 60] width 8 height 8
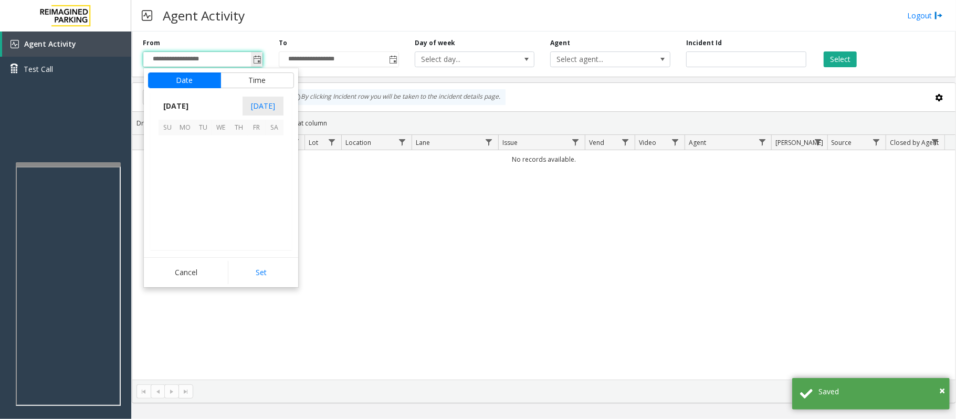
scroll to position [188477, 0]
click at [221, 199] on span "24" at bounding box center [221, 198] width 18 height 18
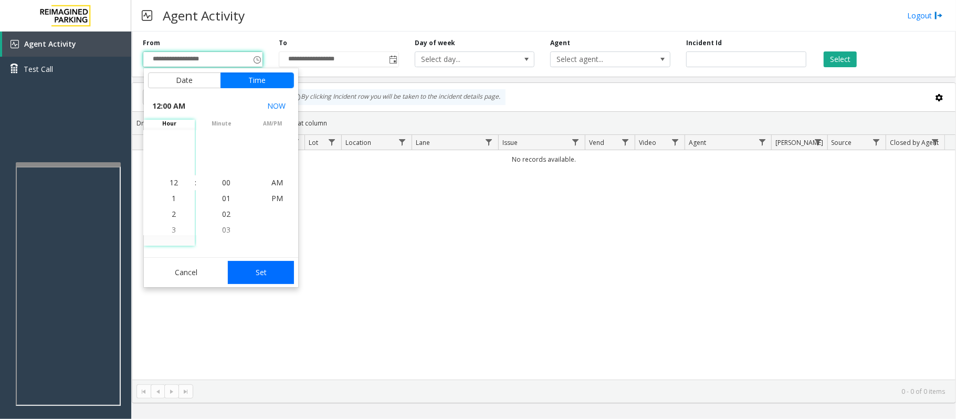
click at [257, 274] on button "Set" at bounding box center [261, 272] width 66 height 23
type input "**********"
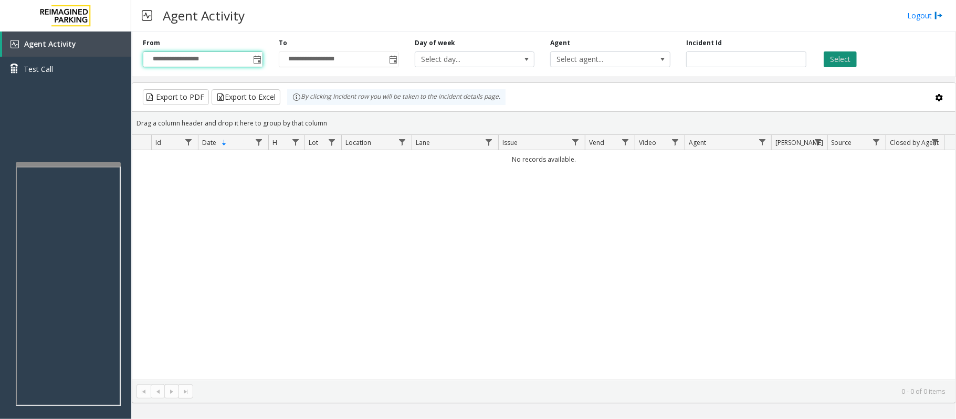
click at [843, 59] on button "Select" at bounding box center [840, 59] width 33 height 16
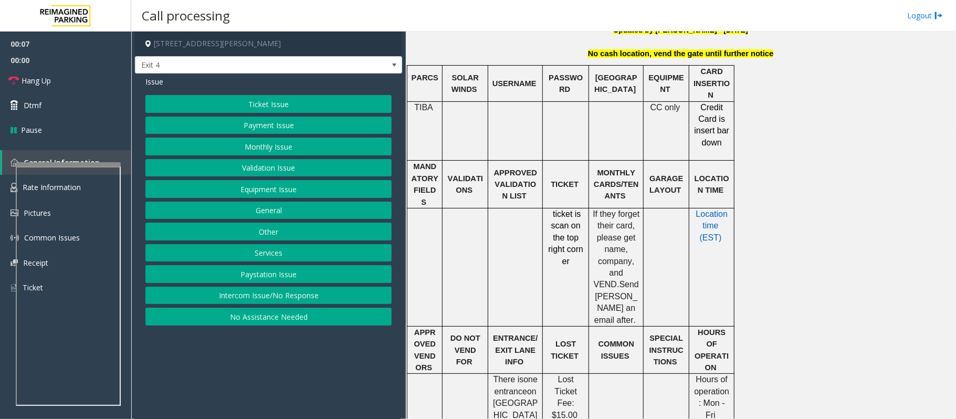
scroll to position [350, 0]
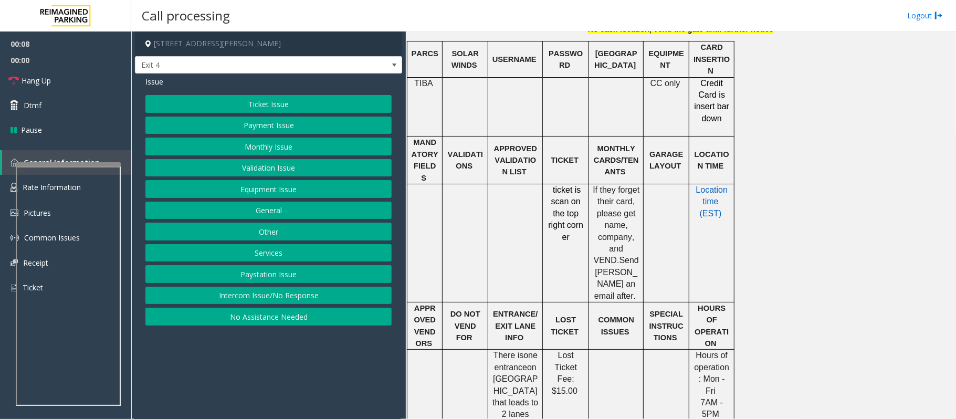
click at [266, 152] on button "Monthly Issue" at bounding box center [268, 147] width 246 height 18
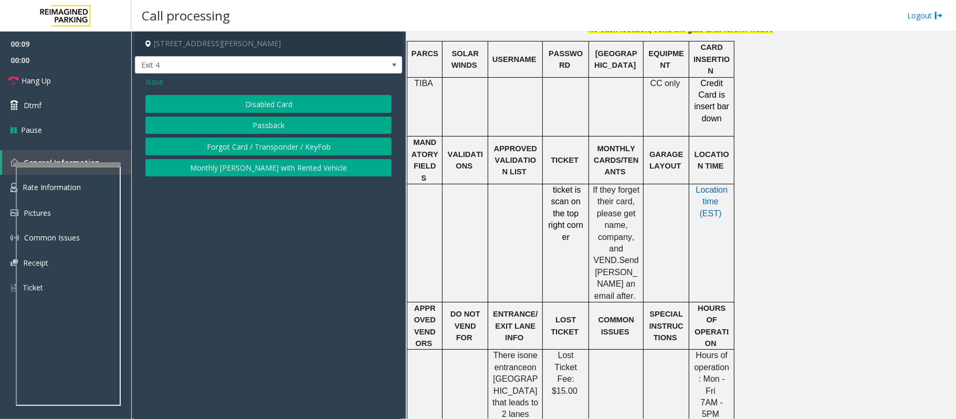
click at [255, 107] on button "Disabled Card" at bounding box center [268, 104] width 246 height 18
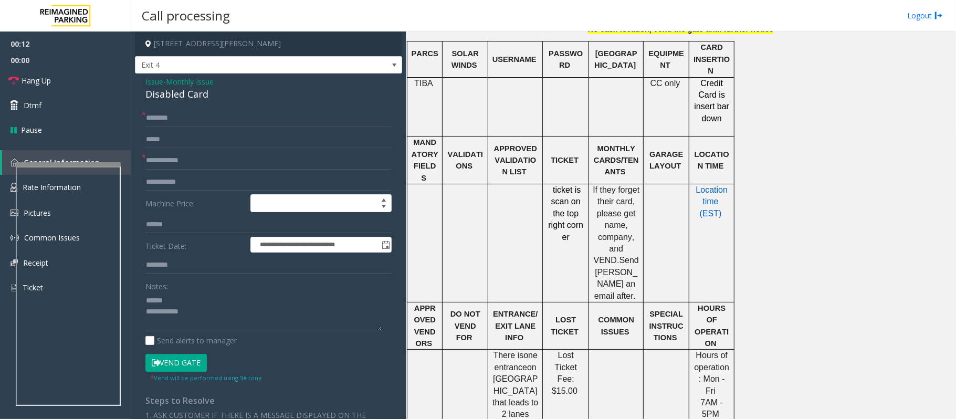
click at [175, 95] on div "Disabled Card" at bounding box center [268, 94] width 246 height 14
click at [165, 302] on textarea at bounding box center [263, 311] width 236 height 39
click at [187, 158] on input "text" at bounding box center [268, 161] width 246 height 18
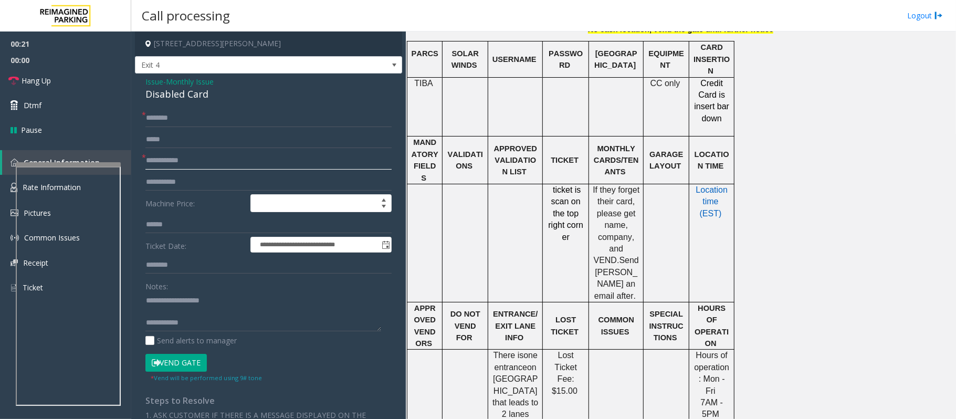
scroll to position [420, 0]
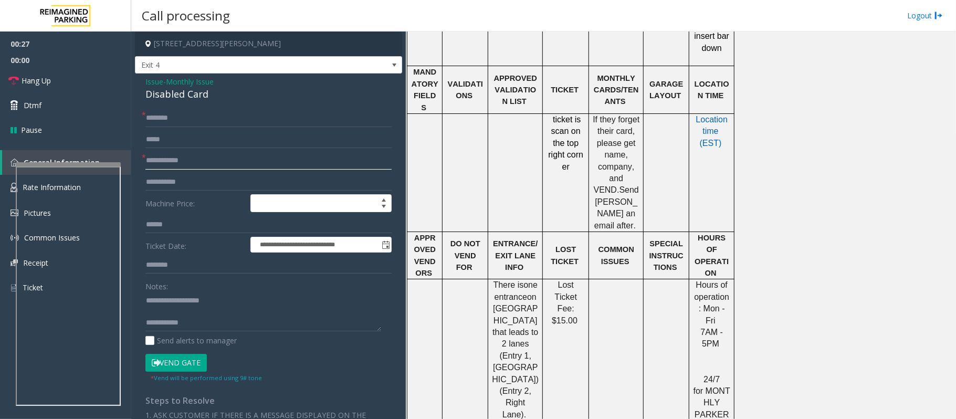
click at [194, 160] on input "text" at bounding box center [268, 161] width 246 height 18
type textarea "**********"
click at [177, 156] on input "text" at bounding box center [268, 161] width 246 height 18
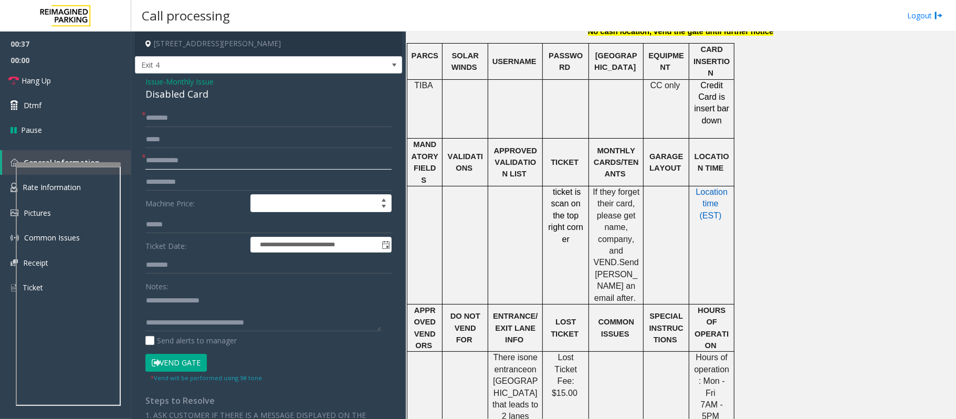
scroll to position [210, 0]
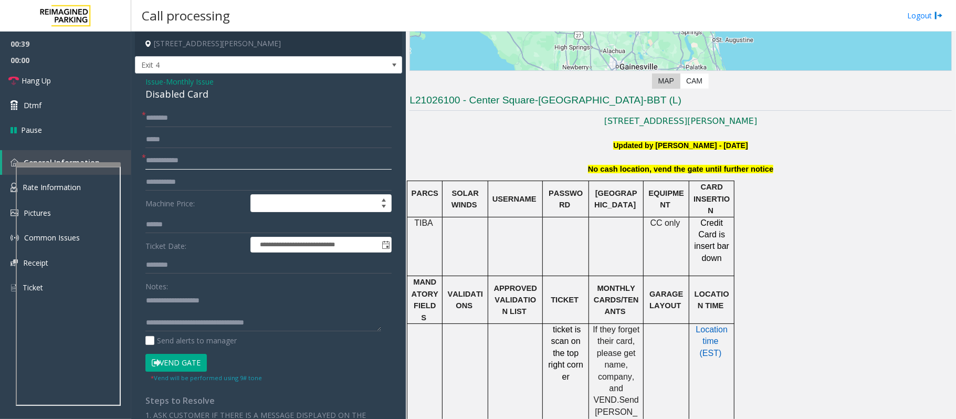
click at [166, 162] on input "text" at bounding box center [268, 161] width 246 height 18
type input "**********"
click at [204, 124] on input "text" at bounding box center [268, 118] width 246 height 18
click at [148, 119] on input "********" at bounding box center [268, 118] width 246 height 18
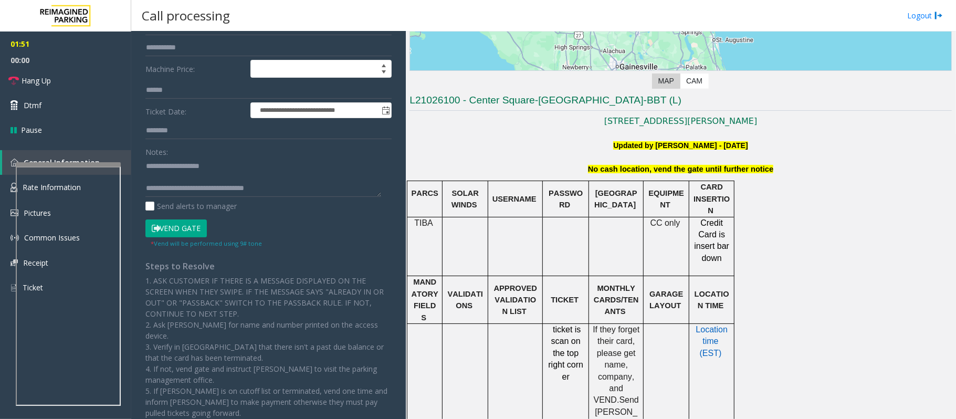
scroll to position [140, 0]
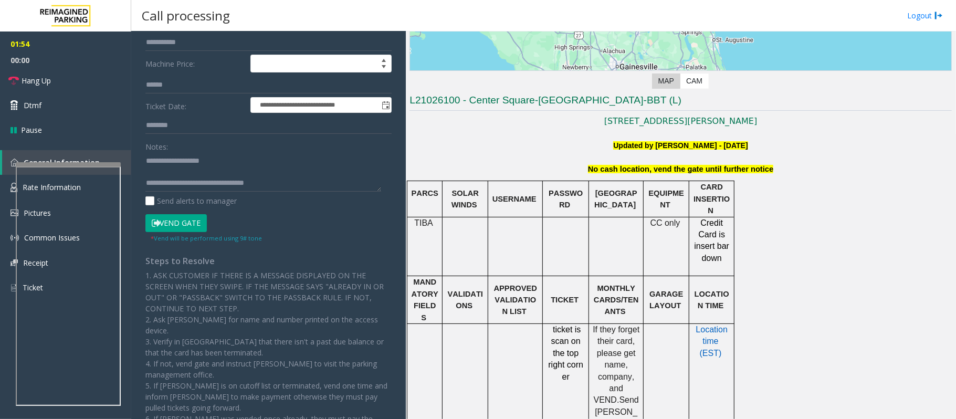
type input "**********"
click at [190, 223] on button "Vend Gate" at bounding box center [175, 223] width 61 height 18
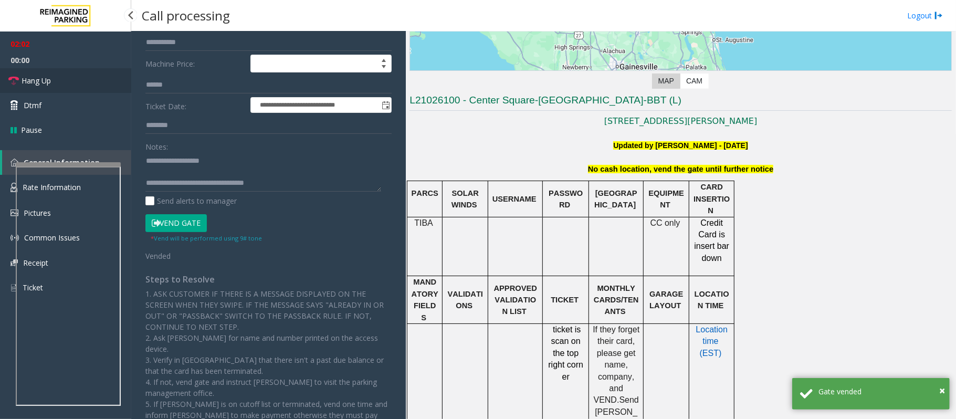
click at [59, 80] on link "Hang Up" at bounding box center [65, 80] width 131 height 25
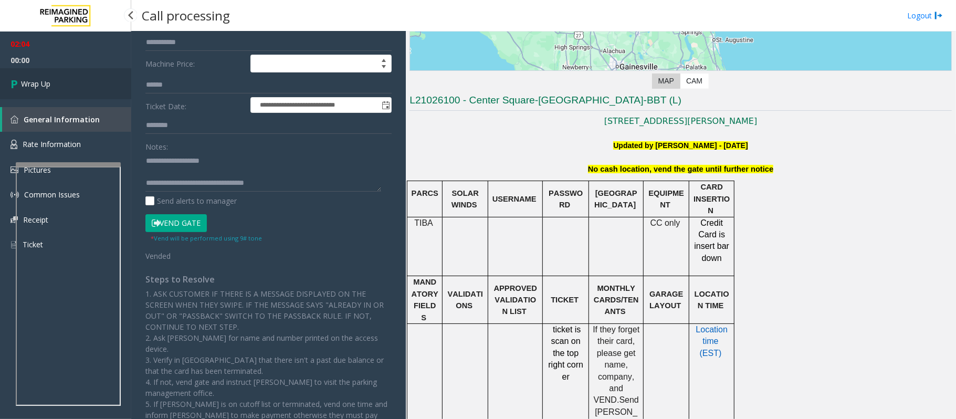
click at [59, 80] on link "Wrap Up" at bounding box center [65, 83] width 131 height 31
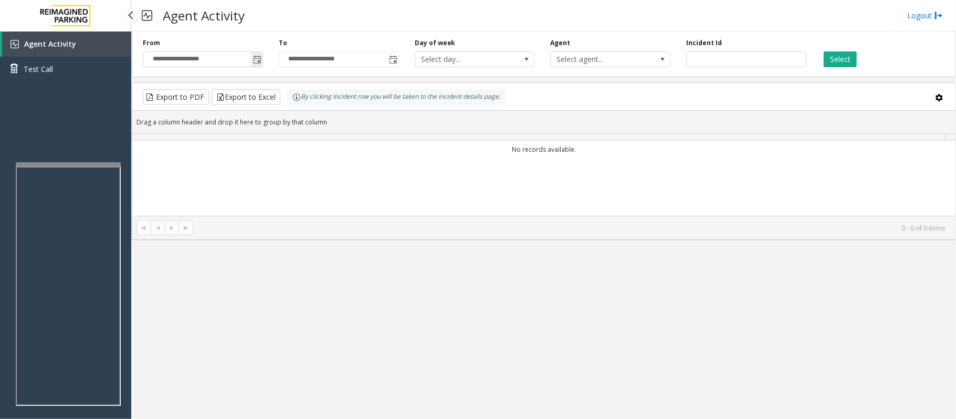
click at [259, 57] on span "Toggle popup" at bounding box center [257, 60] width 8 height 8
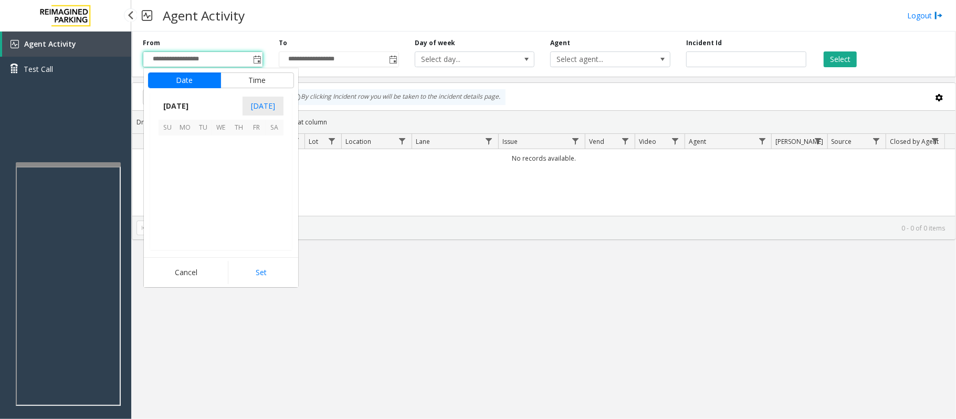
scroll to position [188477, 0]
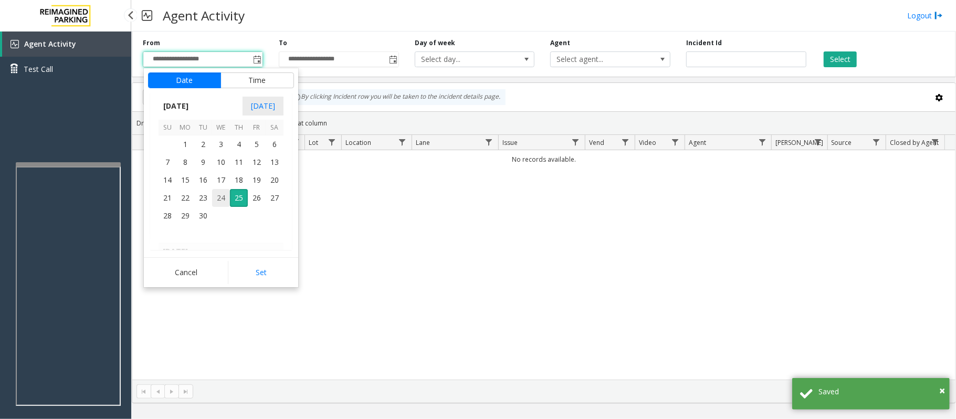
click at [218, 195] on span "24" at bounding box center [221, 198] width 18 height 18
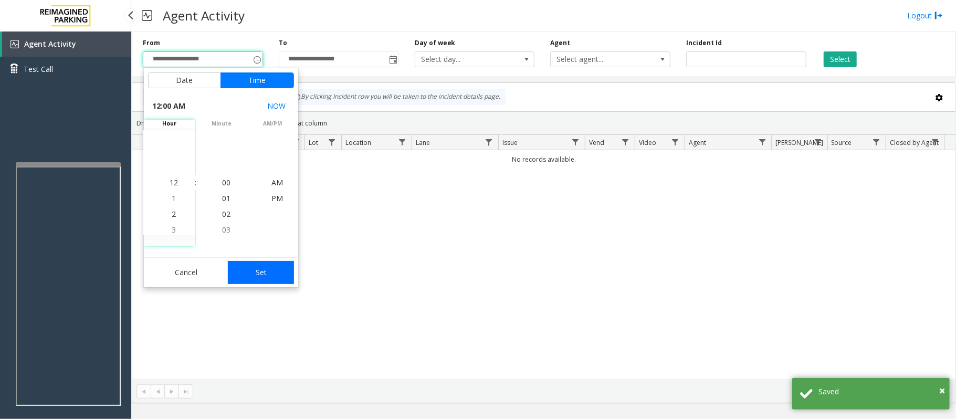
click at [287, 272] on button "Set" at bounding box center [261, 272] width 66 height 23
type input "**********"
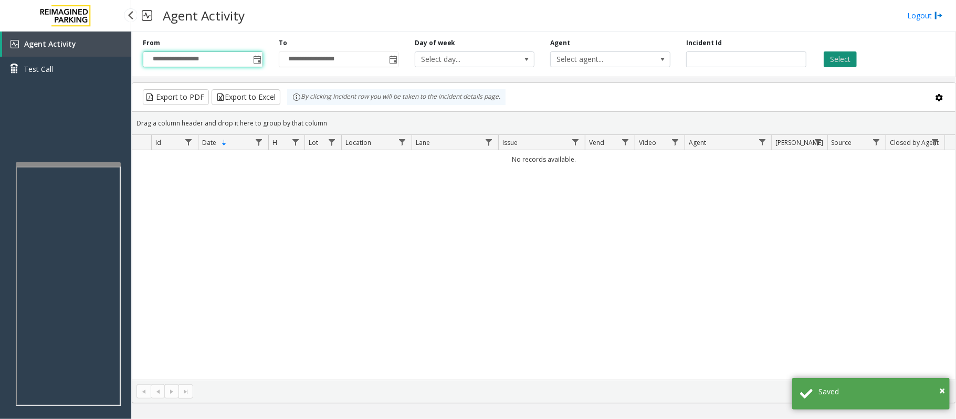
click at [854, 54] on button "Select" at bounding box center [840, 59] width 33 height 16
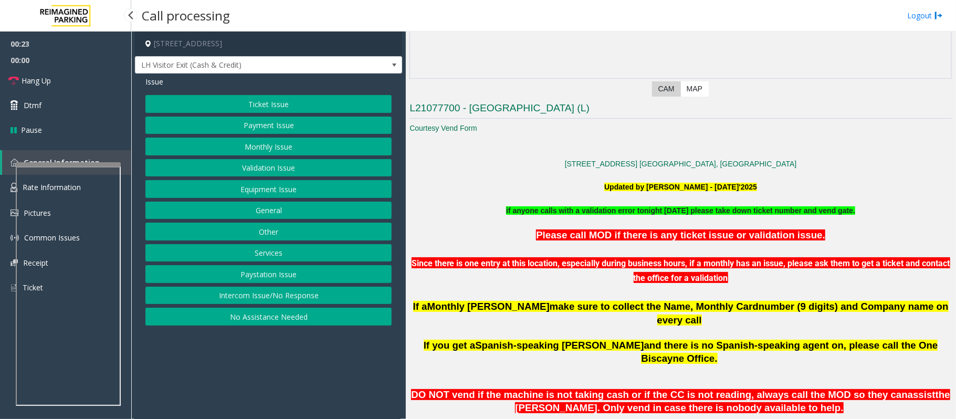
scroll to position [202, 0]
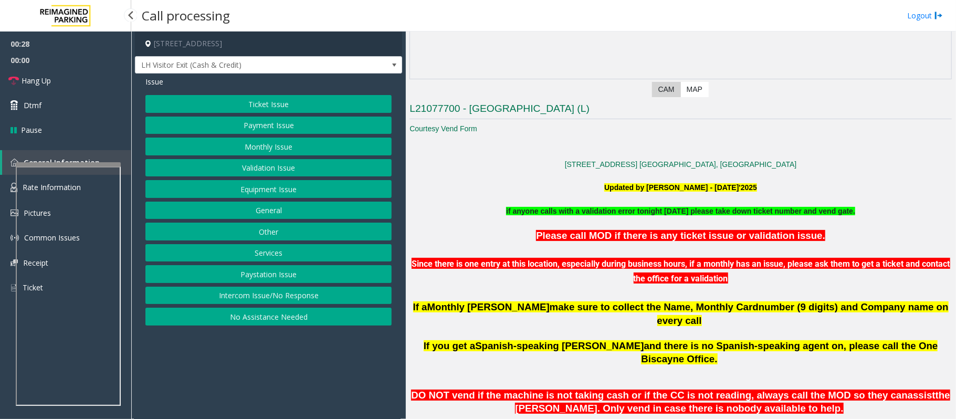
click at [252, 190] on button "Equipment Issue" at bounding box center [268, 189] width 246 height 18
click at [276, 127] on button "Ticket Jam" at bounding box center [268, 126] width 246 height 18
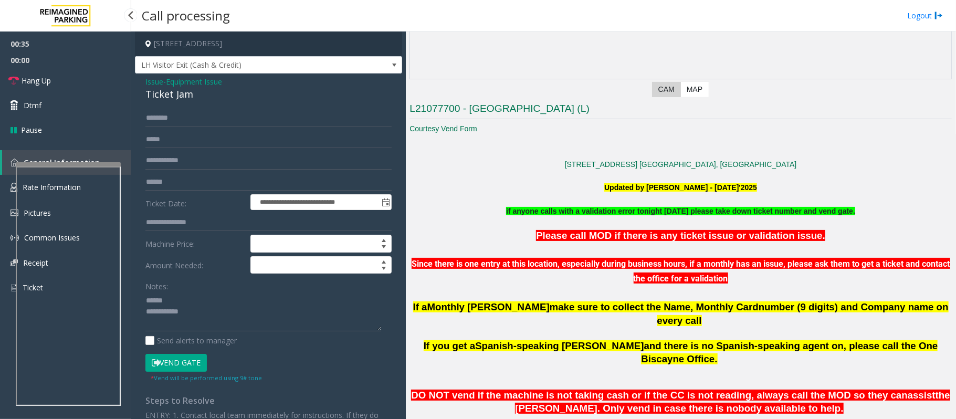
click at [162, 87] on div "Ticket Jam" at bounding box center [268, 94] width 246 height 14
click at [206, 328] on textarea at bounding box center [263, 311] width 236 height 39
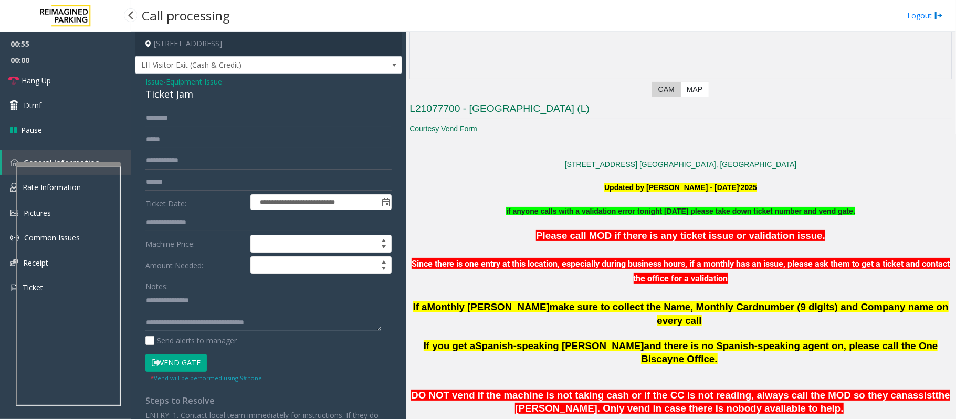
click at [214, 313] on textarea at bounding box center [263, 311] width 236 height 39
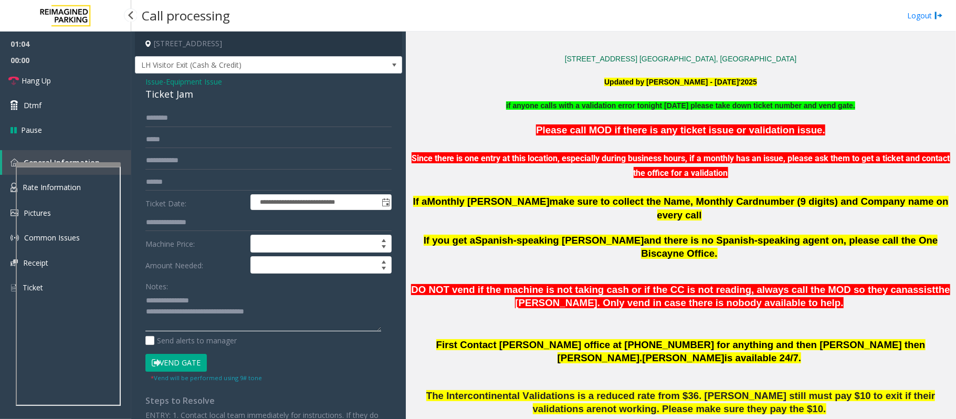
scroll to position [341, 0]
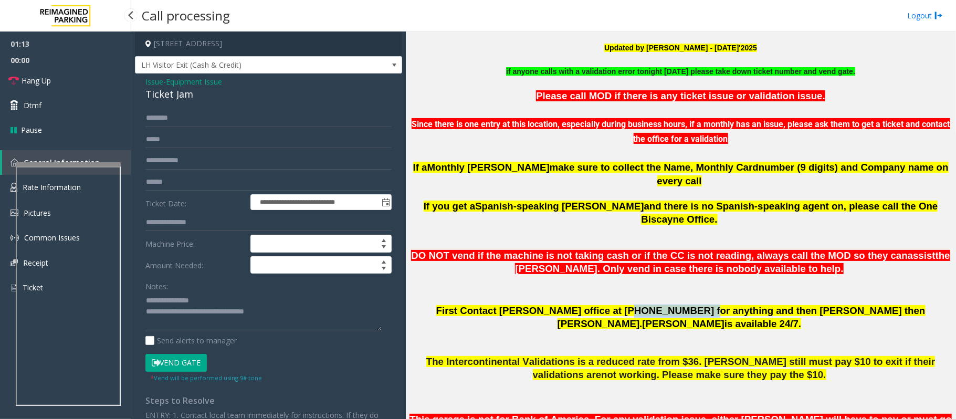
drag, startPoint x: 637, startPoint y: 280, endPoint x: 579, endPoint y: 281, distance: 58.3
click at [579, 305] on span "First Contact [PERSON_NAME] office at [PHONE_NUMBER] for anything and then [PER…" at bounding box center [680, 317] width 489 height 24
copy span "[PHONE_NUMBER]"
click at [283, 311] on textarea at bounding box center [263, 311] width 236 height 39
type textarea "**********"
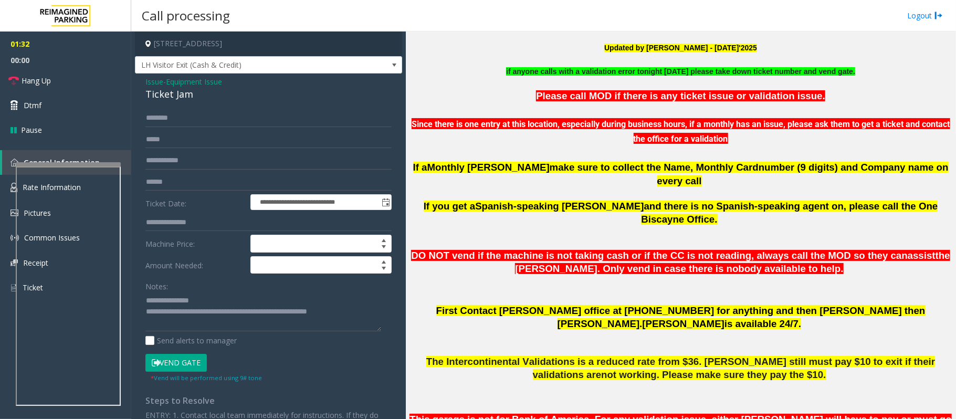
click at [203, 82] on span "Equipment Issue" at bounding box center [194, 81] width 56 height 11
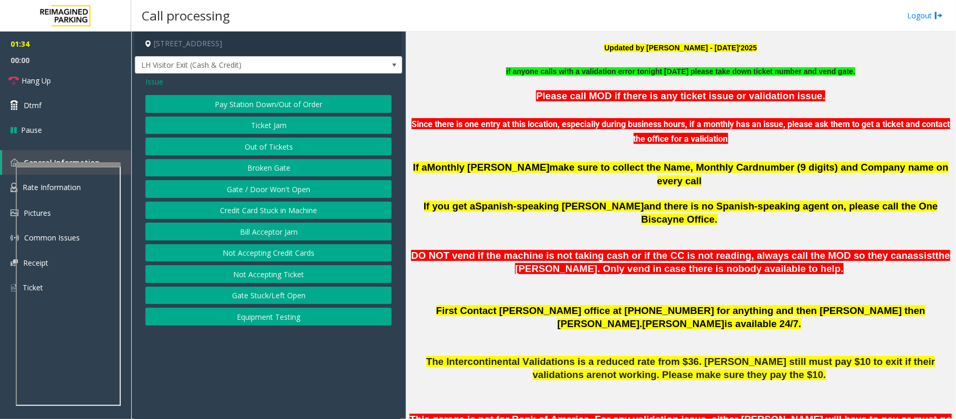
click at [150, 80] on span "Issue" at bounding box center [154, 81] width 18 height 11
click at [253, 167] on button "Validation Issue" at bounding box center [268, 168] width 246 height 18
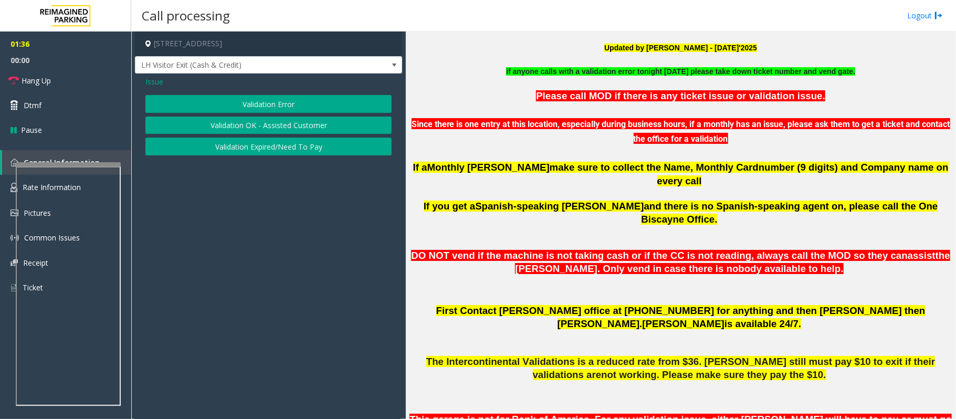
click at [265, 96] on button "Validation Error" at bounding box center [268, 104] width 246 height 18
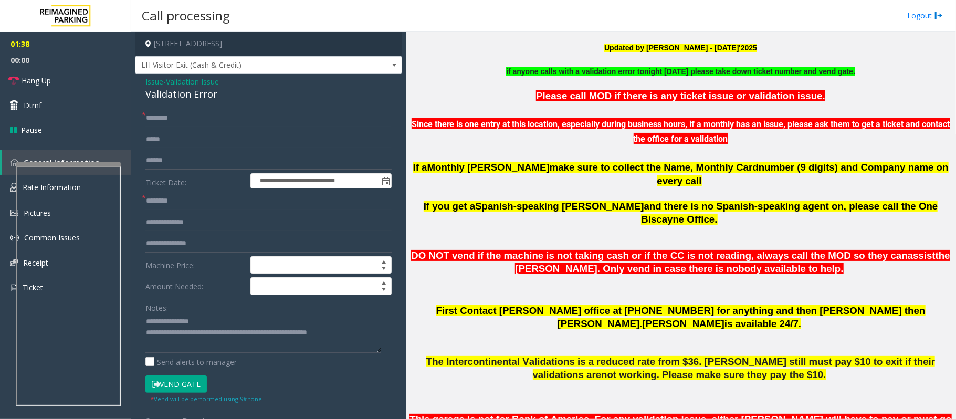
click at [172, 93] on div "Validation Error" at bounding box center [268, 94] width 246 height 14
copy div "Validation Error"
drag, startPoint x: 166, startPoint y: 319, endPoint x: 210, endPoint y: 320, distance: 44.1
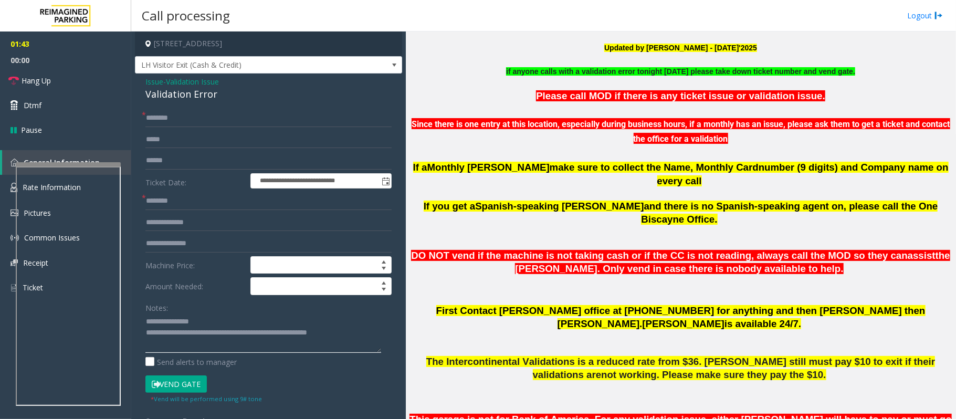
click at [210, 320] on textarea at bounding box center [263, 333] width 236 height 39
paste textarea "******"
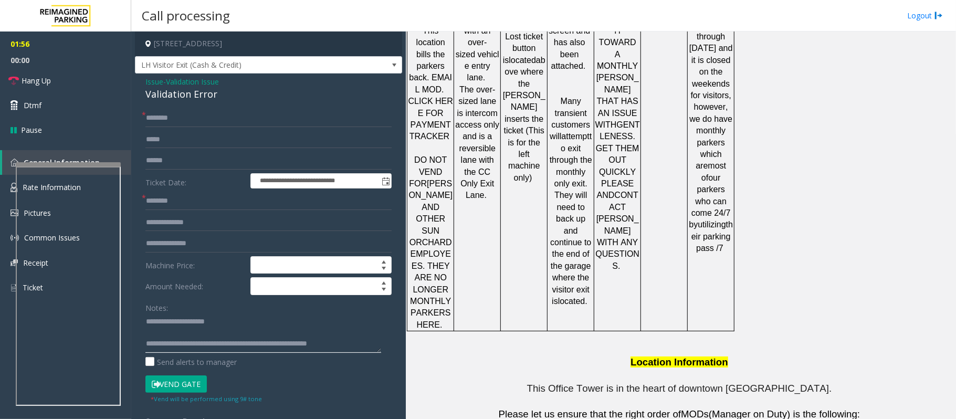
scroll to position [1462, 0]
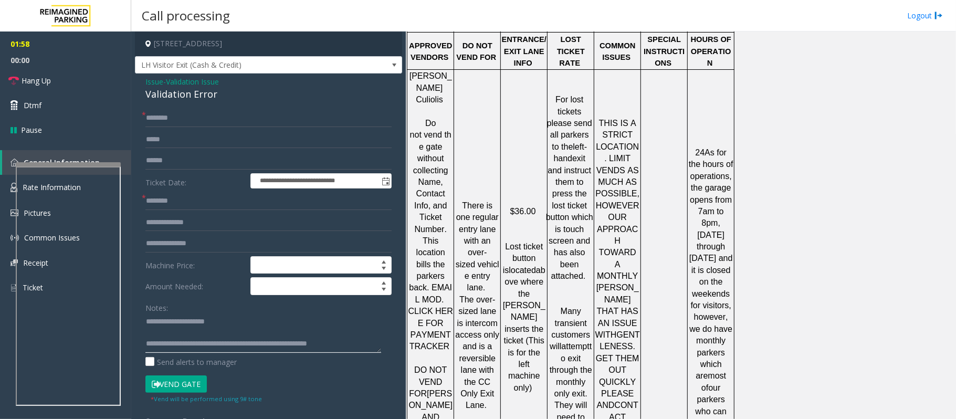
type textarea "**********"
click at [159, 200] on input "text" at bounding box center [268, 201] width 246 height 18
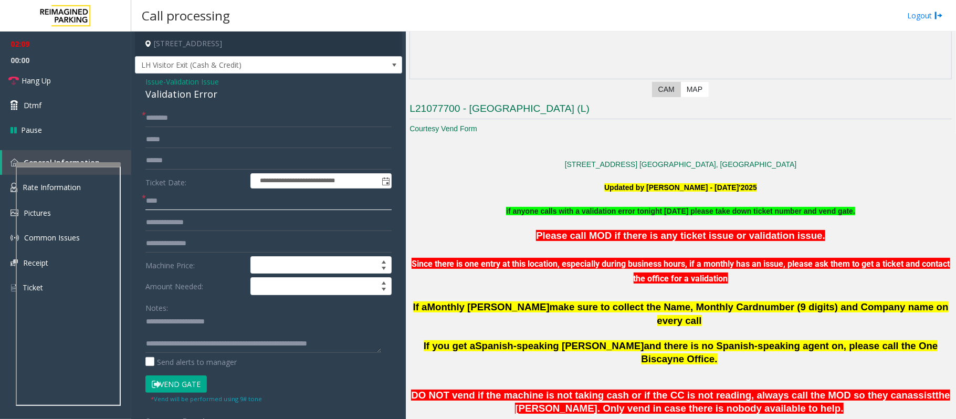
scroll to position [341, 0]
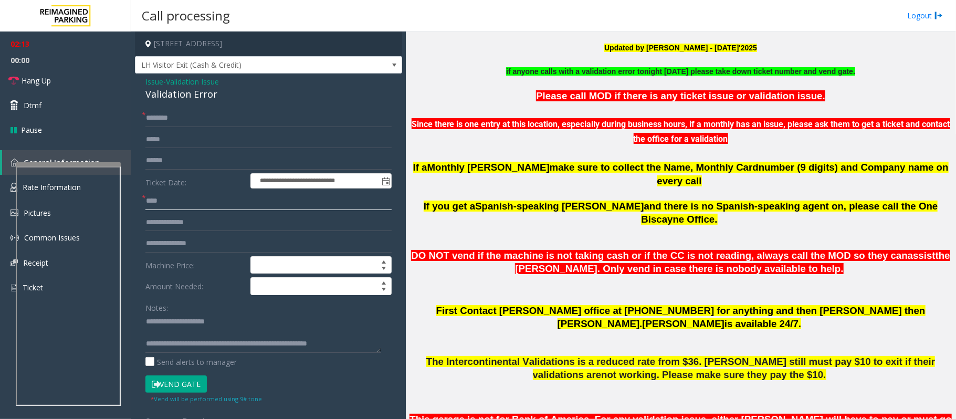
type input "****"
drag, startPoint x: 579, startPoint y: 281, endPoint x: 639, endPoint y: 281, distance: 60.4
click at [639, 305] on span "First Contact [PERSON_NAME] office at [PHONE_NUMBER] for anything and then [PER…" at bounding box center [680, 317] width 489 height 24
copy span "[PHONE_NUMBER]"
click at [361, 345] on textarea at bounding box center [263, 333] width 236 height 39
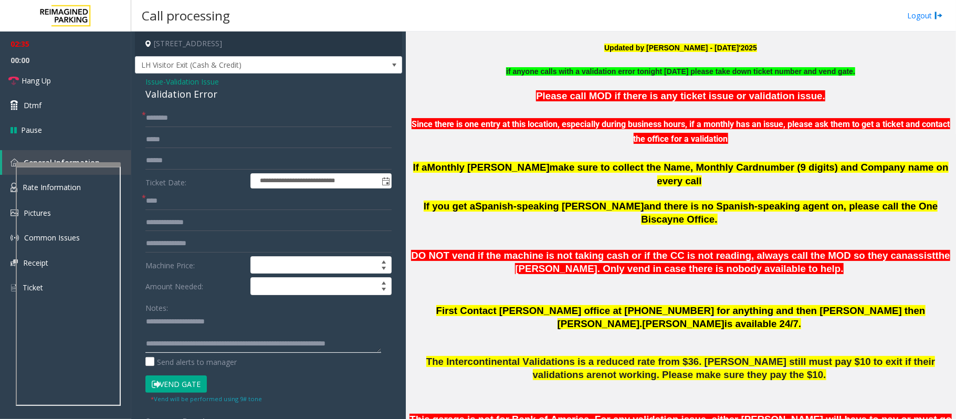
scroll to position [7, 0]
paste textarea "**********"
drag, startPoint x: 482, startPoint y: 282, endPoint x: 507, endPoint y: 284, distance: 25.8
click at [507, 305] on span "First Contact [PERSON_NAME] office at [PHONE_NUMBER] for anything and then [PER…" at bounding box center [680, 317] width 489 height 24
click at [505, 330] on p at bounding box center [681, 342] width 542 height 25
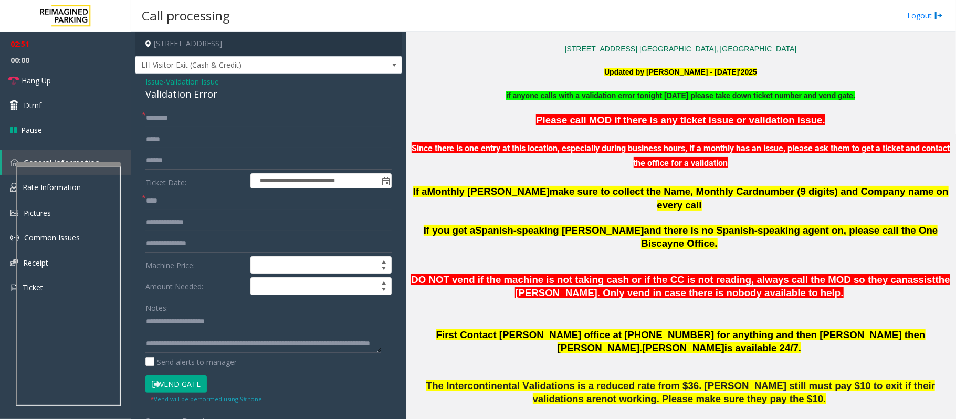
scroll to position [341, 0]
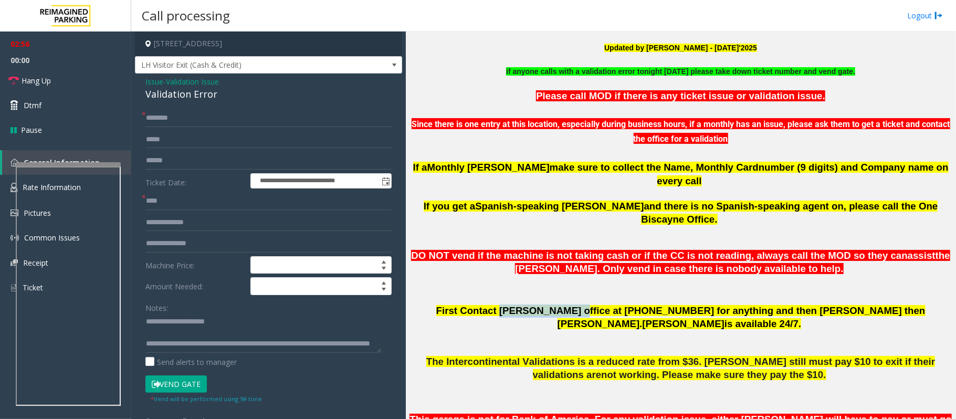
drag, startPoint x: 483, startPoint y: 280, endPoint x: 538, endPoint y: 284, distance: 55.3
click at [538, 305] on span "First Contact [PERSON_NAME] office at [PHONE_NUMBER] for anything and then [PER…" at bounding box center [680, 317] width 489 height 24
copy span "[PERSON_NAME]"
click at [167, 347] on textarea at bounding box center [263, 333] width 236 height 39
paste textarea "**********"
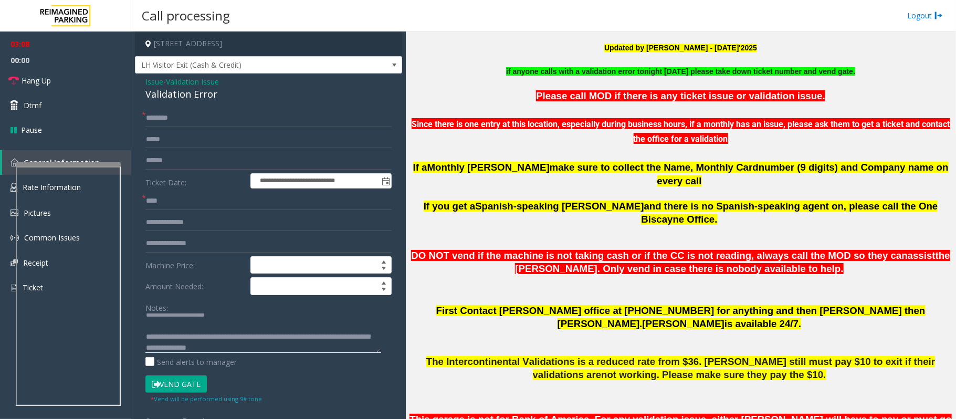
click at [283, 344] on textarea at bounding box center [263, 333] width 236 height 39
type textarea "**********"
drag, startPoint x: 55, startPoint y: 82, endPoint x: 69, endPoint y: 85, distance: 15.0
click at [55, 82] on link "Hang Up" at bounding box center [65, 80] width 131 height 25
click at [158, 116] on input "text" at bounding box center [268, 118] width 246 height 18
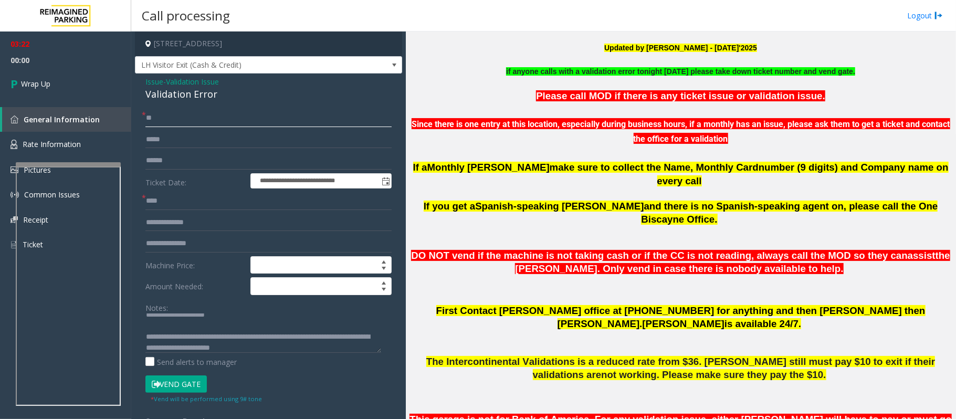
type input "**"
click at [307, 351] on textarea at bounding box center [263, 333] width 236 height 39
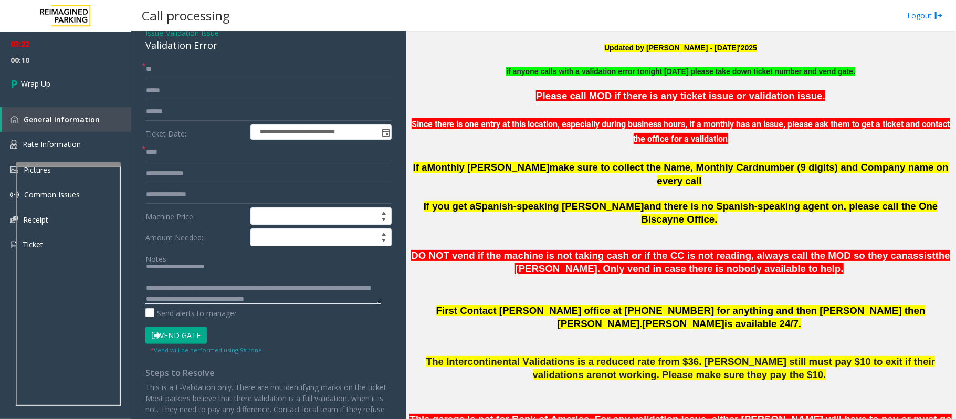
scroll to position [112, 0]
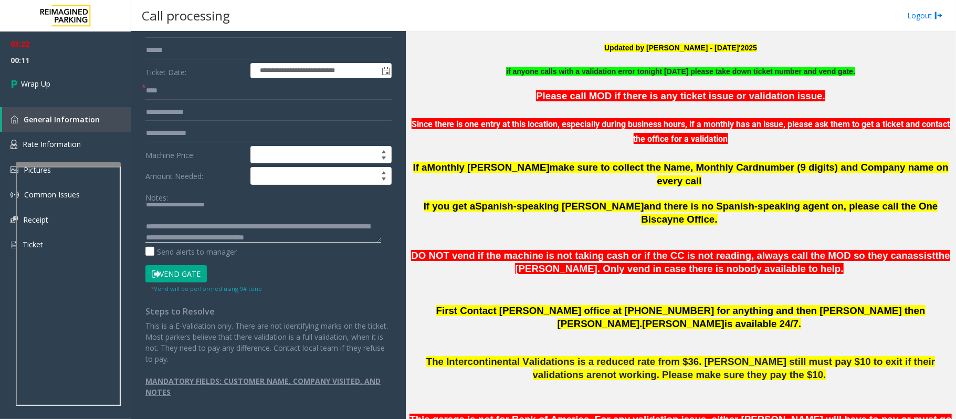
click at [187, 217] on textarea at bounding box center [263, 222] width 236 height 39
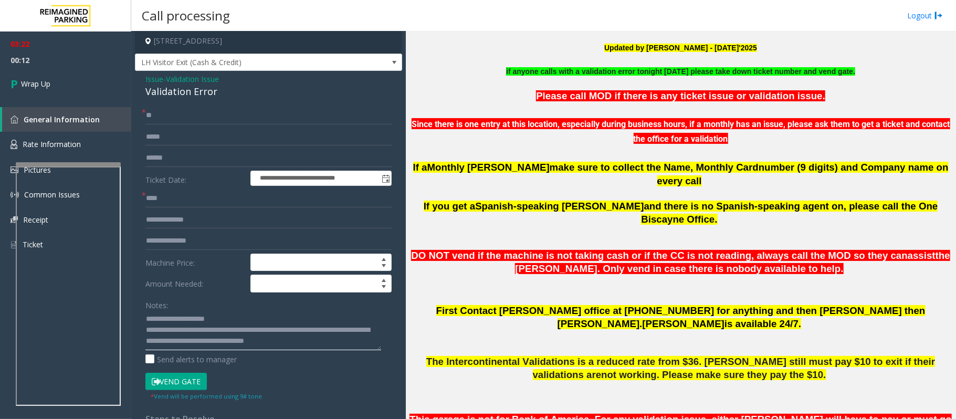
scroll to position [0, 0]
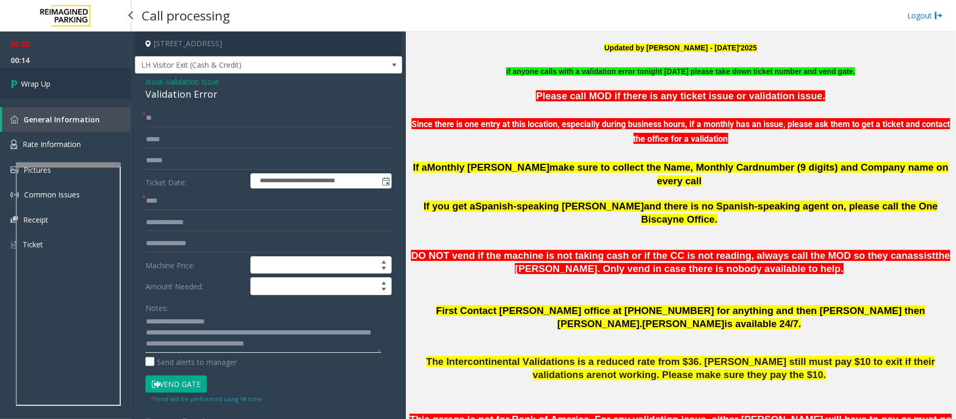
type textarea "**********"
click at [47, 87] on span "Wrap Up" at bounding box center [35, 83] width 29 height 11
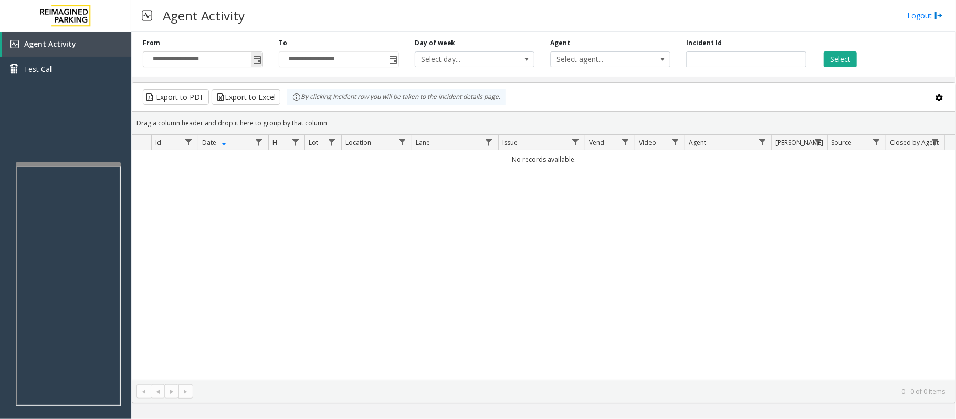
click at [260, 57] on span "Toggle popup" at bounding box center [257, 60] width 8 height 8
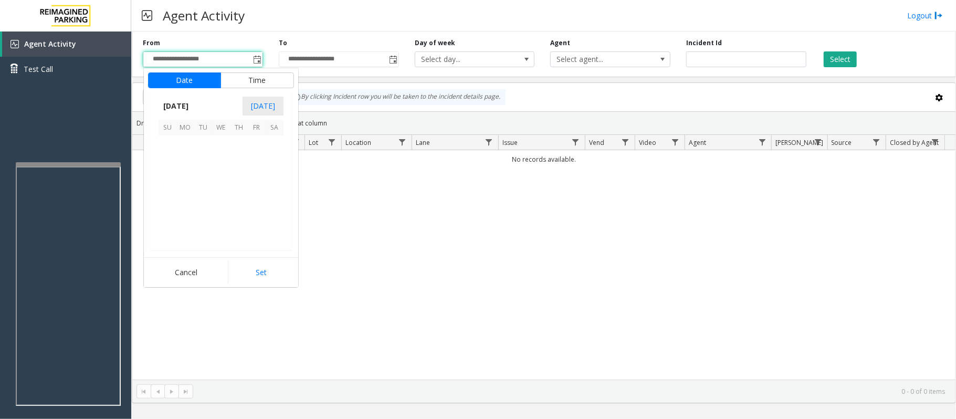
scroll to position [188477, 0]
drag, startPoint x: 221, startPoint y: 200, endPoint x: 232, endPoint y: 203, distance: 11.5
click at [221, 200] on span "24" at bounding box center [221, 198] width 18 height 18
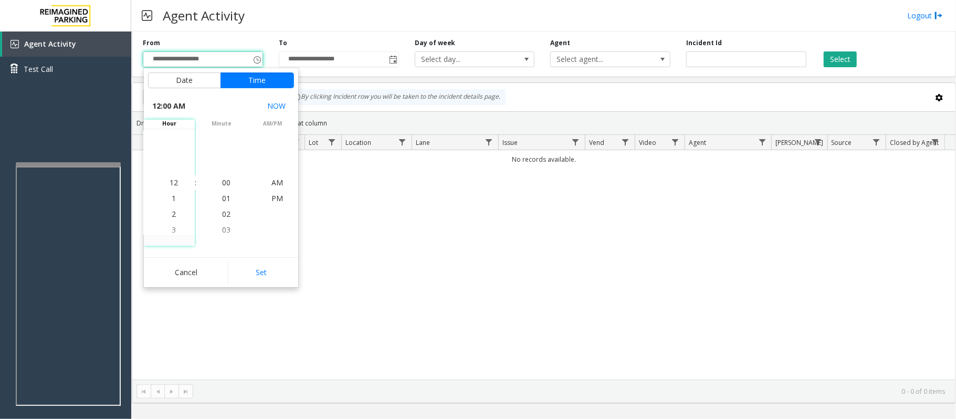
click at [268, 269] on button "Set" at bounding box center [261, 272] width 66 height 23
type input "**********"
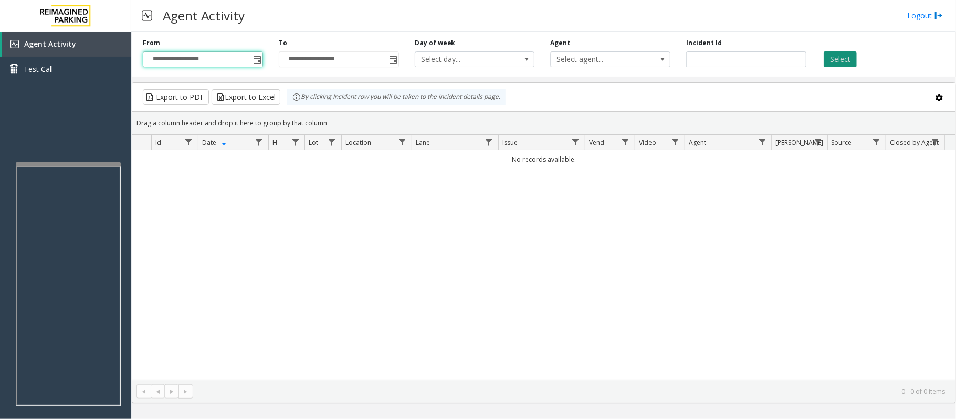
click at [835, 53] on button "Select" at bounding box center [840, 59] width 33 height 16
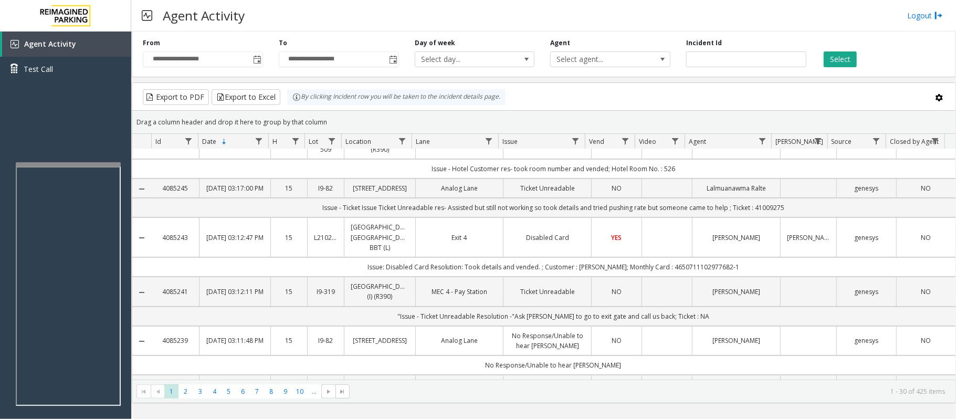
scroll to position [0, 0]
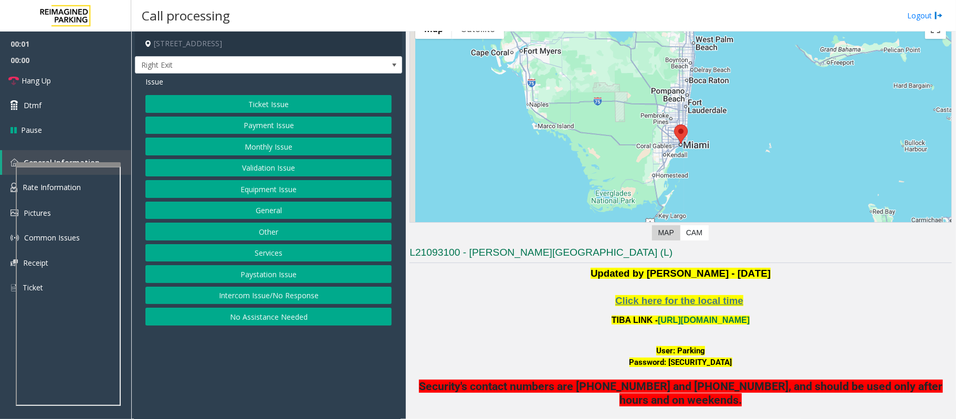
scroll to position [210, 0]
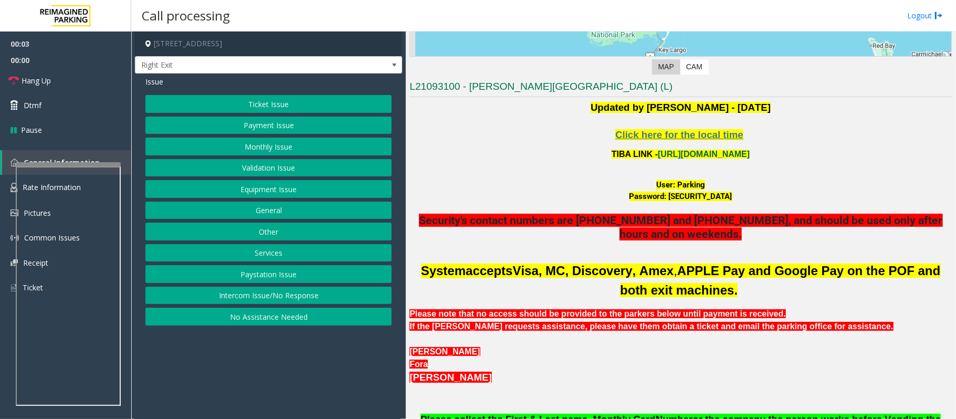
click at [715, 150] on link "[URL][DOMAIN_NAME]" at bounding box center [704, 154] width 92 height 9
click at [281, 148] on button "Monthly Issue" at bounding box center [268, 147] width 246 height 18
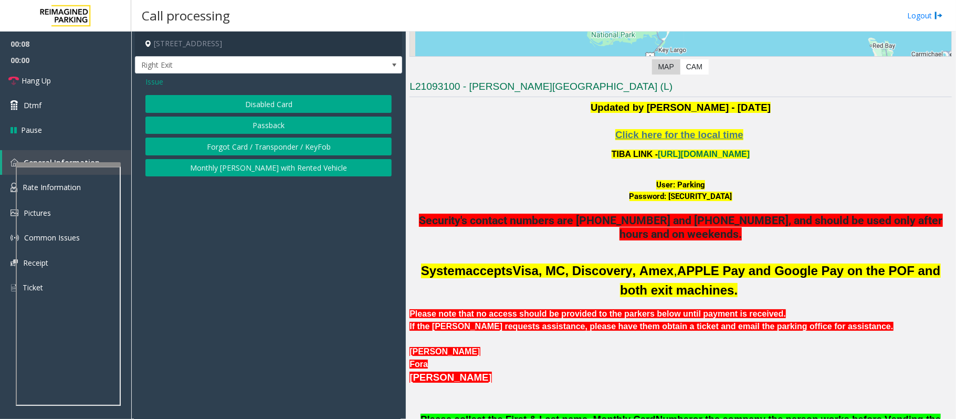
click at [263, 103] on button "Disabled Card" at bounding box center [268, 104] width 246 height 18
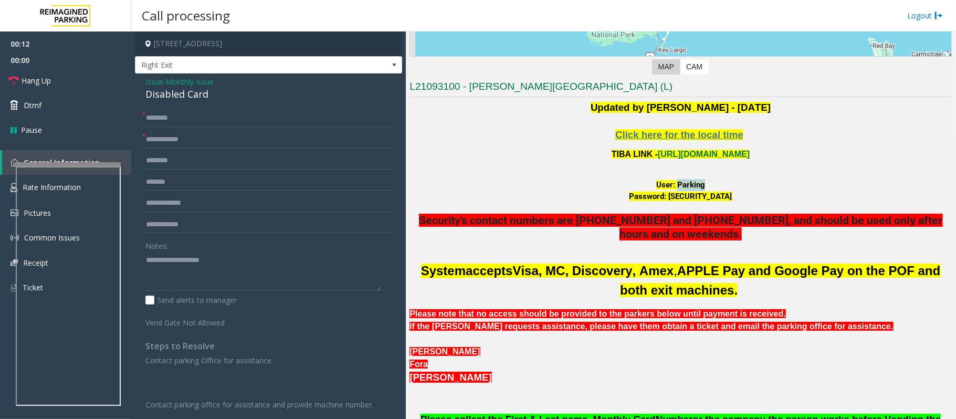
drag, startPoint x: 671, startPoint y: 179, endPoint x: 701, endPoint y: 186, distance: 30.2
click at [701, 186] on div "User: Parking" at bounding box center [681, 185] width 542 height 12
copy font "Parking"
drag, startPoint x: 657, startPoint y: 196, endPoint x: 738, endPoint y: 193, distance: 80.4
click at [738, 193] on div "Password: [SECURITY_DATA]" at bounding box center [681, 197] width 542 height 12
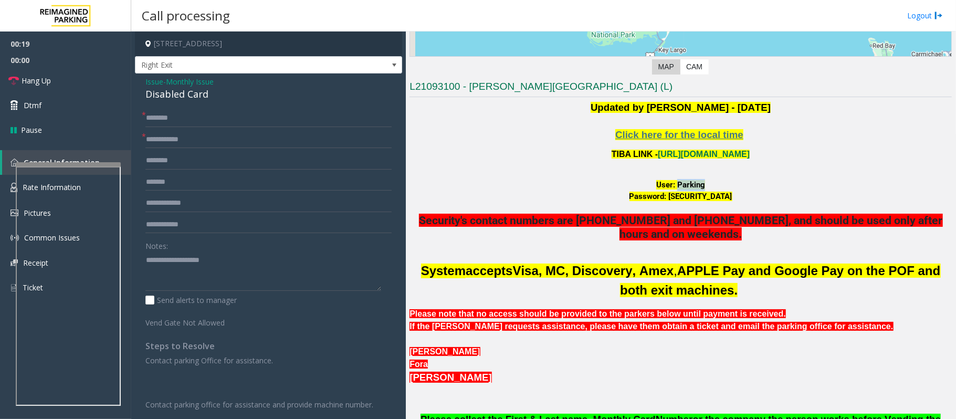
copy font "P@rking@21093100"
click at [182, 77] on span "Monthly Issue" at bounding box center [190, 81] width 48 height 11
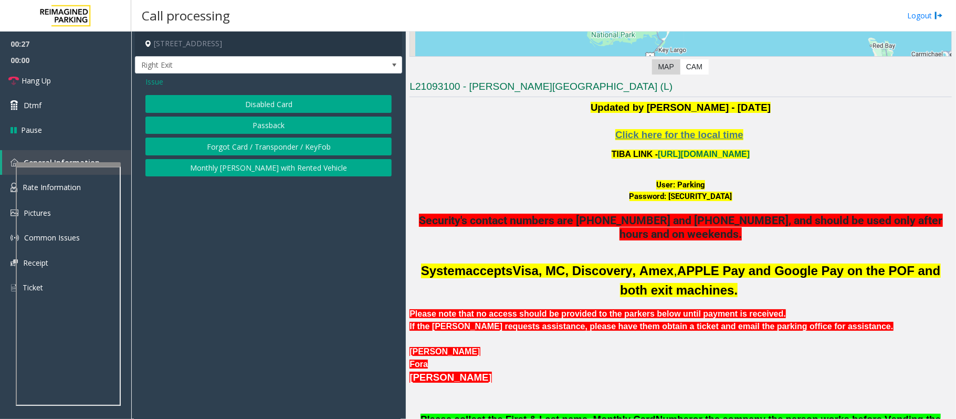
click at [238, 121] on button "Passback" at bounding box center [268, 126] width 246 height 18
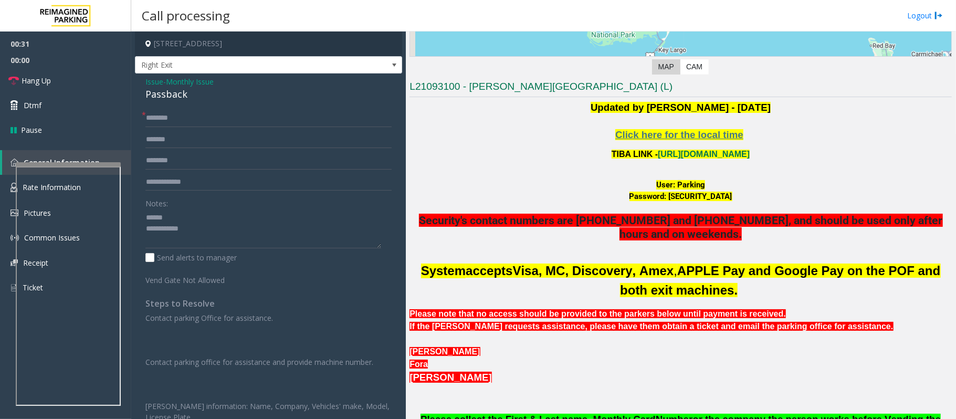
click at [160, 93] on div "Passback" at bounding box center [268, 94] width 246 height 14
click at [167, 216] on textarea at bounding box center [263, 228] width 236 height 39
click at [192, 226] on textarea at bounding box center [263, 228] width 236 height 39
type textarea "**********"
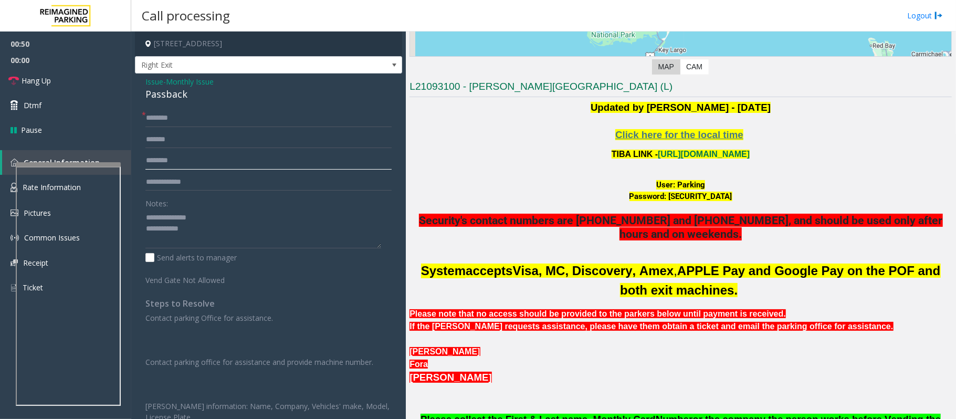
click at [188, 161] on input "text" at bounding box center [268, 161] width 246 height 18
type input "***"
click at [177, 120] on input "text" at bounding box center [268, 118] width 246 height 18
type input "**********"
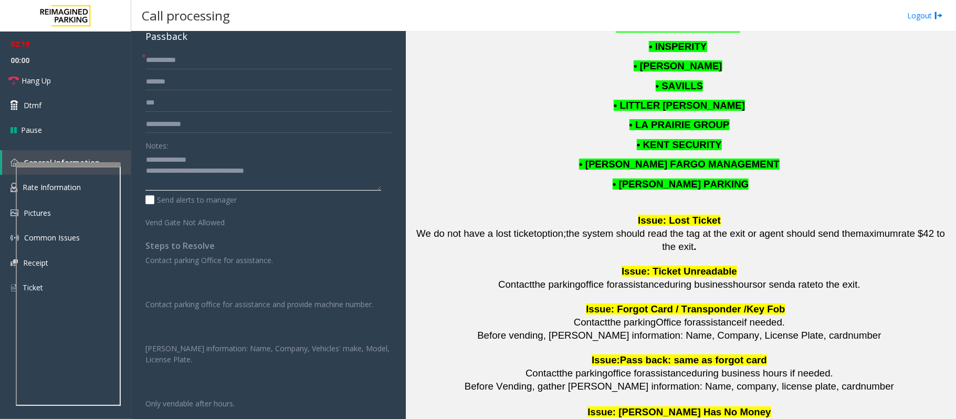
scroll to position [0, 0]
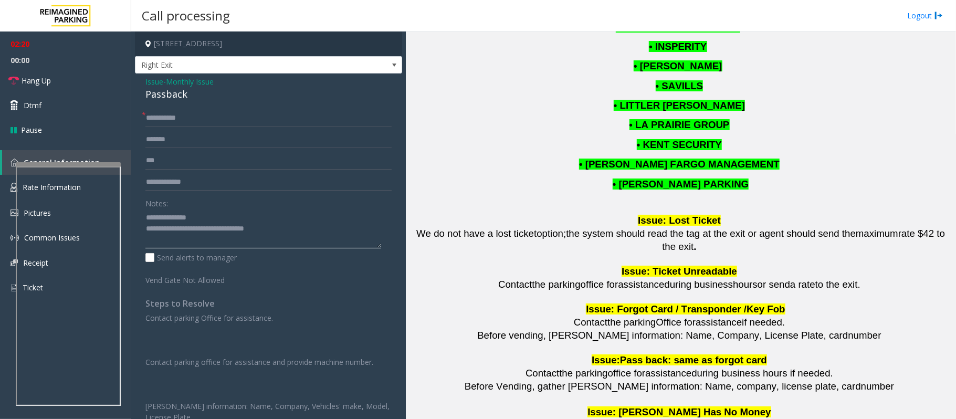
type textarea "**********"
click at [187, 78] on span "Monthly Issue" at bounding box center [190, 81] width 48 height 11
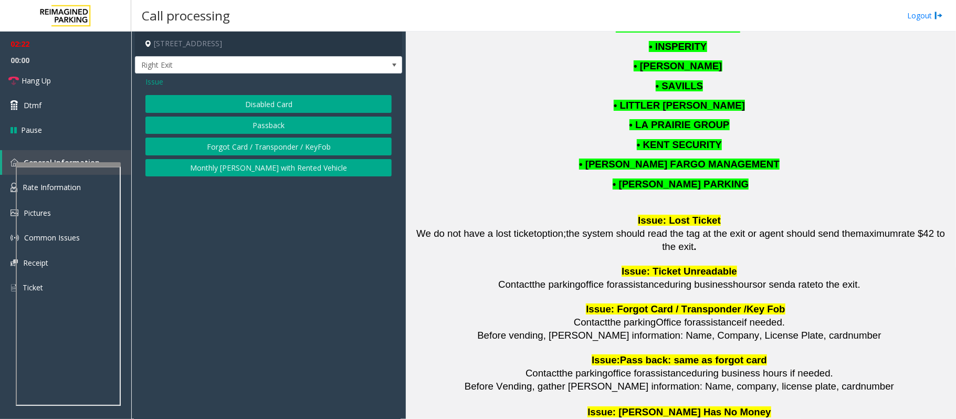
click at [250, 103] on button "Disabled Card" at bounding box center [268, 104] width 246 height 18
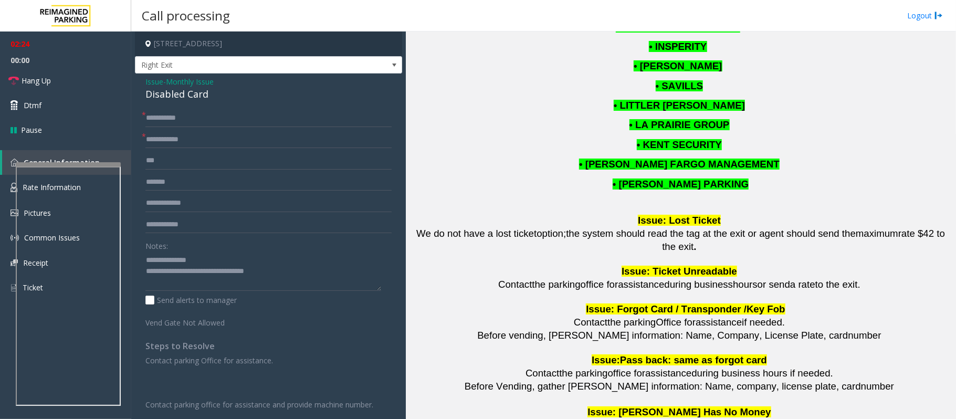
click at [179, 81] on span "Monthly Issue" at bounding box center [190, 81] width 48 height 11
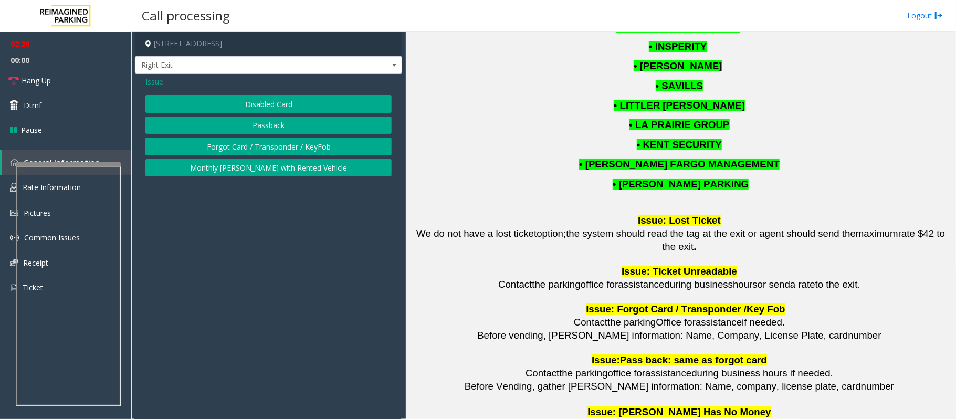
click at [159, 80] on span "Issue" at bounding box center [154, 81] width 18 height 11
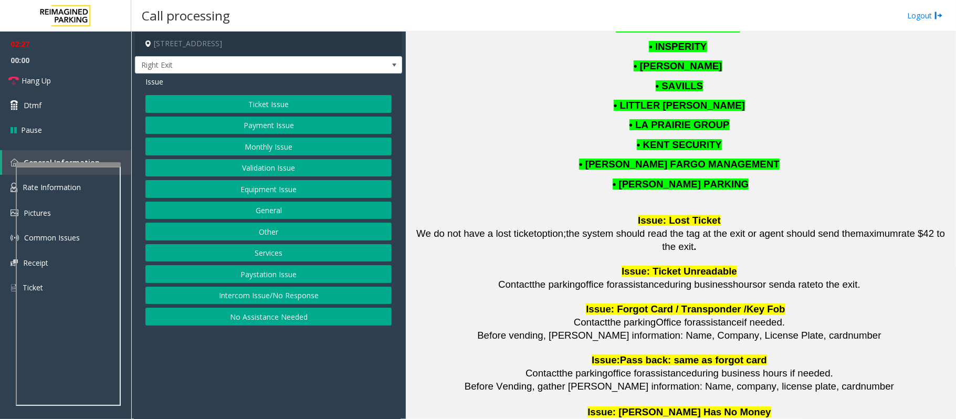
click at [259, 100] on button "Ticket Issue" at bounding box center [268, 104] width 246 height 18
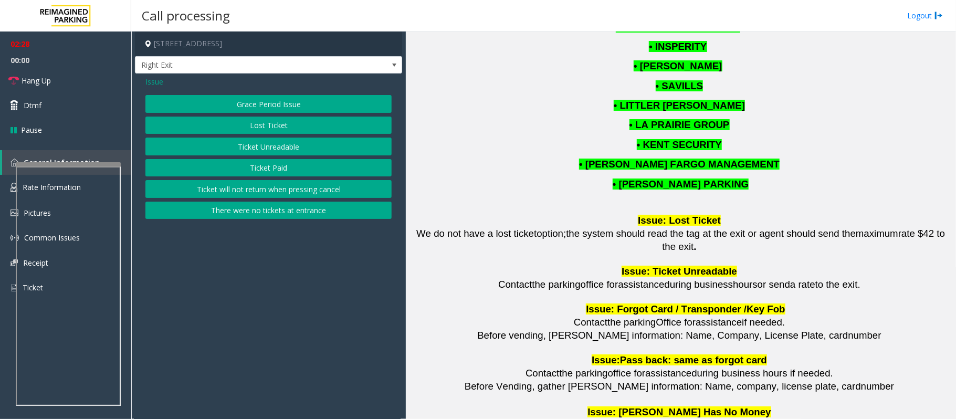
click at [257, 145] on button "Ticket Unreadable" at bounding box center [268, 147] width 246 height 18
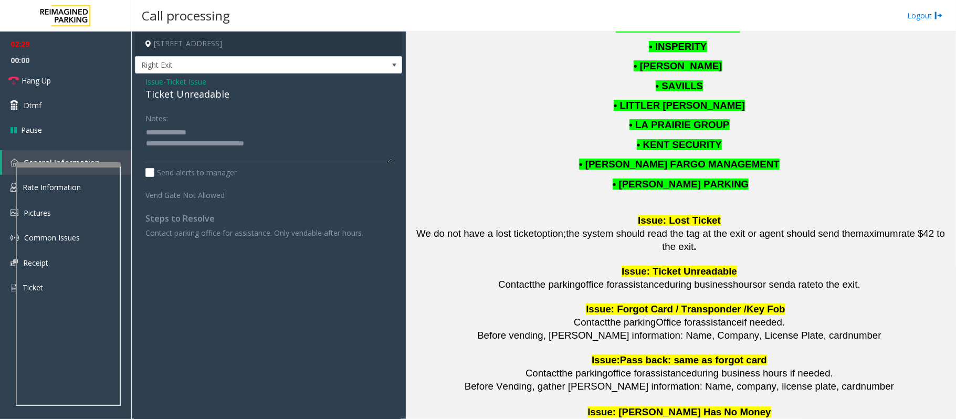
click at [182, 78] on span "Ticket Issue" at bounding box center [186, 81] width 40 height 11
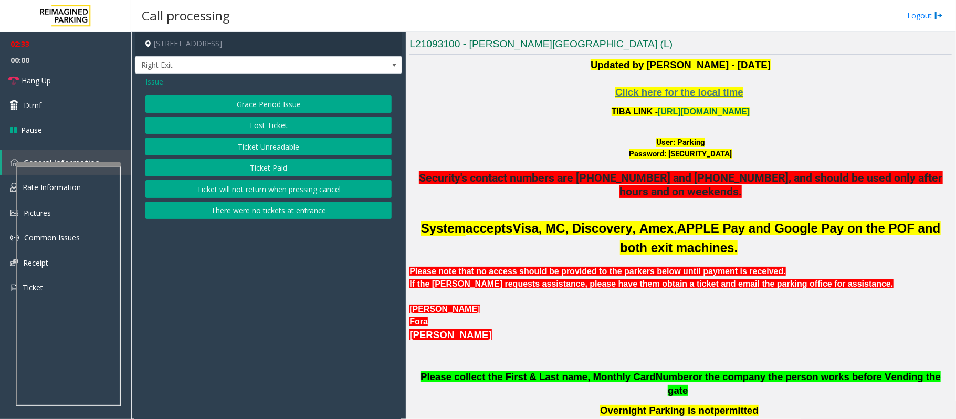
scroll to position [400, 0]
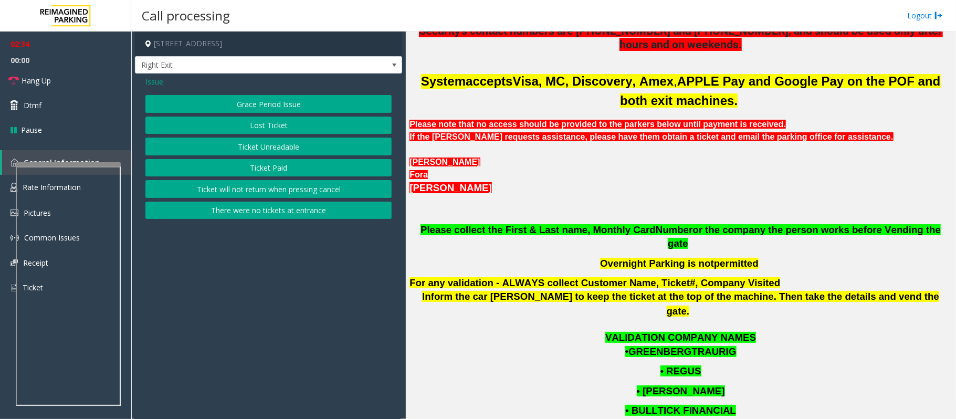
click at [206, 103] on button "Grace Period Issue" at bounding box center [268, 104] width 246 height 18
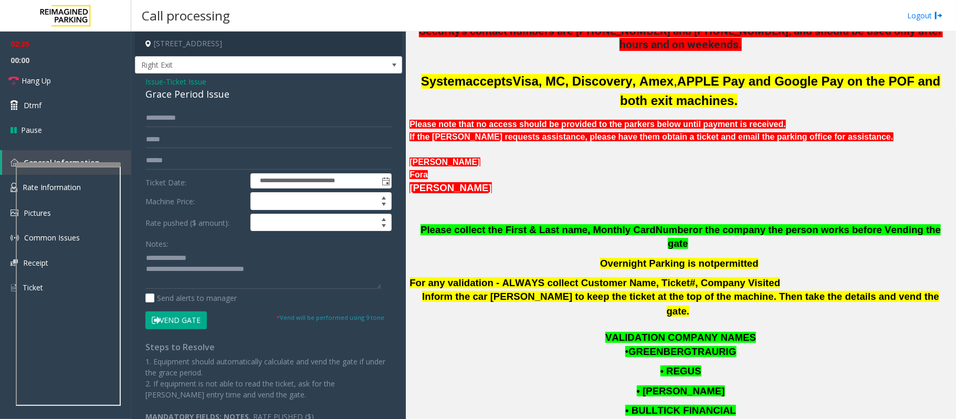
click at [173, 322] on button "Vend Gate" at bounding box center [175, 320] width 61 height 18
click at [170, 78] on span "Ticket Issue" at bounding box center [186, 81] width 40 height 11
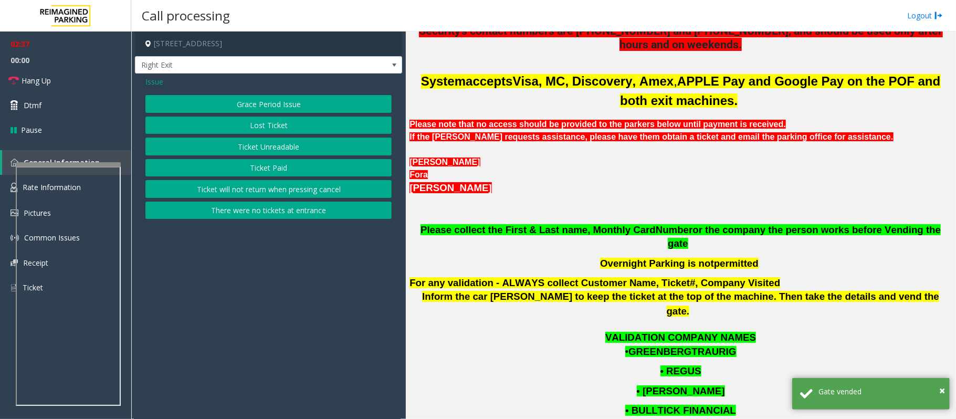
click at [158, 81] on span "Issue" at bounding box center [154, 81] width 18 height 11
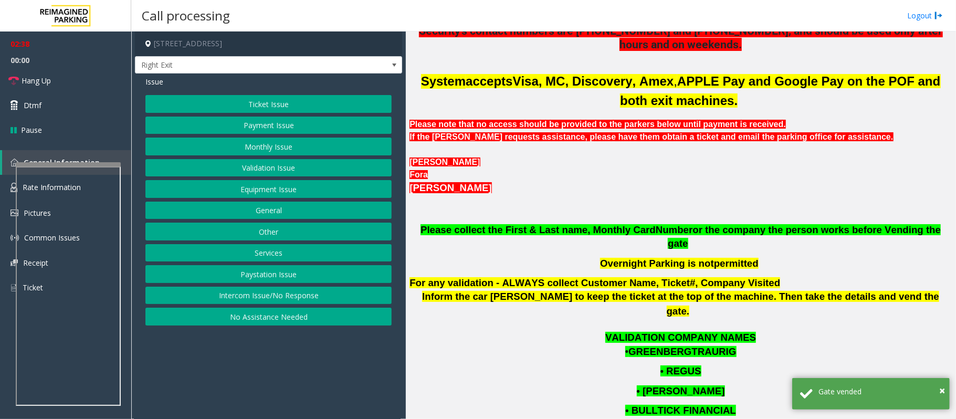
click at [247, 152] on button "Monthly Issue" at bounding box center [268, 147] width 246 height 18
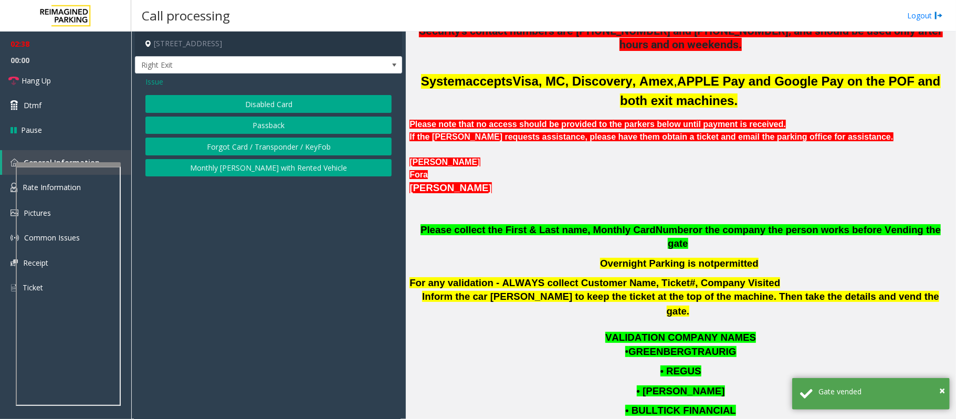
click at [255, 122] on button "Passback" at bounding box center [268, 126] width 246 height 18
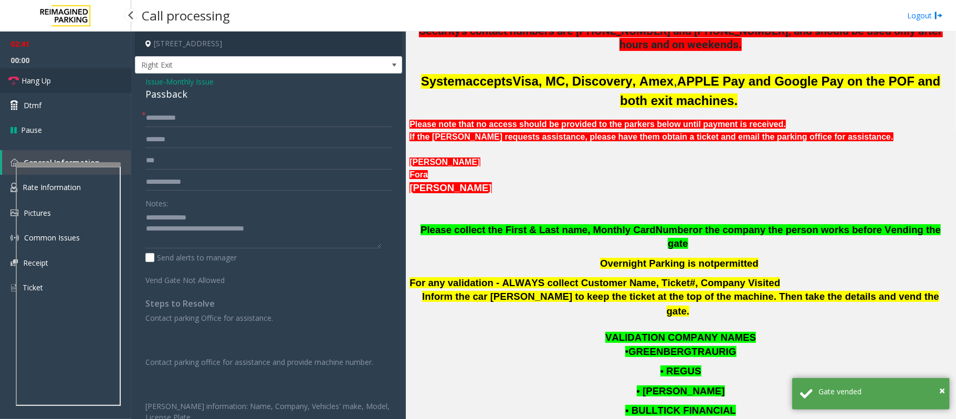
drag, startPoint x: 46, startPoint y: 79, endPoint x: 57, endPoint y: 86, distance: 13.3
click at [46, 79] on span "Hang Up" at bounding box center [36, 80] width 29 height 11
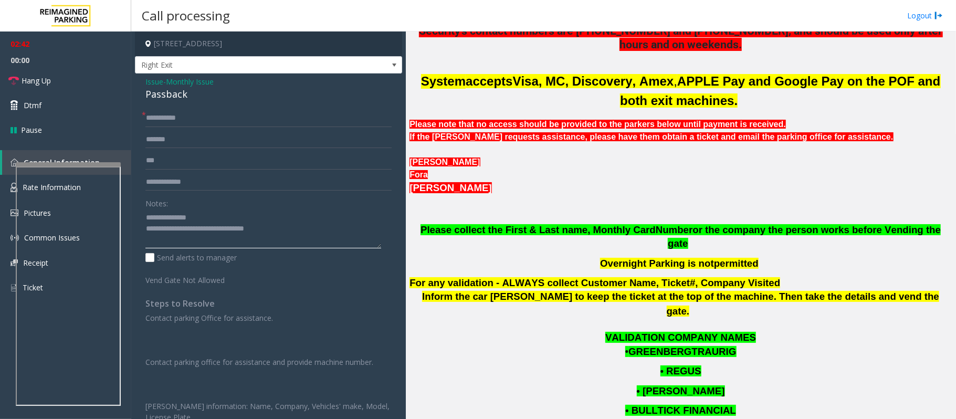
click at [297, 232] on textarea at bounding box center [263, 228] width 236 height 39
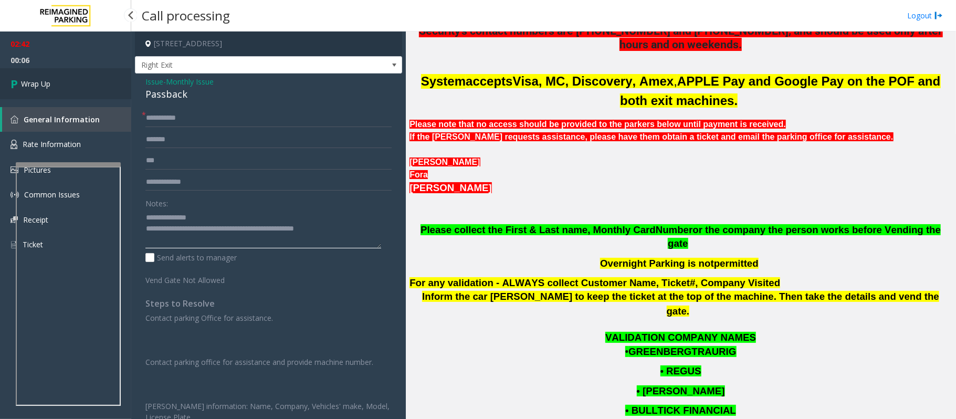
type textarea "**********"
click at [82, 85] on link "Wrap Up" at bounding box center [65, 83] width 131 height 31
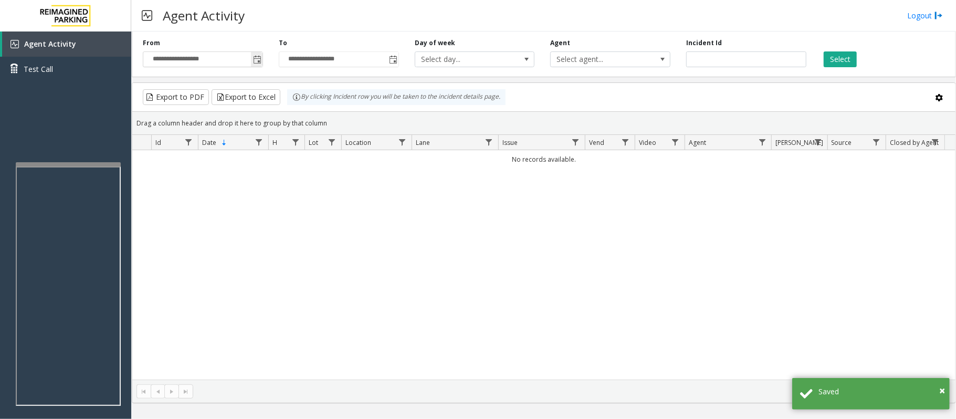
click at [257, 59] on span "Toggle popup" at bounding box center [257, 60] width 8 height 8
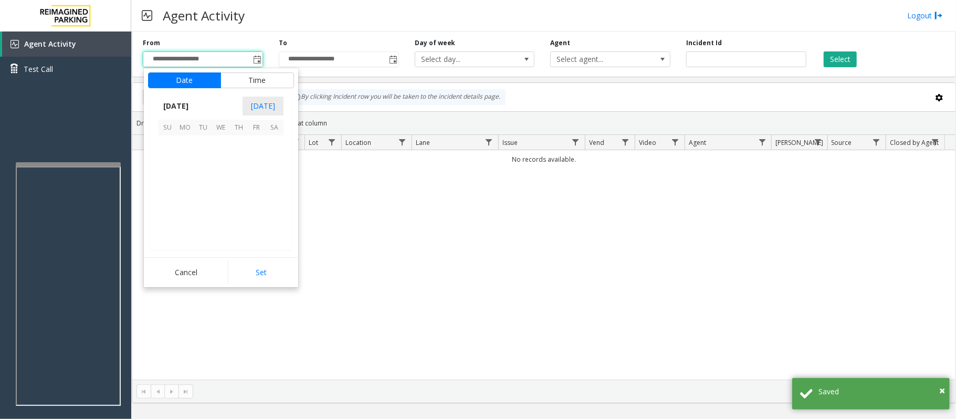
scroll to position [188477, 0]
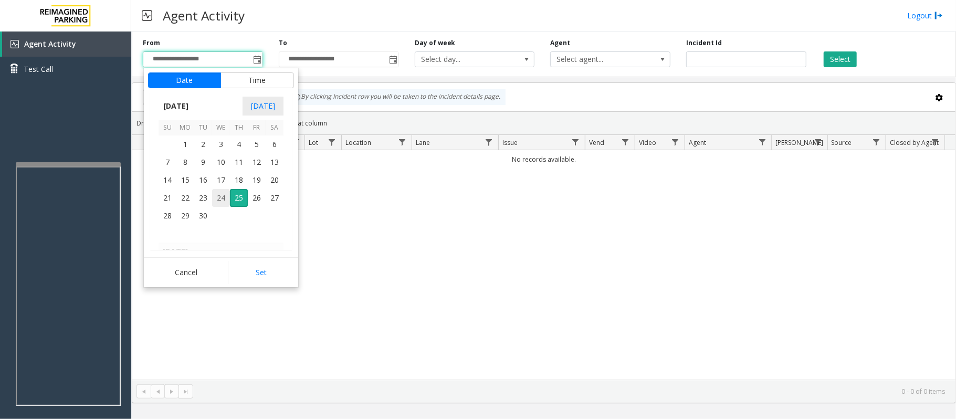
click at [225, 192] on span "24" at bounding box center [221, 198] width 18 height 18
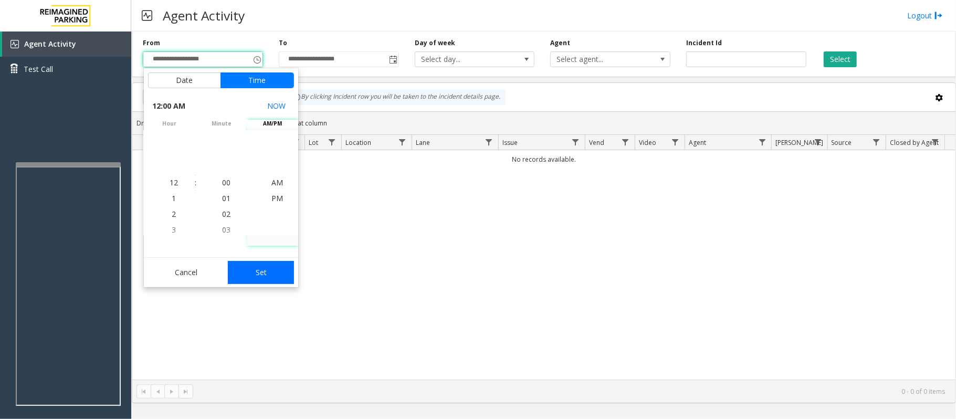
click at [259, 273] on button "Set" at bounding box center [261, 272] width 66 height 23
type input "**********"
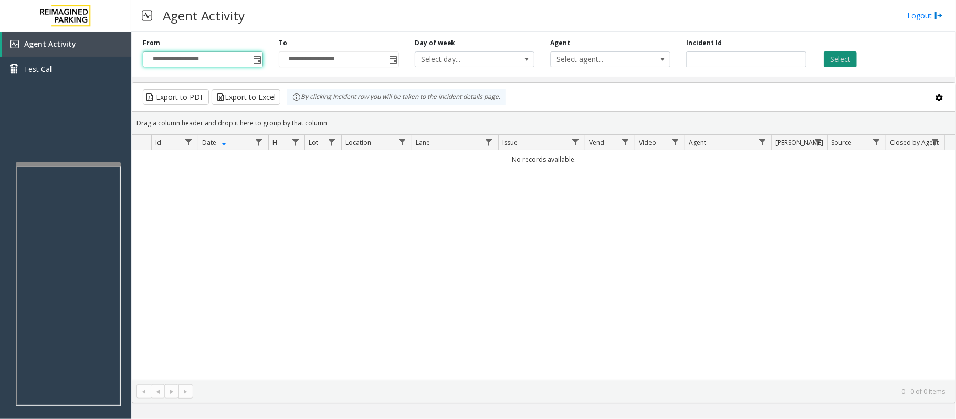
click at [833, 54] on button "Select" at bounding box center [840, 59] width 33 height 16
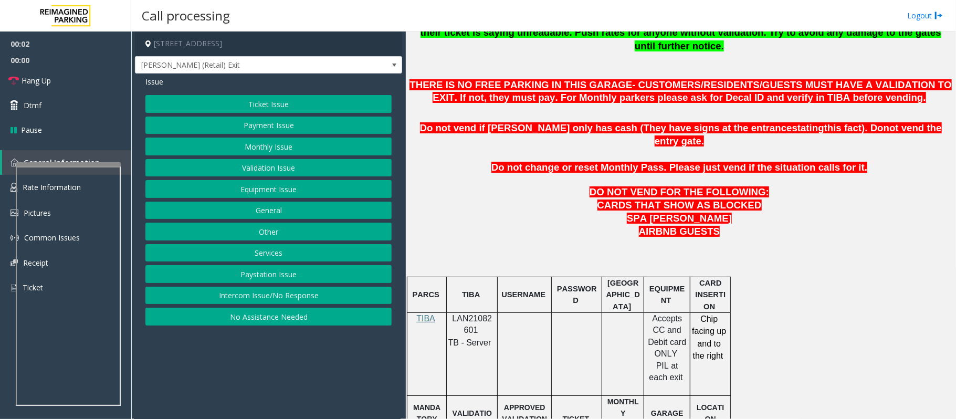
scroll to position [420, 0]
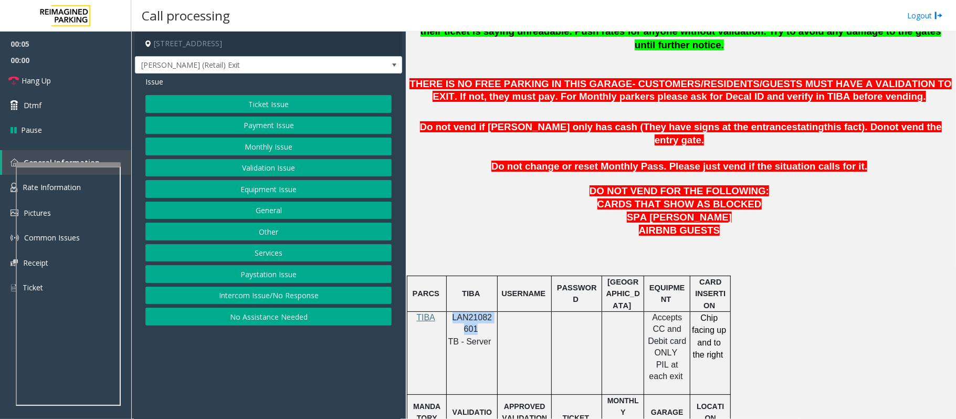
drag, startPoint x: 452, startPoint y: 293, endPoint x: 475, endPoint y: 301, distance: 25.3
click at [475, 312] on p "LAN21082601" at bounding box center [472, 324] width 43 height 24
click at [262, 125] on button "Payment Issue" at bounding box center [268, 126] width 246 height 18
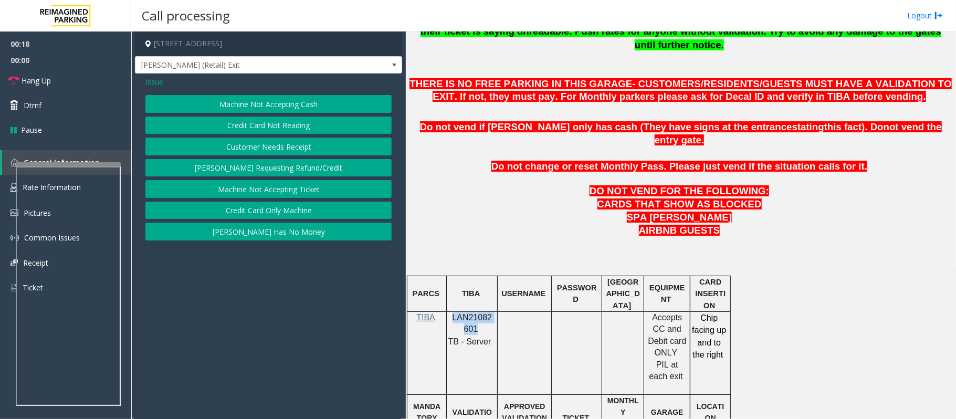
click at [281, 126] on button "Credit Card Not Reading" at bounding box center [268, 126] width 246 height 18
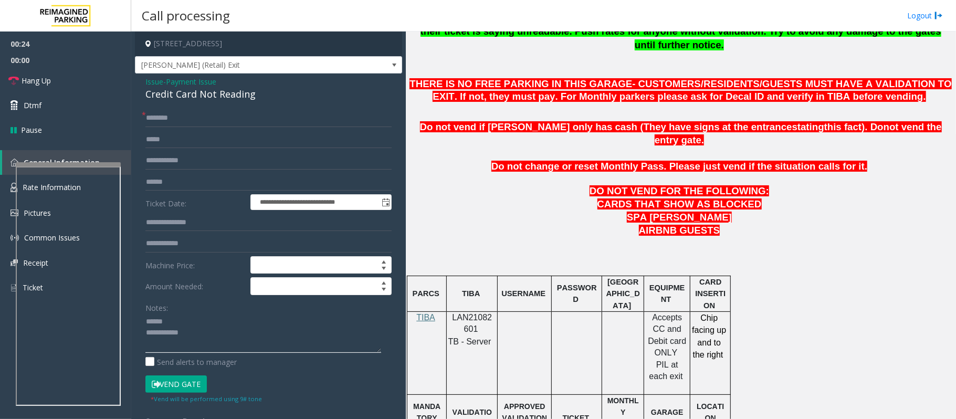
click at [187, 318] on textarea at bounding box center [263, 333] width 236 height 39
drag, startPoint x: 175, startPoint y: 91, endPoint x: 253, endPoint y: 93, distance: 77.7
click at [253, 93] on div "Credit Card Not Reading" at bounding box center [268, 94] width 246 height 14
click at [218, 325] on textarea at bounding box center [263, 333] width 236 height 39
paste textarea "**********"
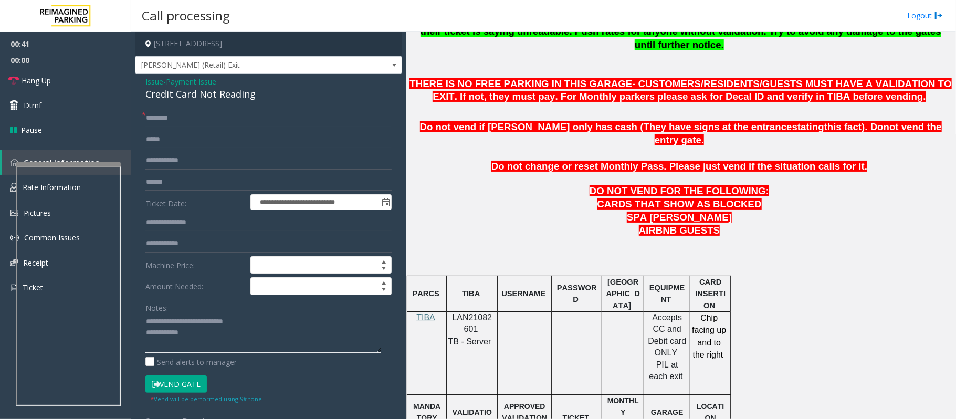
click at [195, 333] on textarea at bounding box center [263, 333] width 236 height 39
click at [196, 112] on input "text" at bounding box center [268, 118] width 246 height 18
click at [158, 179] on input "text" at bounding box center [268, 182] width 246 height 18
click at [282, 335] on textarea at bounding box center [263, 333] width 236 height 39
type textarea "**********"
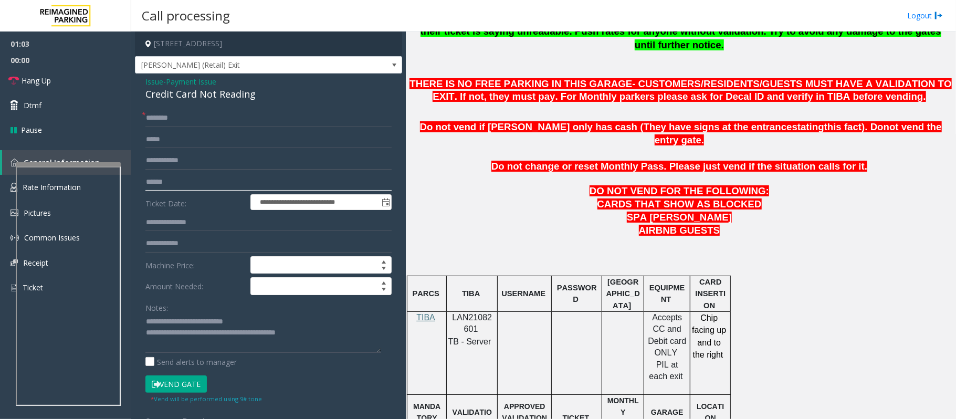
click at [183, 183] on input "text" at bounding box center [268, 182] width 246 height 18
type input "*******"
click at [188, 123] on input "text" at bounding box center [268, 118] width 246 height 18
click at [159, 121] on input "text" at bounding box center [268, 118] width 246 height 18
click at [160, 120] on input "text" at bounding box center [268, 118] width 246 height 18
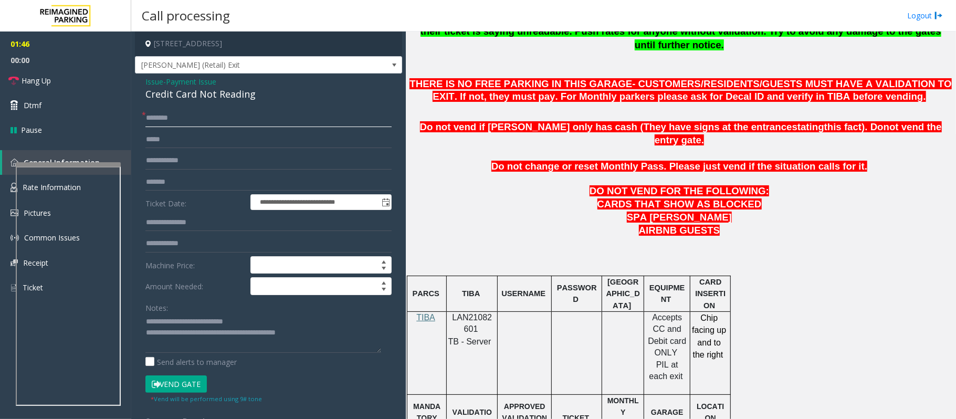
type input "********"
click at [177, 387] on button "Vend Gate" at bounding box center [175, 384] width 61 height 18
click at [53, 85] on link "Hang Up" at bounding box center [65, 80] width 131 height 25
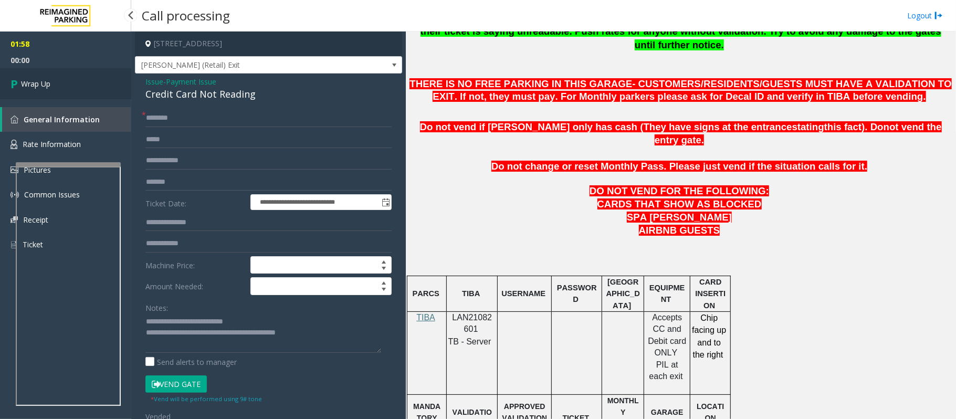
click at [53, 85] on link "Wrap Up" at bounding box center [65, 83] width 131 height 31
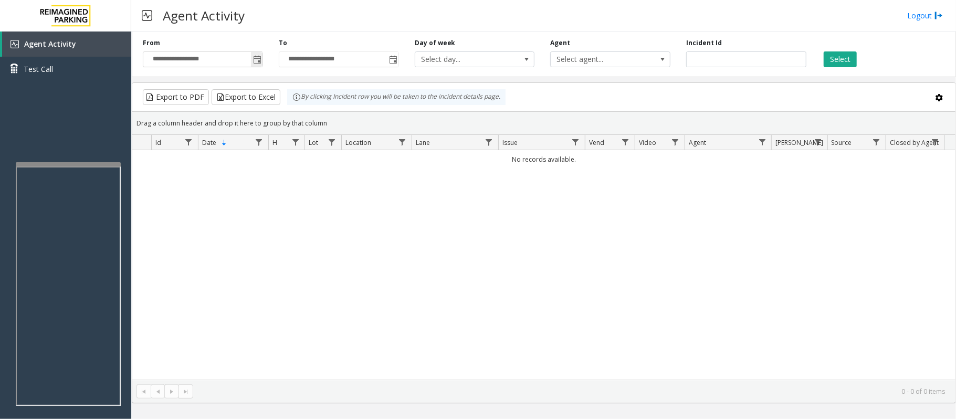
click at [259, 57] on span "Toggle popup" at bounding box center [257, 60] width 8 height 8
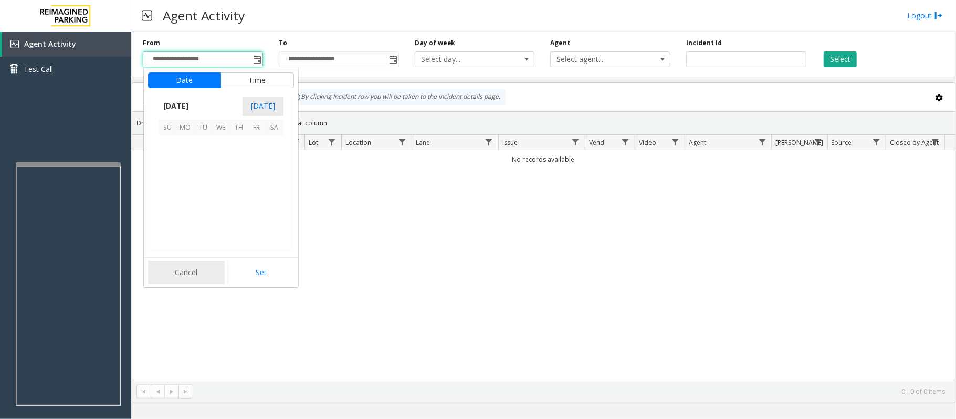
scroll to position [188477, 0]
click at [219, 194] on span "24" at bounding box center [221, 198] width 18 height 18
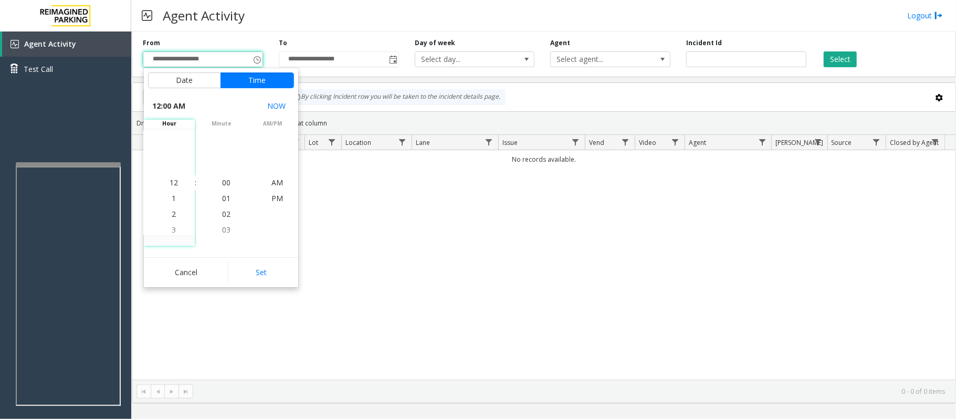
click at [261, 270] on button "Set" at bounding box center [261, 272] width 66 height 23
type input "**********"
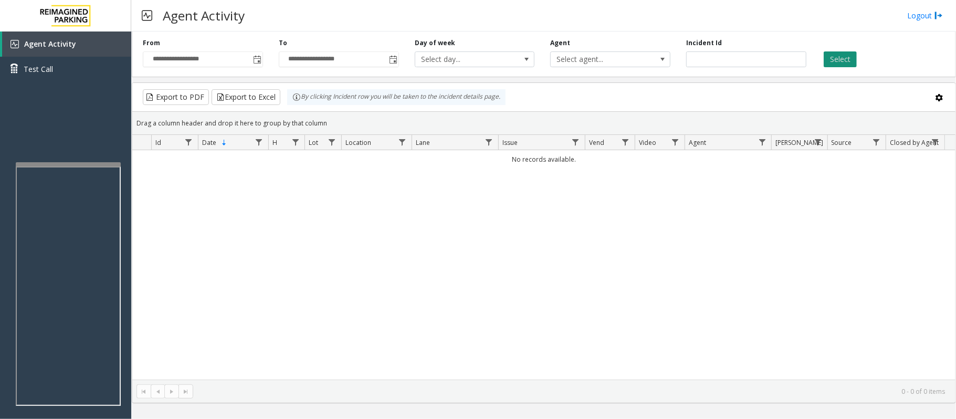
click at [830, 60] on button "Select" at bounding box center [840, 59] width 33 height 16
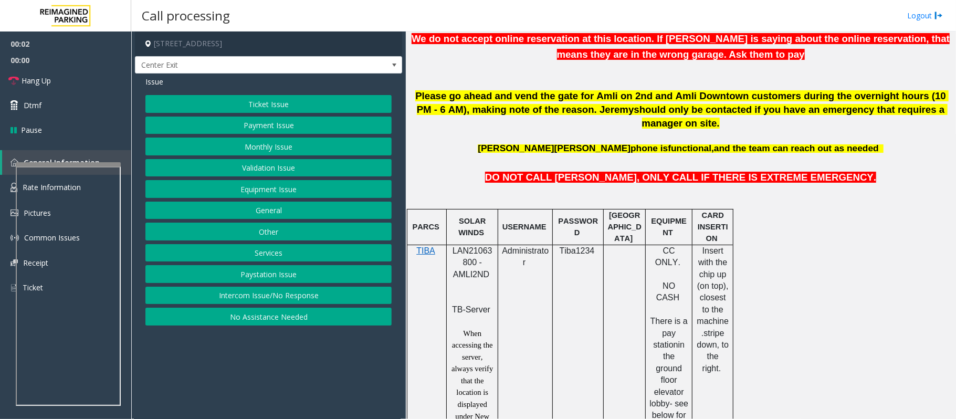
scroll to position [490, 0]
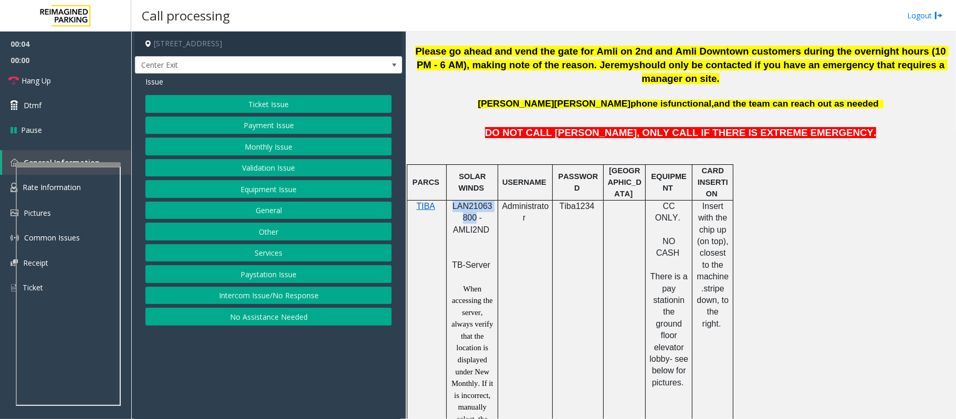
drag, startPoint x: 451, startPoint y: 194, endPoint x: 474, endPoint y: 202, distance: 24.6
click at [474, 202] on p "LAN21063800 - AMLI2ND" at bounding box center [473, 224] width 44 height 47
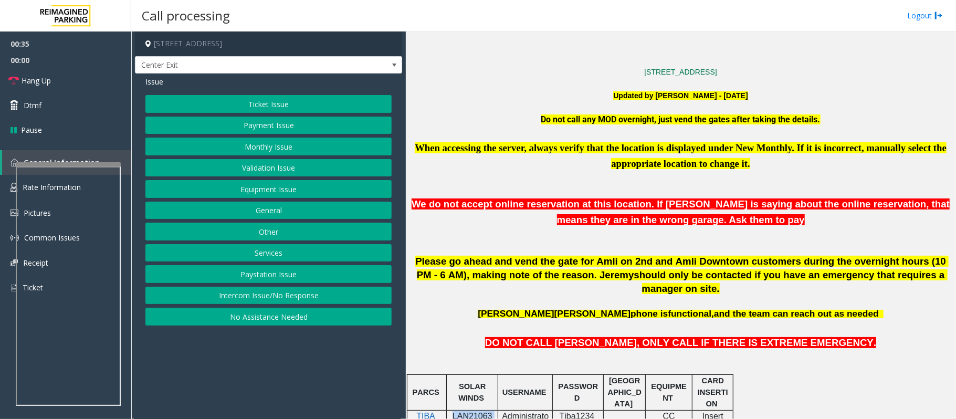
click at [245, 124] on button "Payment Issue" at bounding box center [268, 126] width 246 height 18
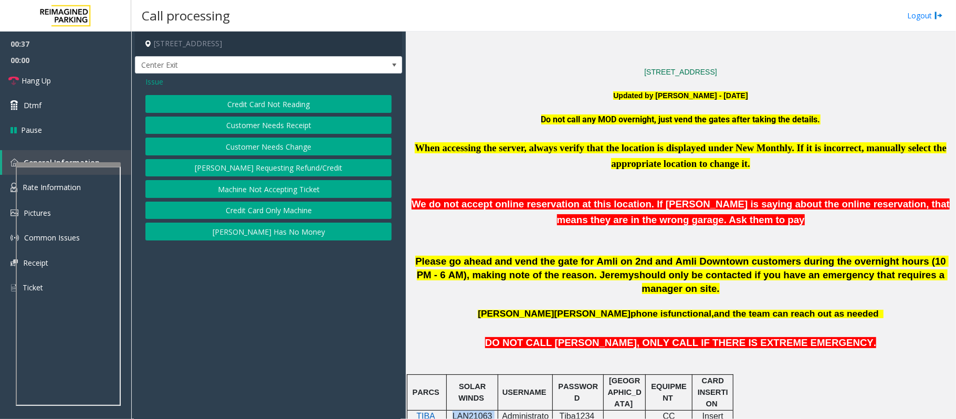
click at [257, 211] on button "Credit Card Only Machine" at bounding box center [268, 211] width 246 height 18
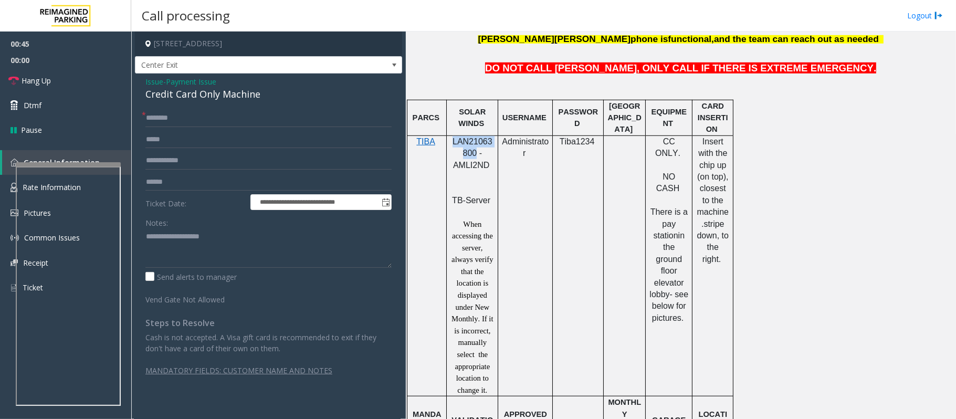
scroll to position [560, 0]
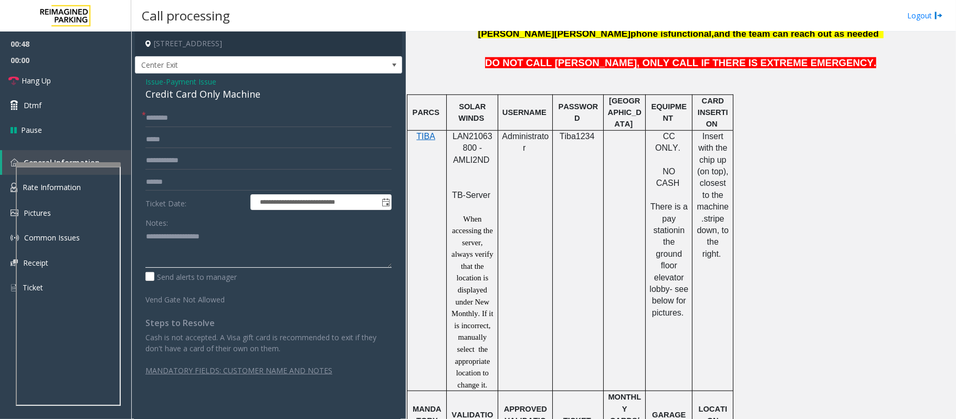
click at [171, 234] on textarea at bounding box center [268, 247] width 246 height 39
click at [187, 185] on input "text" at bounding box center [268, 182] width 246 height 18
click at [188, 91] on div "Credit Card Only Machine" at bounding box center [268, 94] width 246 height 14
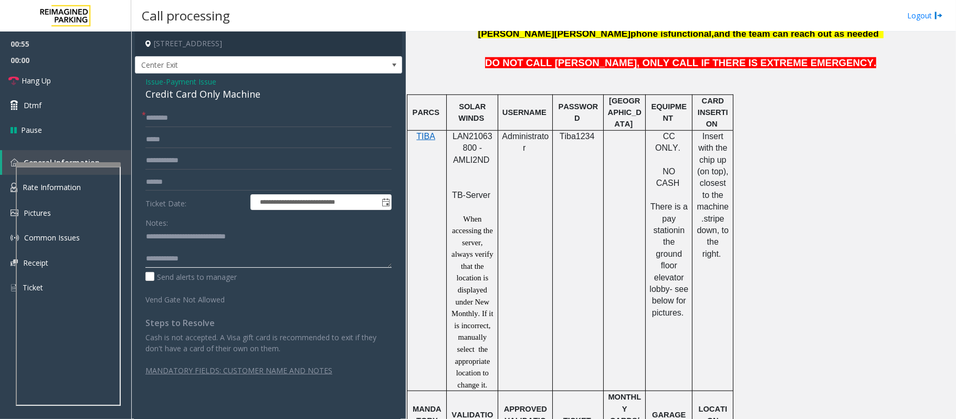
click at [232, 258] on textarea at bounding box center [268, 247] width 246 height 39
type textarea "**********"
click at [203, 175] on input "text" at bounding box center [268, 182] width 246 height 18
type input "*******"
click at [221, 264] on textarea at bounding box center [268, 247] width 246 height 39
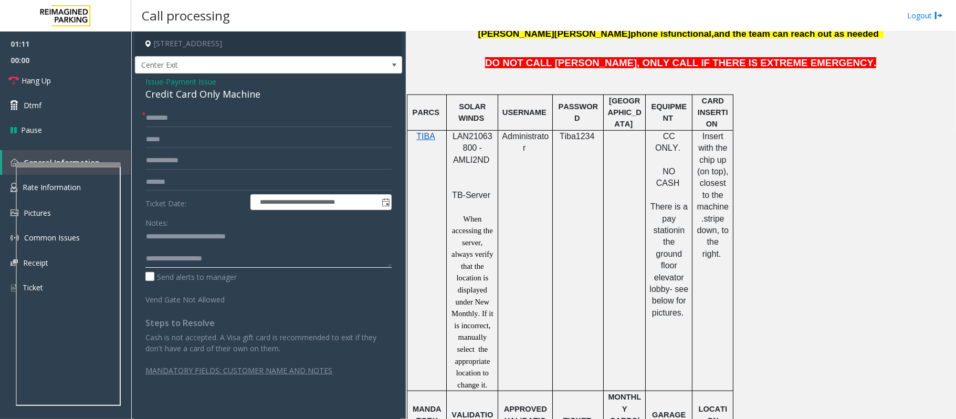
type textarea "**********"
click at [196, 113] on input "text" at bounding box center [268, 118] width 246 height 18
type input "******"
click at [217, 251] on textarea at bounding box center [268, 247] width 246 height 39
type textarea "**********"
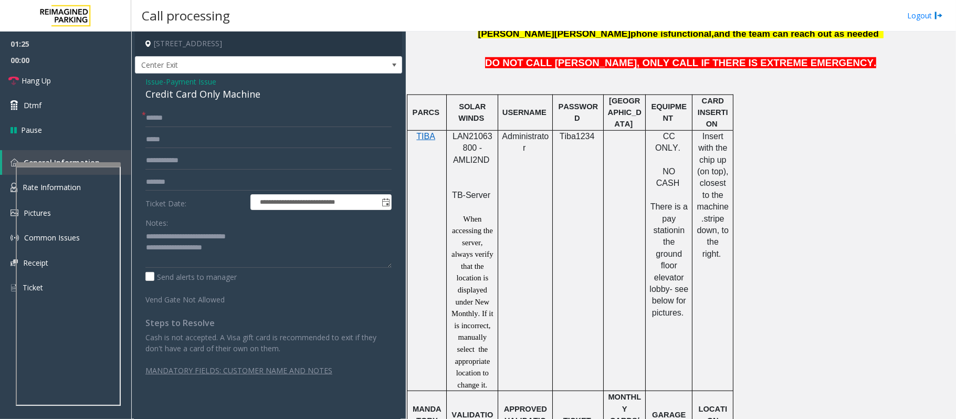
click at [179, 79] on span "Payment Issue" at bounding box center [191, 81] width 50 height 11
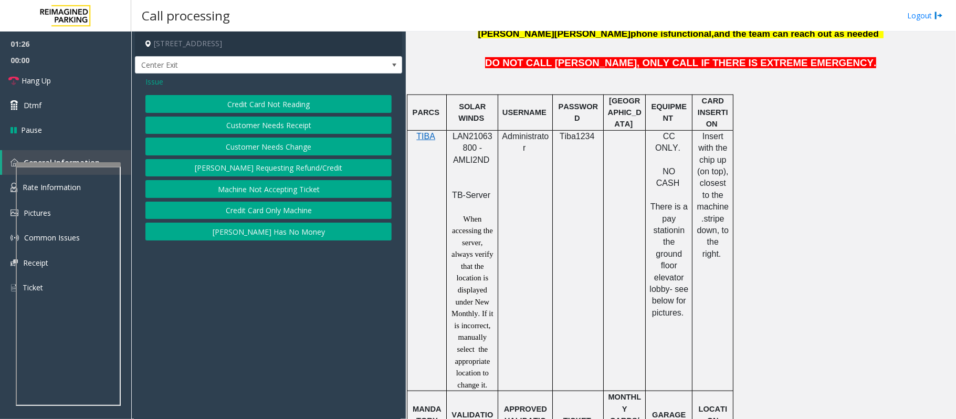
click at [189, 106] on button "Credit Card Not Reading" at bounding box center [268, 104] width 246 height 18
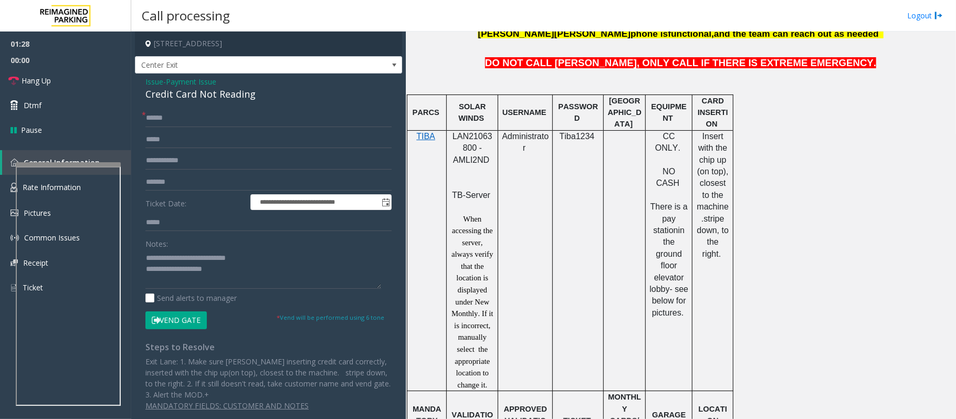
click at [180, 325] on button "Vend Gate" at bounding box center [175, 320] width 61 height 18
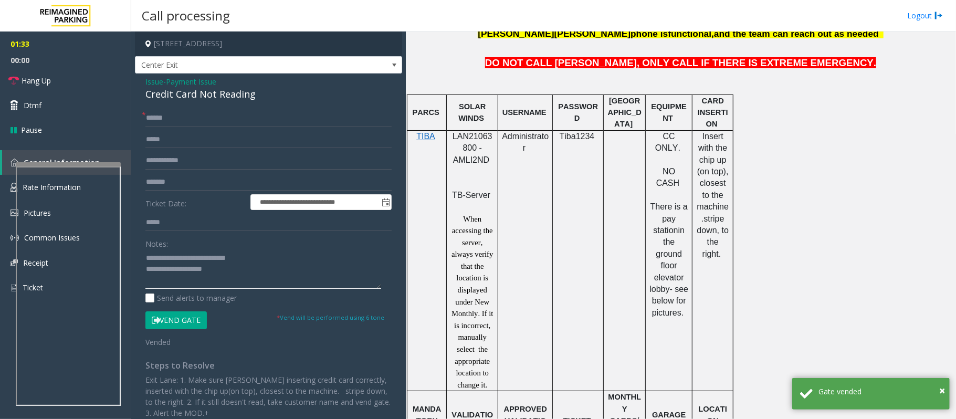
click at [281, 269] on textarea at bounding box center [263, 268] width 236 height 39
paste textarea "**********"
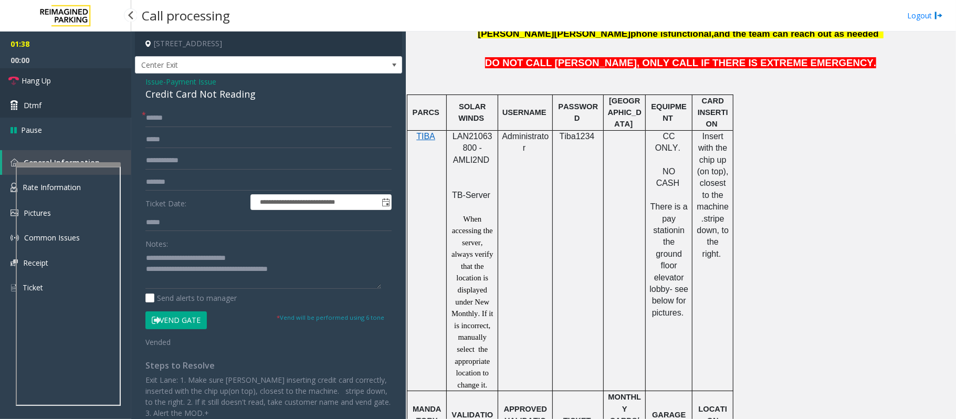
drag, startPoint x: 58, startPoint y: 82, endPoint x: 123, endPoint y: 116, distance: 73.0
click at [58, 82] on link "Hang Up" at bounding box center [65, 80] width 131 height 25
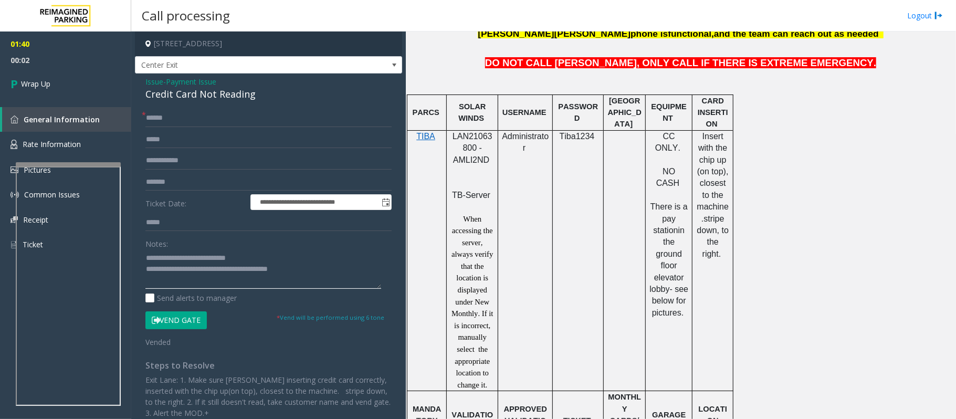
click at [217, 265] on textarea at bounding box center [263, 268] width 236 height 39
type textarea "**********"
click at [198, 78] on span "Payment Issue" at bounding box center [191, 81] width 50 height 11
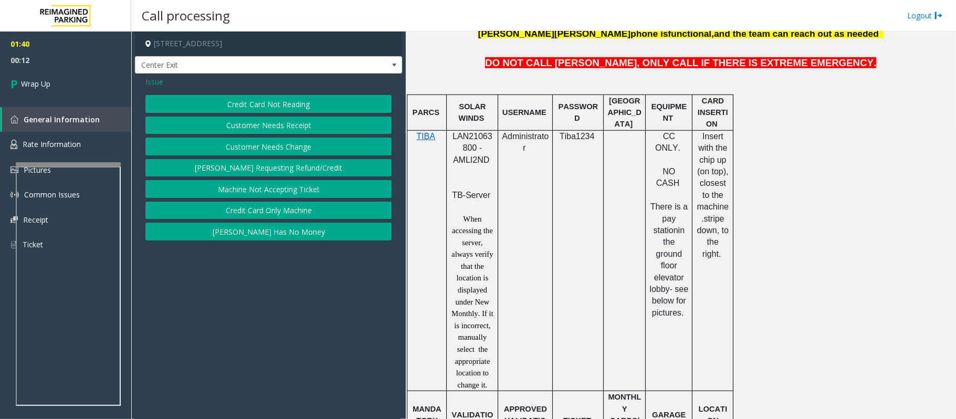
click at [259, 213] on button "Credit Card Only Machine" at bounding box center [268, 211] width 246 height 18
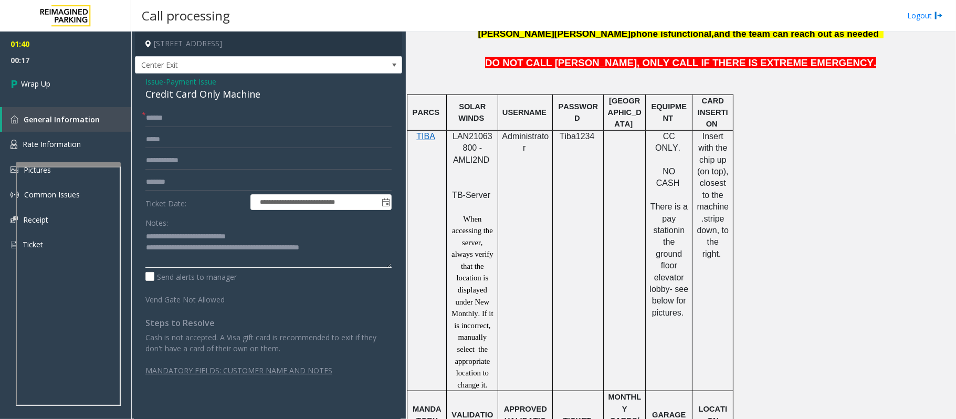
click at [187, 248] on textarea at bounding box center [268, 247] width 246 height 39
type textarea "**********"
click at [57, 84] on link "Wrap Up" at bounding box center [65, 83] width 131 height 31
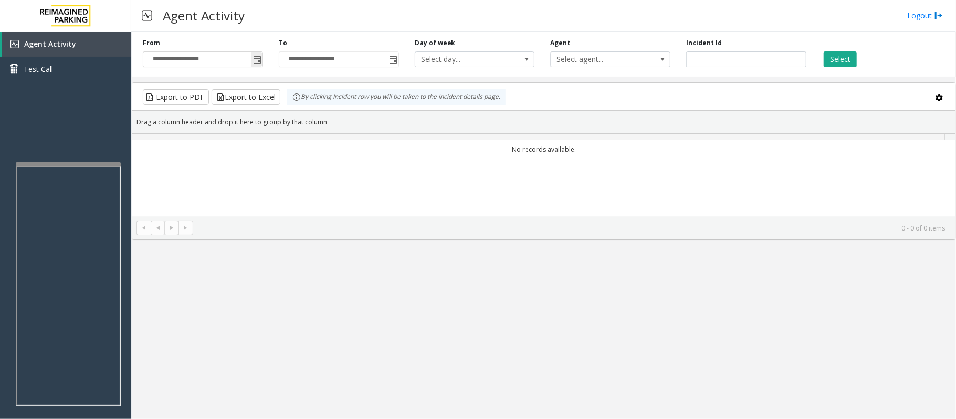
click at [251, 57] on span "Toggle popup" at bounding box center [257, 59] width 12 height 17
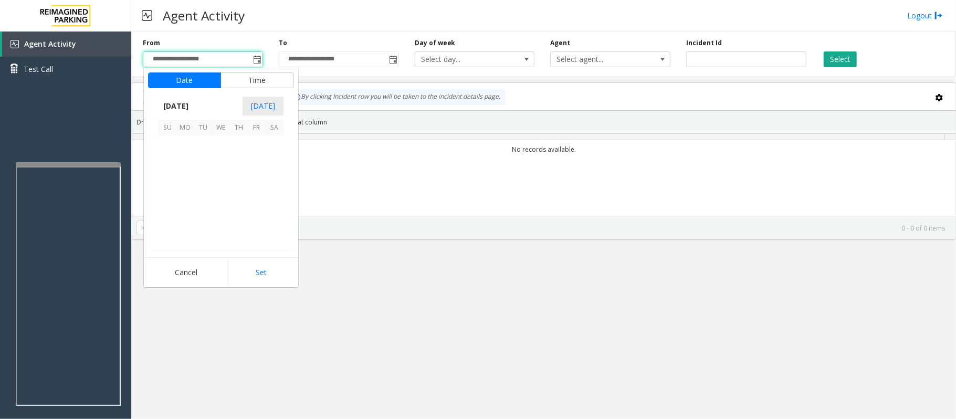
scroll to position [188477, 0]
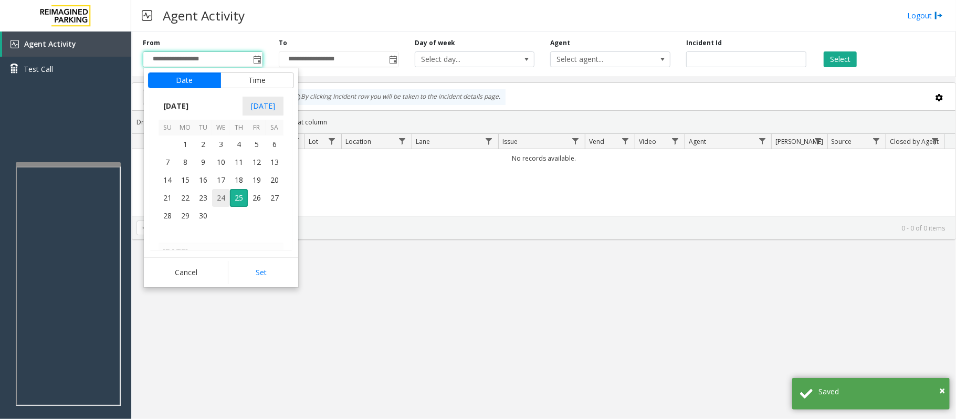
click at [224, 200] on span "24" at bounding box center [221, 198] width 18 height 18
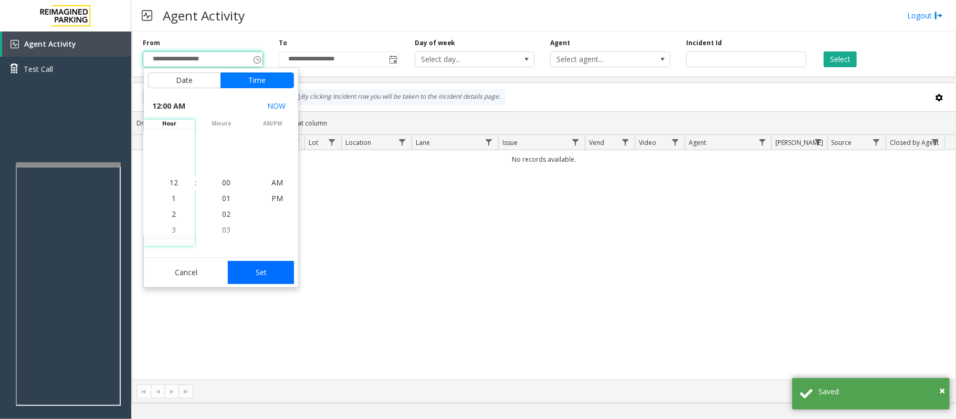
click at [265, 271] on button "Set" at bounding box center [261, 272] width 66 height 23
type input "**********"
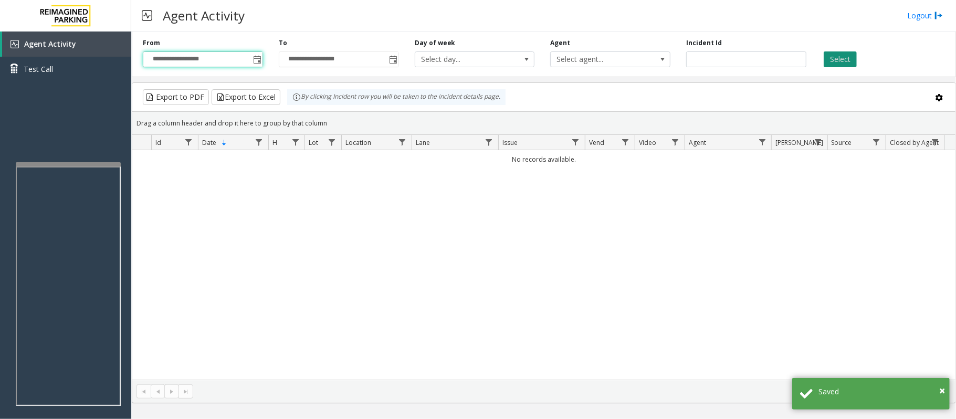
click at [838, 59] on button "Select" at bounding box center [840, 59] width 33 height 16
